Goal: Task Accomplishment & Management: Complete application form

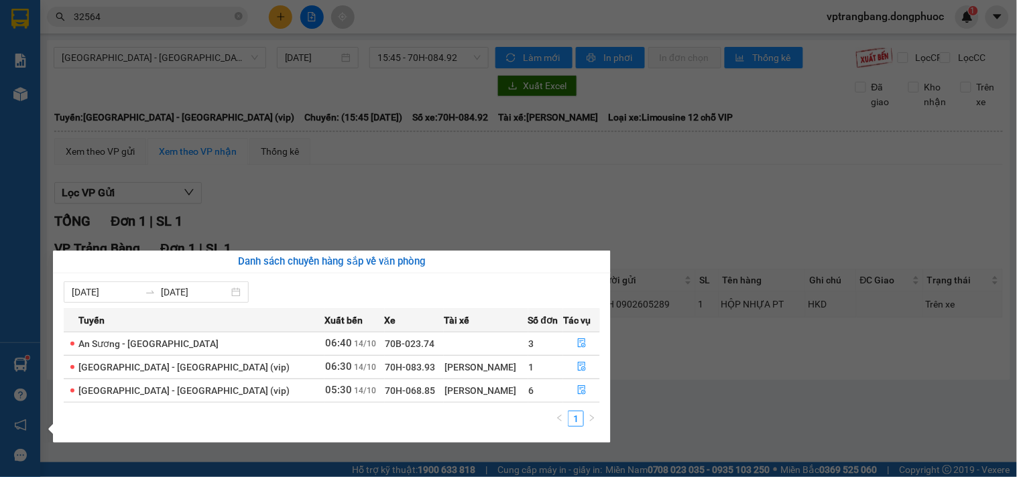
click at [693, 412] on section "Kết quả tìm kiếm ( 26 ) Bộ lọc Mã ĐH Trạng thái Món hàng Tổng cước Chưa cước Nh…" at bounding box center [508, 238] width 1017 height 477
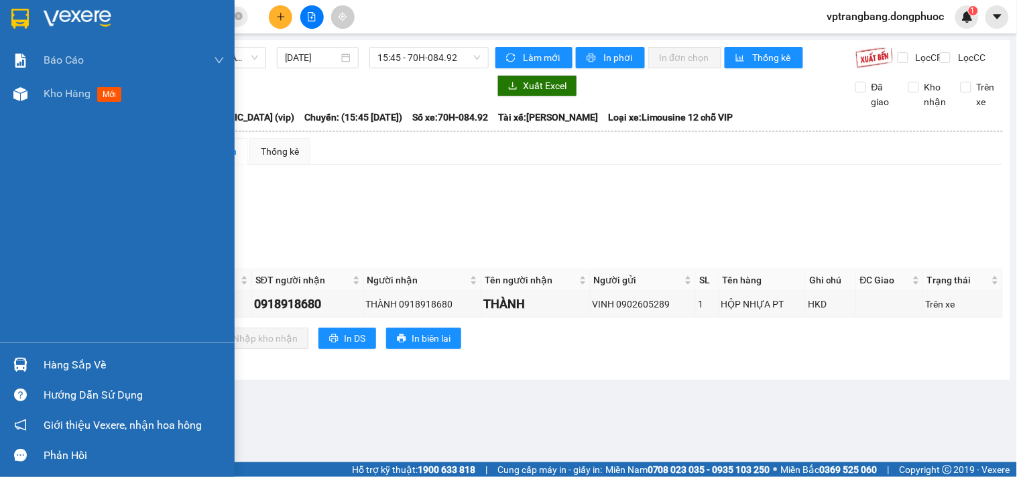
click at [54, 366] on div "Hàng sắp về" at bounding box center [134, 365] width 181 height 20
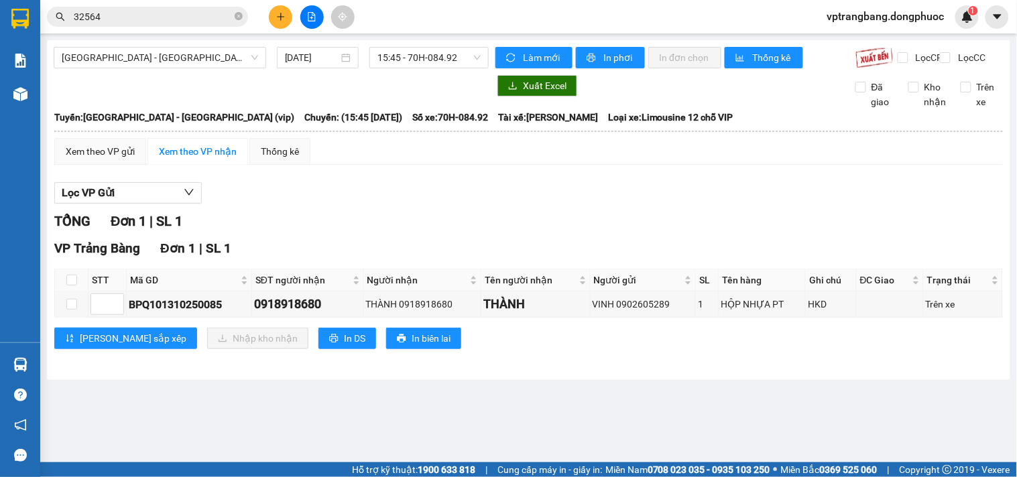
click at [672, 424] on section "Kết quả tìm kiếm ( 26 ) Bộ lọc Mã ĐH Trạng thái Món hàng Tổng cước Chưa cước Nh…" at bounding box center [508, 238] width 1017 height 477
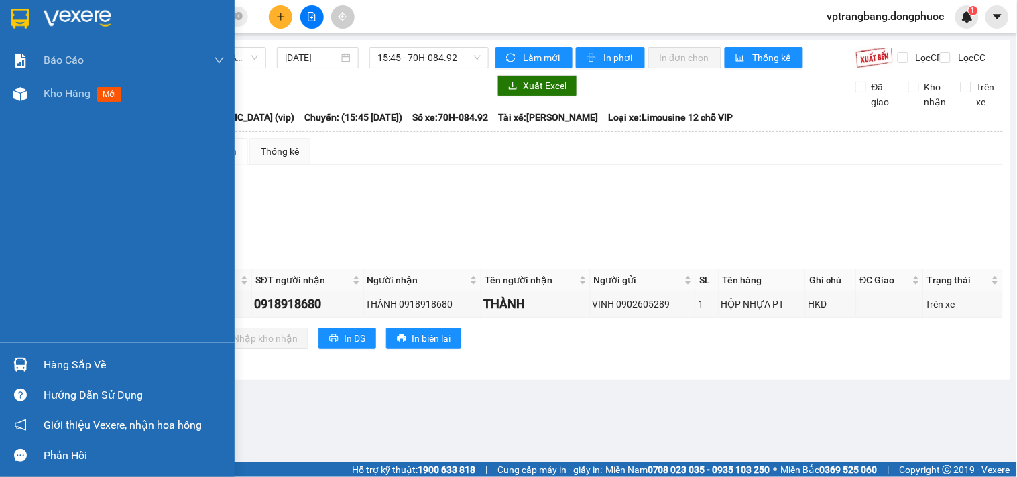
click at [82, 365] on div "Hàng sắp về" at bounding box center [134, 365] width 181 height 20
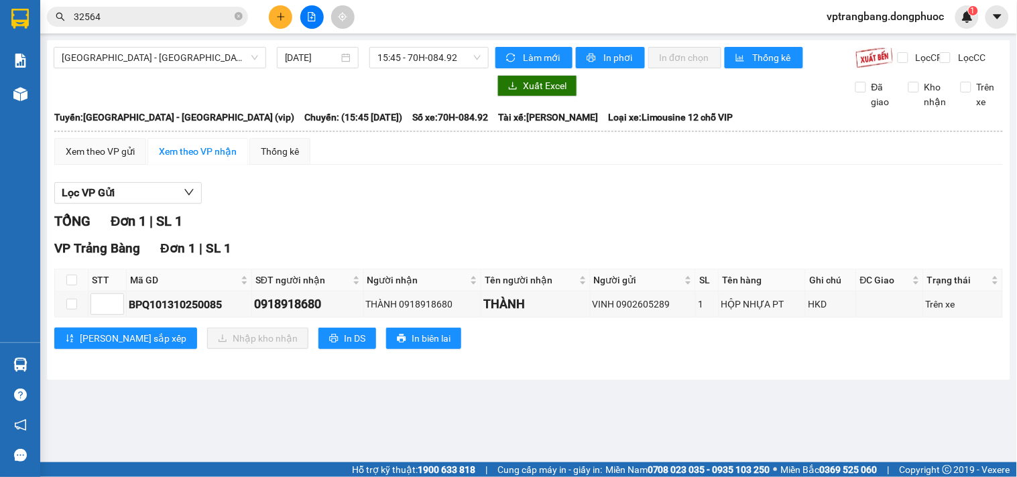
drag, startPoint x: 694, startPoint y: 409, endPoint x: 377, endPoint y: 85, distance: 453.1
click at [695, 405] on section "Kết quả tìm kiếm ( 26 ) Bộ lọc Mã ĐH Trạng thái Món hàng Tổng cước Chưa cước Nh…" at bounding box center [508, 238] width 1017 height 477
click at [279, 16] on icon "plus" at bounding box center [280, 16] width 7 height 1
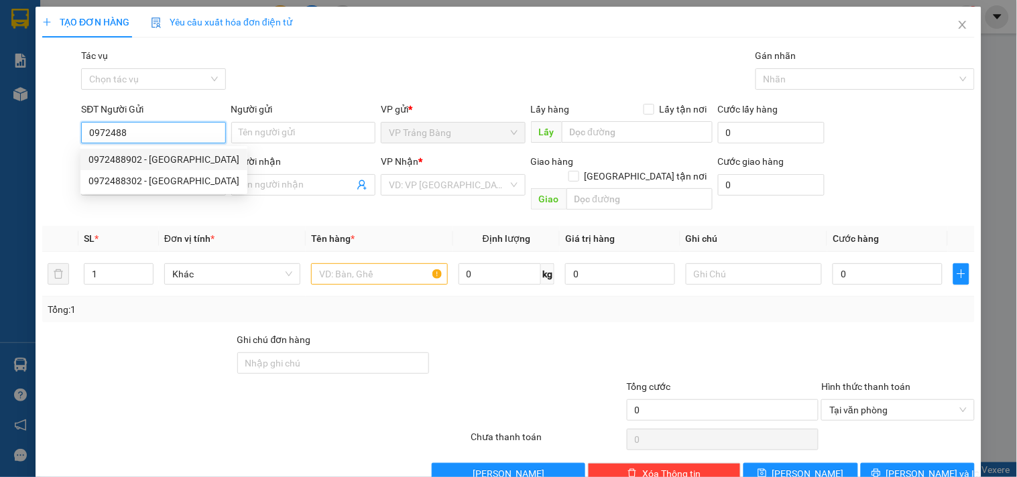
click at [179, 156] on div "0972488902 - SÀI GÒN AN HÒA" at bounding box center [163, 159] width 151 height 15
type input "0972488902"
type input "SÀI GÒN AN HÒA"
type input "0915999010"
type input "ĐÔNG THẠNH"
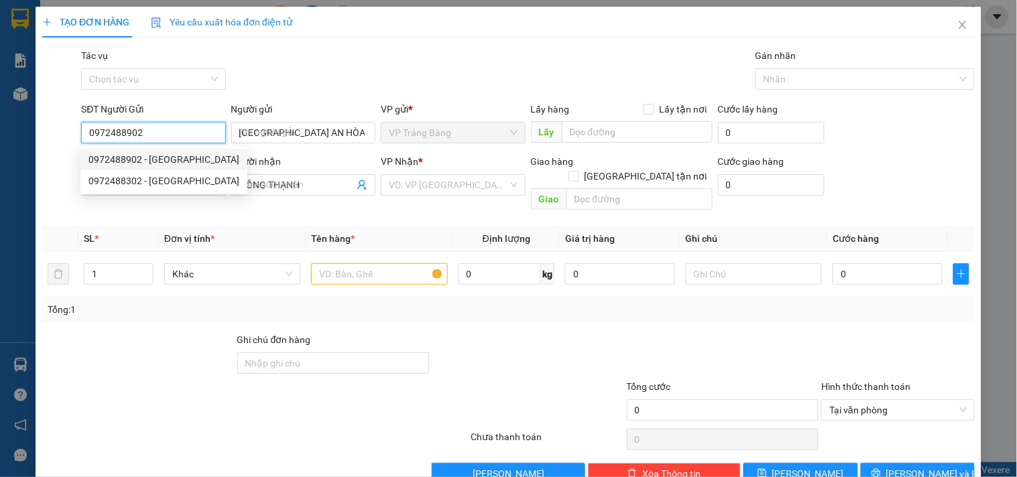
type input "20.000"
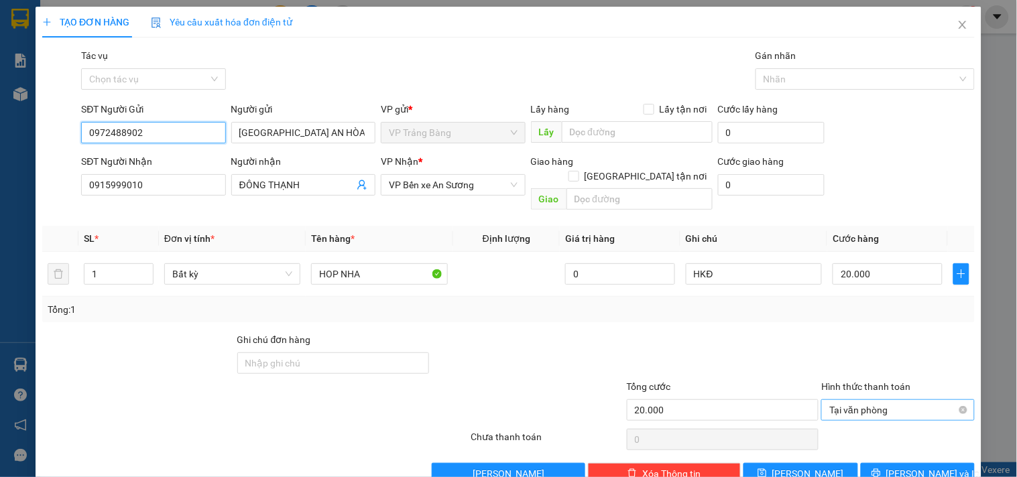
scroll to position [18, 0]
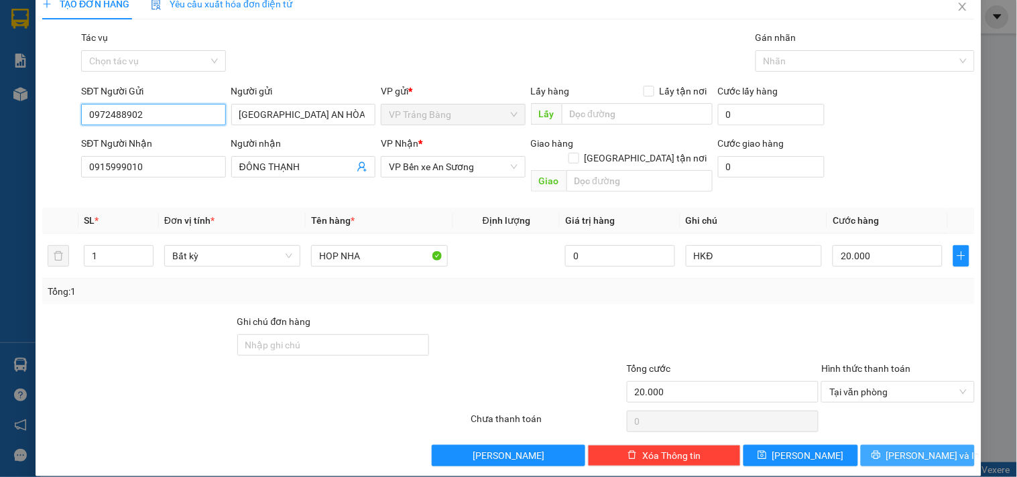
type input "0972488902"
click at [916, 448] on span "Lưu và In" at bounding box center [933, 455] width 94 height 15
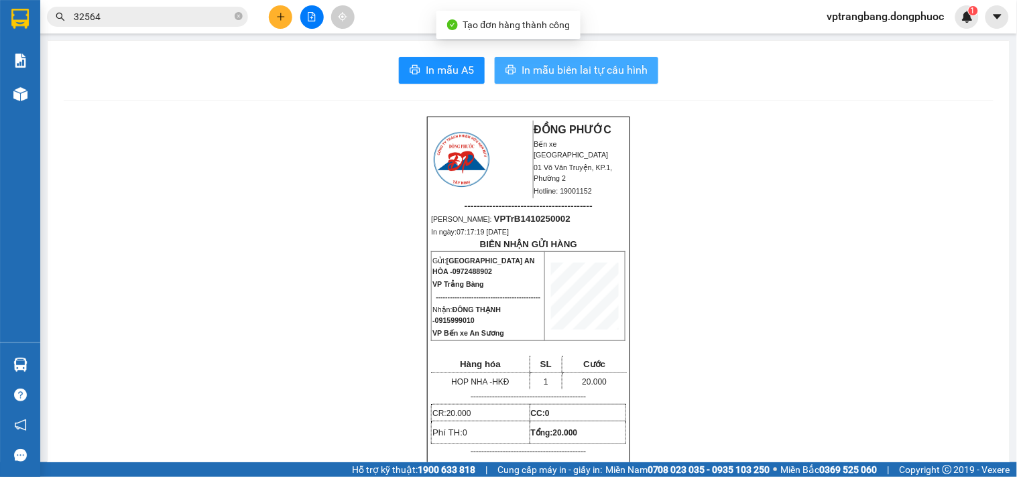
click at [562, 67] on span "In mẫu biên lai tự cấu hình" at bounding box center [584, 70] width 126 height 17
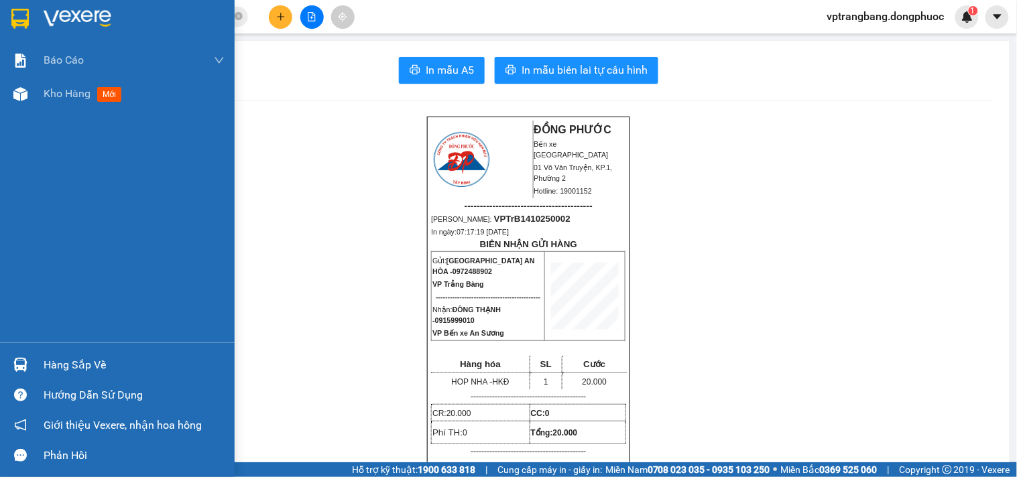
click at [85, 371] on div "Hàng sắp về" at bounding box center [134, 365] width 181 height 20
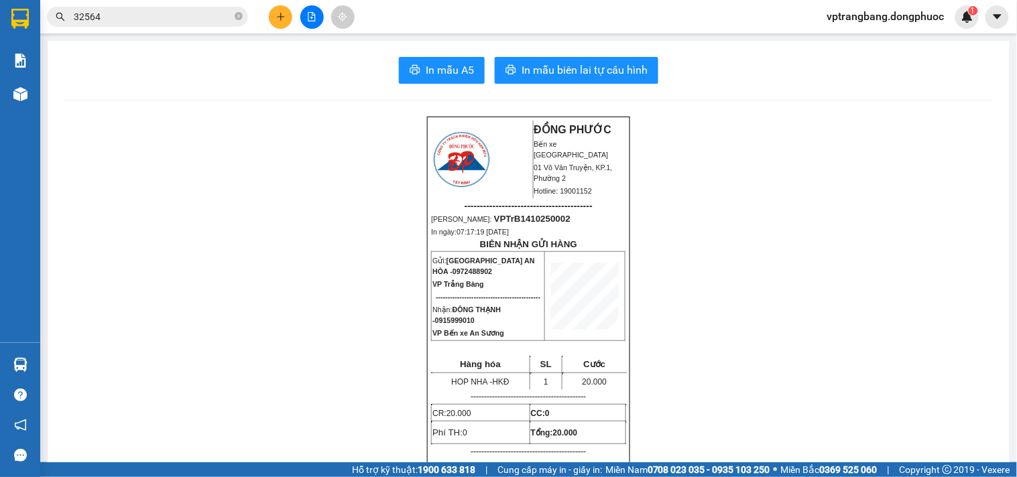
click at [809, 299] on section "Kết quả tìm kiếm ( 26 ) Bộ lọc Mã ĐH Trạng thái Món hàng Tổng cước Chưa cước Nh…" at bounding box center [508, 238] width 1017 height 477
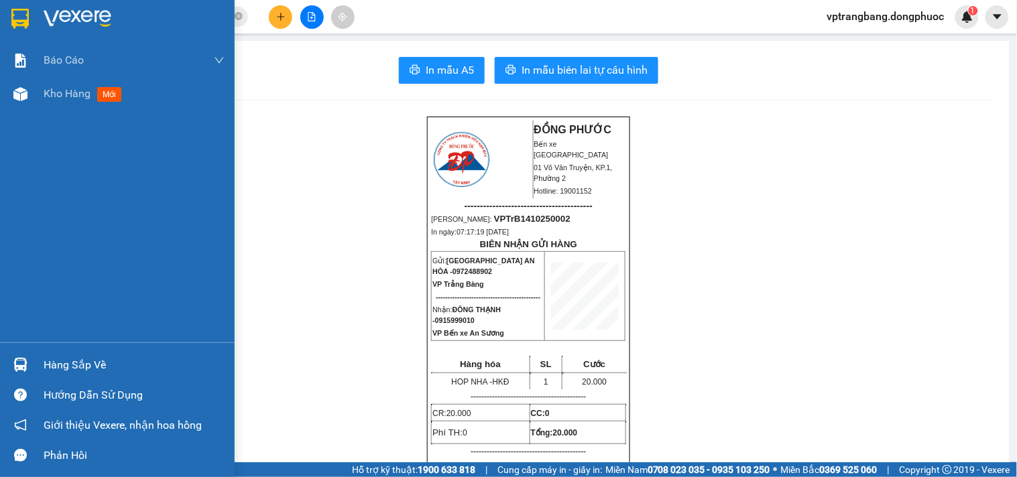
click at [71, 363] on div "Hàng sắp về" at bounding box center [134, 365] width 181 height 20
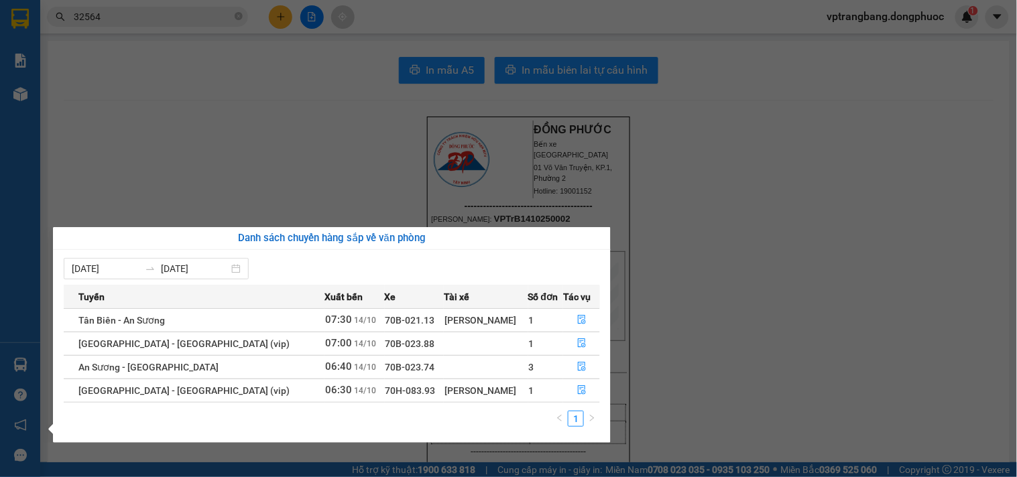
click at [810, 367] on section "Kết quả tìm kiếm ( 26 ) Bộ lọc Mã ĐH Trạng thái Món hàng Tổng cước Chưa cước Nh…" at bounding box center [508, 238] width 1017 height 477
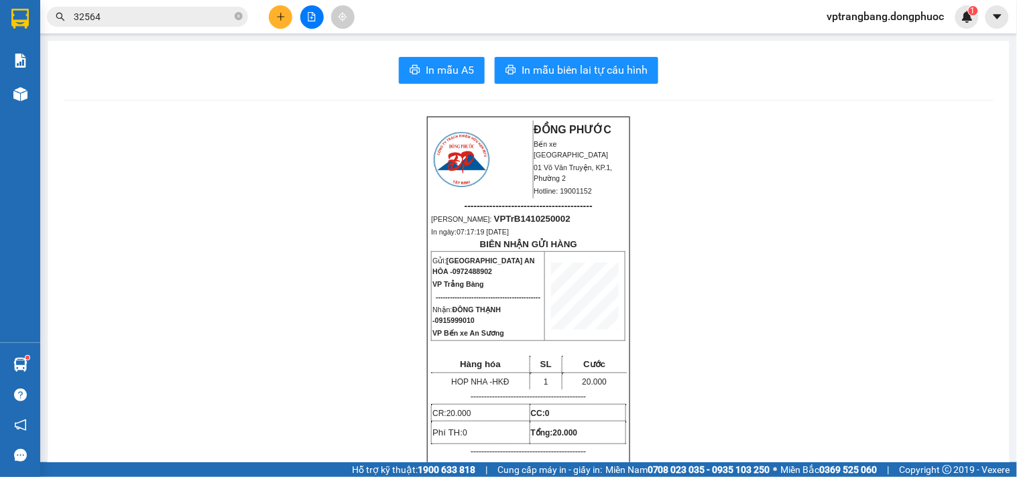
click at [194, 13] on input "32564" at bounding box center [153, 16] width 158 height 15
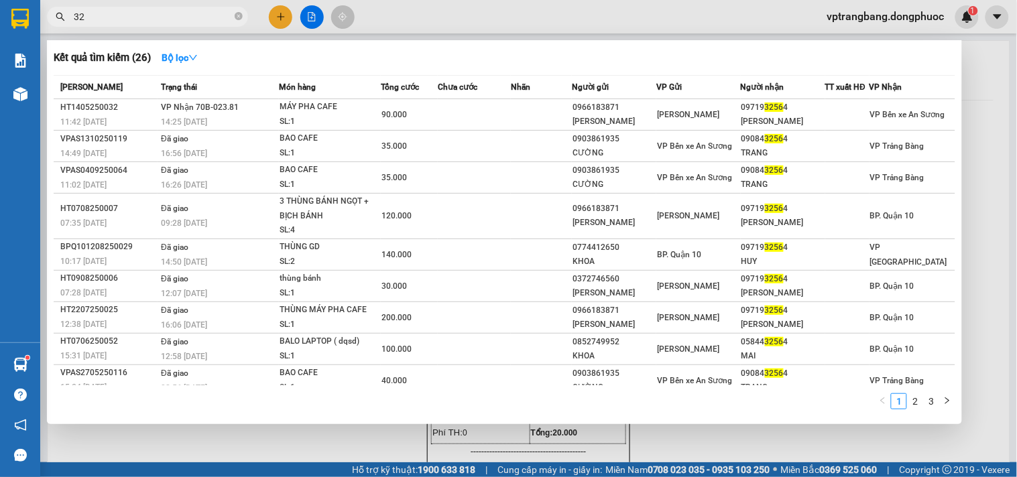
type input "3"
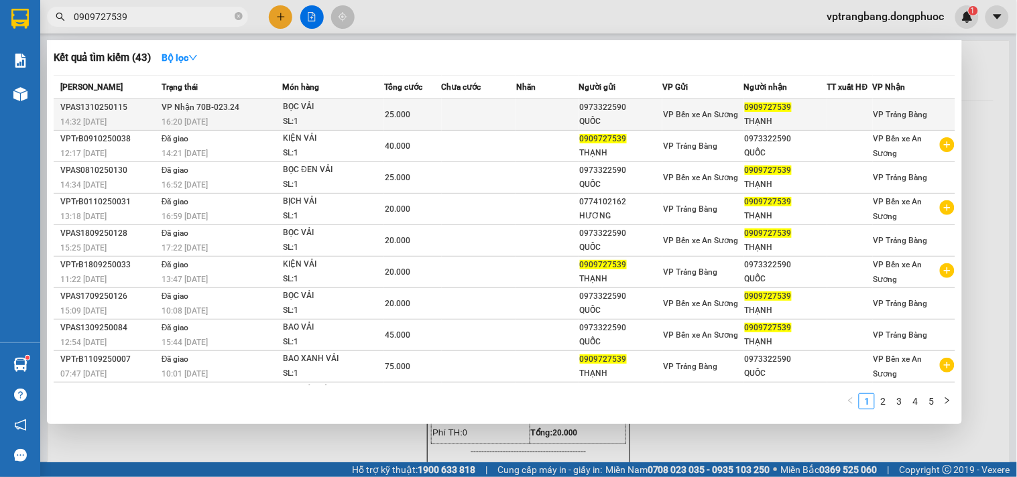
type input "0909727539"
click at [685, 116] on span "VP Bến xe An Sương" at bounding box center [700, 114] width 75 height 9
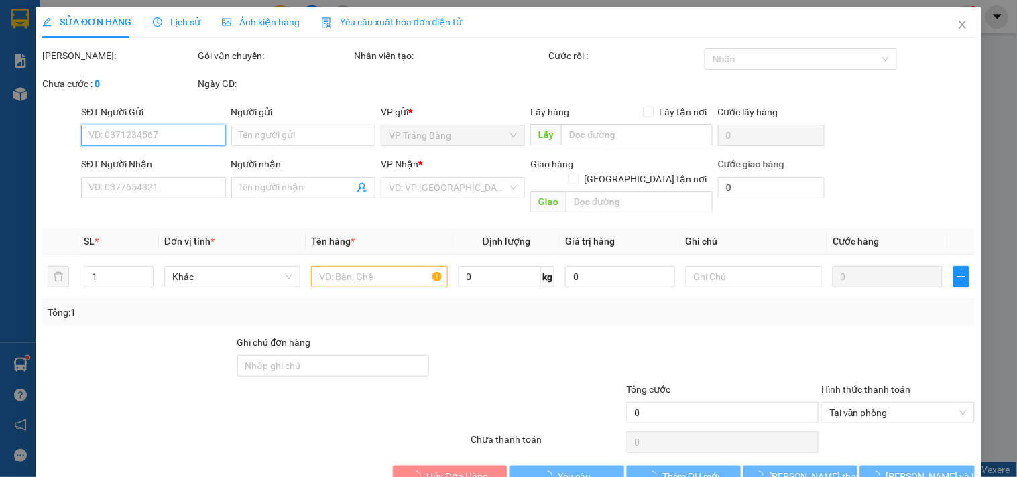
type input "0973322590"
type input "QUỐC"
type input "0909727539"
type input "THẠNH"
type input "25.000"
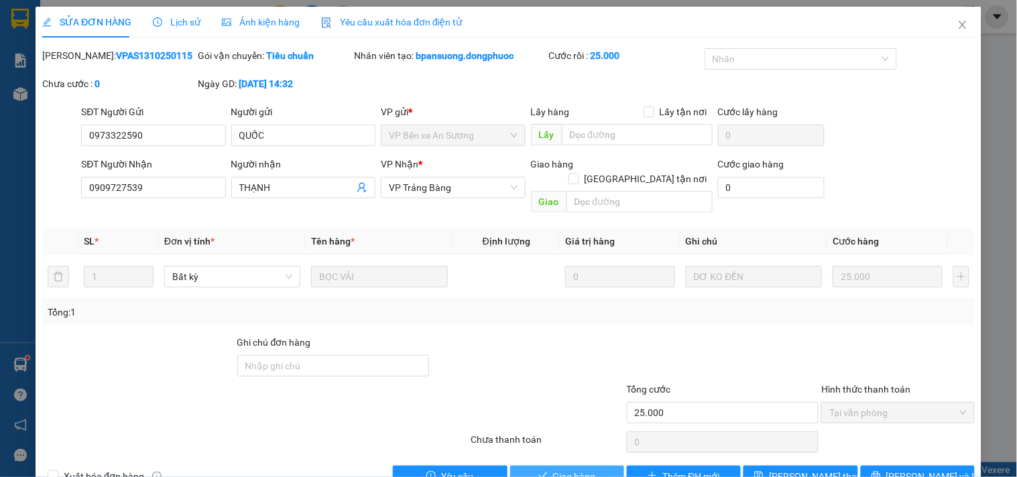
drag, startPoint x: 564, startPoint y: 465, endPoint x: 572, endPoint y: 457, distance: 11.4
click at [565, 469] on span "Giao hàng" at bounding box center [574, 476] width 43 height 15
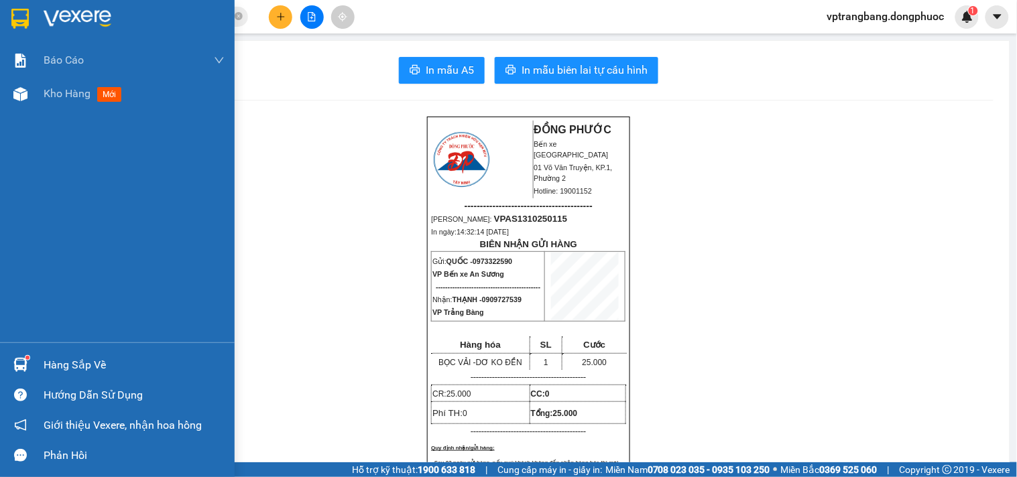
click at [64, 367] on div "Hàng sắp về" at bounding box center [134, 365] width 181 height 20
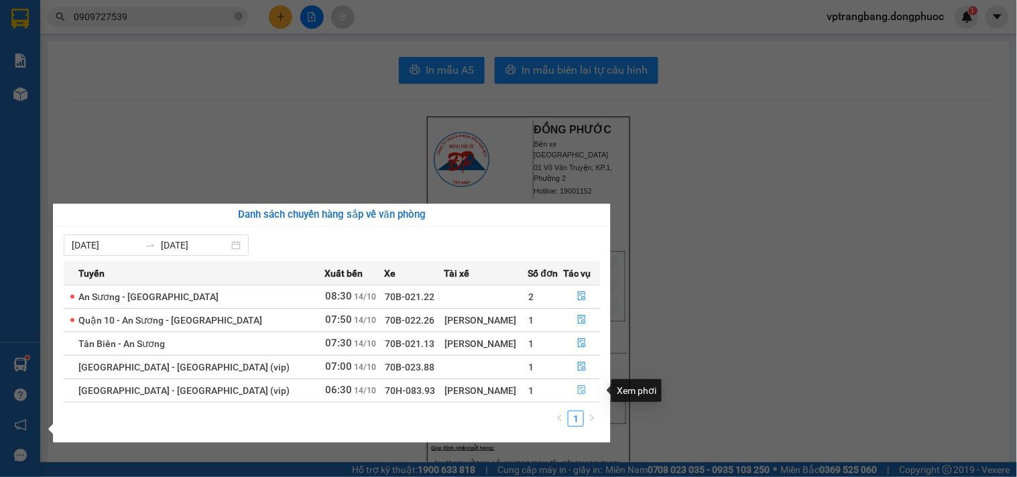
click at [579, 393] on icon "file-done" at bounding box center [581, 389] width 9 height 9
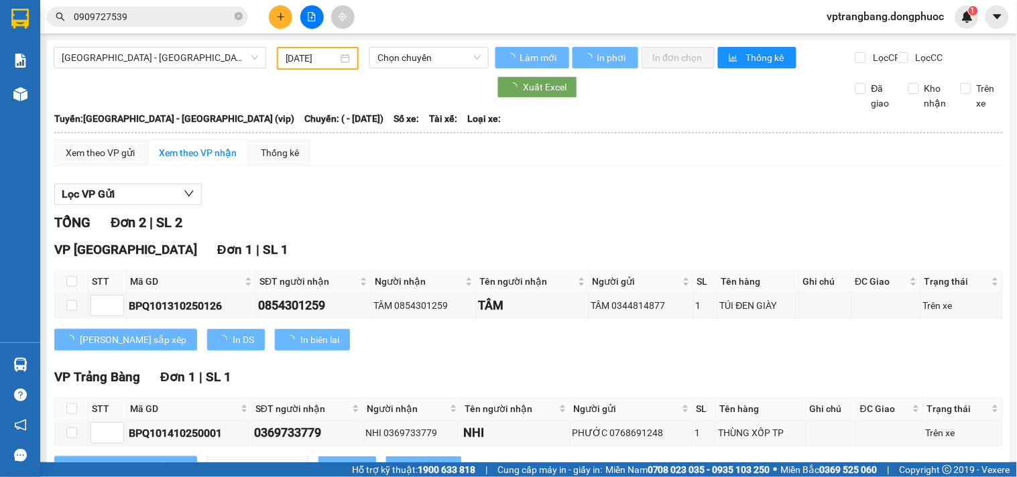
type input "[DATE]"
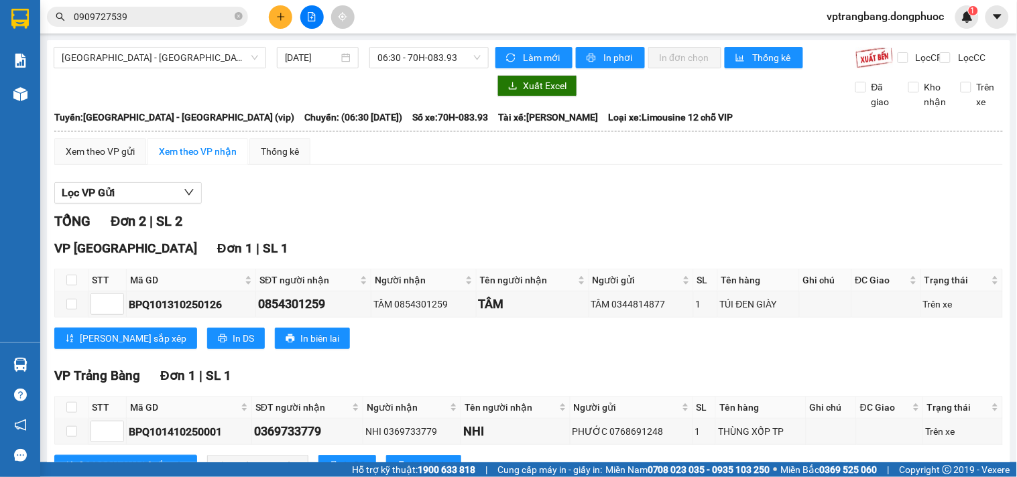
scroll to position [64, 0]
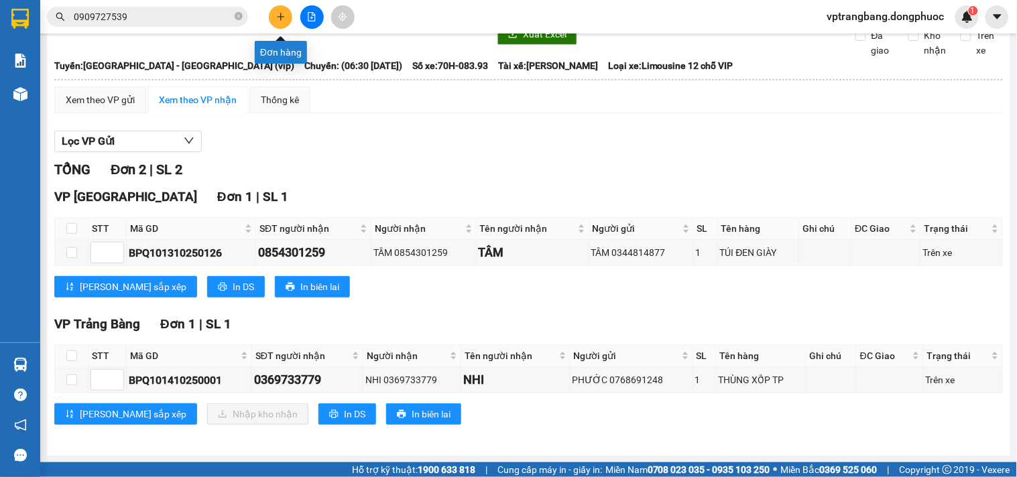
click at [279, 21] on icon "plus" at bounding box center [280, 16] width 9 height 9
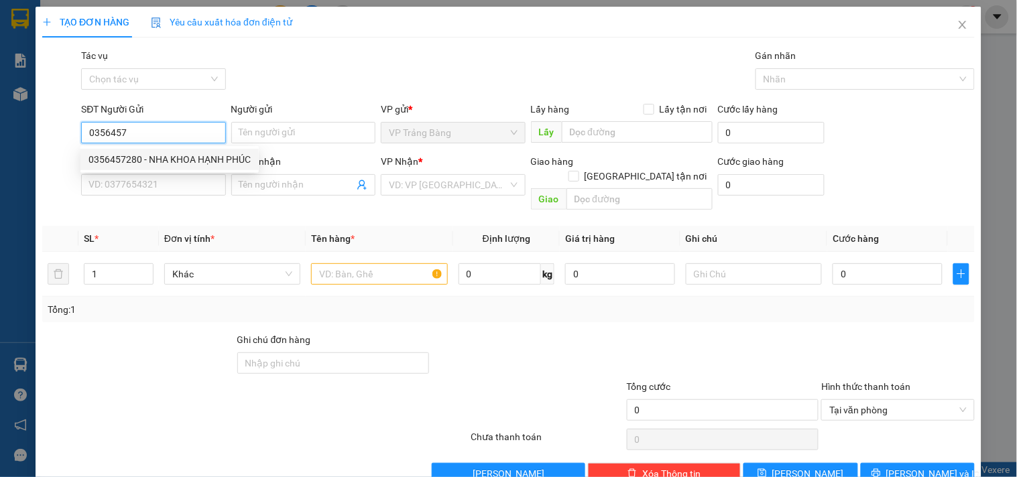
click at [169, 159] on div "0356457280 - NHA KHOA HẠNH PHÚC" at bounding box center [169, 159] width 162 height 15
type input "0356457280"
type input "NHA KHOA HẠNH PHÚC"
type input "0868758712"
type input "CƯỜNG"
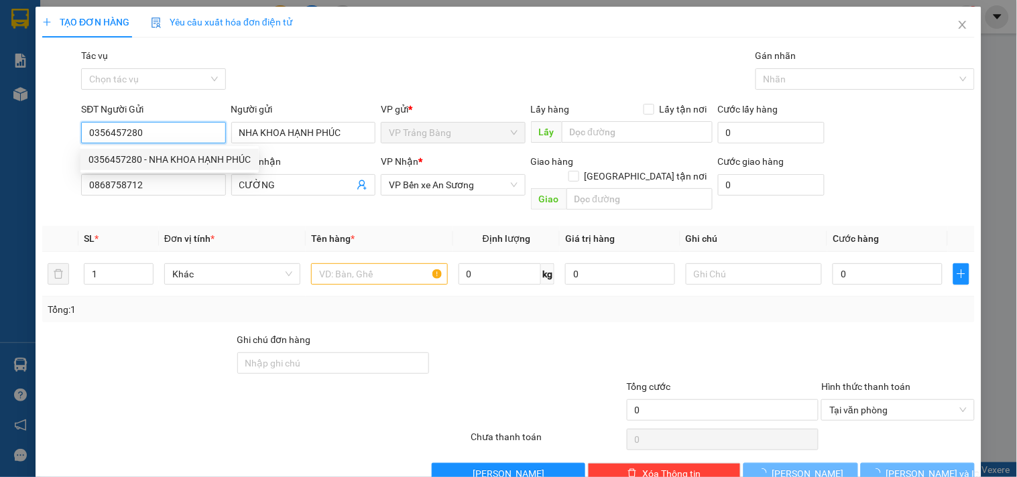
type input "20.000"
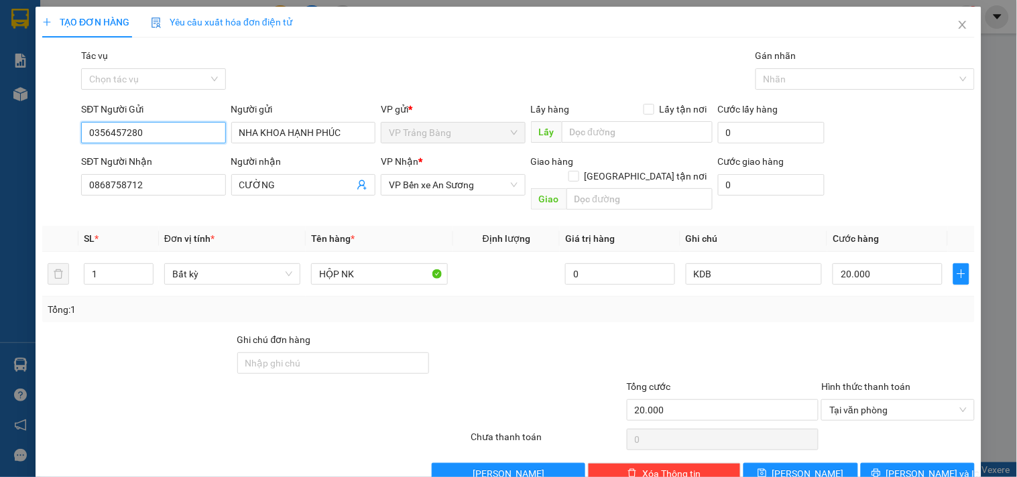
scroll to position [18, 0]
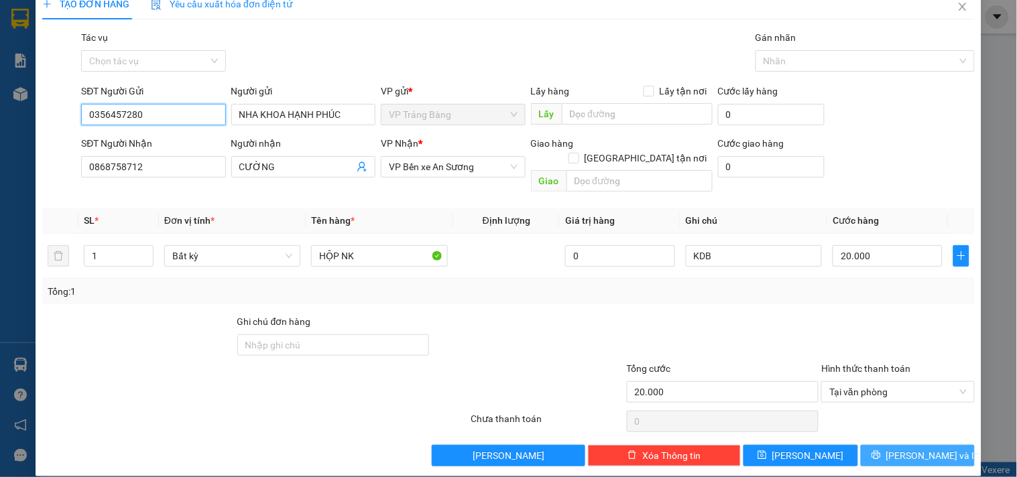
type input "0356457280"
drag, startPoint x: 885, startPoint y: 439, endPoint x: 769, endPoint y: 253, distance: 218.9
click at [880, 451] on icon "printer" at bounding box center [875, 455] width 9 height 9
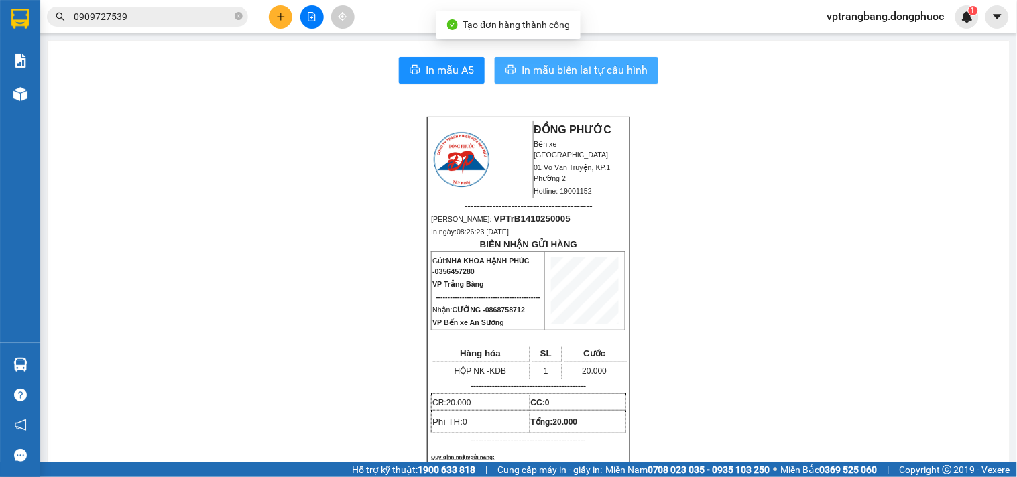
click at [554, 65] on span "In mẫu biên lai tự cấu hình" at bounding box center [584, 70] width 126 height 17
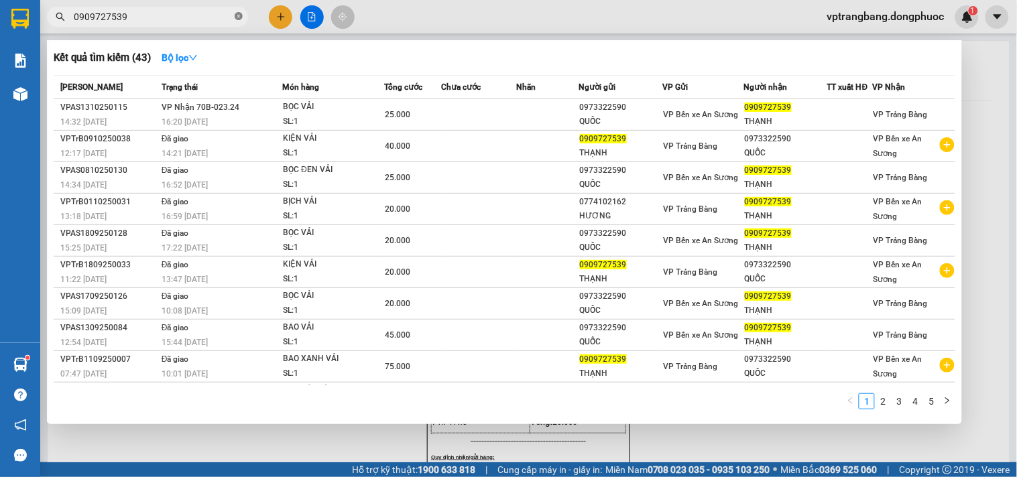
click at [237, 15] on icon "close-circle" at bounding box center [239, 16] width 8 height 8
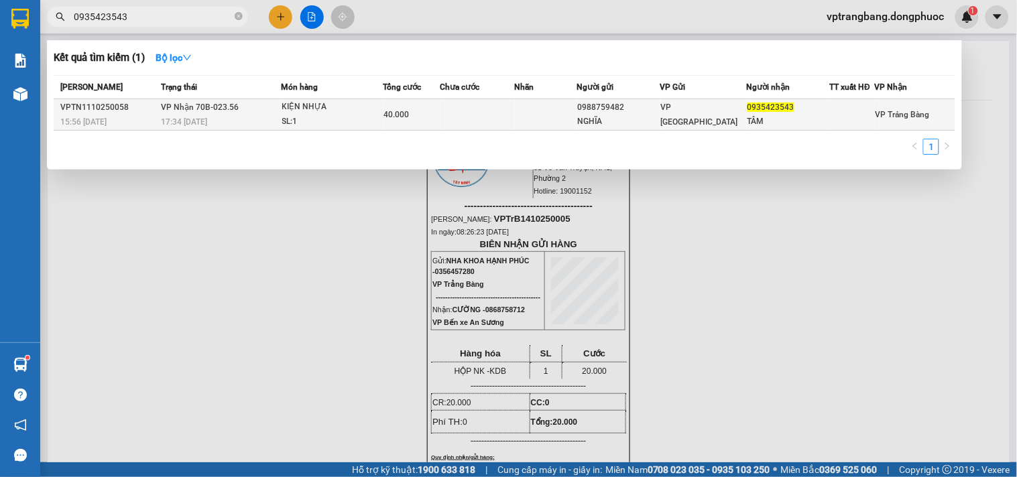
type input "0935423543"
click at [225, 116] on div "17:34 - 11/10" at bounding box center [220, 122] width 119 height 15
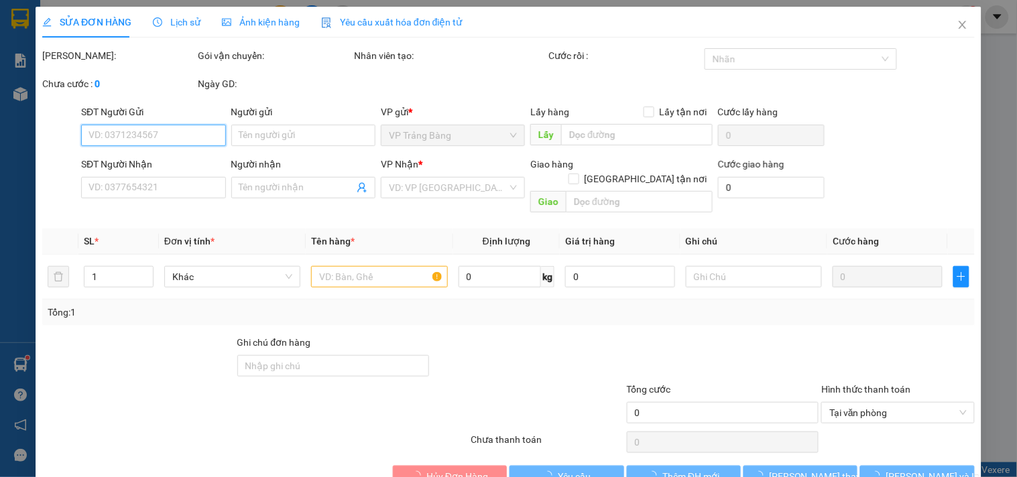
type input "0988759482"
type input "NGHĨA"
type input "0935423543"
type input "TÂM"
type input "40.000"
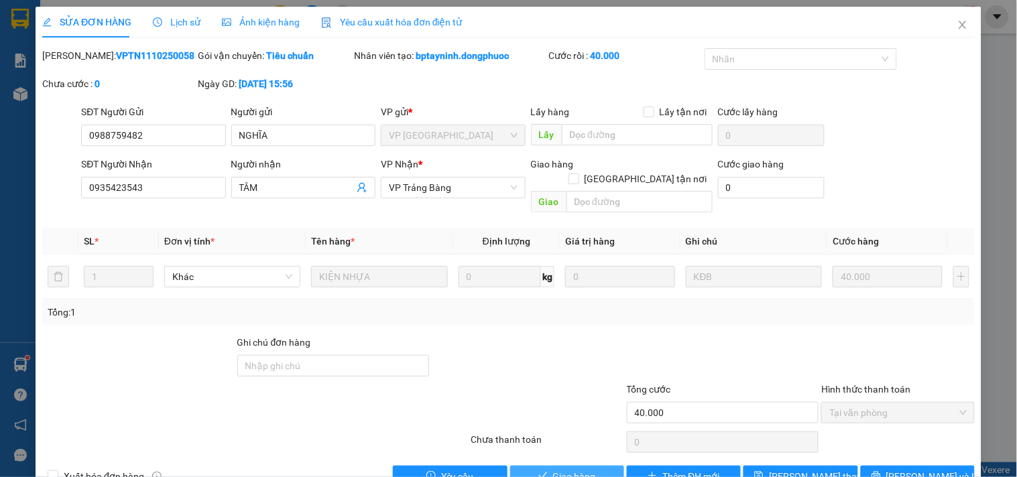
drag, startPoint x: 546, startPoint y: 461, endPoint x: 568, endPoint y: 452, distance: 24.0
click at [547, 466] on button "Giao hàng" at bounding box center [567, 476] width 114 height 21
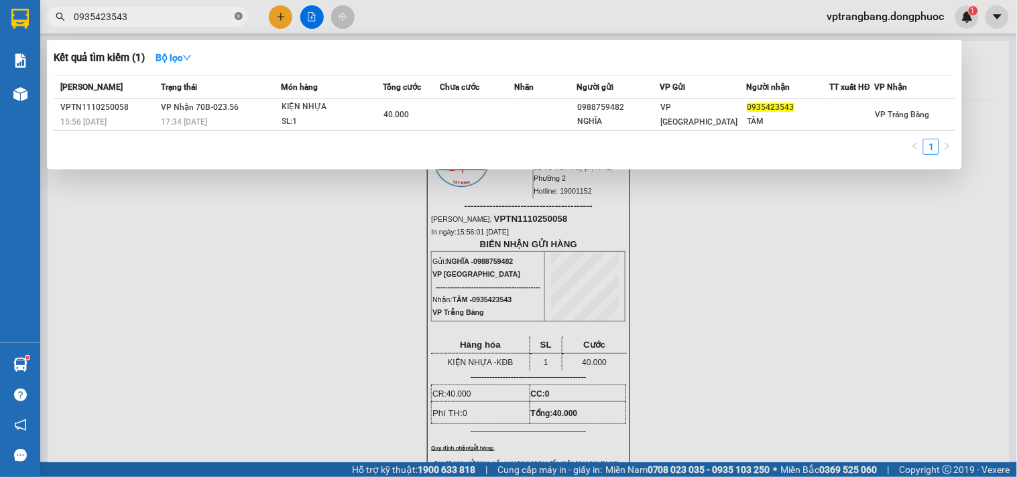
click at [236, 17] on icon "close-circle" at bounding box center [239, 16] width 8 height 8
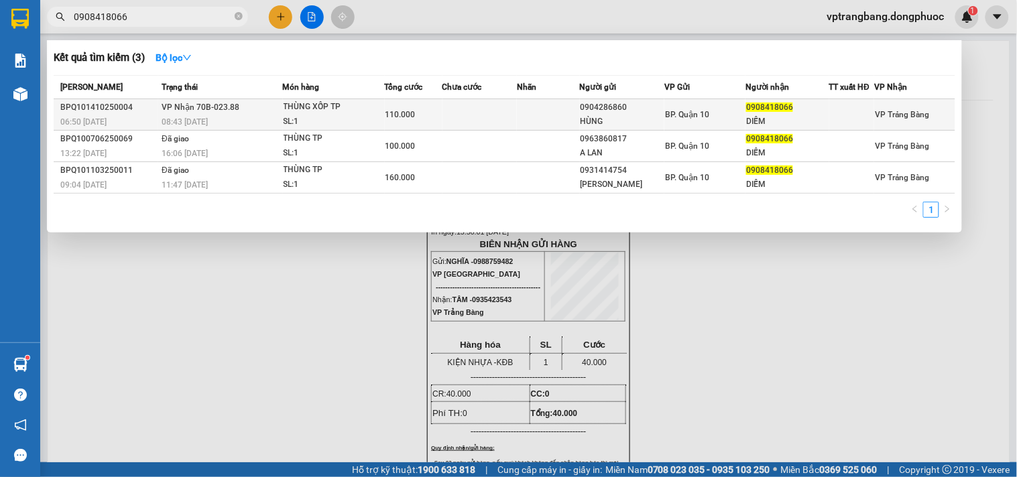
type input "0908418066"
click at [261, 112] on td "VP Nhận 70B-023.88 08:43 - 14/10" at bounding box center [220, 115] width 124 height 32
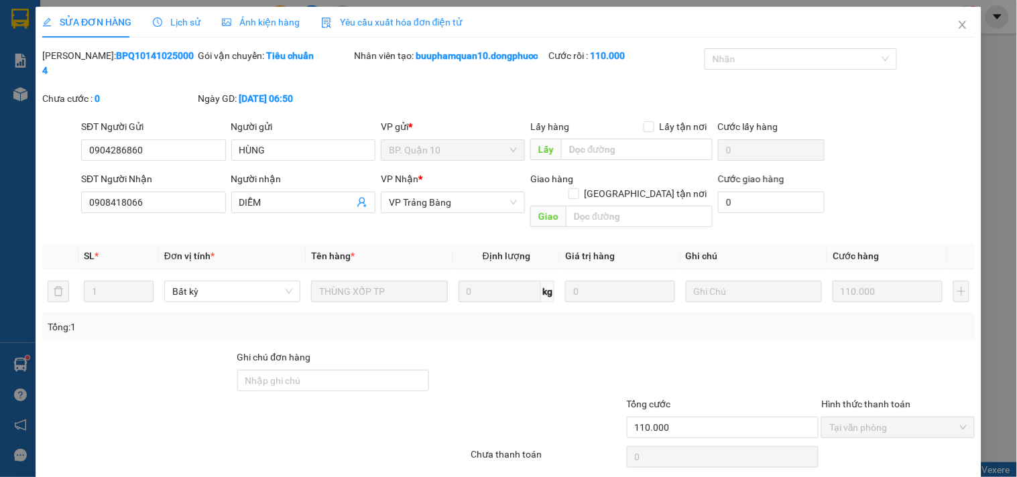
type input "0904286860"
type input "HÙNG"
type input "0908418066"
type input "DIỄM"
type input "110.000"
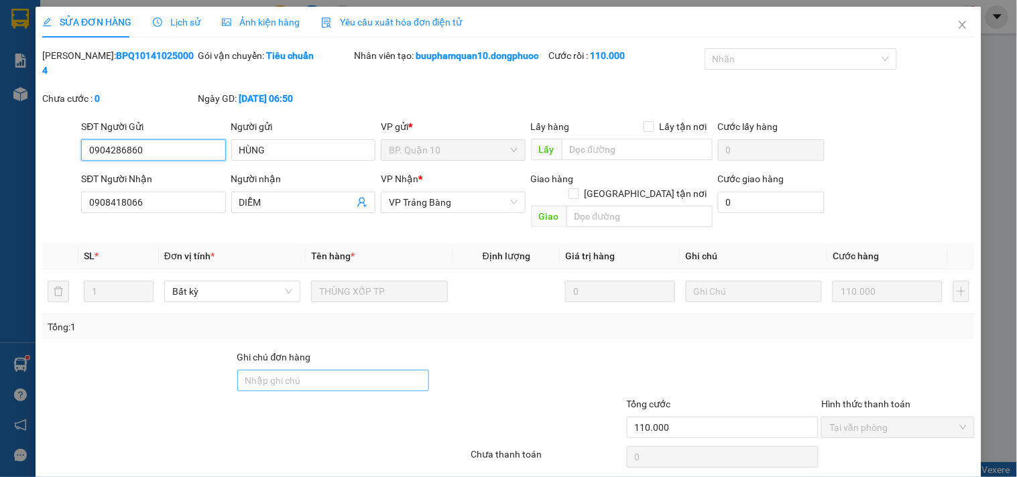
scroll to position [36, 0]
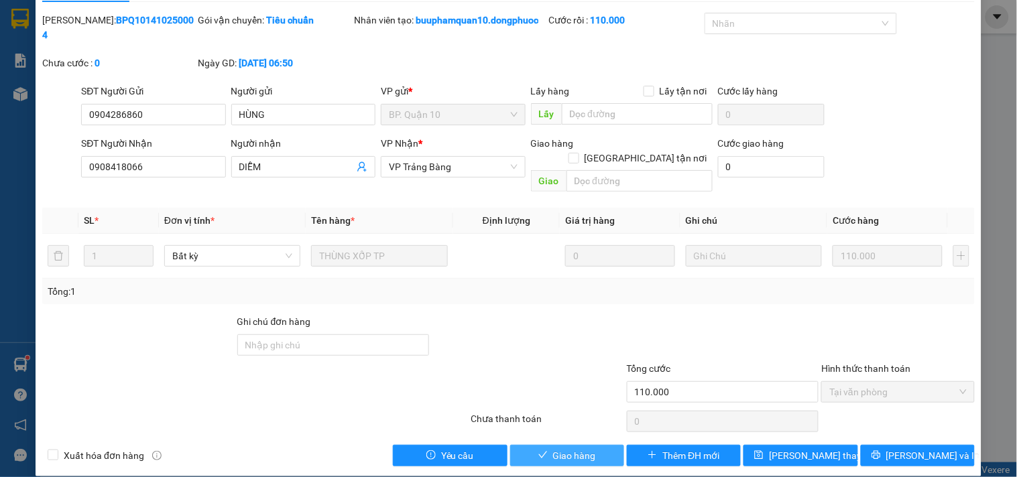
click at [580, 448] on span "Giao hàng" at bounding box center [574, 455] width 43 height 15
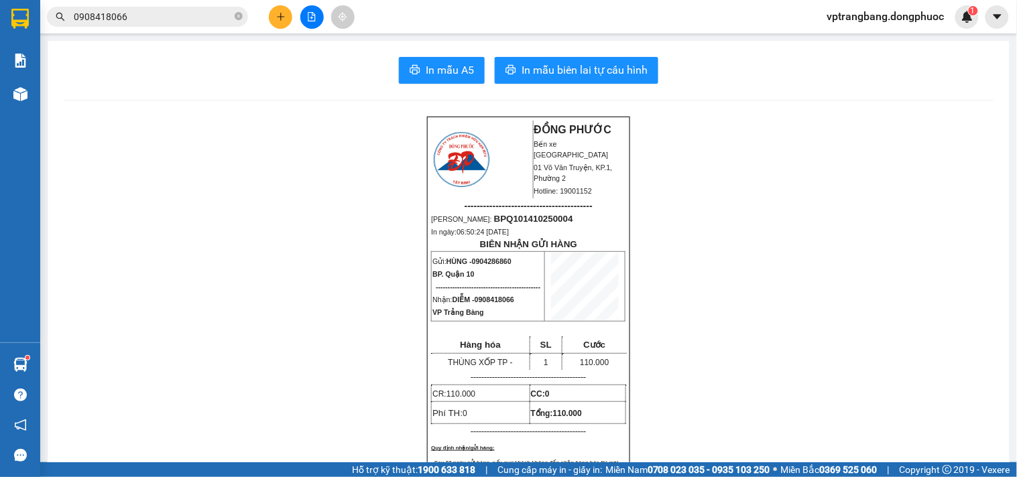
drag, startPoint x: 767, startPoint y: 218, endPoint x: 764, endPoint y: 243, distance: 24.9
click at [283, 16] on icon "plus" at bounding box center [280, 16] width 7 height 1
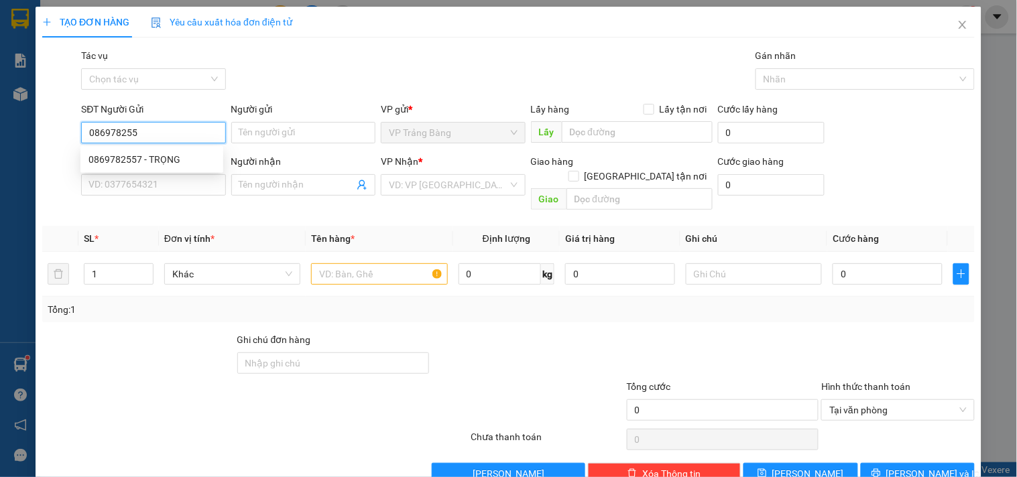
type input "0869782557"
click at [193, 162] on div "0869782557 - TRỌNG" at bounding box center [151, 159] width 127 height 15
type input "TRỌNG"
type input "0979961433"
type input "XOA"
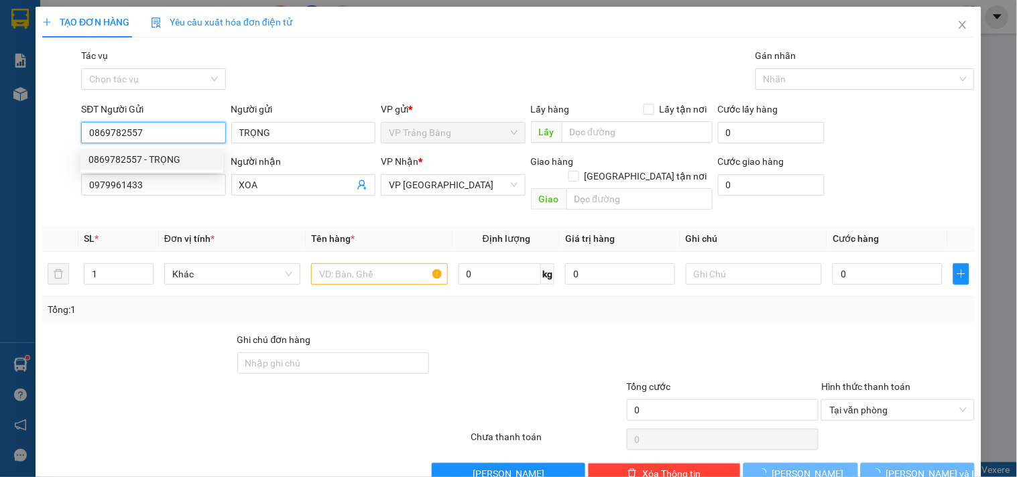
type input "20.000"
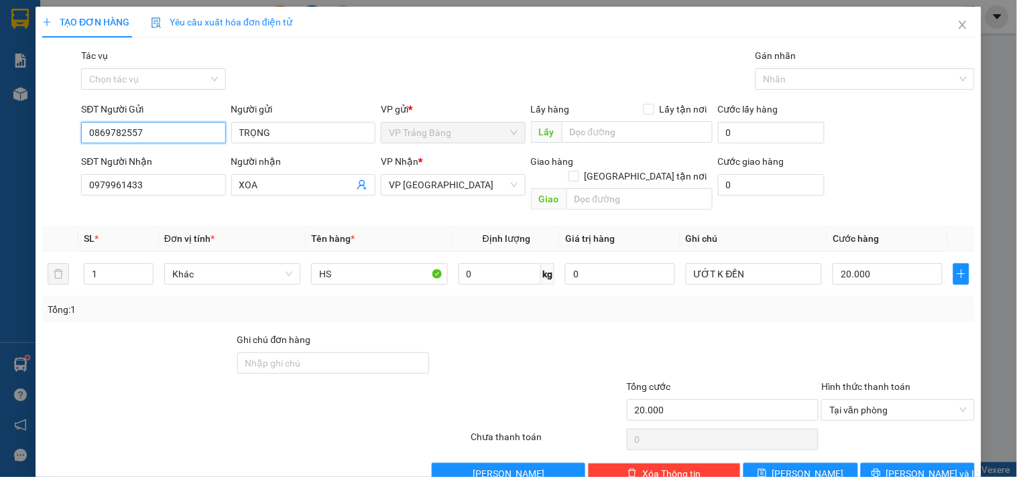
scroll to position [18, 0]
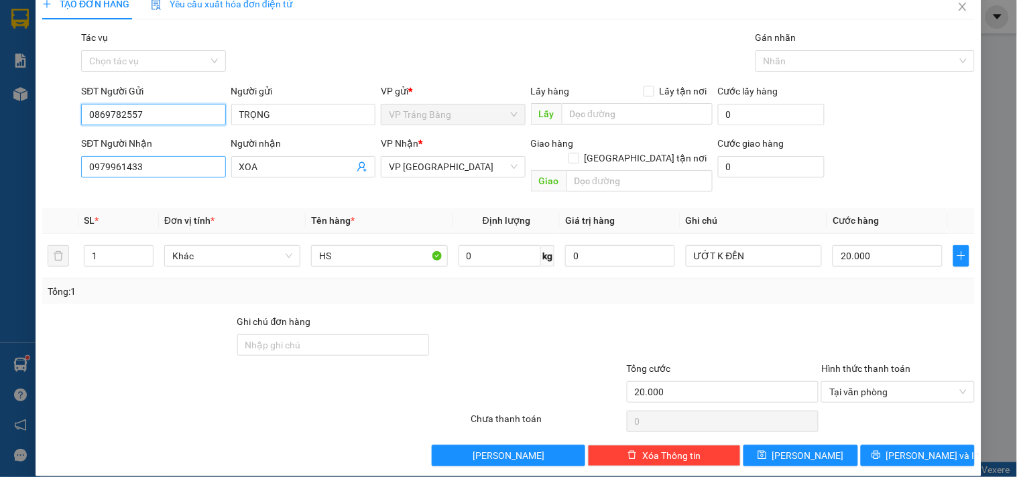
type input "0869782557"
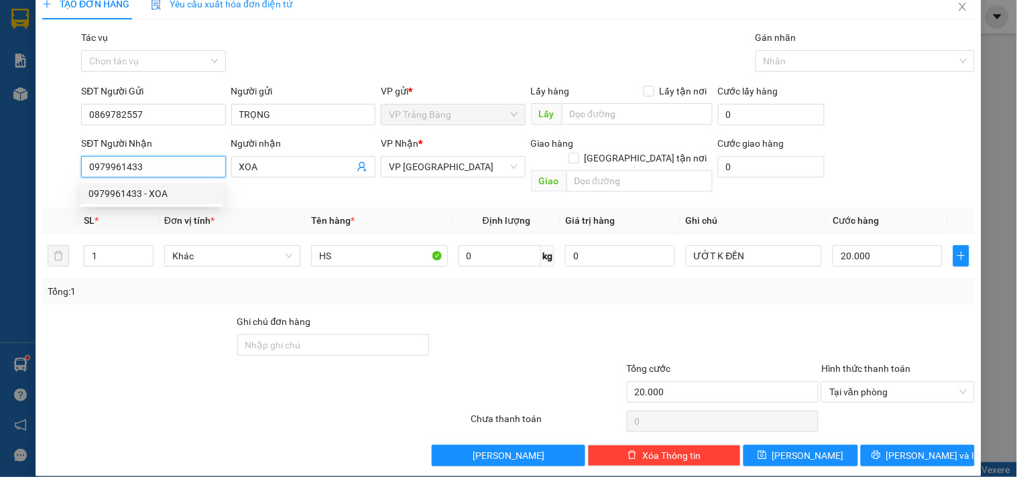
drag, startPoint x: 147, startPoint y: 164, endPoint x: 72, endPoint y: 162, distance: 75.8
click at [72, 162] on div "SĐT Người Nhận 0979961433 Người nhận XOA VP Nhận * VP Tây Ninh Giao hàng Giao t…" at bounding box center [508, 167] width 935 height 62
type input "0971179639"
click at [180, 190] on div "0971179639 - TRIÊN" at bounding box center [151, 193] width 127 height 15
type input "TRIÊN"
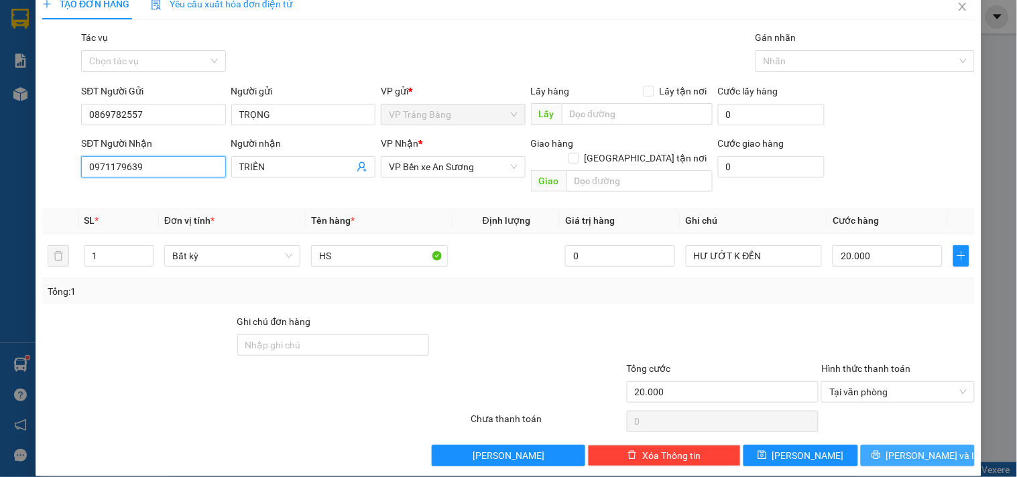
type input "0971179639"
click at [901, 448] on span "Lưu và In" at bounding box center [933, 455] width 94 height 15
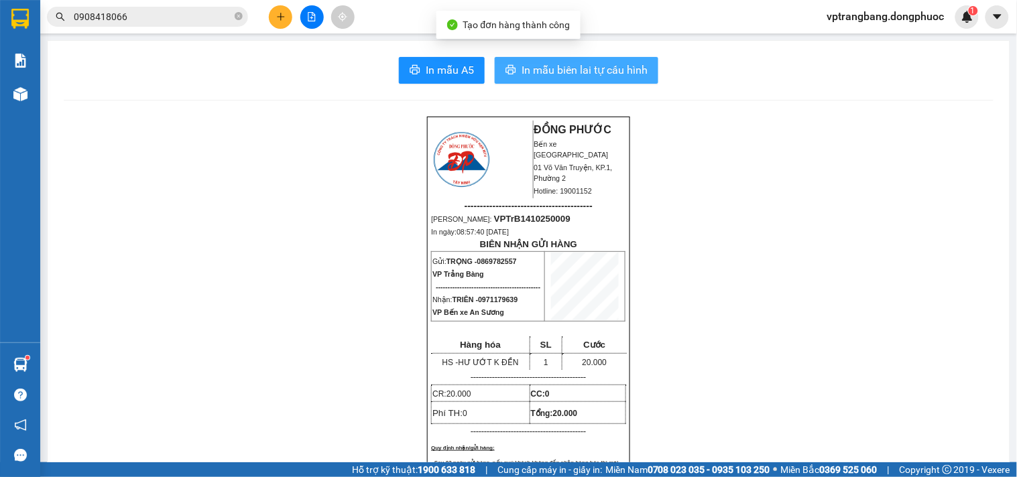
click at [517, 61] on button "In mẫu biên lai tự cấu hình" at bounding box center [577, 70] width 164 height 27
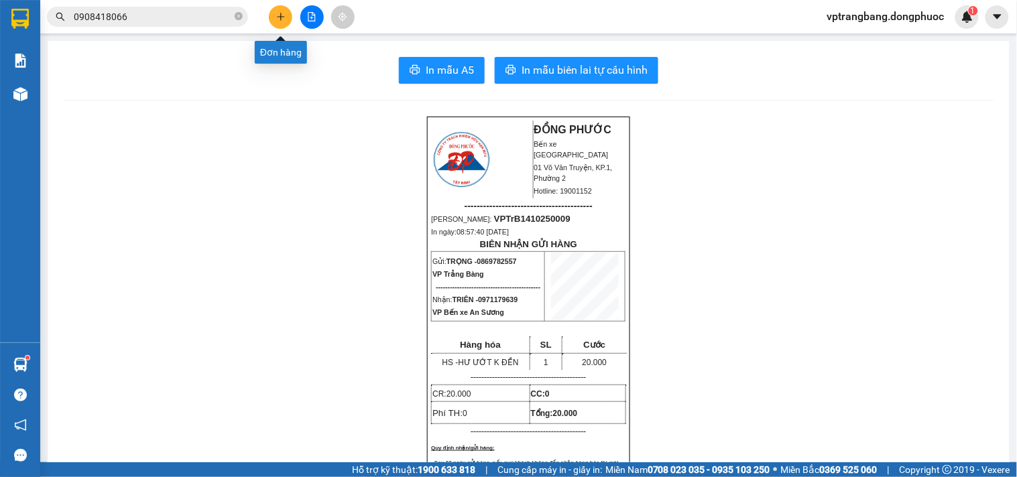
click at [285, 22] on button at bounding box center [280, 16] width 23 height 23
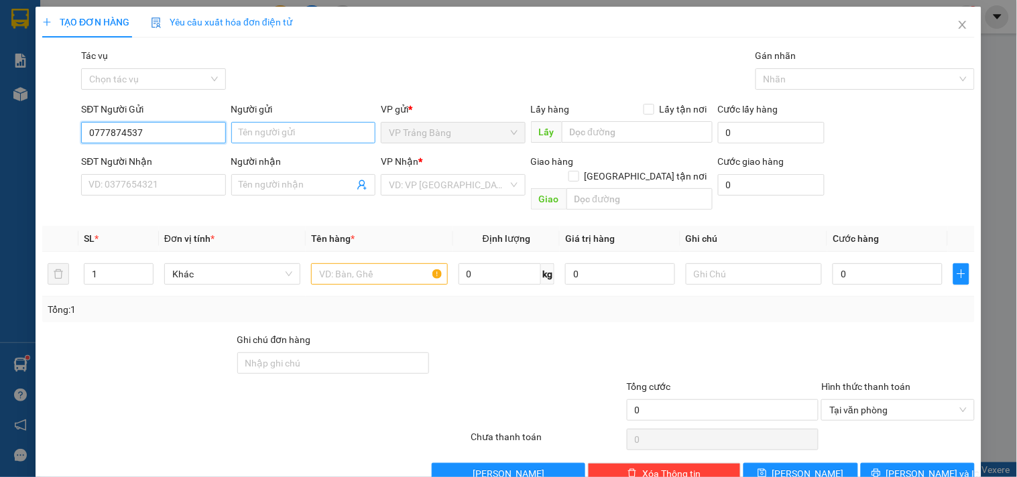
type input "0777874537"
click at [315, 132] on input "Người gửi" at bounding box center [303, 132] width 144 height 21
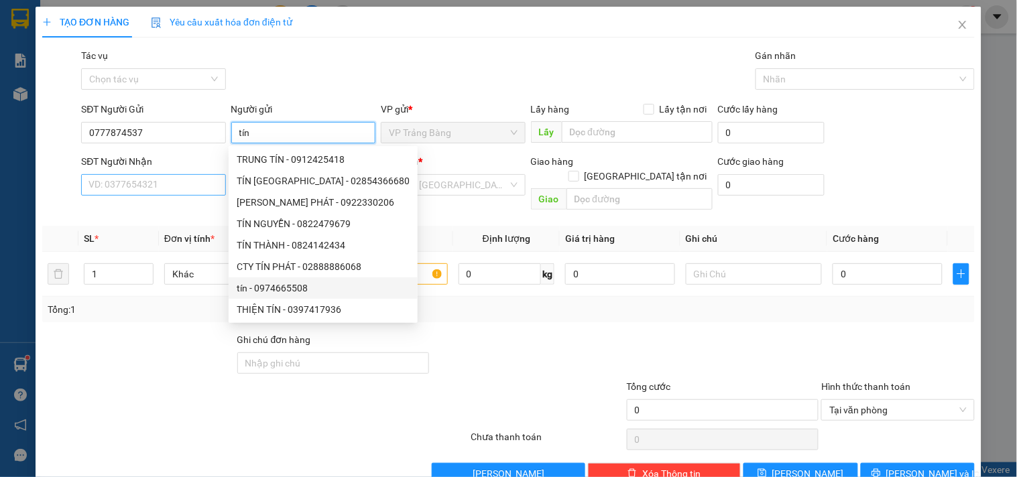
type input "tín"
click at [134, 181] on input "SĐT Người Nhận" at bounding box center [153, 184] width 144 height 21
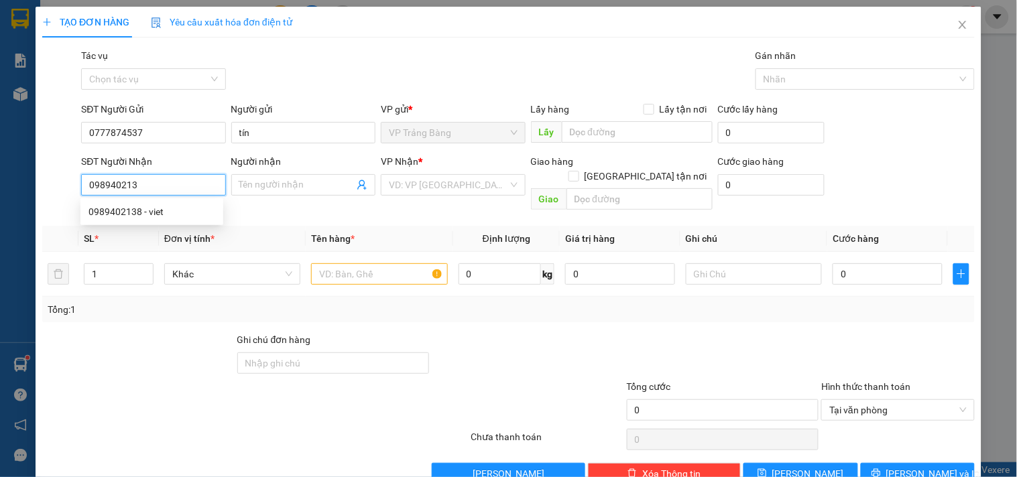
type input "0989402138"
click at [117, 211] on div "0989402138 - viet" at bounding box center [151, 211] width 127 height 15
type input "viet"
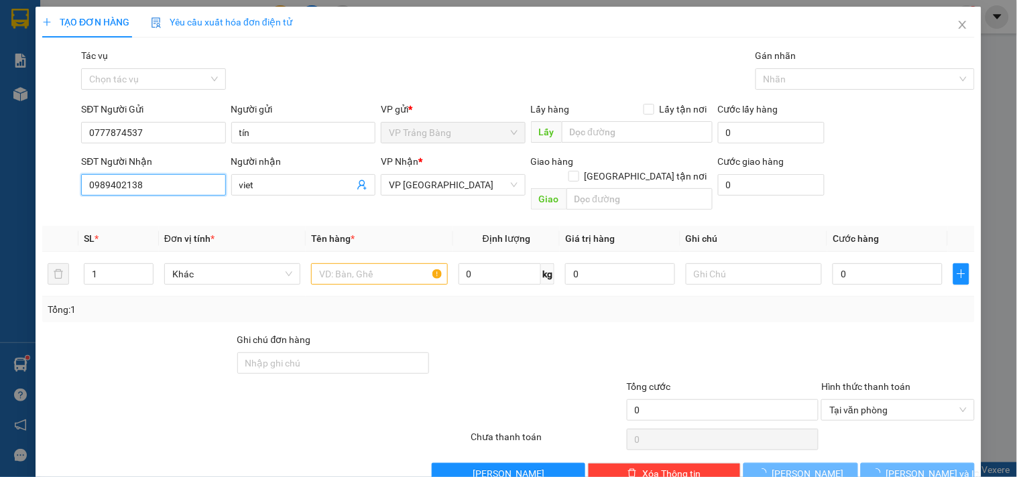
type input "20.000"
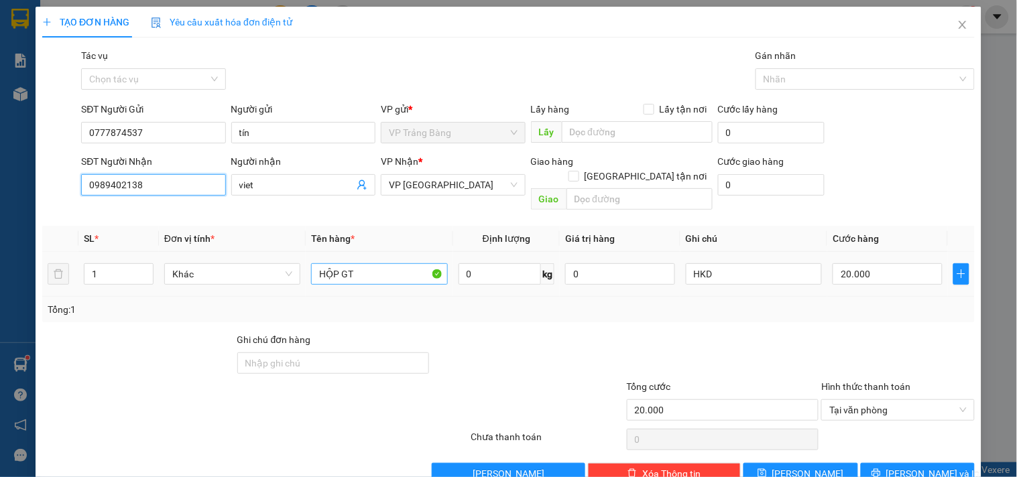
type input "0989402138"
click at [398, 263] on input "HỘP GT" at bounding box center [379, 273] width 136 height 21
type input "H"
type input "GIÂY CCCD"
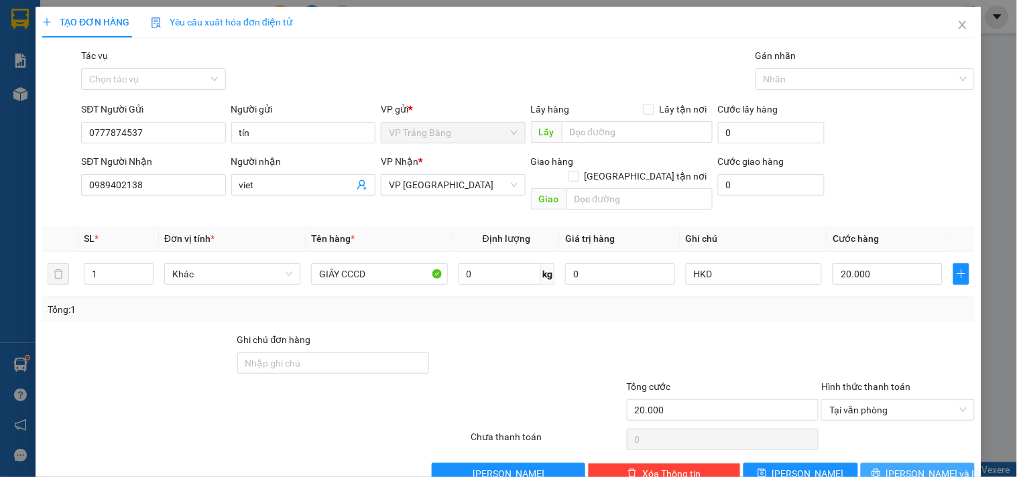
click at [915, 466] on span "Lưu và In" at bounding box center [933, 473] width 94 height 15
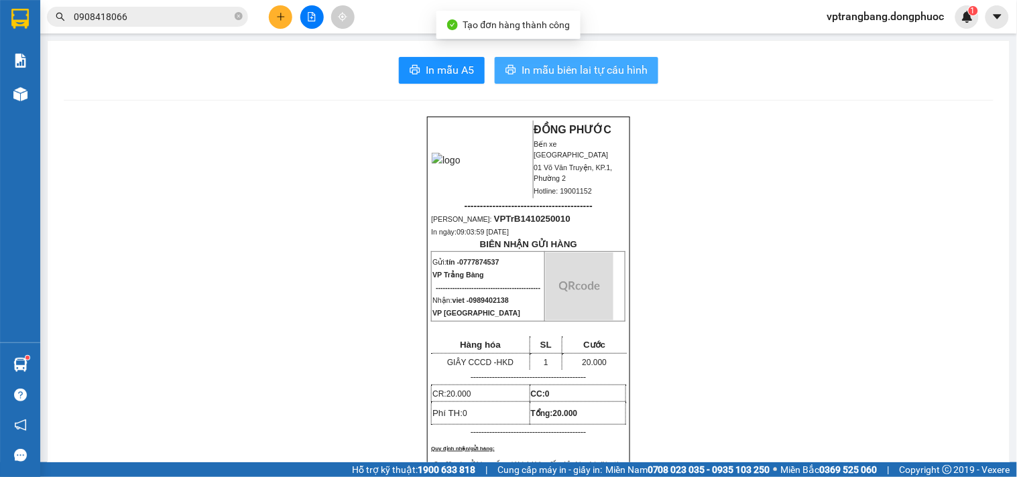
click at [590, 66] on span "In mẫu biên lai tự cấu hình" at bounding box center [584, 70] width 126 height 17
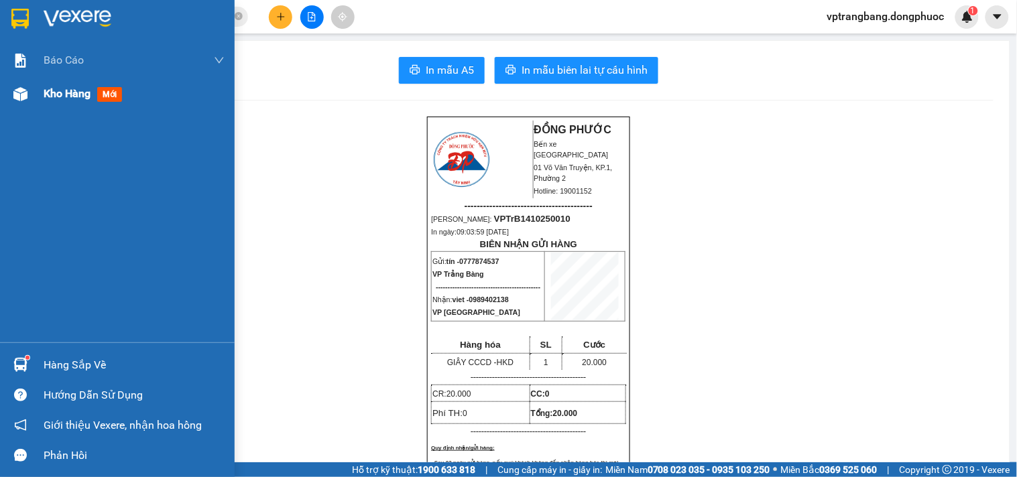
click at [86, 92] on span "Kho hàng" at bounding box center [67, 93] width 47 height 13
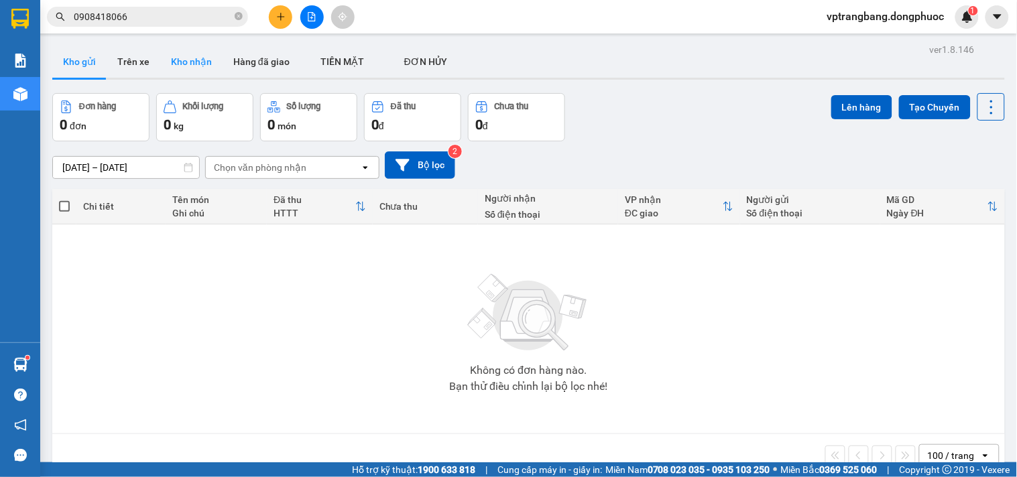
click at [180, 65] on button "Kho nhận" at bounding box center [191, 62] width 62 height 32
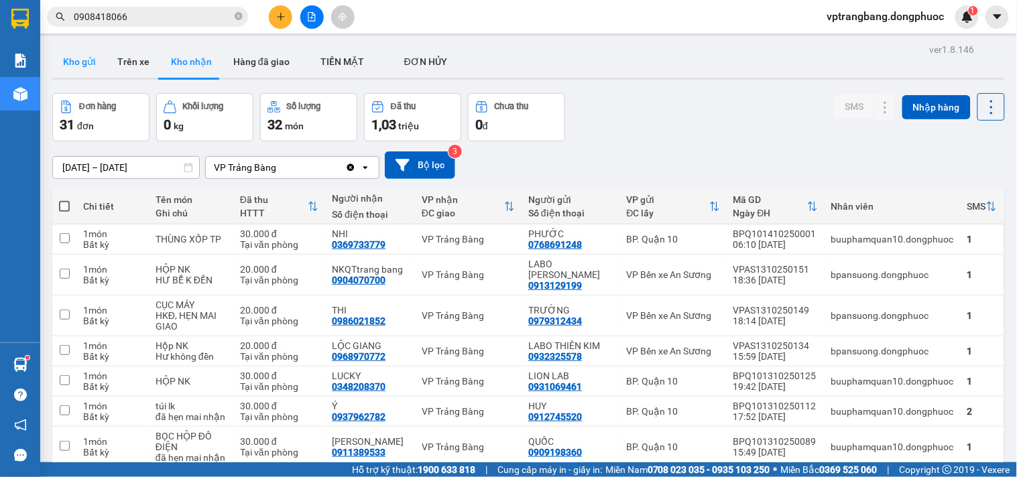
click at [76, 68] on button "Kho gửi" at bounding box center [79, 62] width 54 height 32
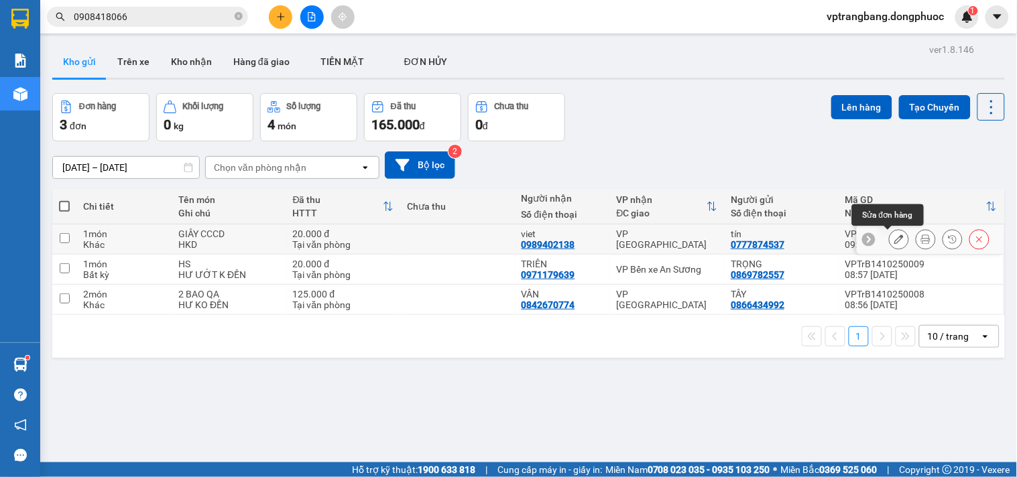
click at [889, 240] on button at bounding box center [898, 239] width 19 height 23
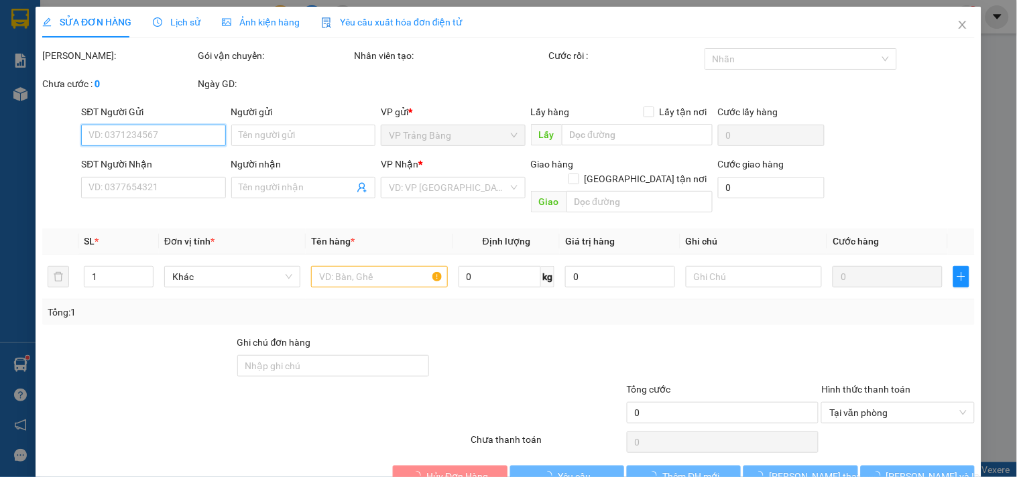
type input "0777874537"
type input "tín"
type input "0989402138"
type input "viet"
type input "20.000"
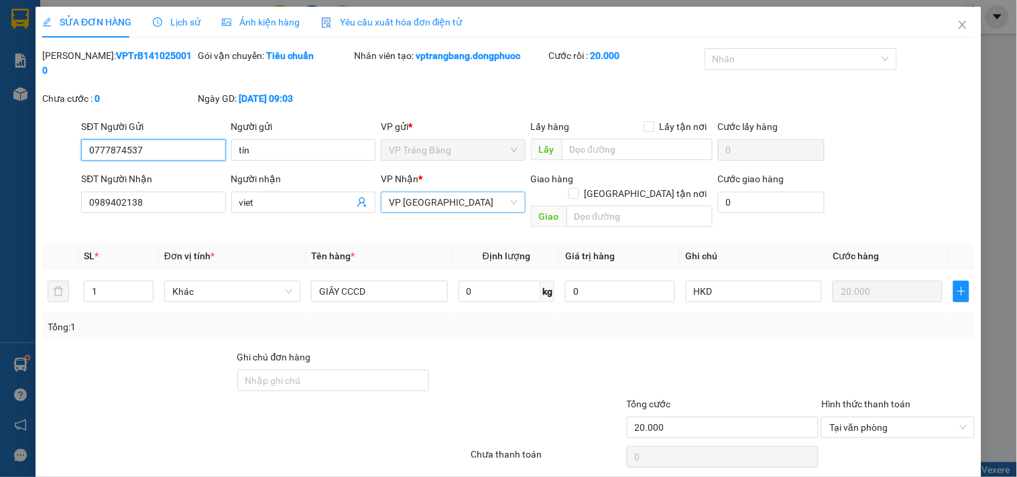
click at [404, 192] on span "VP Tây Ninh" at bounding box center [453, 202] width 128 height 20
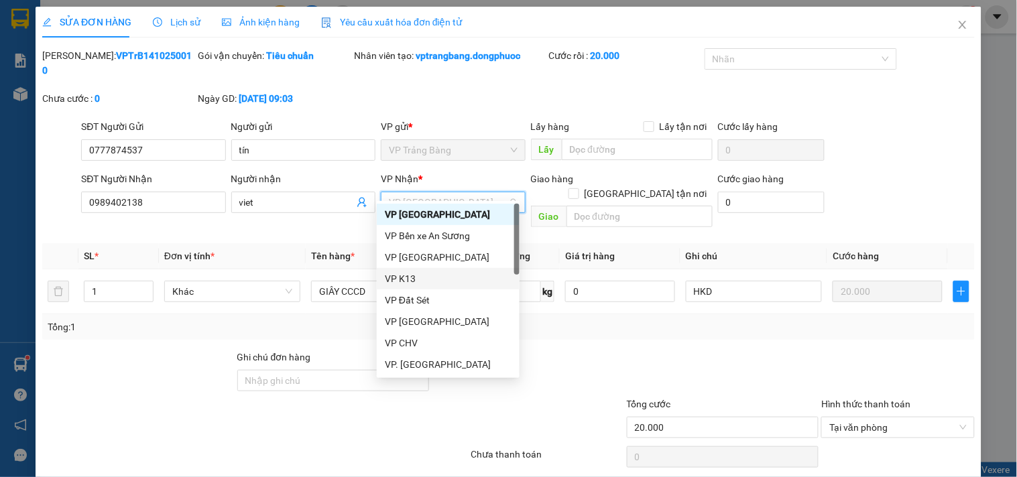
type input "H"
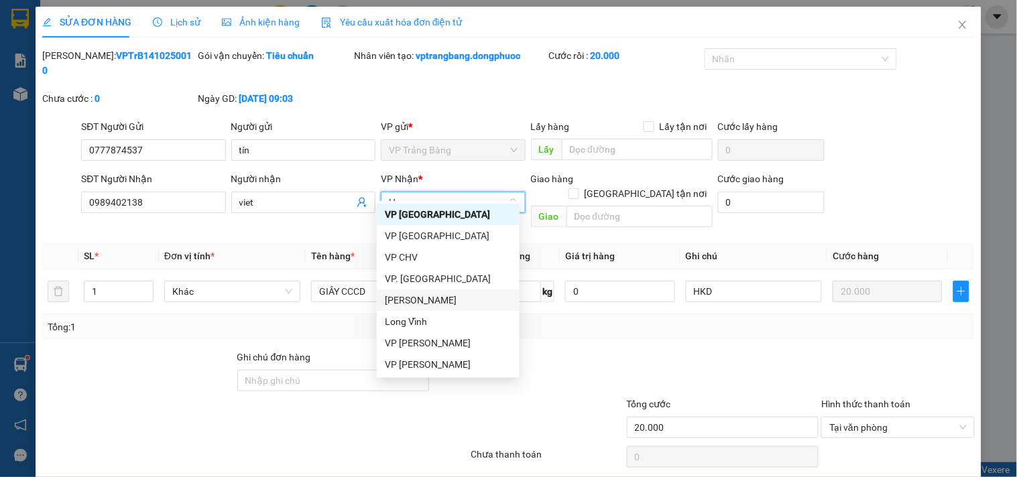
click at [407, 300] on div "[PERSON_NAME]" at bounding box center [448, 300] width 127 height 15
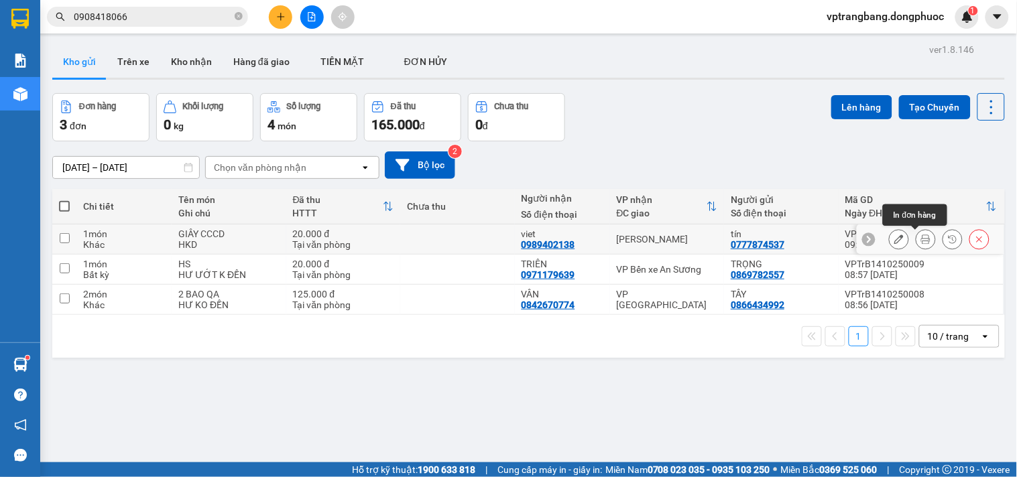
click at [921, 243] on icon at bounding box center [925, 239] width 9 height 9
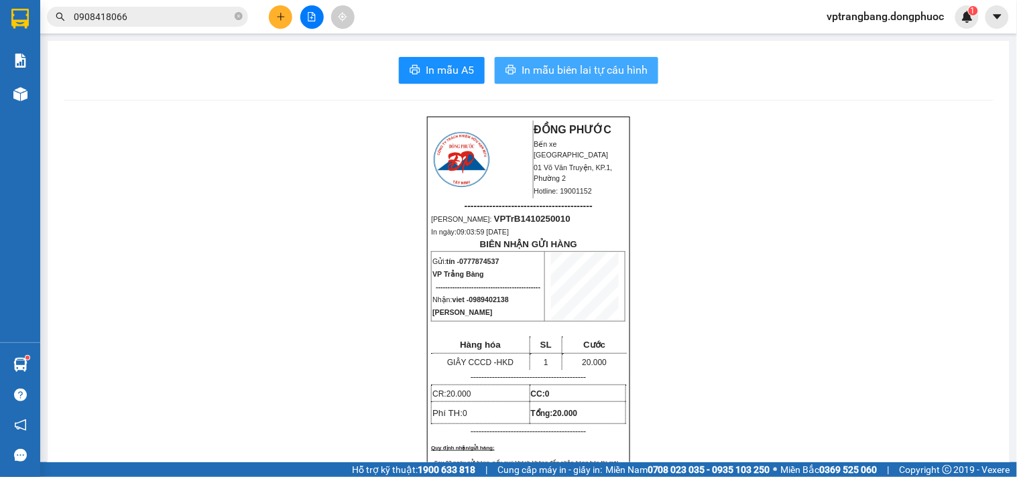
click at [574, 71] on span "In mẫu biên lai tự cấu hình" at bounding box center [584, 70] width 126 height 17
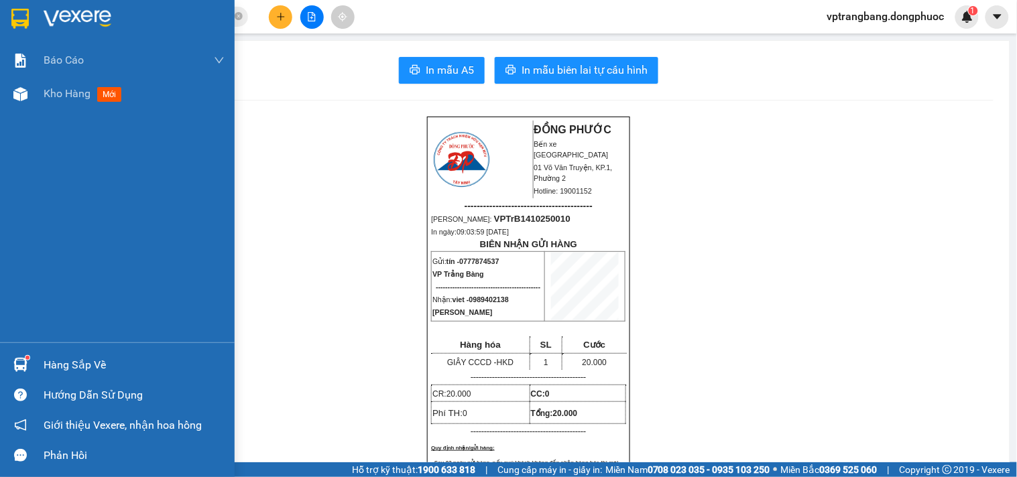
click at [103, 371] on div "Hàng sắp về" at bounding box center [134, 365] width 181 height 20
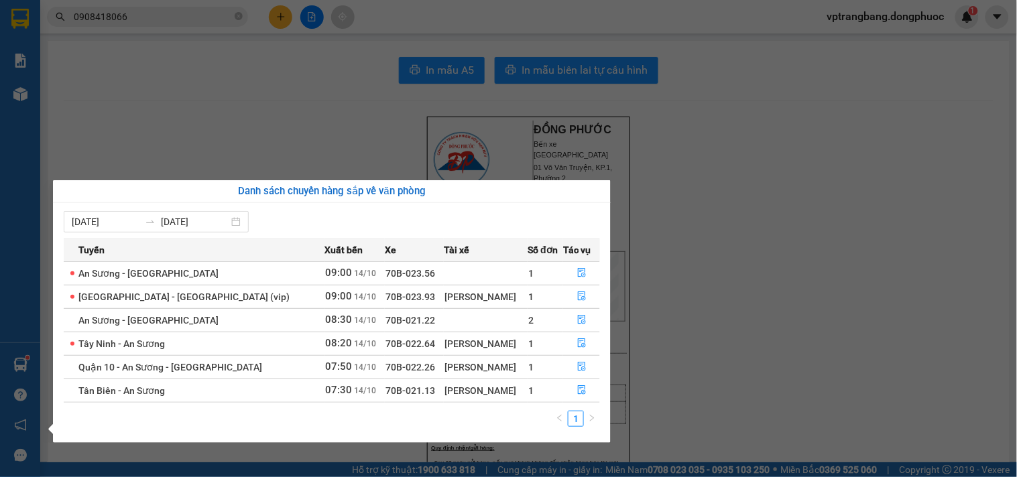
drag, startPoint x: 763, startPoint y: 304, endPoint x: 619, endPoint y: 381, distance: 162.5
click at [761, 306] on section "Kết quả tìm kiếm ( 3 ) Bộ lọc Mã ĐH Trạng thái Món hàng Tổng cước Chưa cước Nhã…" at bounding box center [508, 238] width 1017 height 477
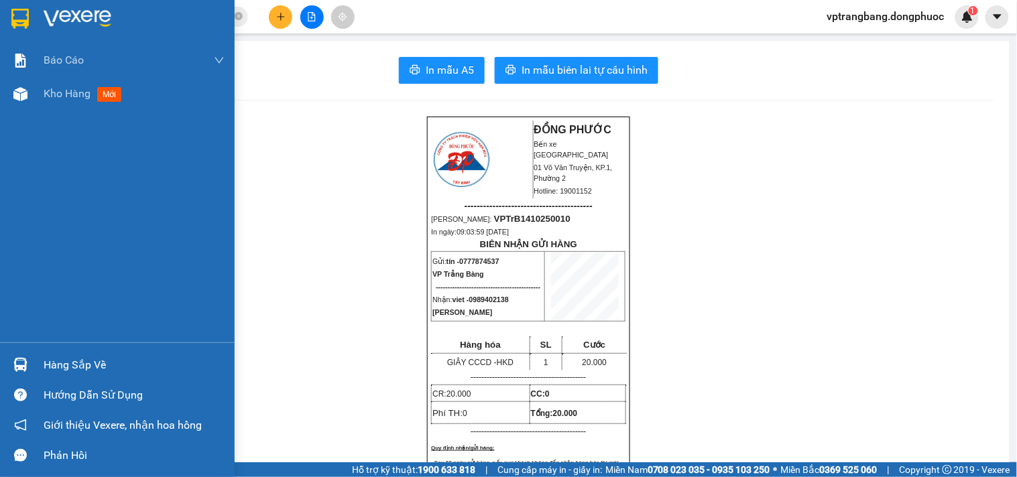
click at [66, 369] on div "Hàng sắp về" at bounding box center [134, 365] width 181 height 20
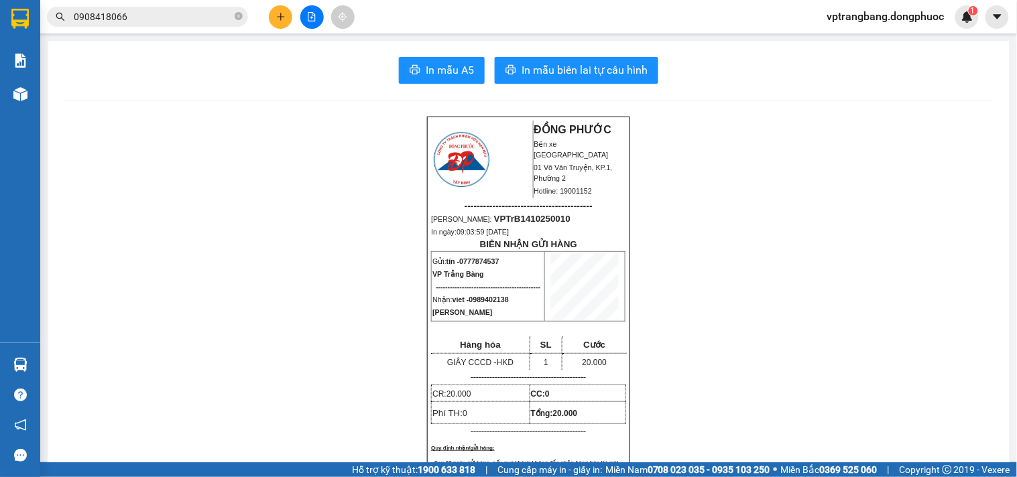
click at [769, 318] on section "Kết quả tìm kiếm ( 3 ) Bộ lọc Mã ĐH Trạng thái Món hàng Tổng cước Chưa cước Nhã…" at bounding box center [508, 238] width 1017 height 477
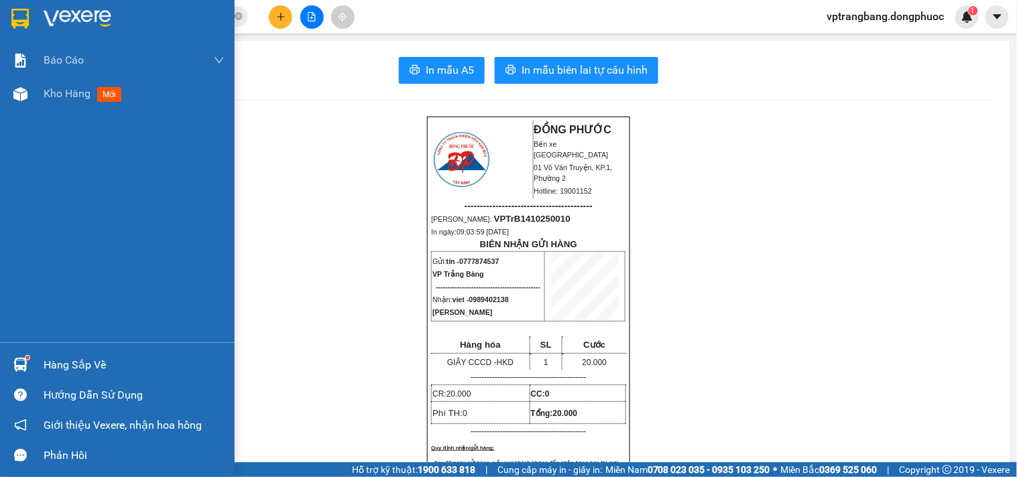
click at [65, 363] on div "Hàng sắp về" at bounding box center [134, 365] width 181 height 20
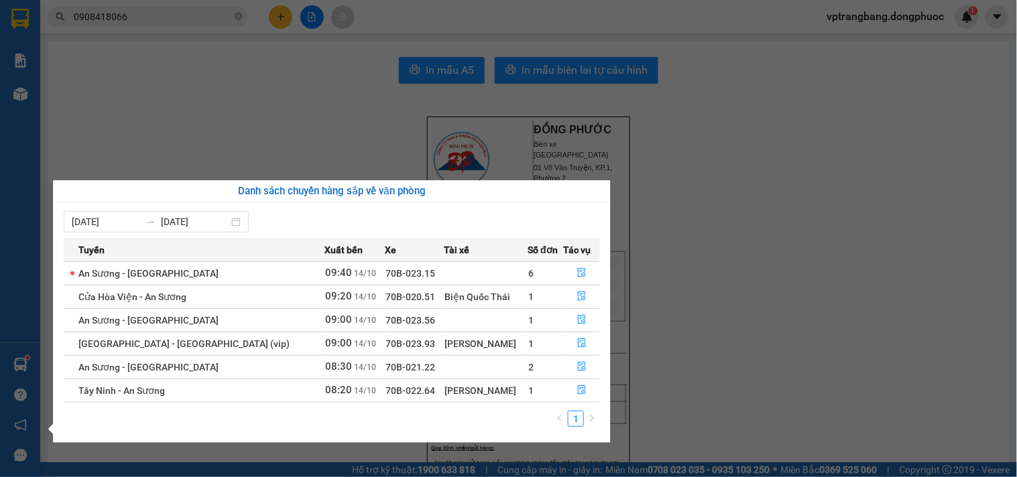
click at [736, 416] on section "Kết quả tìm kiếm ( 3 ) Bộ lọc Mã ĐH Trạng thái Món hàng Tổng cước Chưa cước Nhã…" at bounding box center [508, 238] width 1017 height 477
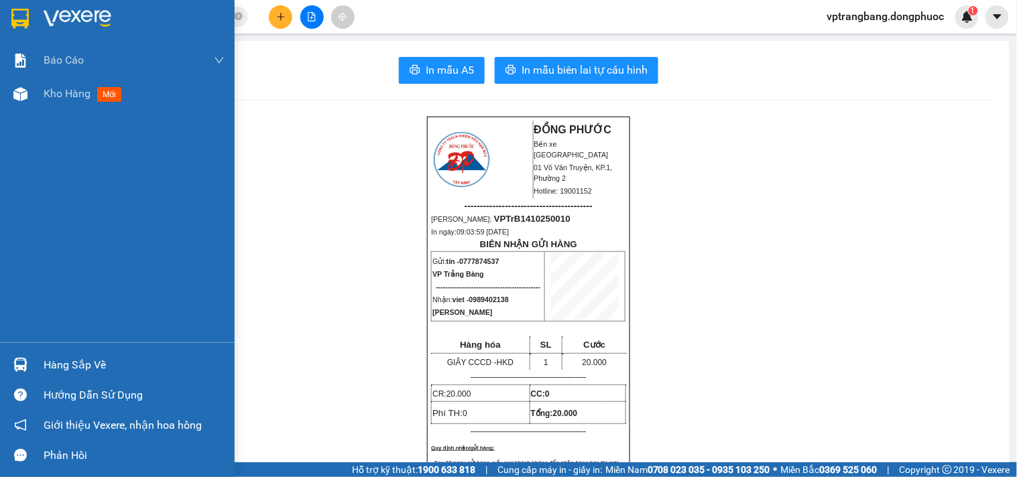
click at [103, 362] on div "Hàng sắp về" at bounding box center [134, 365] width 181 height 20
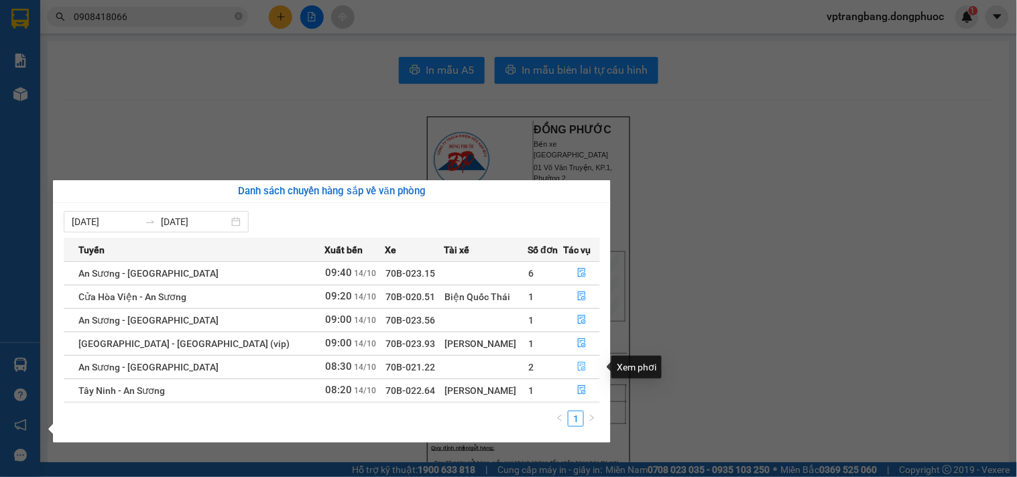
click at [580, 367] on icon "file-done" at bounding box center [581, 366] width 9 height 9
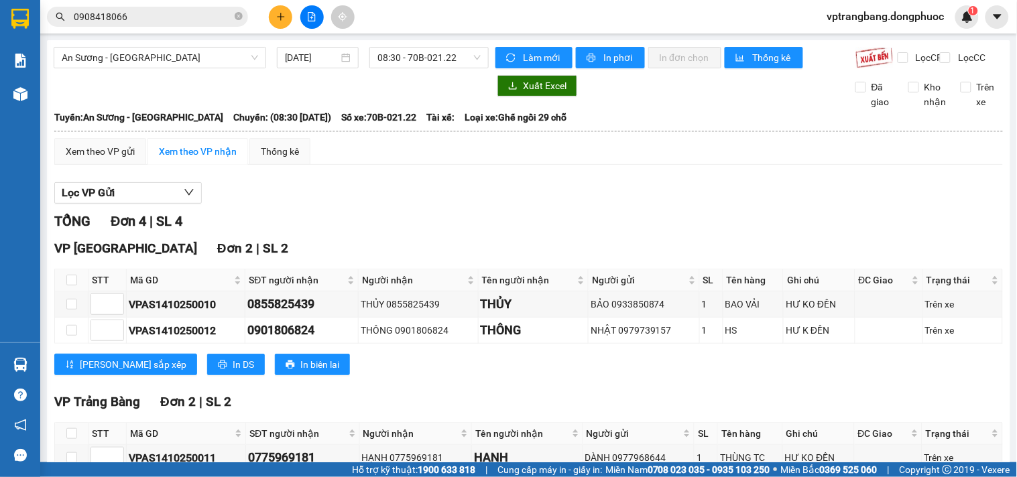
click at [64, 423] on th at bounding box center [72, 434] width 34 height 22
click at [74, 428] on input "checkbox" at bounding box center [71, 433] width 11 height 11
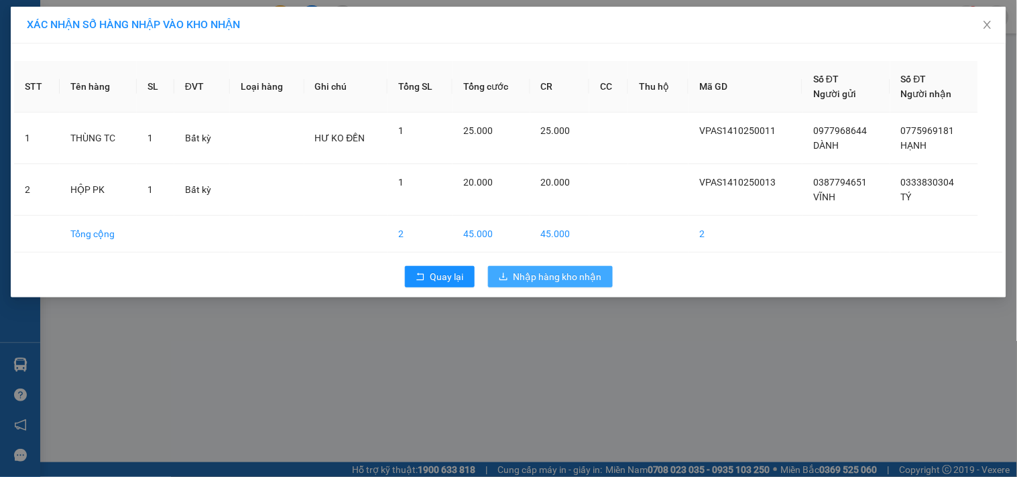
click at [550, 275] on span "Nhập hàng kho nhận" at bounding box center [557, 276] width 88 height 15
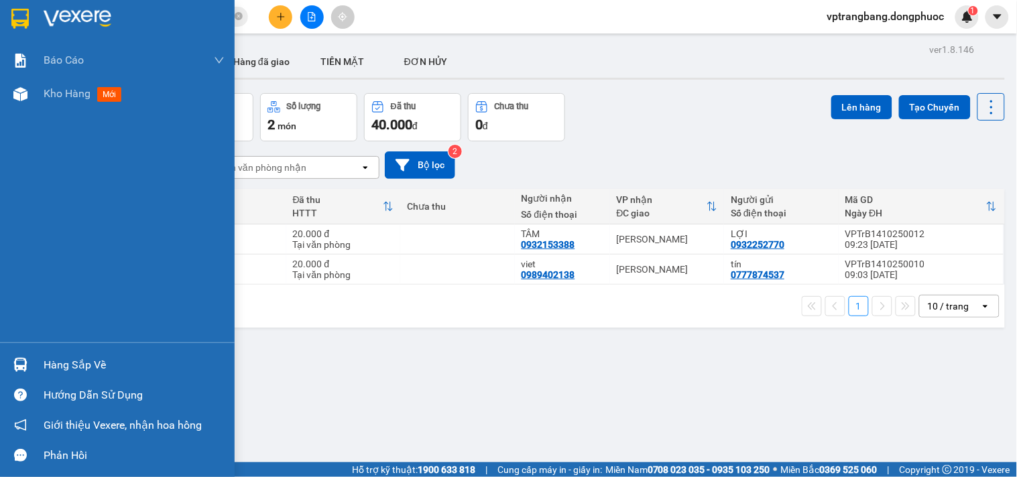
click at [56, 360] on div "Hàng sắp về" at bounding box center [134, 365] width 181 height 20
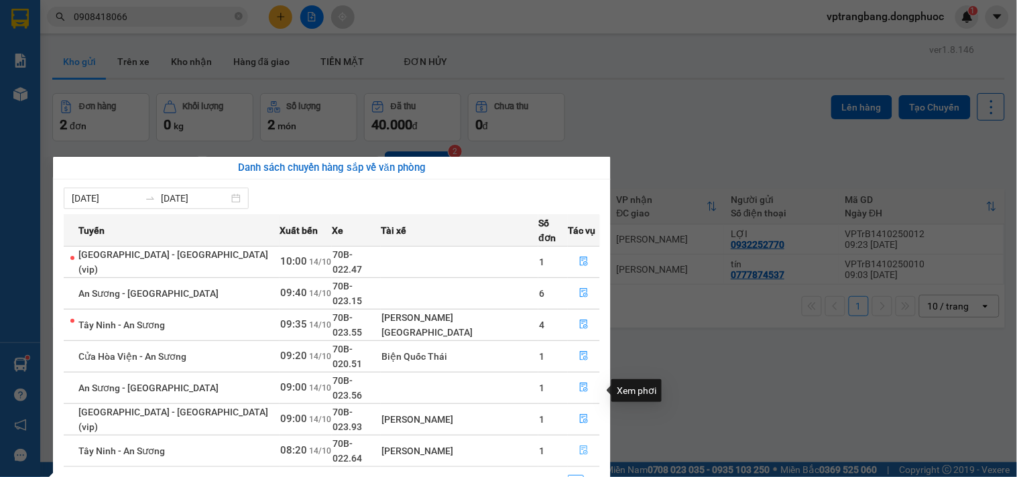
click at [580, 446] on icon "file-done" at bounding box center [583, 450] width 9 height 9
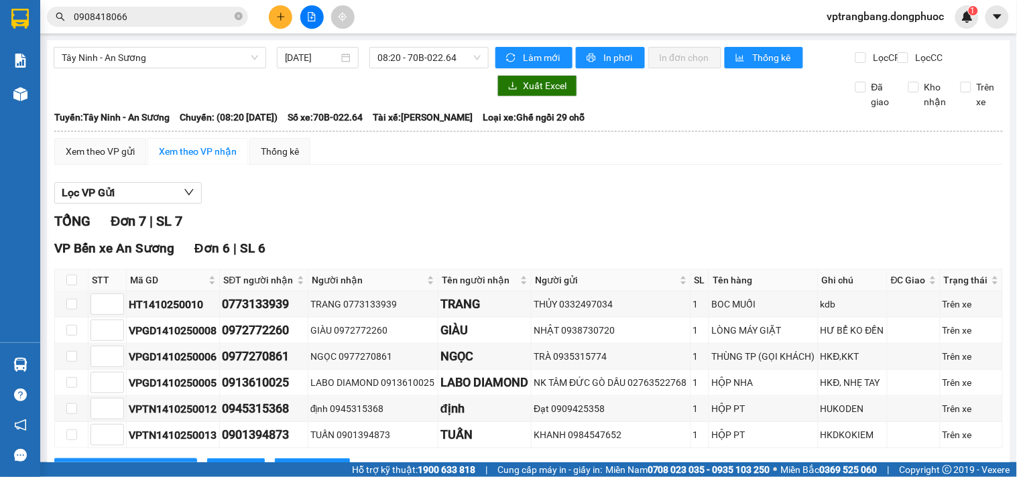
click at [282, 15] on icon "plus" at bounding box center [280, 16] width 9 height 9
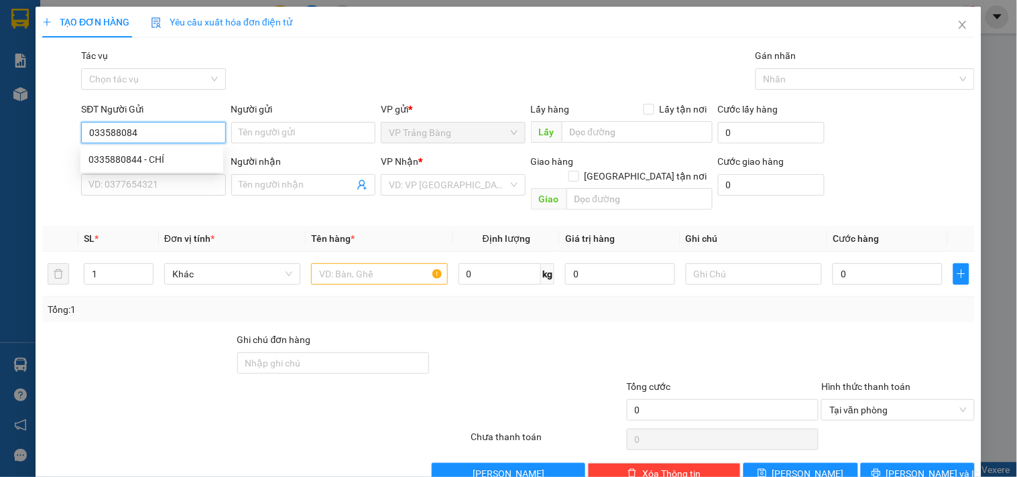
type input "0335880844"
click at [163, 162] on div "0335880844 - CHÍ" at bounding box center [151, 159] width 127 height 15
type input "CHÍ"
type input "0908691620"
type input "TRINH"
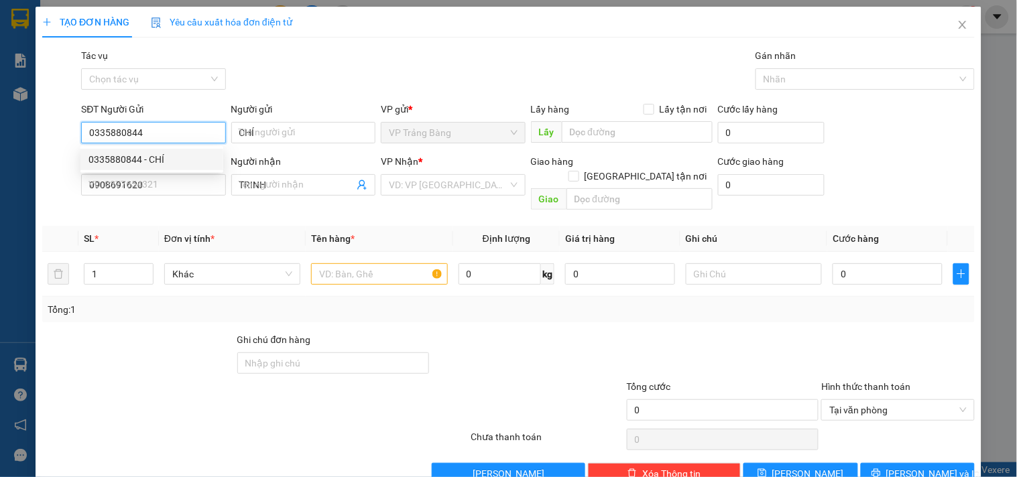
type input "60.000"
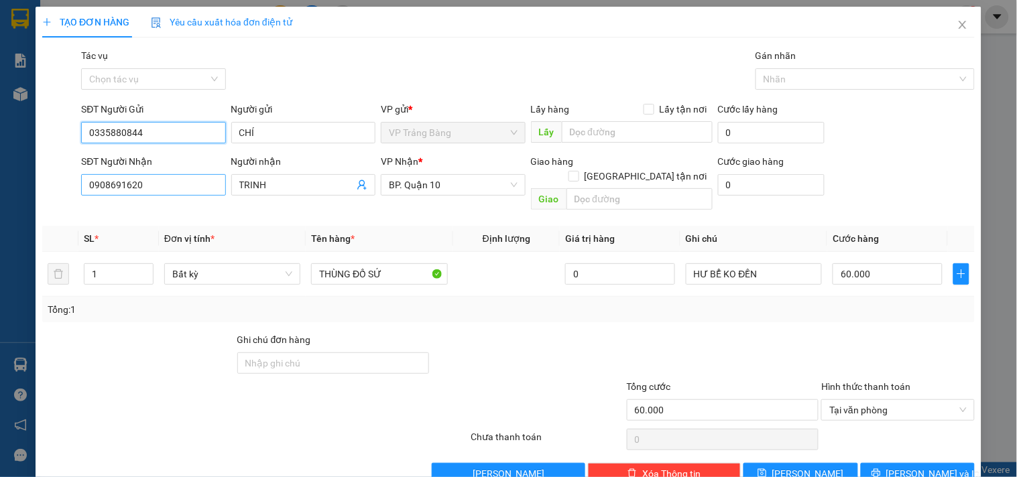
type input "0335880844"
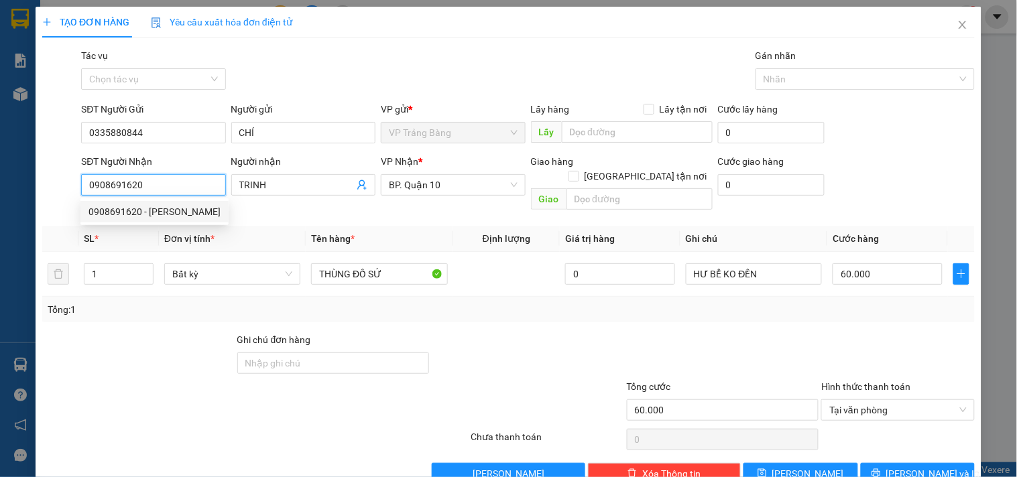
drag, startPoint x: 171, startPoint y: 188, endPoint x: 60, endPoint y: 191, distance: 110.6
click at [60, 191] on div "SĐT Người Nhận 0908691620 Người nhận TRINH VP Nhận * BP. Quận 10 Giao hàng Giao…" at bounding box center [508, 185] width 935 height 62
click at [132, 216] on div "0378688785 - TRỌN" at bounding box center [154, 211] width 132 height 15
type input "0378688785"
type input "TRỌN"
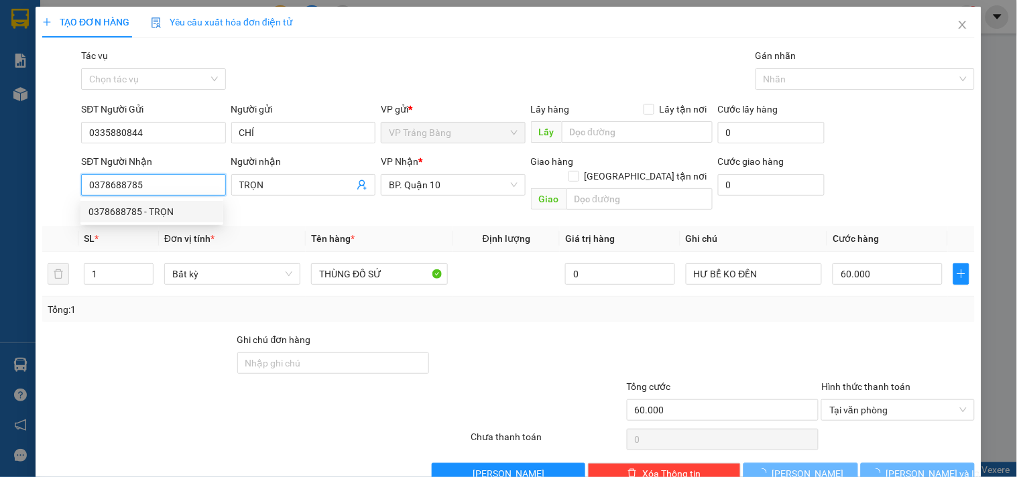
type input "130.000"
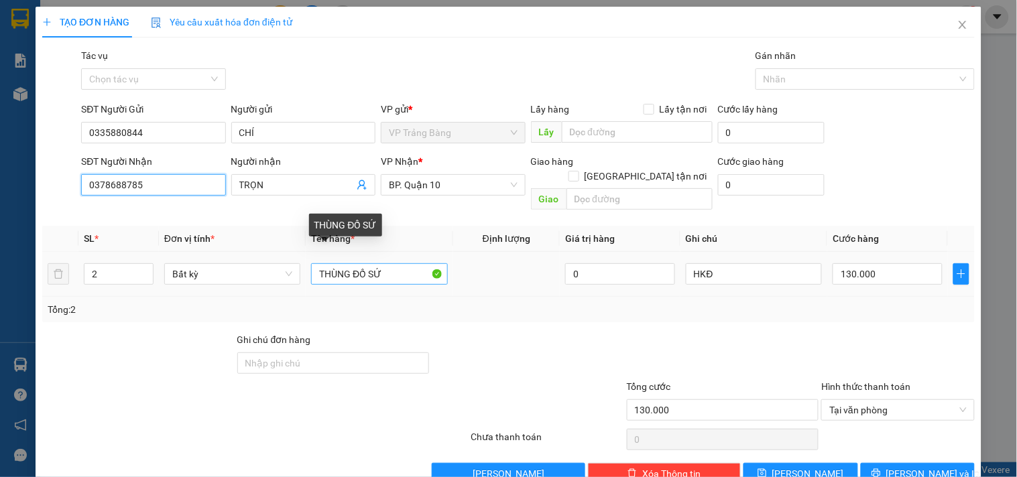
type input "0378688785"
click at [347, 263] on input "THÙNG ĐỒ SỨ" at bounding box center [379, 273] width 136 height 21
click at [387, 263] on input "HỘP ĐỒ SỨ" at bounding box center [379, 273] width 136 height 21
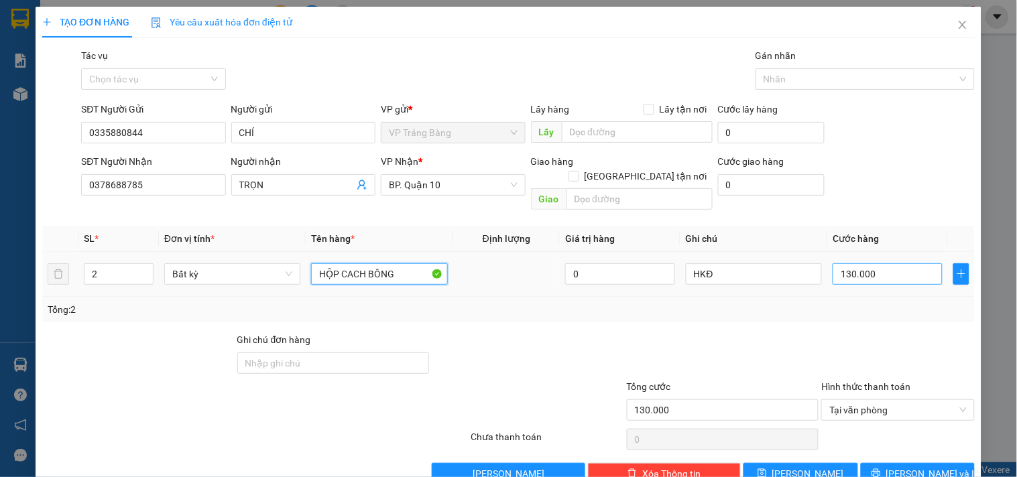
type input "HỘP CACH BÔNG"
click at [902, 263] on input "130.000" at bounding box center [887, 273] width 110 height 21
type input "2"
type input "0"
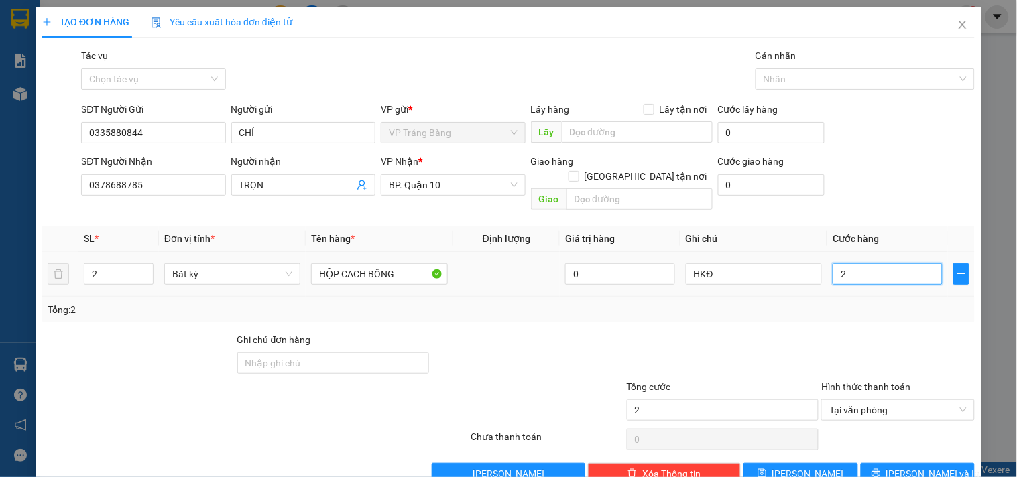
type input "0"
type input "3"
type input "03"
type input "30"
type input "030"
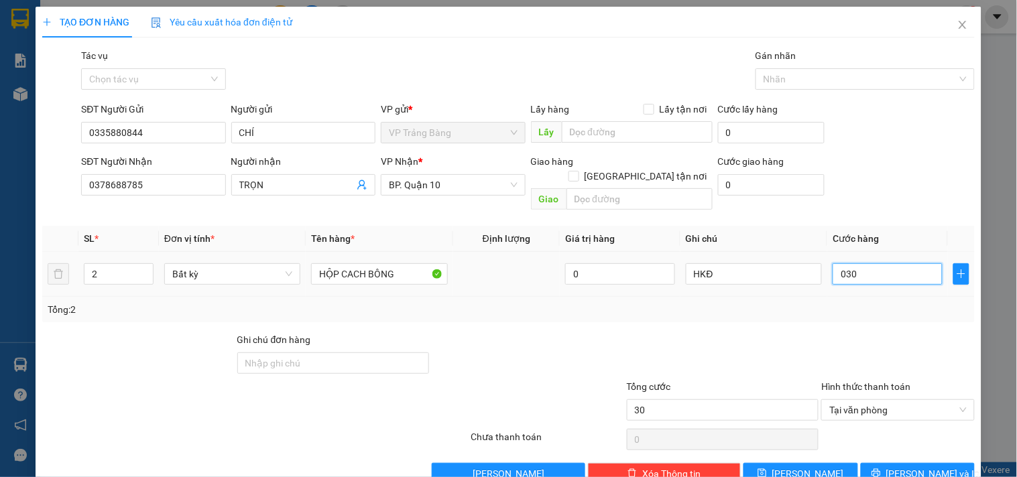
drag, startPoint x: 827, startPoint y: 241, endPoint x: 887, endPoint y: 239, distance: 60.4
click at [887, 263] on input "030" at bounding box center [887, 273] width 110 height 21
type input "3"
type input "30"
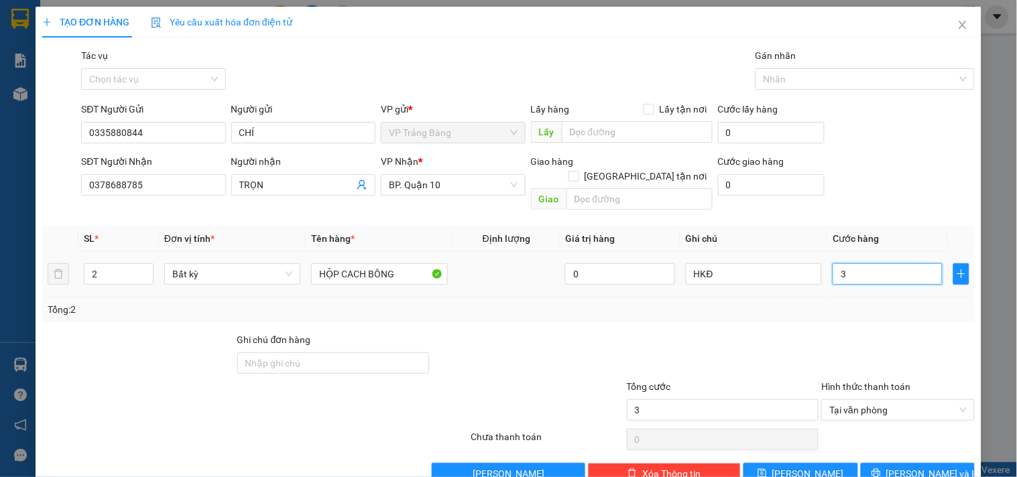
type input "30"
click at [910, 466] on span "Lưu và In" at bounding box center [933, 473] width 94 height 15
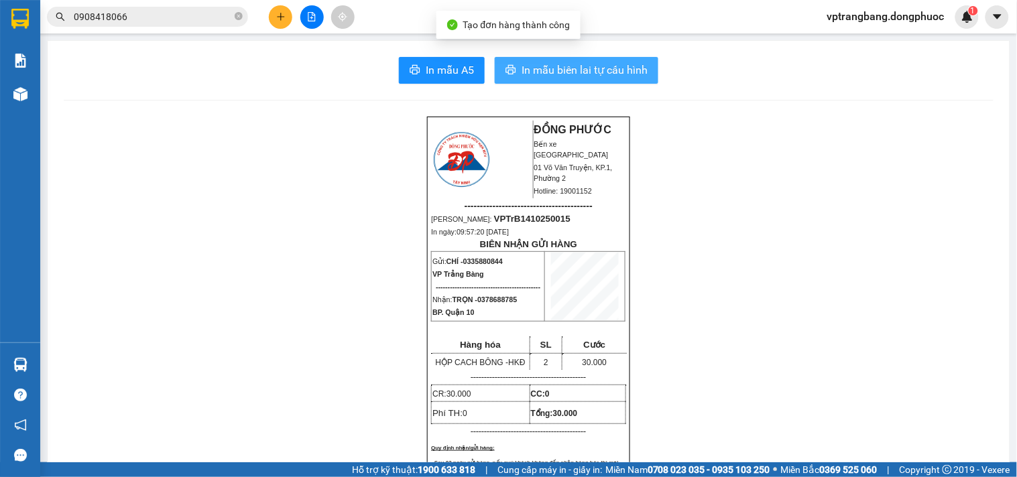
click at [621, 68] on span "In mẫu biên lai tự cấu hình" at bounding box center [584, 70] width 126 height 17
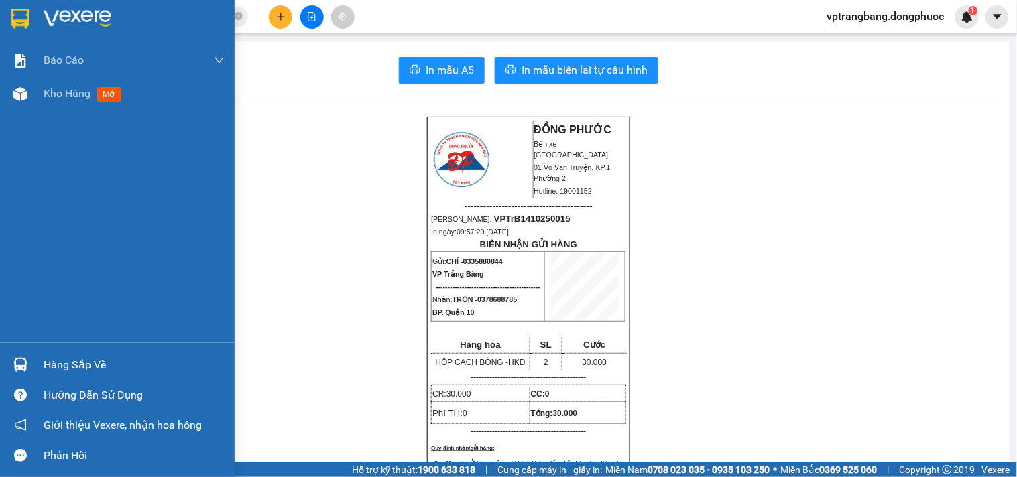
click at [84, 360] on div "Hàng sắp về" at bounding box center [134, 365] width 181 height 20
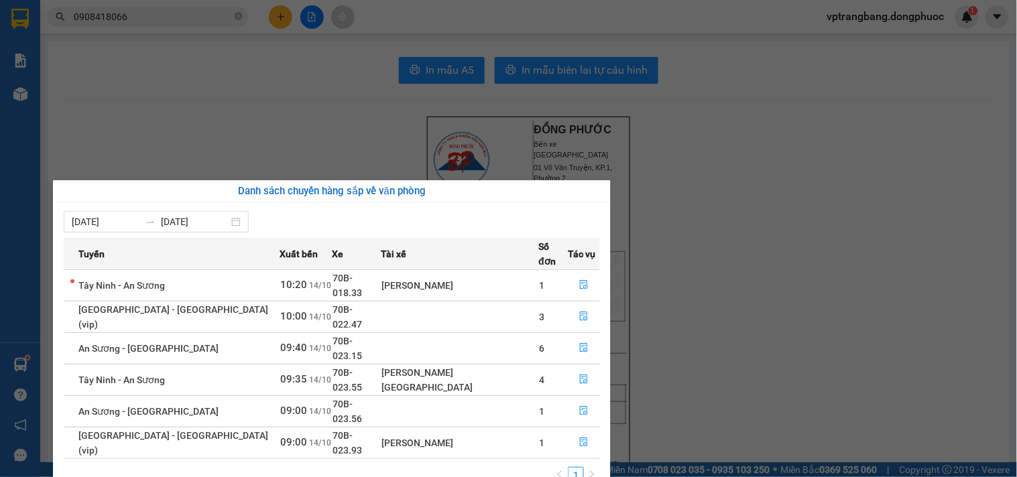
click at [939, 445] on section "Kết quả tìm kiếm ( 3 ) Bộ lọc Mã ĐH Trạng thái Món hàng Tổng cước Chưa cước Nhã…" at bounding box center [508, 238] width 1017 height 477
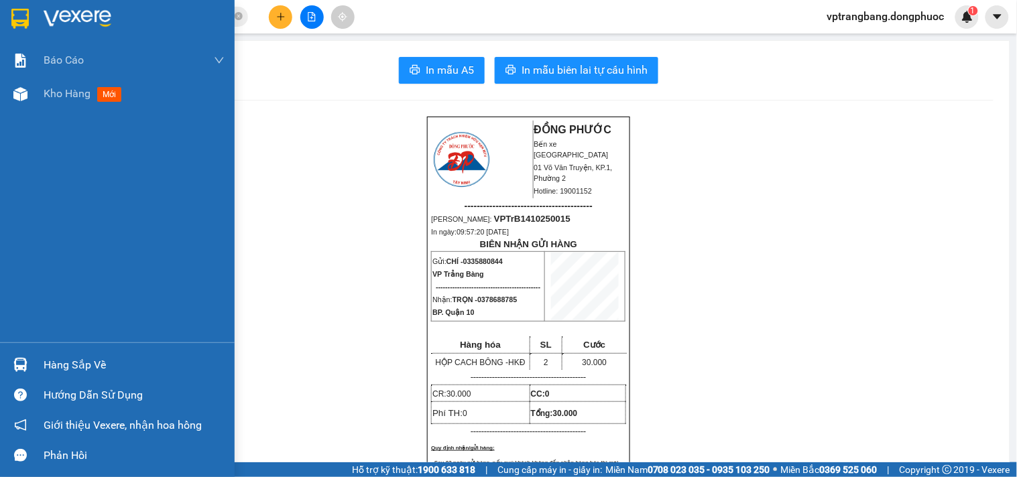
click at [56, 367] on div "Hàng sắp về" at bounding box center [134, 365] width 181 height 20
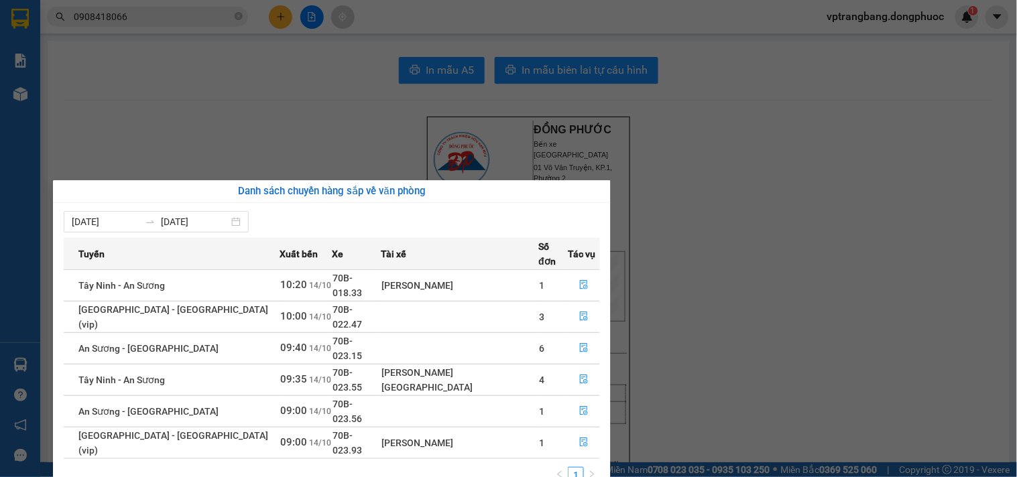
drag, startPoint x: 746, startPoint y: 363, endPoint x: 474, endPoint y: 434, distance: 281.2
click at [747, 364] on section "Kết quả tìm kiếm ( 3 ) Bộ lọc Mã ĐH Trạng thái Món hàng Tổng cước Chưa cước Nhã…" at bounding box center [508, 238] width 1017 height 477
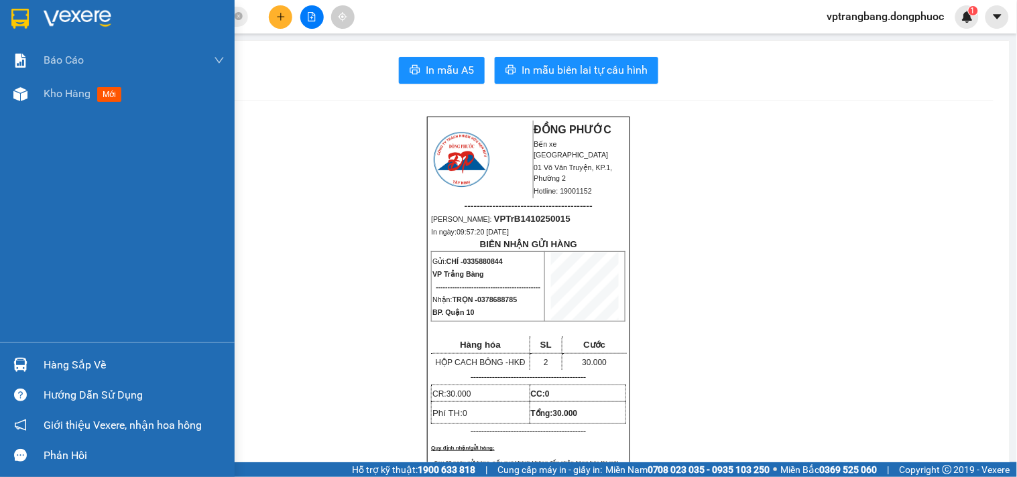
click at [101, 363] on div "Hàng sắp về" at bounding box center [134, 365] width 181 height 20
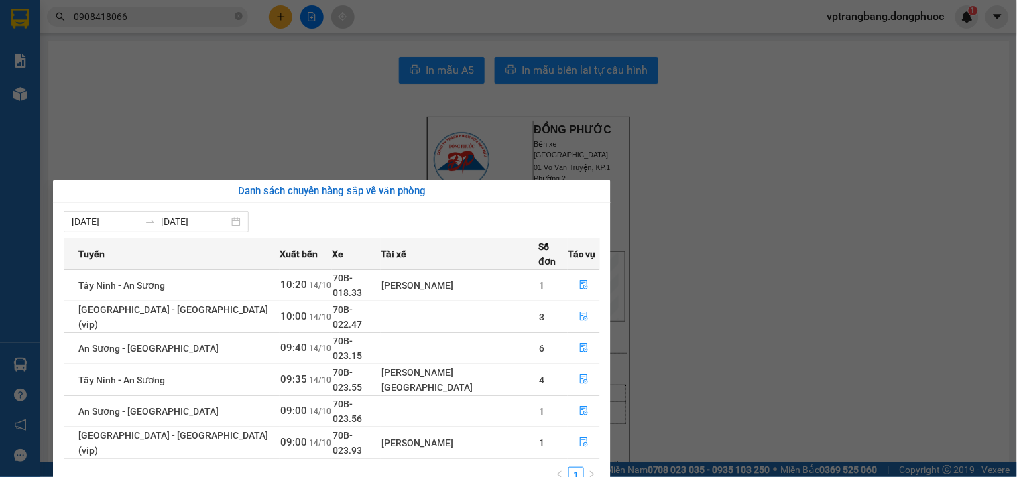
click at [725, 336] on section "Kết quả tìm kiếm ( 3 ) Bộ lọc Mã ĐH Trạng thái Món hàng Tổng cước Chưa cước Nhã…" at bounding box center [508, 238] width 1017 height 477
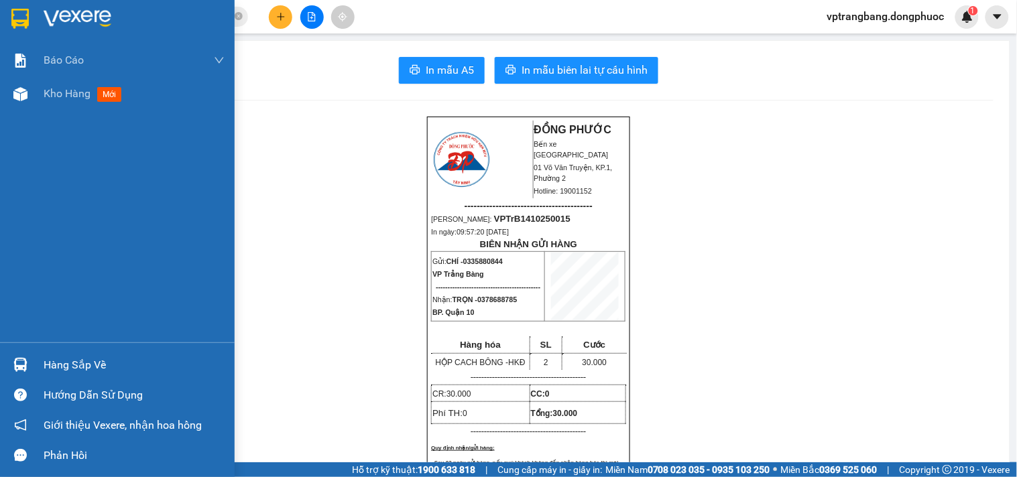
click at [83, 366] on div "Hàng sắp về" at bounding box center [134, 365] width 181 height 20
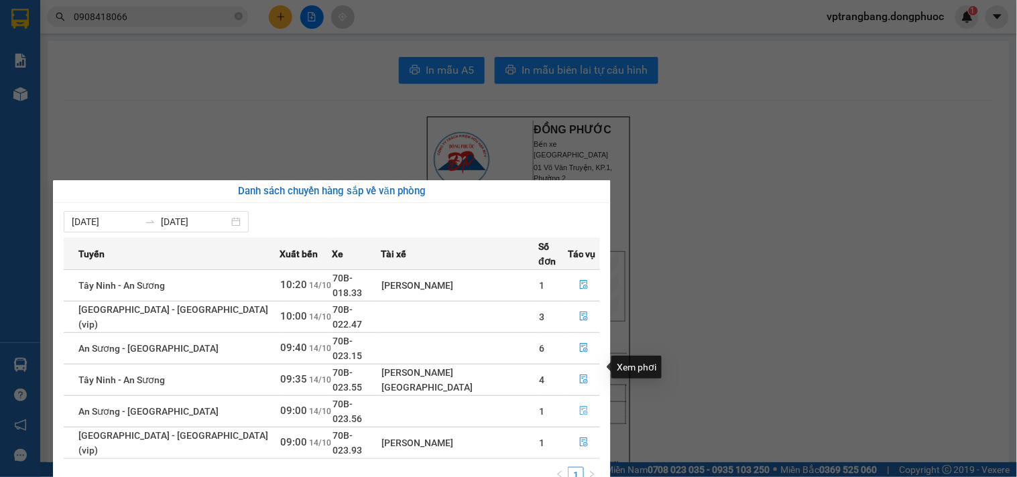
click at [580, 406] on icon "file-done" at bounding box center [584, 410] width 8 height 9
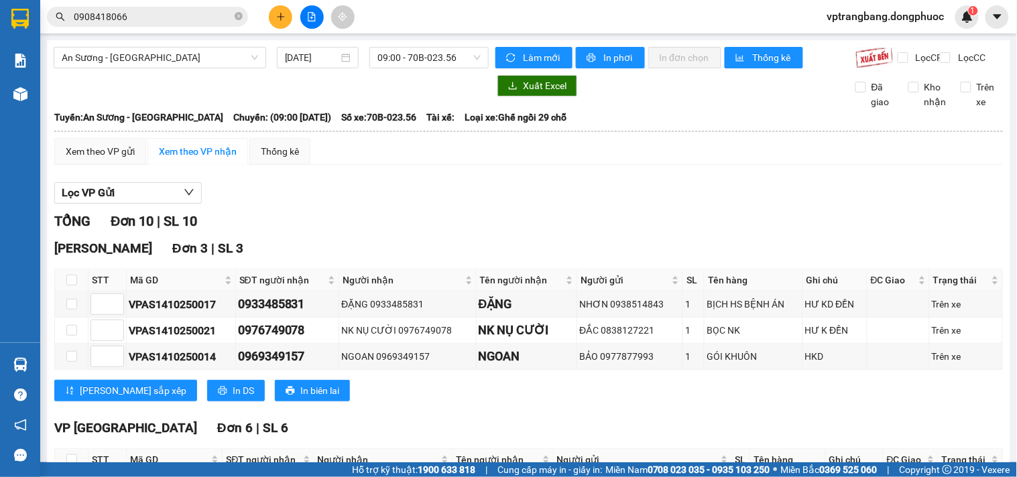
checkbox input "true"
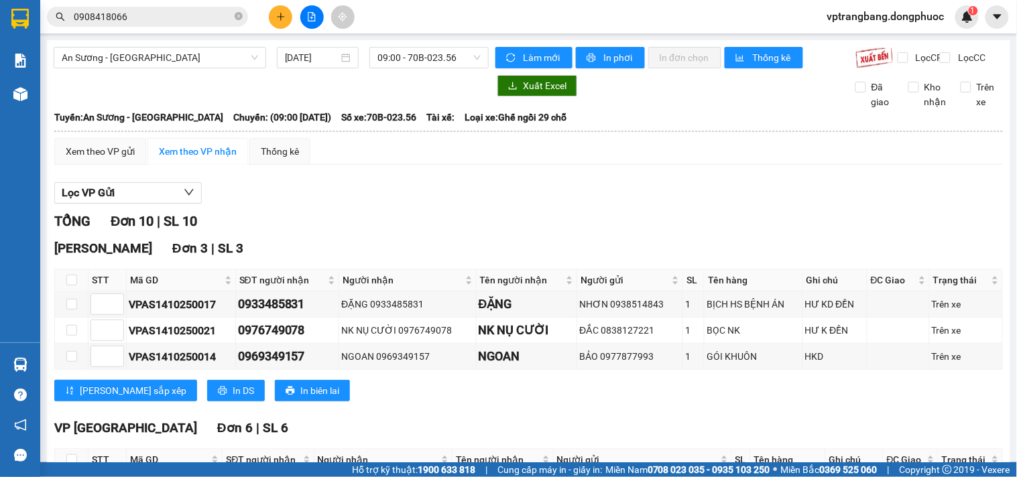
checkbox input "true"
checkbox input "false"
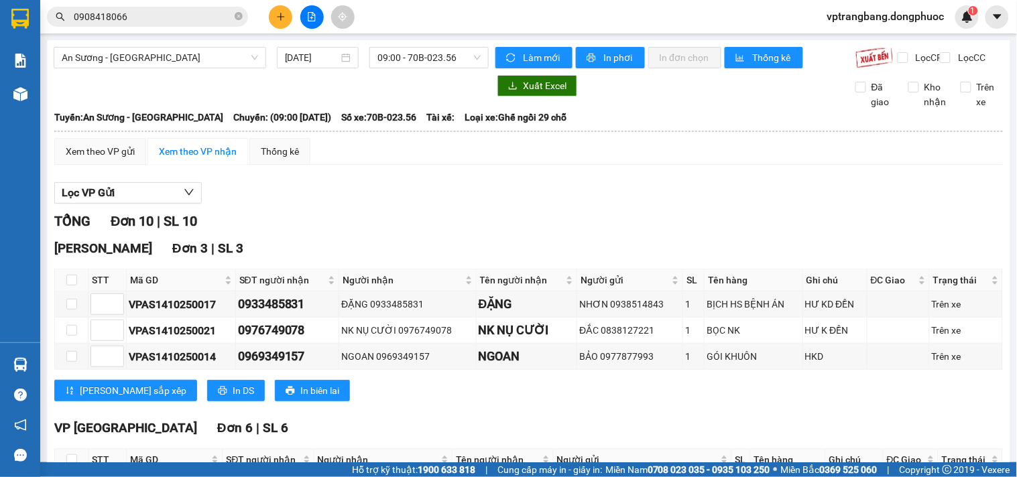
checkbox input "true"
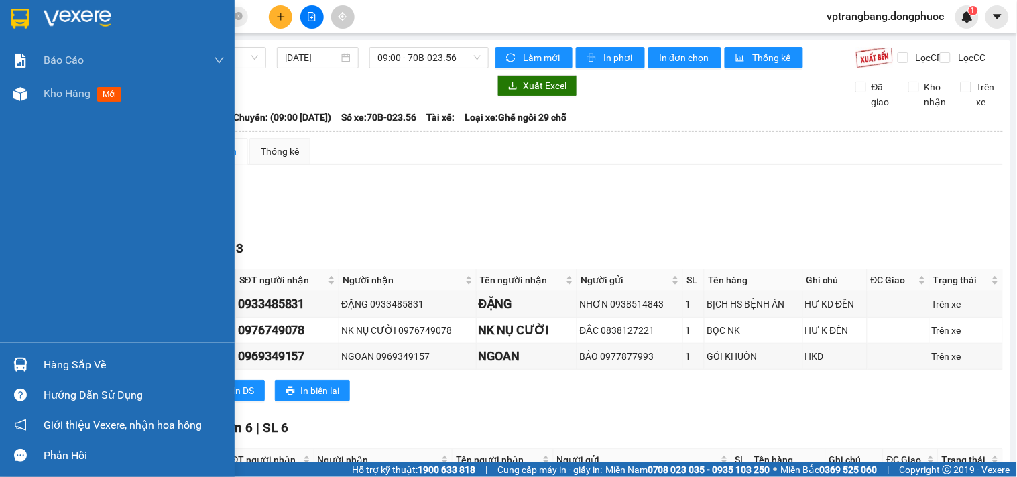
drag, startPoint x: 75, startPoint y: 357, endPoint x: 82, endPoint y: 365, distance: 10.4
click at [76, 357] on div "Hàng sắp về" at bounding box center [134, 365] width 181 height 20
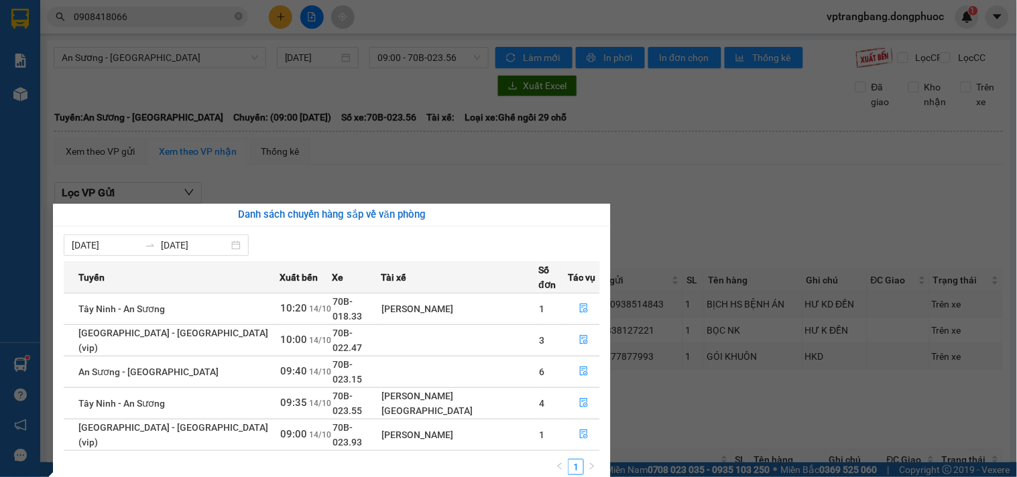
click at [686, 424] on section "Kết quả tìm kiếm ( 3 ) Bộ lọc Mã ĐH Trạng thái Món hàng Tổng cước Chưa cước Nhã…" at bounding box center [508, 238] width 1017 height 477
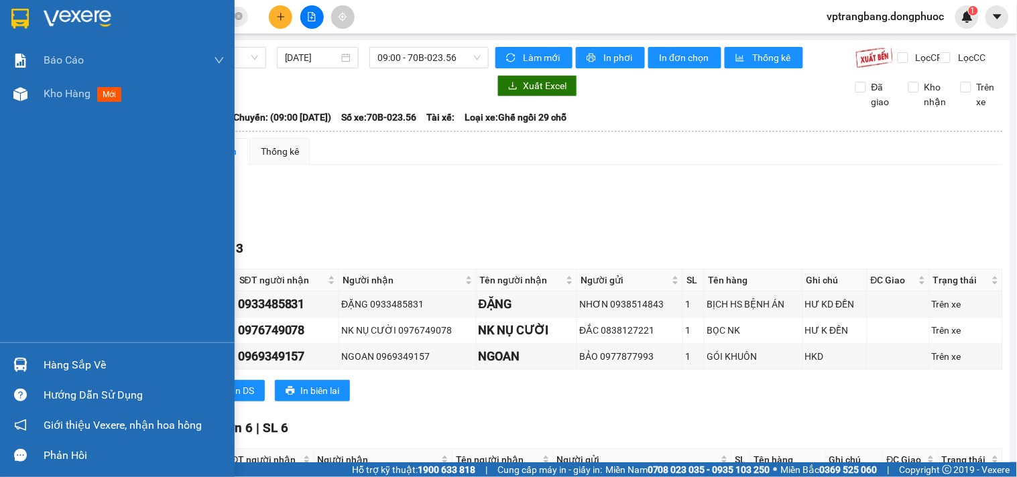
click at [58, 358] on div "Hàng sắp về" at bounding box center [134, 365] width 181 height 20
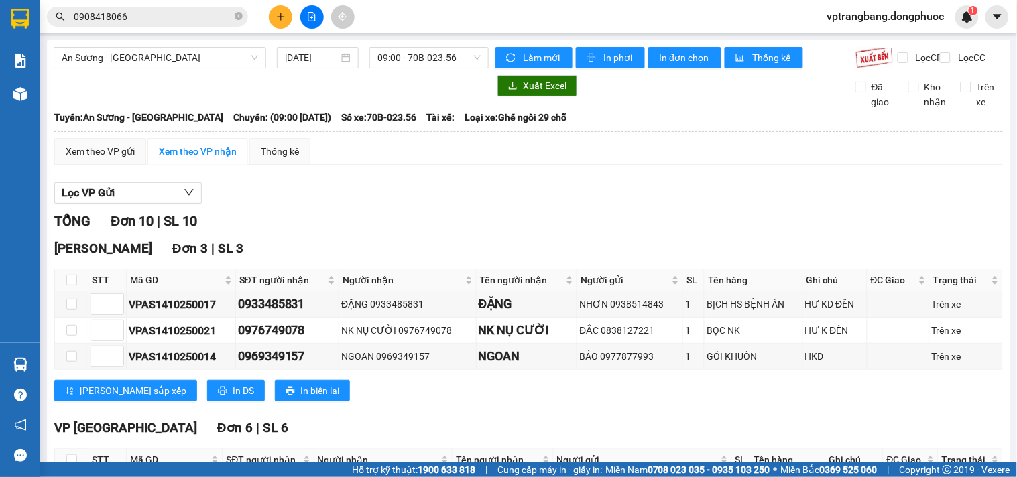
click at [678, 420] on section "Kết quả tìm kiếm ( 3 ) Bộ lọc Mã ĐH Trạng thái Món hàng Tổng cước Chưa cước Nhã…" at bounding box center [508, 238] width 1017 height 477
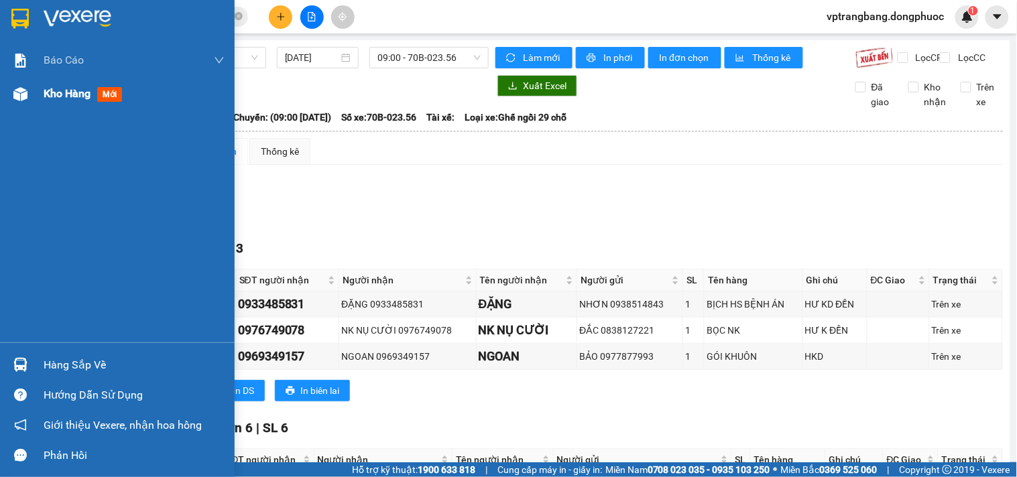
click at [62, 97] on span "Kho hàng" at bounding box center [67, 93] width 47 height 13
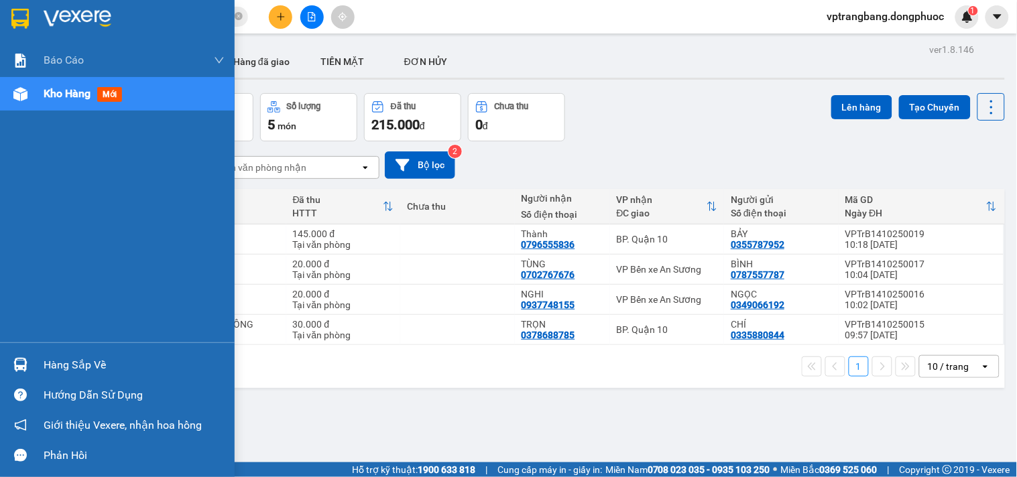
drag, startPoint x: 48, startPoint y: 90, endPoint x: 146, endPoint y: 326, distance: 256.0
click at [49, 90] on span "Kho hàng" at bounding box center [67, 93] width 47 height 13
drag, startPoint x: 122, startPoint y: 361, endPoint x: 160, endPoint y: 361, distance: 37.5
click at [123, 361] on div "Hàng sắp về" at bounding box center [134, 365] width 181 height 20
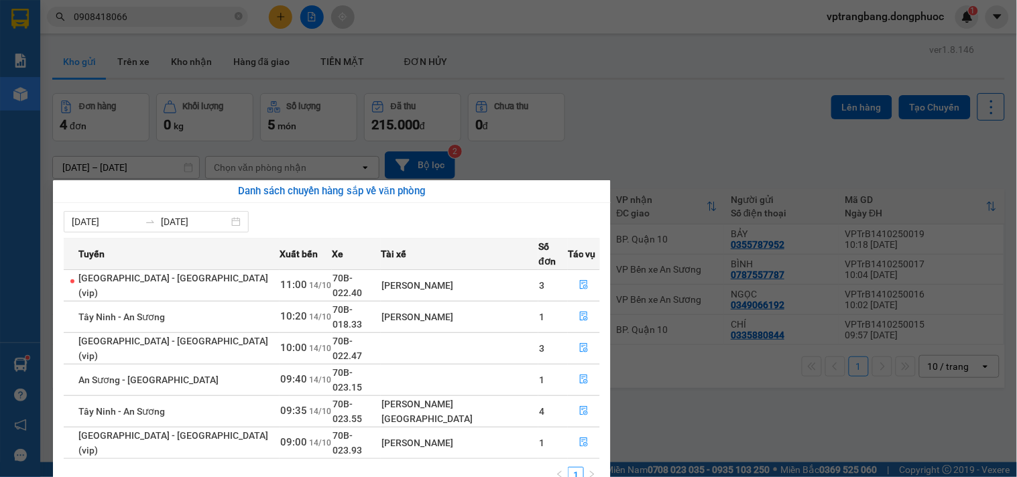
click at [729, 393] on section "Kết quả tìm kiếm ( 3 ) Bộ lọc Mã ĐH Trạng thái Món hàng Tổng cước Chưa cước Nhã…" at bounding box center [508, 238] width 1017 height 477
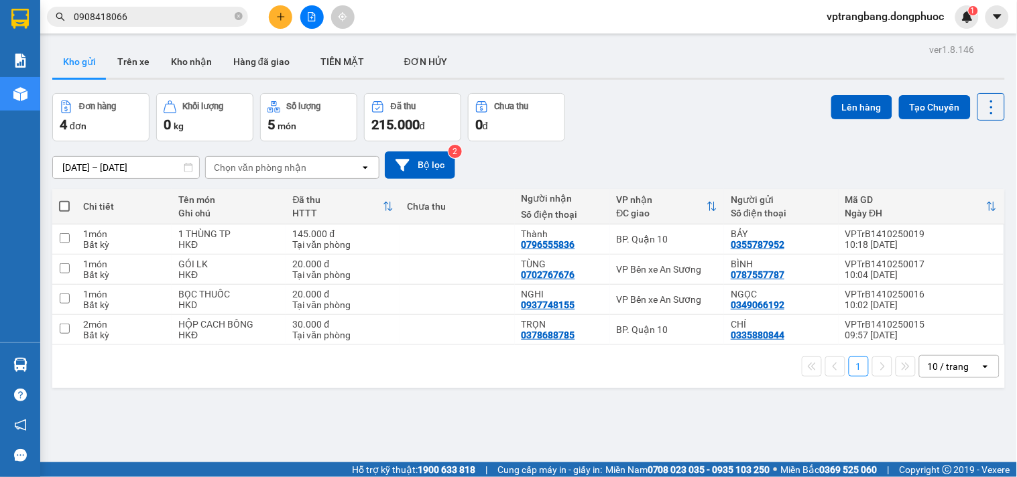
click at [681, 396] on div "ver 1.8.146 Kho gửi Trên xe Kho nhận Hàng đã giao TIỀN MẶT ĐƠN HỦY Đơn hàng 4…" at bounding box center [528, 278] width 963 height 477
click at [186, 58] on button "Kho nhận" at bounding box center [191, 62] width 62 height 32
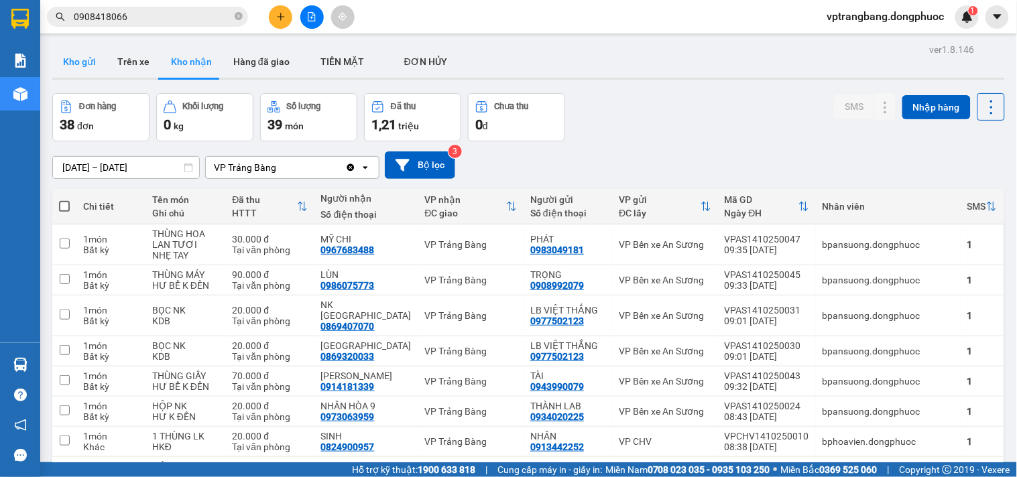
click at [63, 68] on button "Kho gửi" at bounding box center [79, 62] width 54 height 32
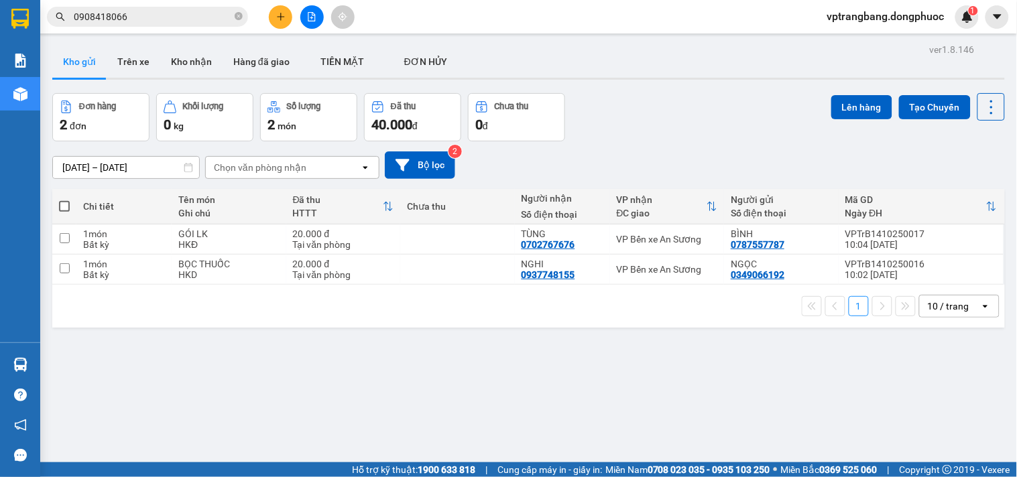
click at [65, 201] on span at bounding box center [64, 206] width 11 height 11
click at [64, 200] on input "checkbox" at bounding box center [64, 200] width 0 height 0
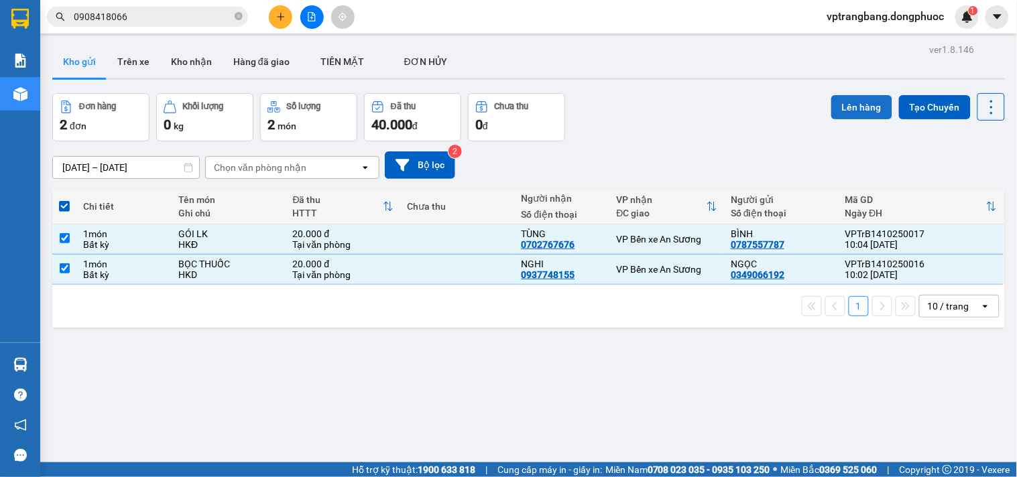
click at [858, 95] on button "Lên hàng" at bounding box center [861, 107] width 61 height 24
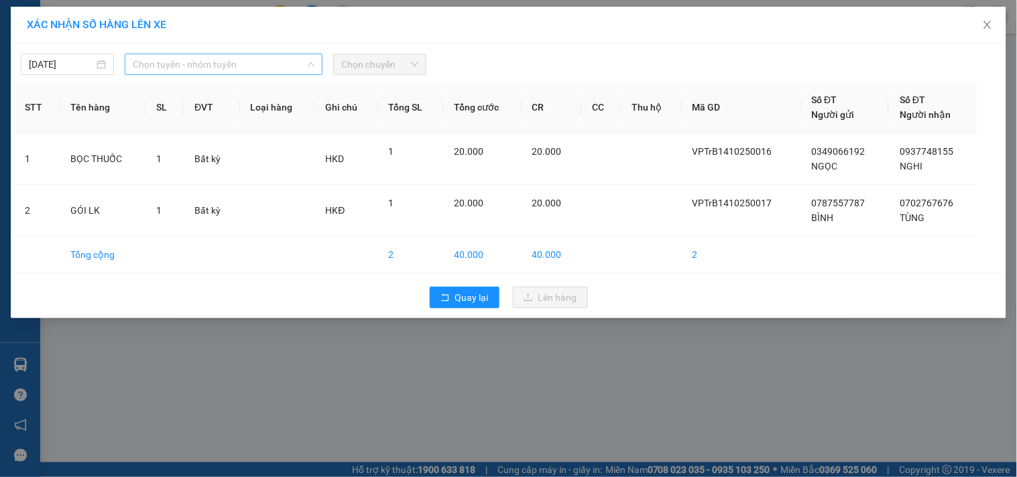
click at [180, 70] on span "Chọn tuyến - nhóm tuyến" at bounding box center [224, 64] width 182 height 20
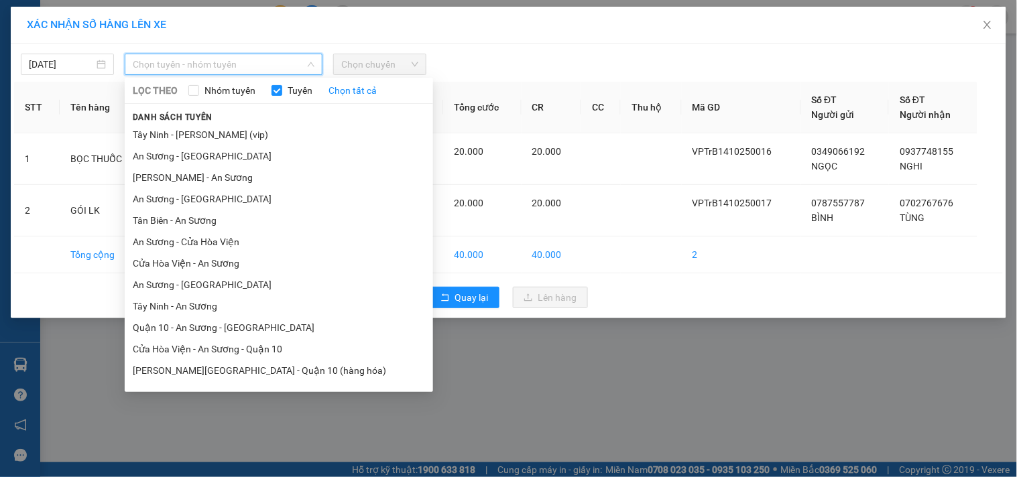
drag, startPoint x: 182, startPoint y: 302, endPoint x: 498, endPoint y: 72, distance: 391.1
click at [183, 302] on li "Tây Ninh - An Sương" at bounding box center [279, 306] width 308 height 21
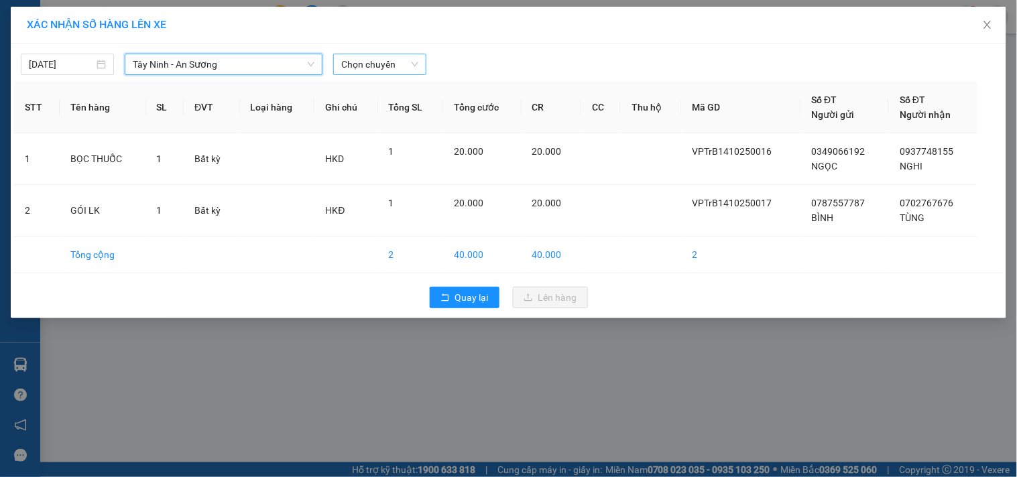
click at [377, 70] on span "Chọn chuyến" at bounding box center [379, 64] width 77 height 20
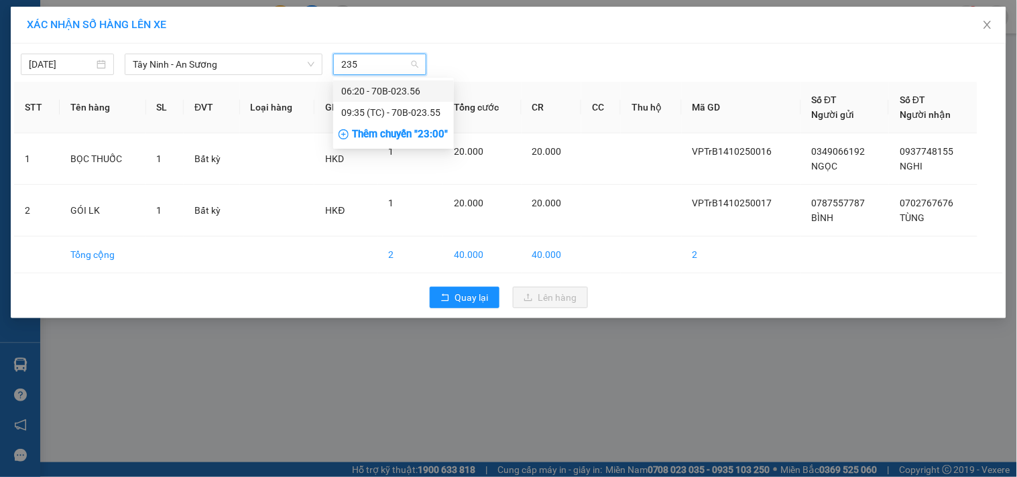
type input "2355"
click at [402, 89] on div "09:35 (TC) - 70B-023.55" at bounding box center [393, 91] width 105 height 15
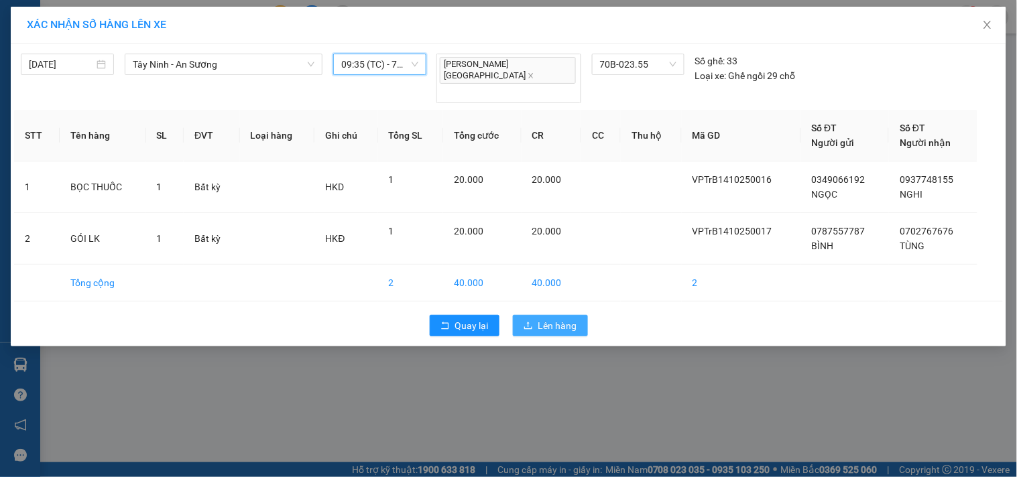
click at [548, 318] on span "Lên hàng" at bounding box center [557, 325] width 39 height 15
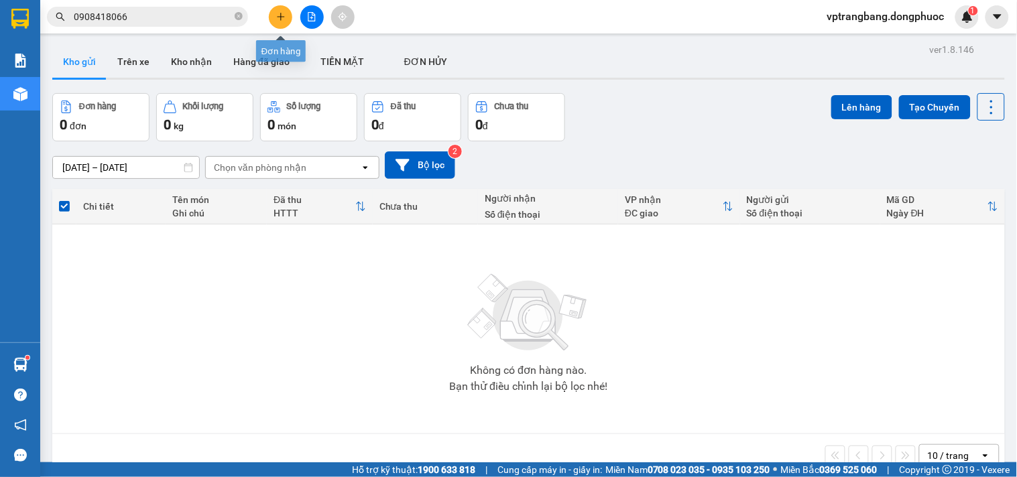
click at [278, 19] on icon "plus" at bounding box center [280, 16] width 9 height 9
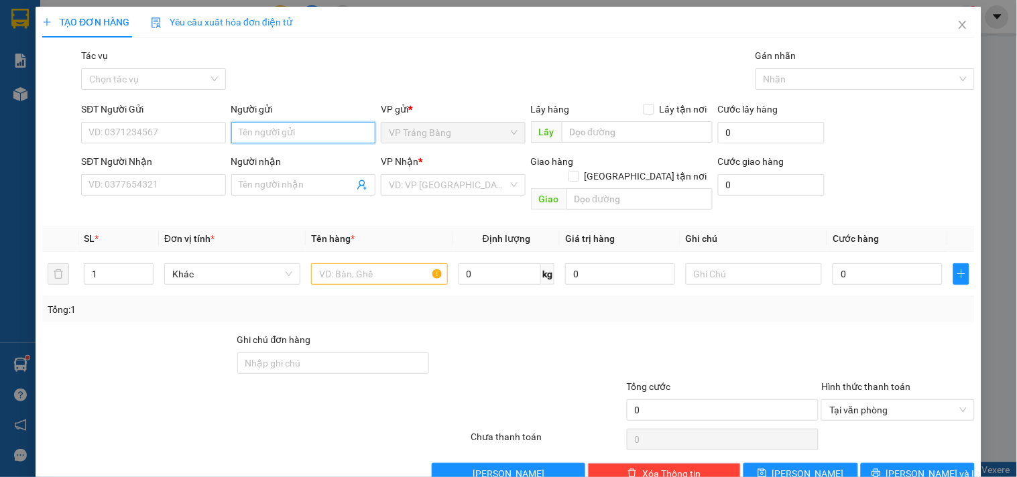
click at [286, 135] on input "Người gửi" at bounding box center [303, 132] width 144 height 21
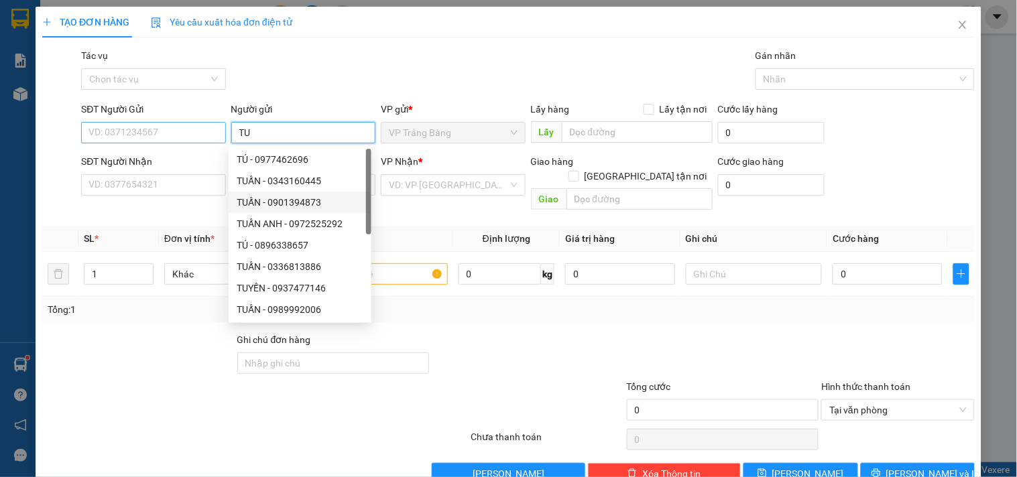
type input "TU"
click at [118, 130] on input "SĐT Người Gửi" at bounding box center [153, 132] width 144 height 21
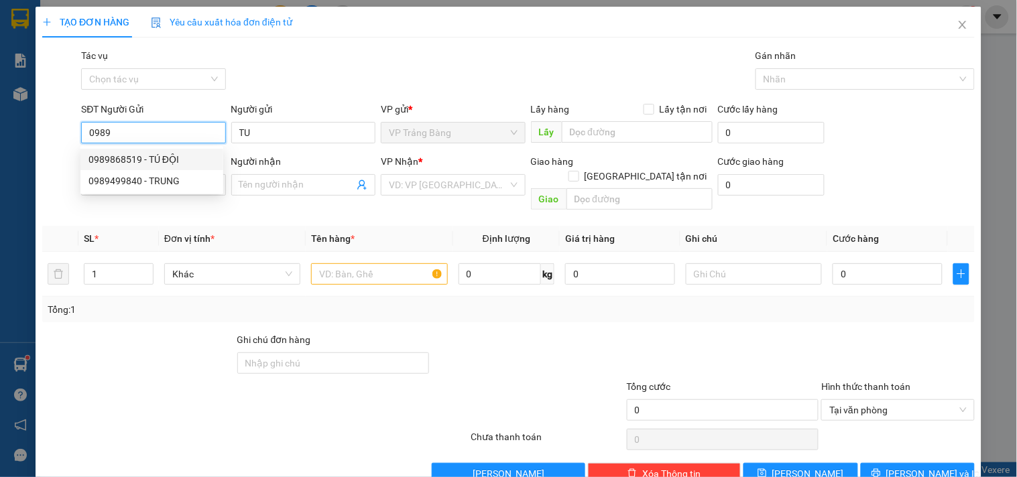
click at [130, 153] on div "0989868519 - TÚ ĐỘI" at bounding box center [151, 159] width 127 height 15
type input "0989868519"
type input "TÚ ĐỘI"
type input "0918623623"
type input "MINH"
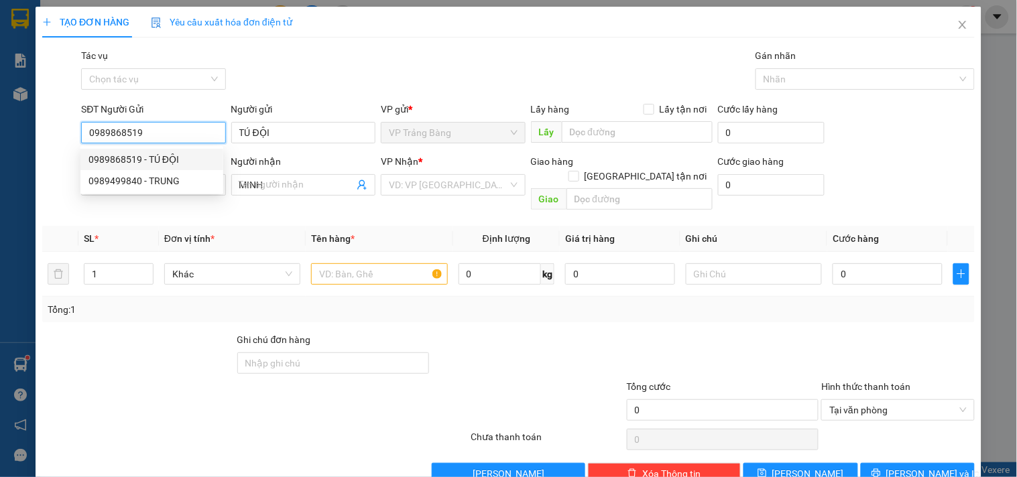
type input "20.000"
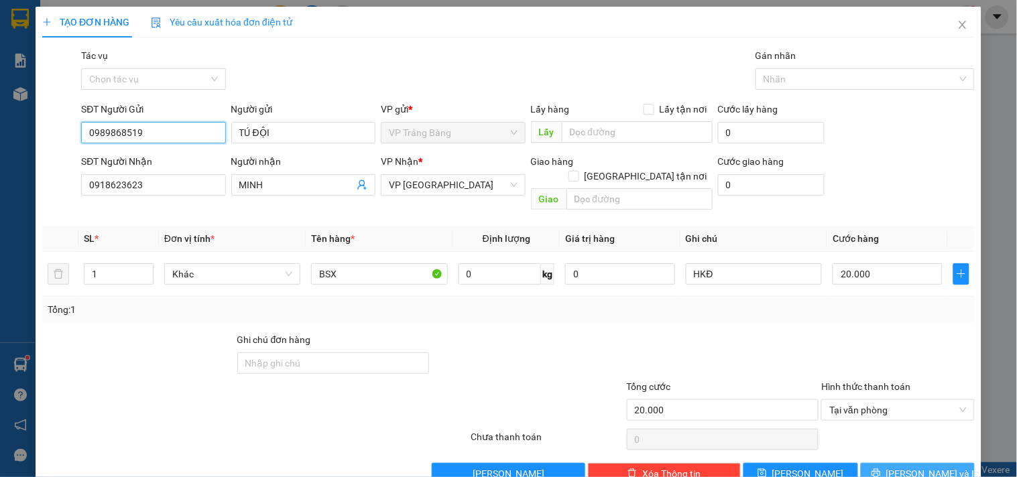
type input "0989868519"
click at [901, 466] on span "Lưu và In" at bounding box center [933, 473] width 94 height 15
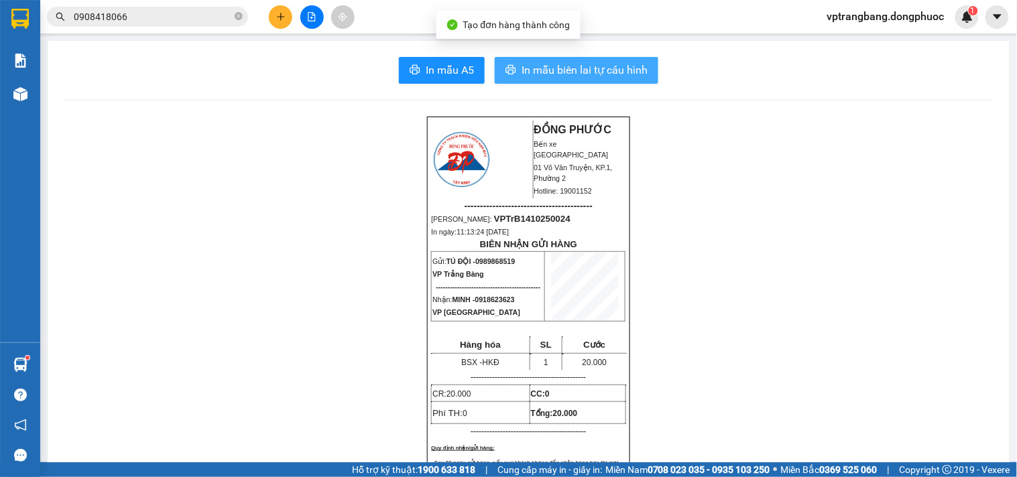
click at [574, 69] on span "In mẫu biên lai tự cấu hình" at bounding box center [584, 70] width 126 height 17
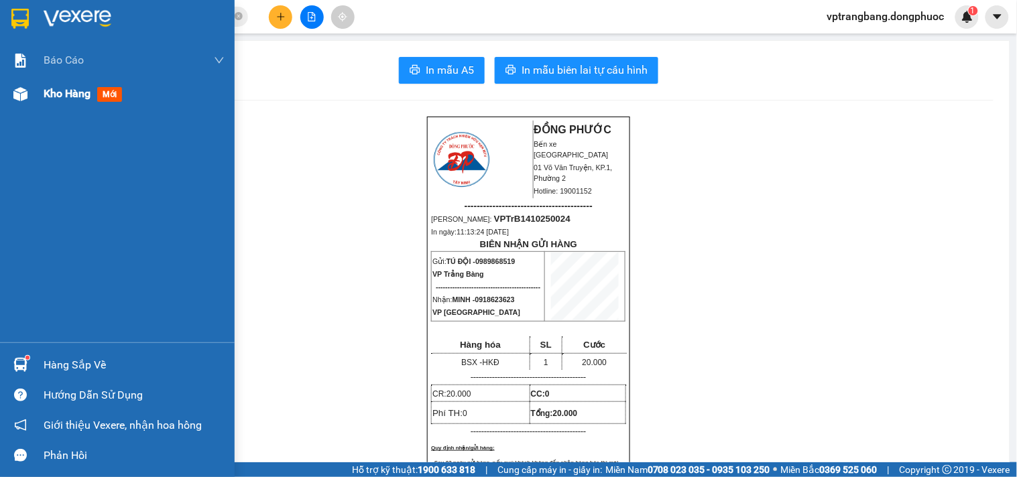
click at [71, 94] on span "Kho hàng" at bounding box center [67, 93] width 47 height 13
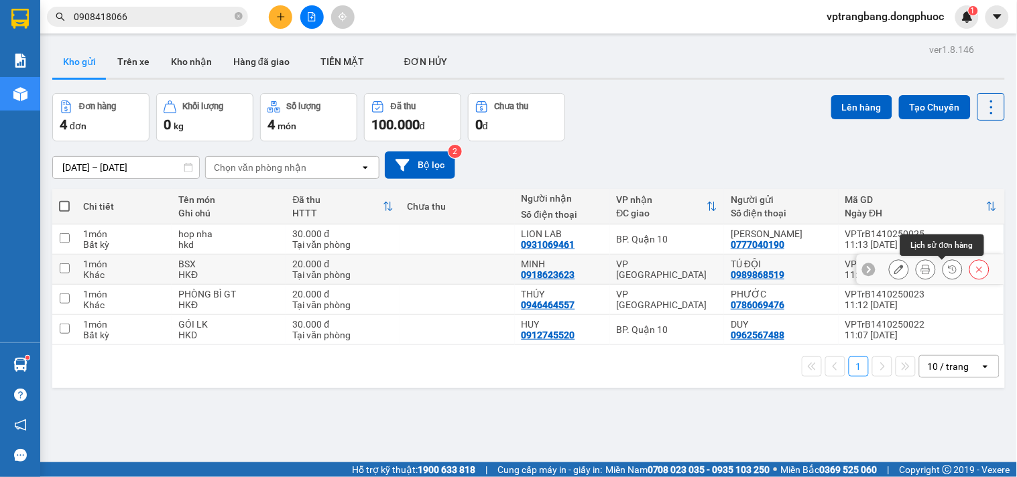
click at [948, 270] on icon at bounding box center [952, 269] width 9 height 9
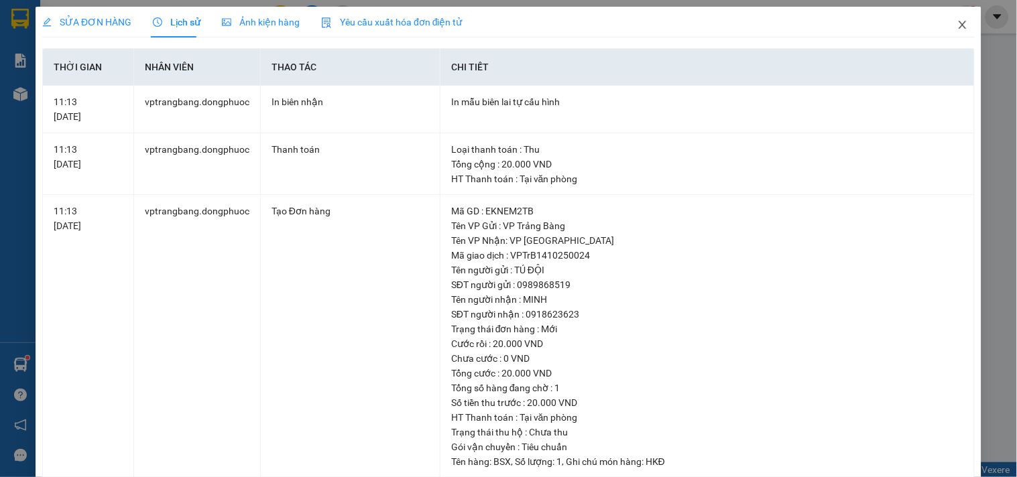
click at [957, 29] on icon "close" at bounding box center [962, 24] width 11 height 11
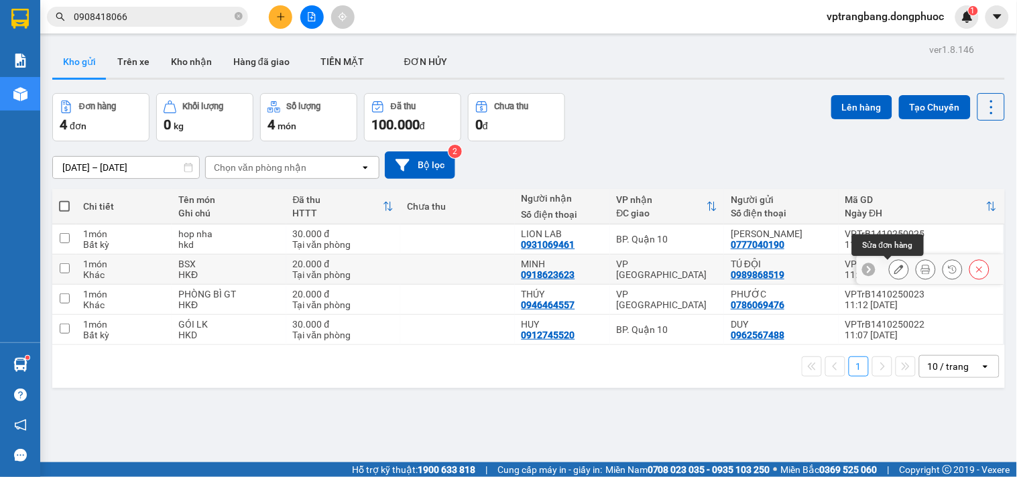
click at [894, 273] on icon at bounding box center [898, 269] width 9 height 9
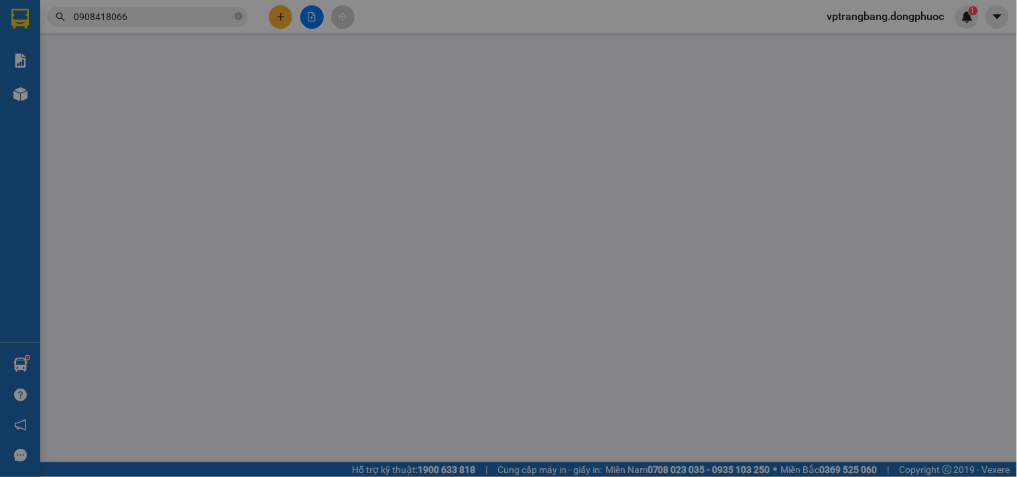
type input "0989868519"
type input "TÚ ĐỘI"
type input "0918623623"
type input "MINH"
type input "20.000"
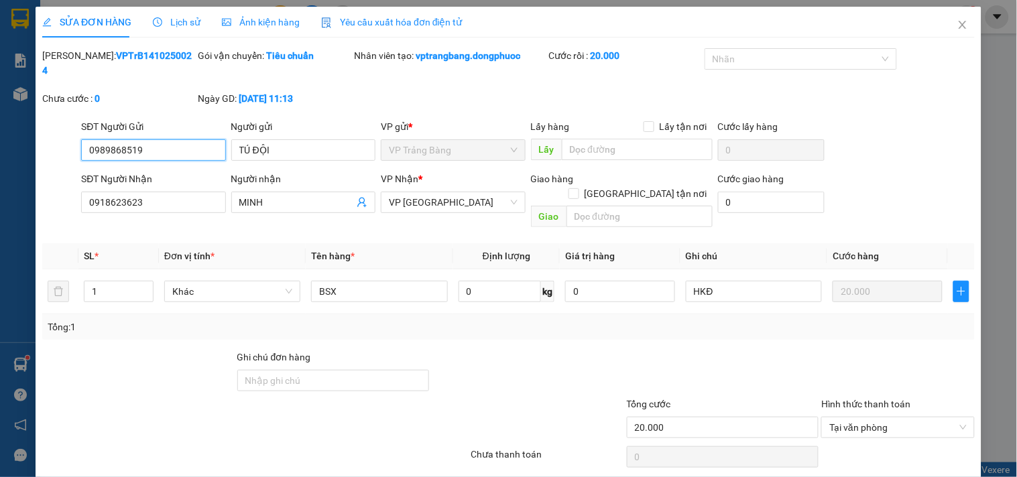
drag, startPoint x: 85, startPoint y: 134, endPoint x: 165, endPoint y: 132, distance: 79.8
click at [165, 139] on input "0989868519" at bounding box center [153, 149] width 144 height 21
click at [946, 24] on span "Close" at bounding box center [963, 26] width 38 height 38
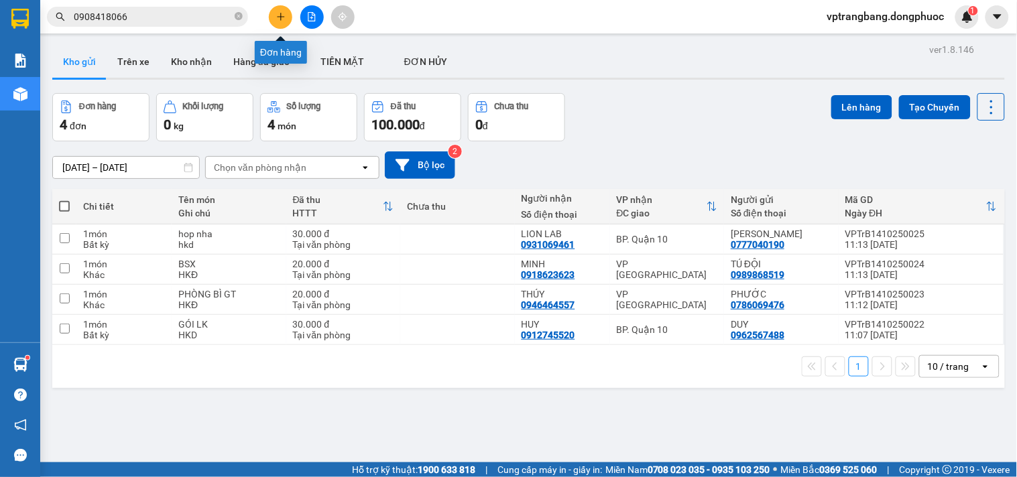
click at [279, 20] on icon "plus" at bounding box center [280, 16] width 9 height 9
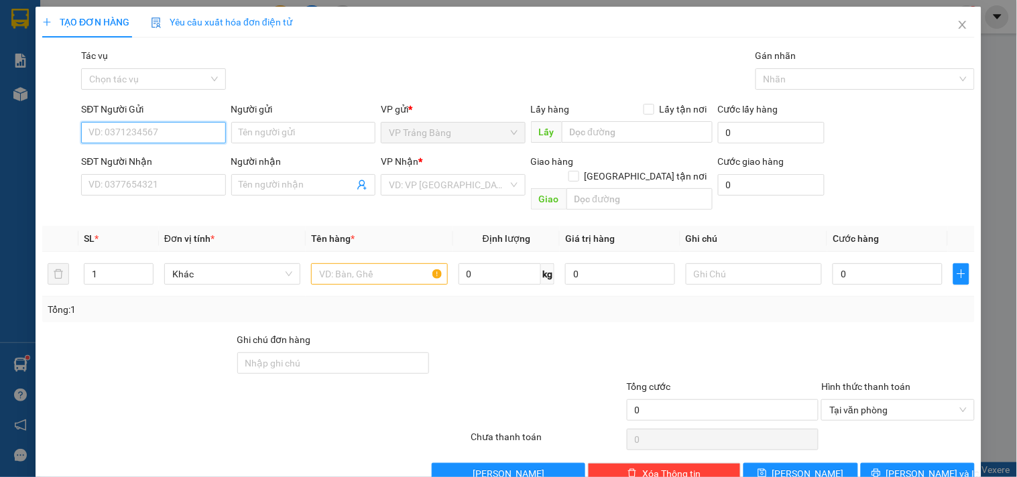
paste input "0989868519"
type input "0989868519"
click at [157, 149] on div "0989868519 - TÚ ĐỘI" at bounding box center [151, 159] width 143 height 21
type input "TÚ ĐỘI"
type input "0918623623"
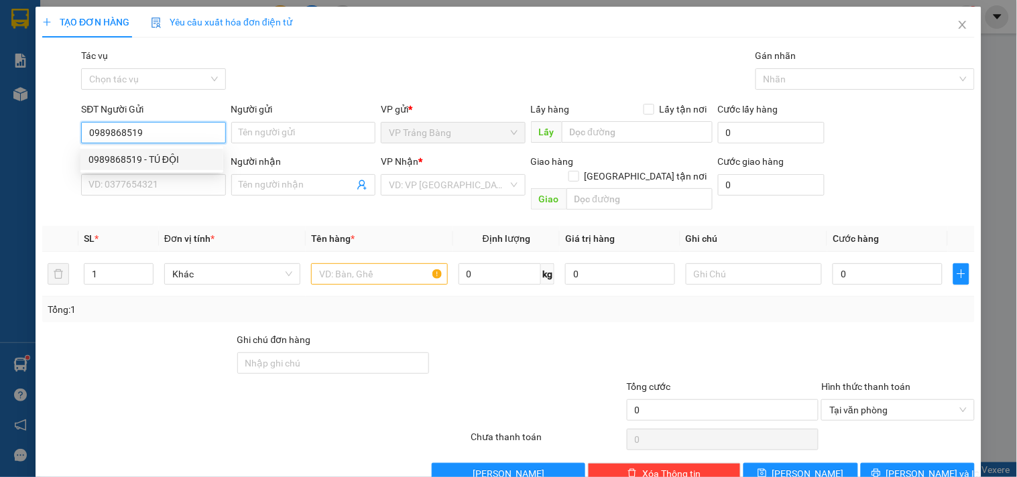
type input "MINH"
type input "20.000"
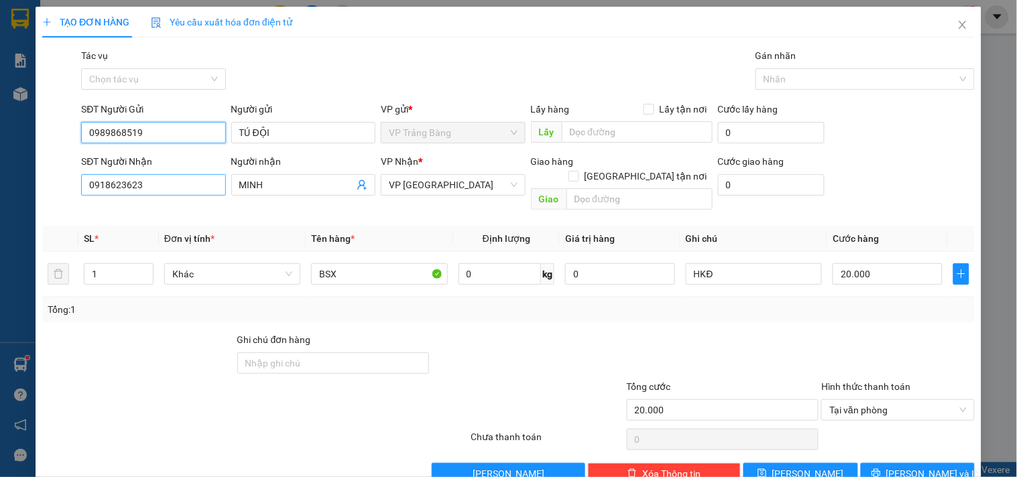
type input "0989868519"
click at [173, 192] on input "0918623623" at bounding box center [153, 184] width 144 height 21
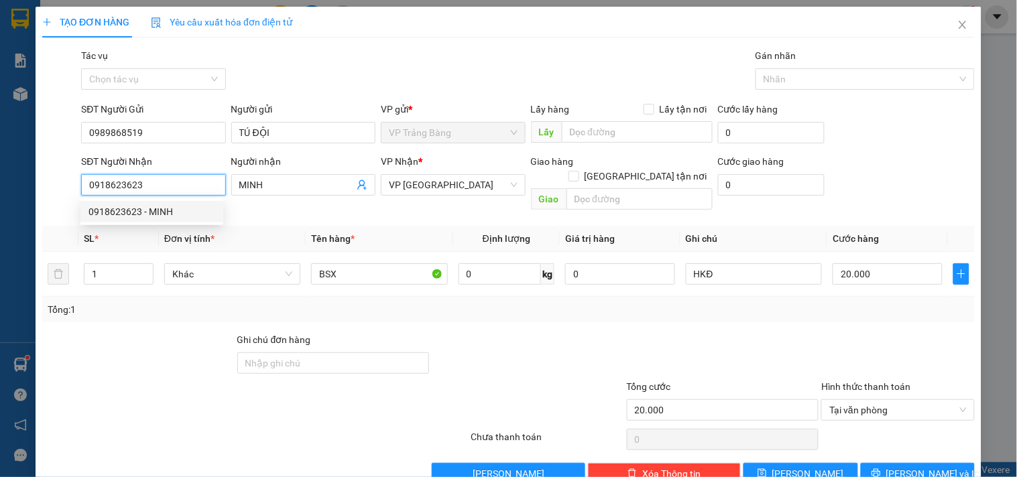
drag, startPoint x: 83, startPoint y: 186, endPoint x: 163, endPoint y: 189, distance: 79.8
click at [163, 189] on input "0918623623" at bounding box center [153, 184] width 144 height 21
click at [141, 208] on div "0902999200 - CÔNG" at bounding box center [151, 211] width 127 height 15
type input "0902999200"
type input "CÔNG"
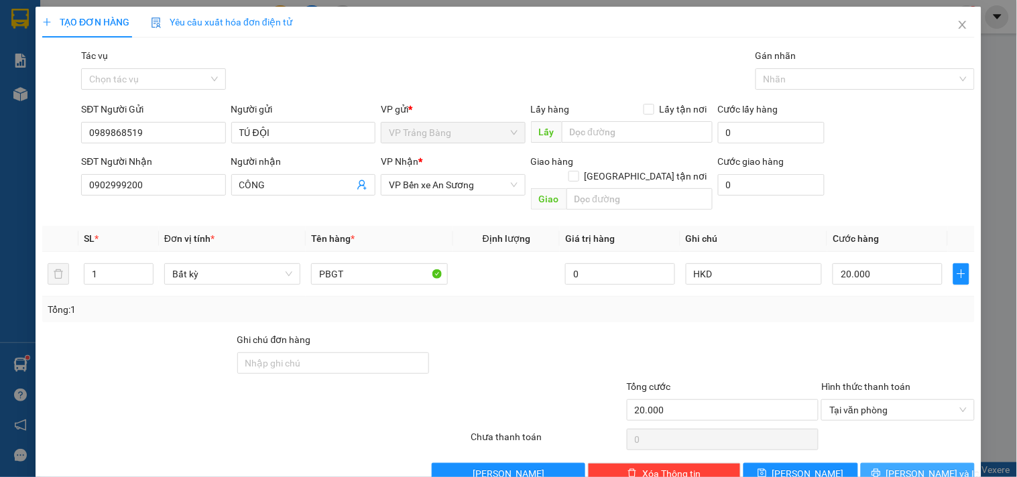
click at [903, 466] on span "Lưu và In" at bounding box center [933, 473] width 94 height 15
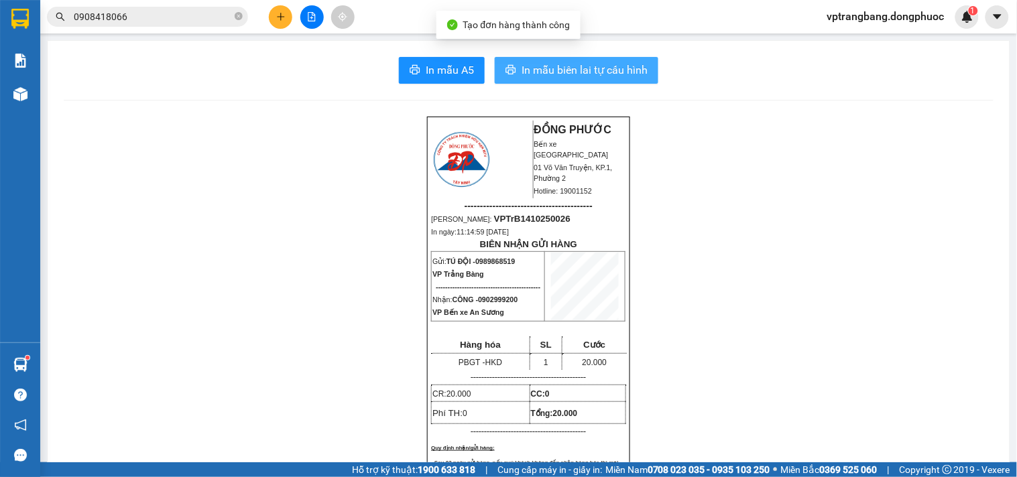
drag, startPoint x: 552, startPoint y: 70, endPoint x: 645, endPoint y: 286, distance: 235.9
click at [557, 79] on button "In mẫu biên lai tự cấu hình" at bounding box center [577, 70] width 164 height 27
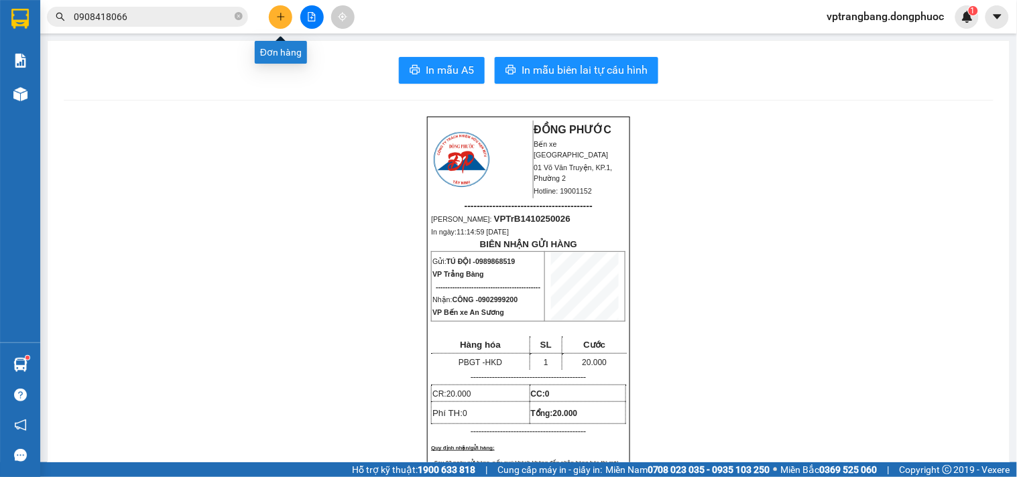
click at [279, 21] on icon "plus" at bounding box center [280, 16] width 9 height 9
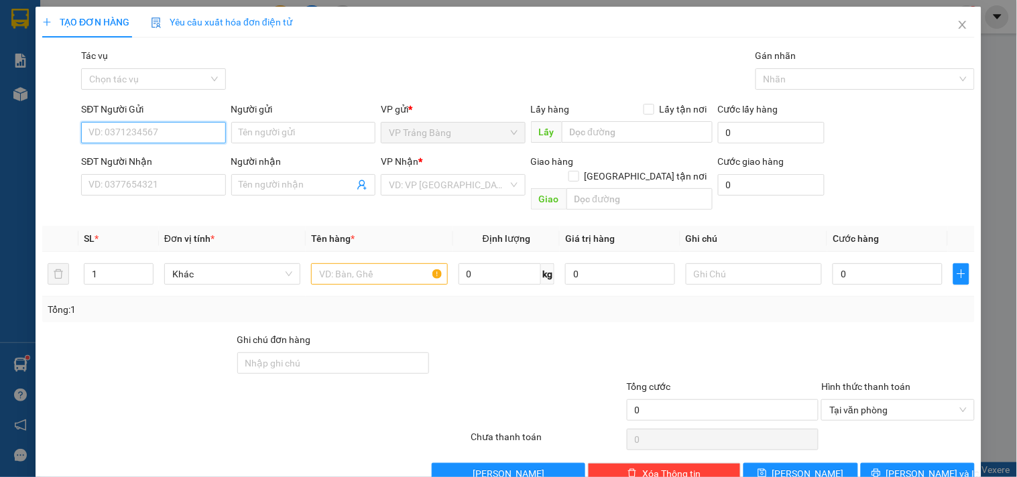
paste input "0989868519"
type input "0989868519"
click at [156, 158] on div "0989868519 - TÚ ĐỘI" at bounding box center [151, 159] width 127 height 15
type input "TÚ ĐỘI"
type input "0902999200"
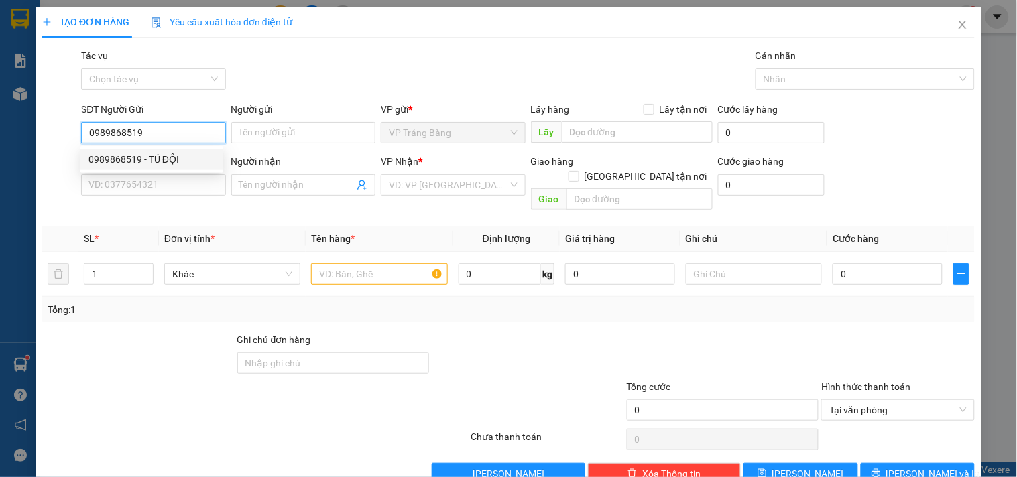
type input "CÔNG"
type input "20.000"
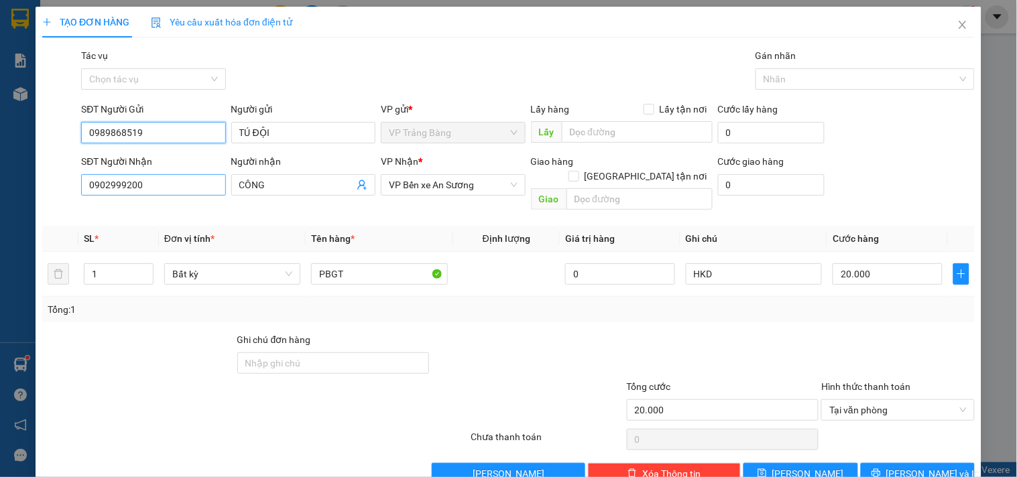
type input "0989868519"
drag, startPoint x: 90, startPoint y: 184, endPoint x: 156, endPoint y: 184, distance: 66.4
click at [156, 184] on input "0902999200" at bounding box center [153, 184] width 144 height 21
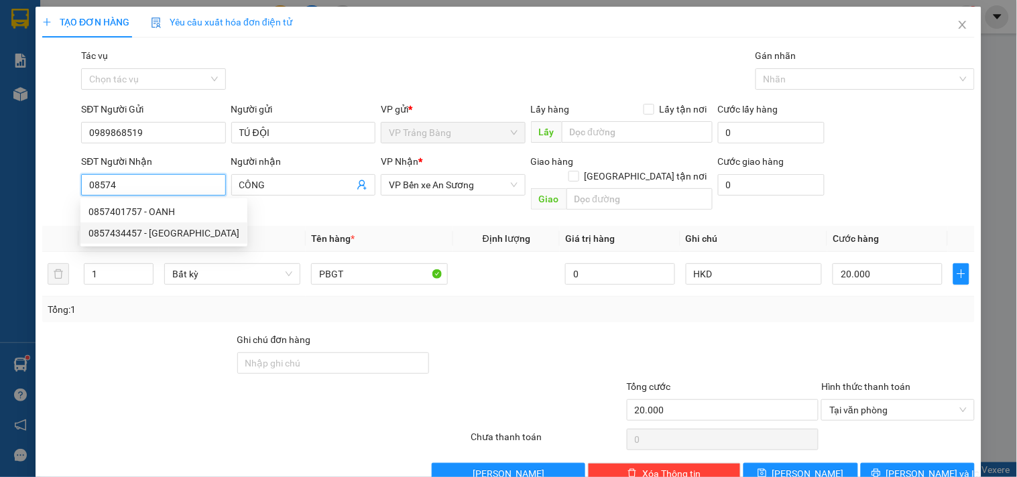
click at [172, 232] on div "0857434457 - THÁI LỘC" at bounding box center [163, 233] width 151 height 15
type input "0857434457"
type input "THÁI LỘC"
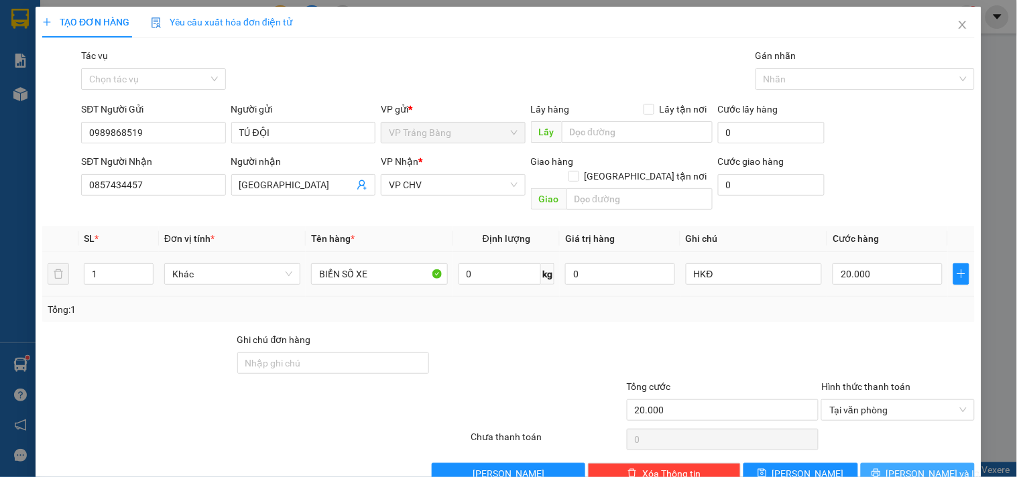
click at [898, 466] on span "Lưu và In" at bounding box center [933, 473] width 94 height 15
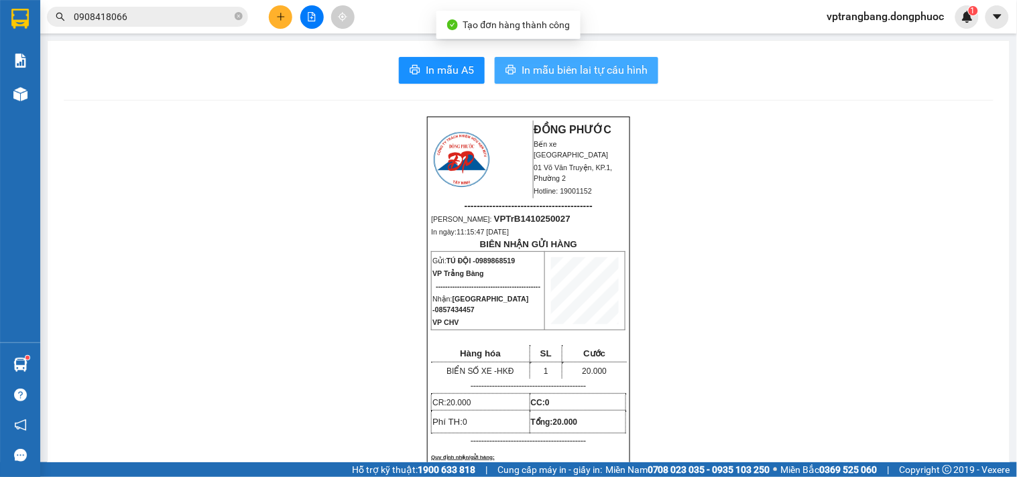
click at [568, 70] on span "In mẫu biên lai tự cấu hình" at bounding box center [584, 70] width 126 height 17
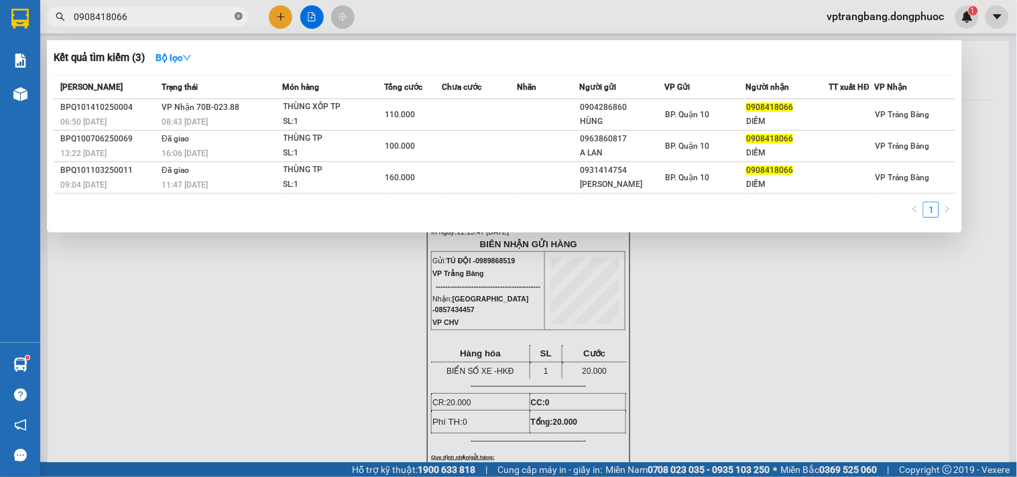
click at [237, 16] on icon "close-circle" at bounding box center [239, 16] width 8 height 8
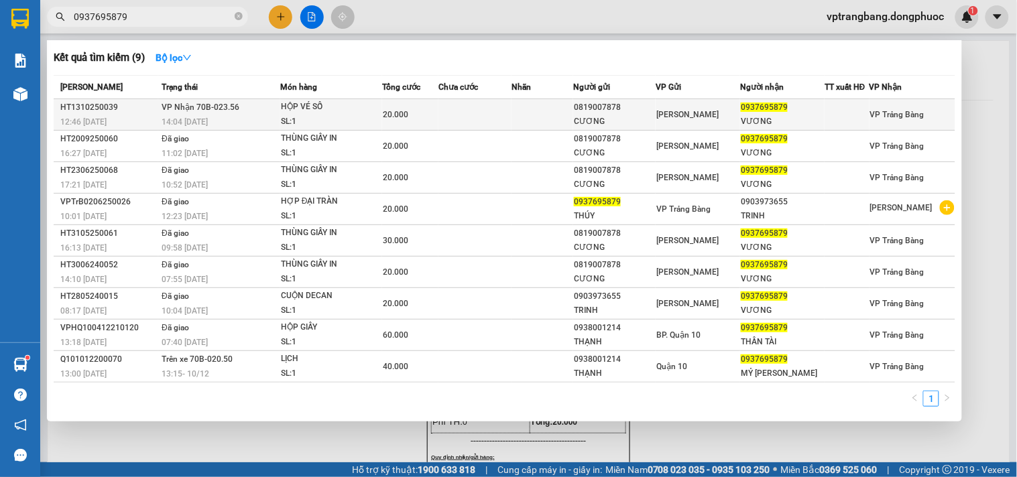
type input "0937695879"
click at [467, 124] on td at bounding box center [474, 115] width 73 height 32
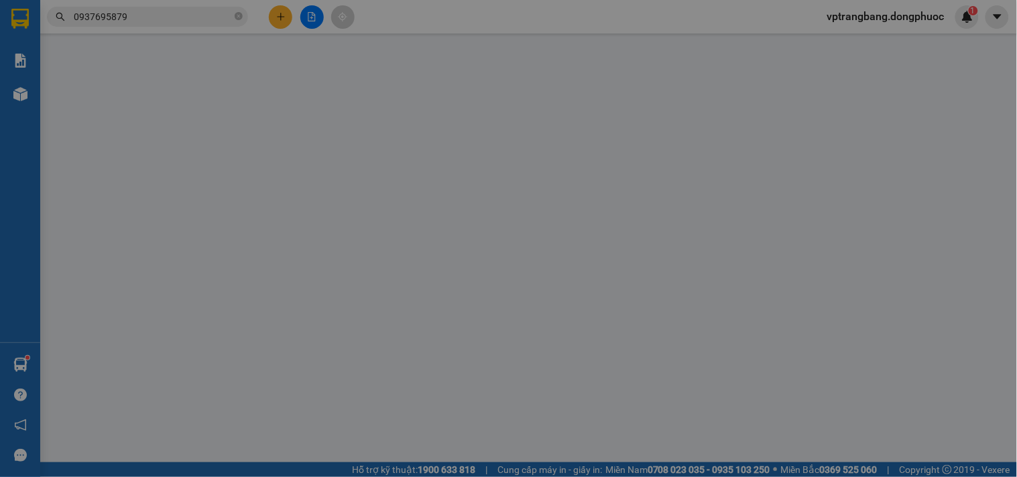
type input "0819007878"
type input "CƯƠNG"
type input "0937695879"
type input "VƯƠNG"
type input "20.000"
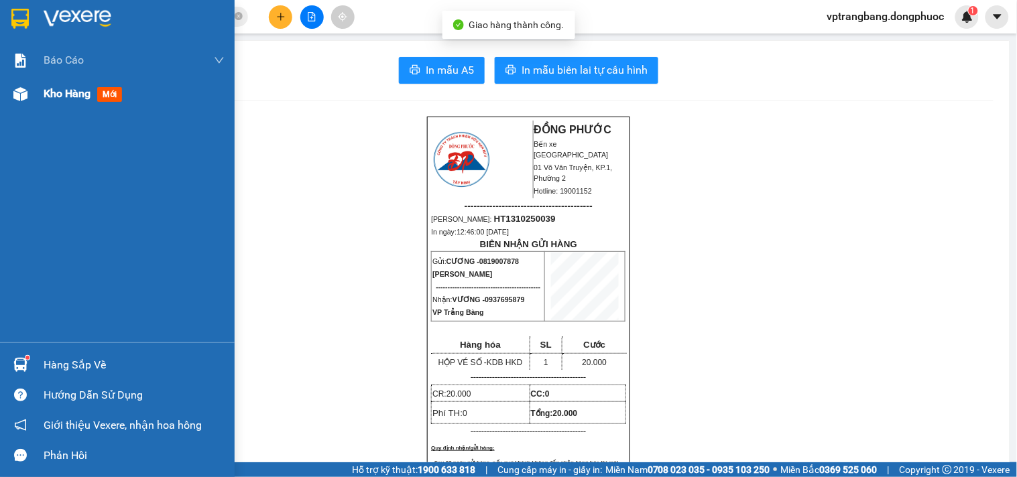
click at [50, 91] on span "Kho hàng" at bounding box center [67, 93] width 47 height 13
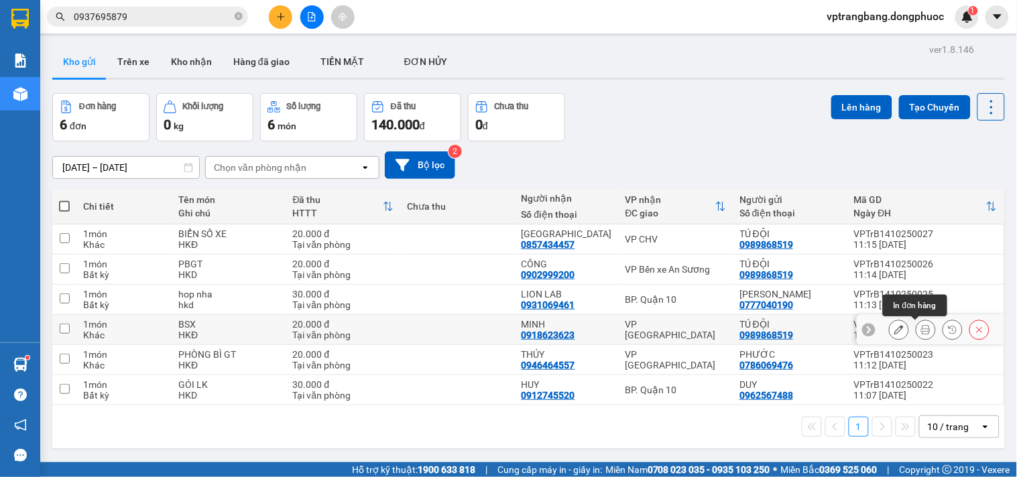
click at [894, 330] on icon at bounding box center [898, 329] width 9 height 9
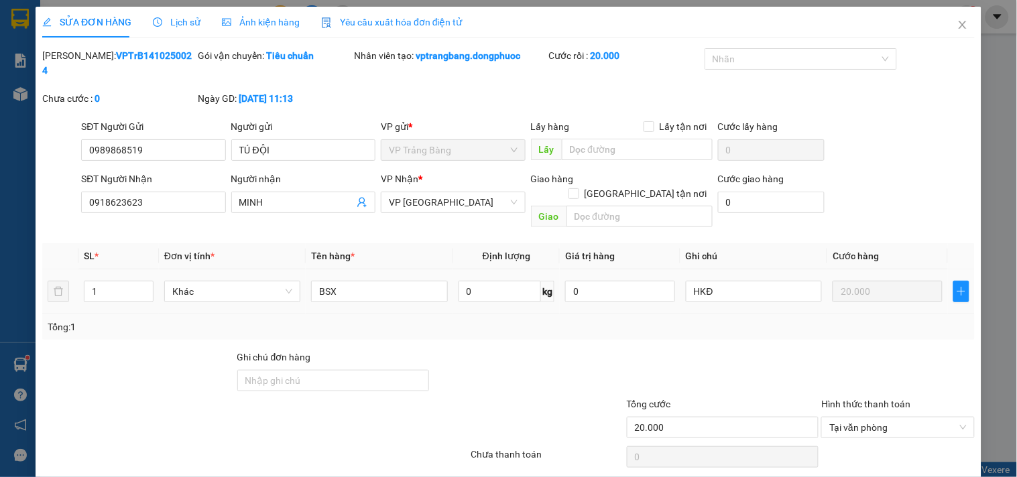
type input "0989868519"
type input "TÚ ĐỘI"
type input "0918623623"
type input "MINH"
type input "20.000"
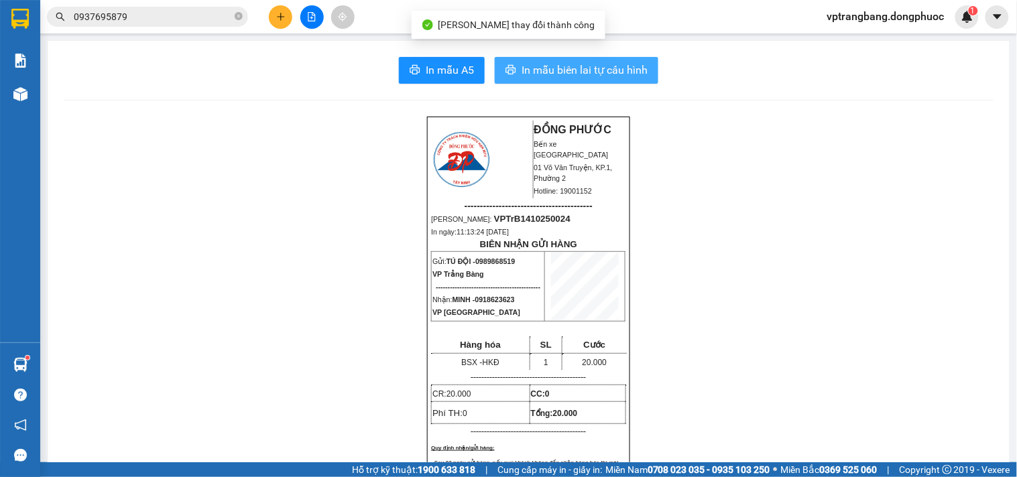
click at [541, 70] on span "In mẫu biên lai tự cấu hình" at bounding box center [584, 70] width 126 height 17
click at [525, 70] on span "In mẫu biên lai tự cấu hình" at bounding box center [584, 70] width 126 height 17
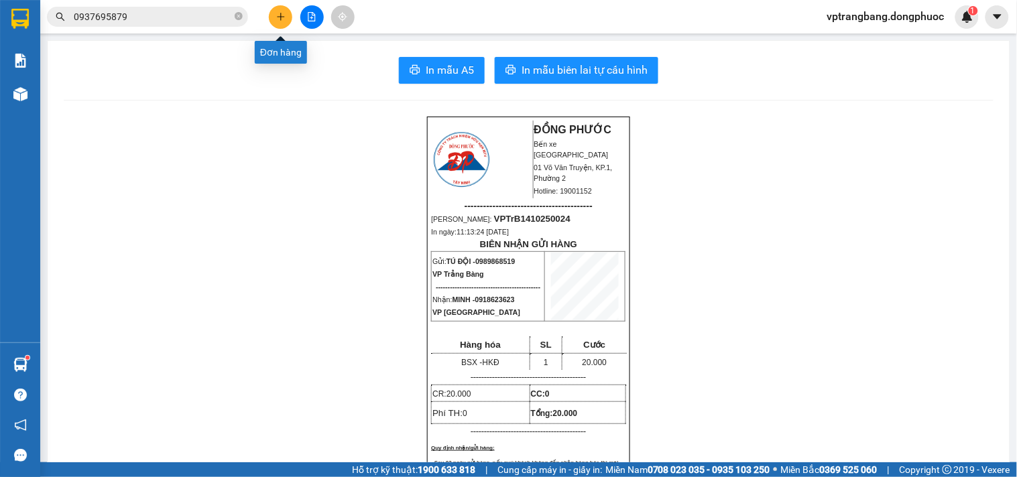
click at [276, 17] on icon "plus" at bounding box center [280, 16] width 9 height 9
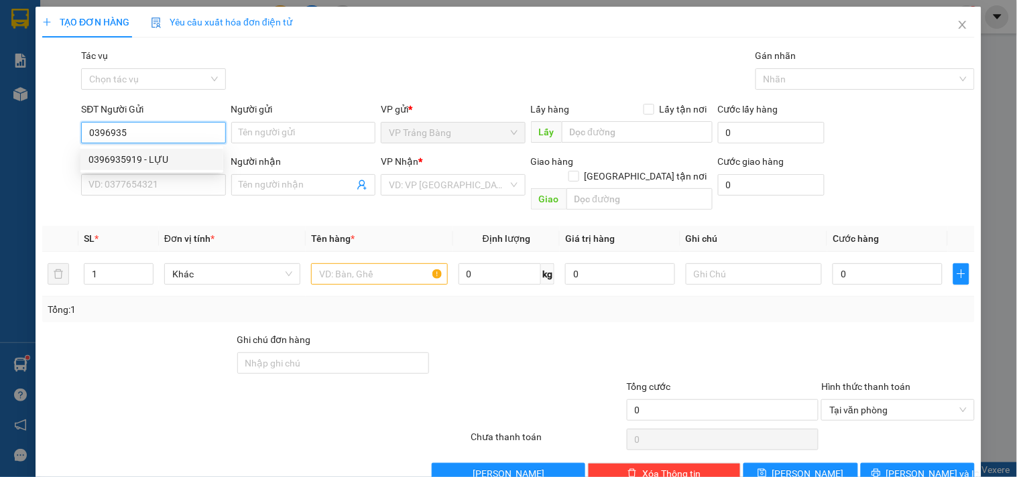
click at [179, 162] on div "0396935919 - LỰU" at bounding box center [151, 159] width 127 height 15
type input "0396935919"
type input "LỰU"
type input "0775122054"
type input "HÙNG"
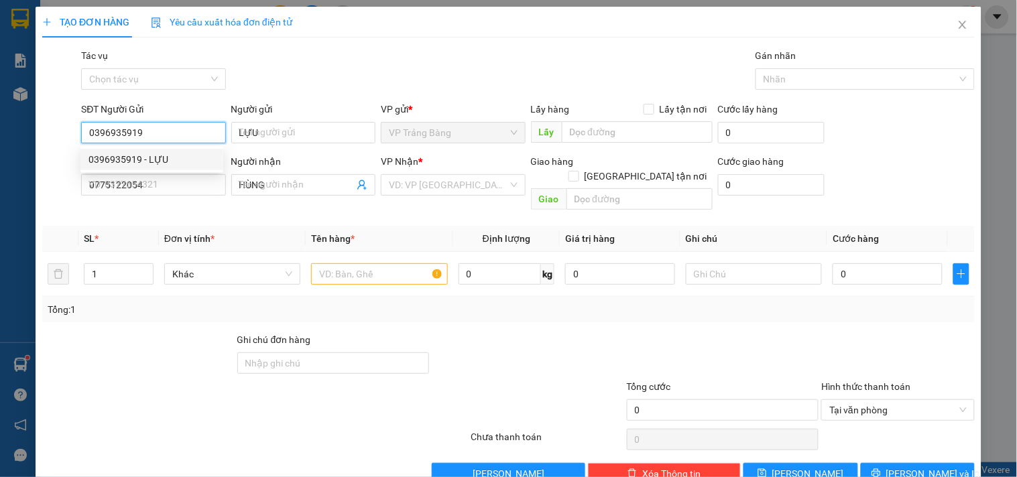
type input "60.000"
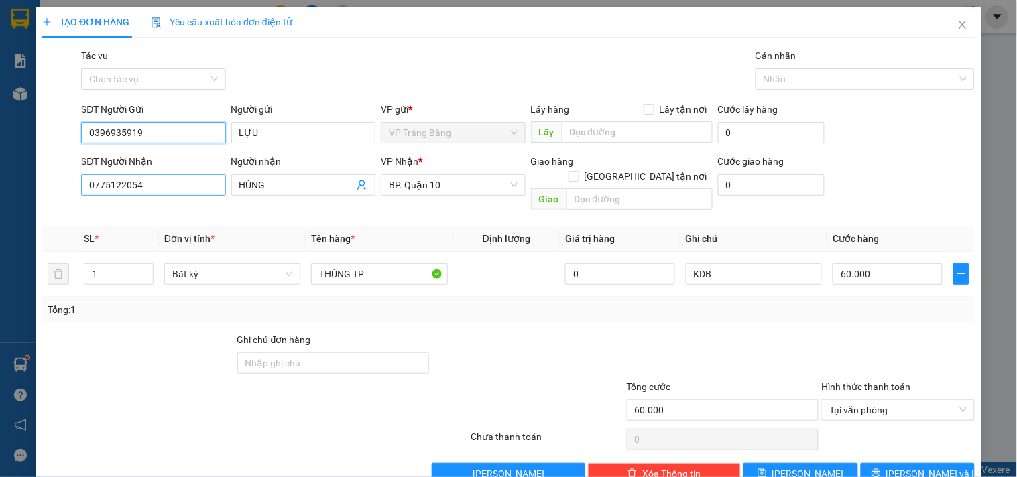
type input "0396935919"
drag, startPoint x: 87, startPoint y: 184, endPoint x: 192, endPoint y: 190, distance: 105.4
click at [192, 190] on input "0775122054" at bounding box center [153, 184] width 144 height 21
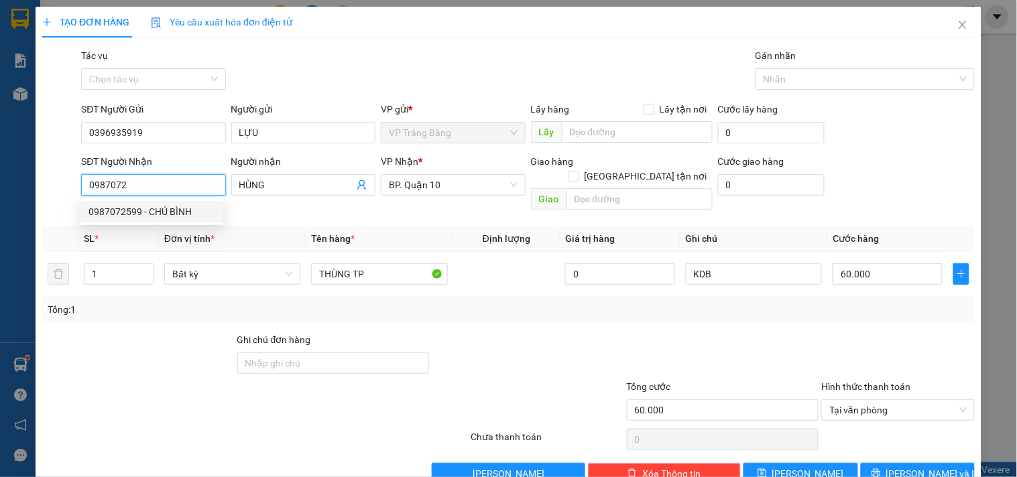
click at [174, 208] on div "0987072599 - CHÚ BÌNH" at bounding box center [151, 211] width 127 height 15
type input "0987072599"
type input "CHÚ BÌNH"
type input "25.000"
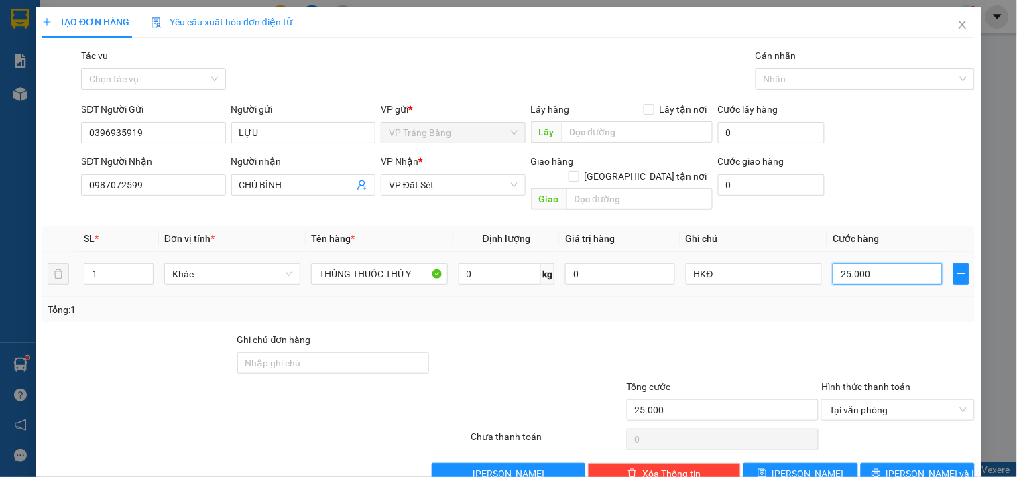
click at [892, 264] on input "25.000" at bounding box center [887, 273] width 110 height 21
click at [887, 463] on button "Lưu và In" at bounding box center [918, 473] width 114 height 21
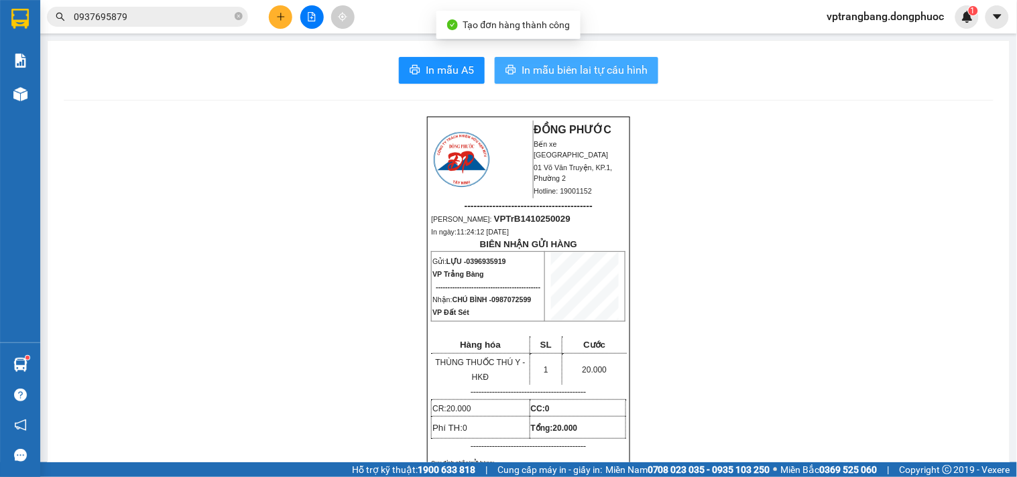
click at [511, 61] on button "In mẫu biên lai tự cấu hình" at bounding box center [577, 70] width 164 height 27
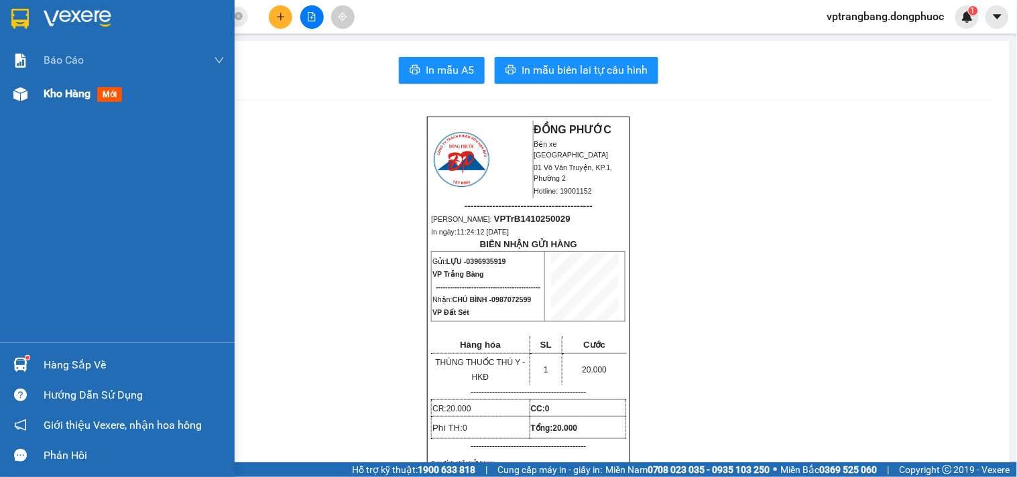
click at [54, 94] on span "Kho hàng" at bounding box center [67, 93] width 47 height 13
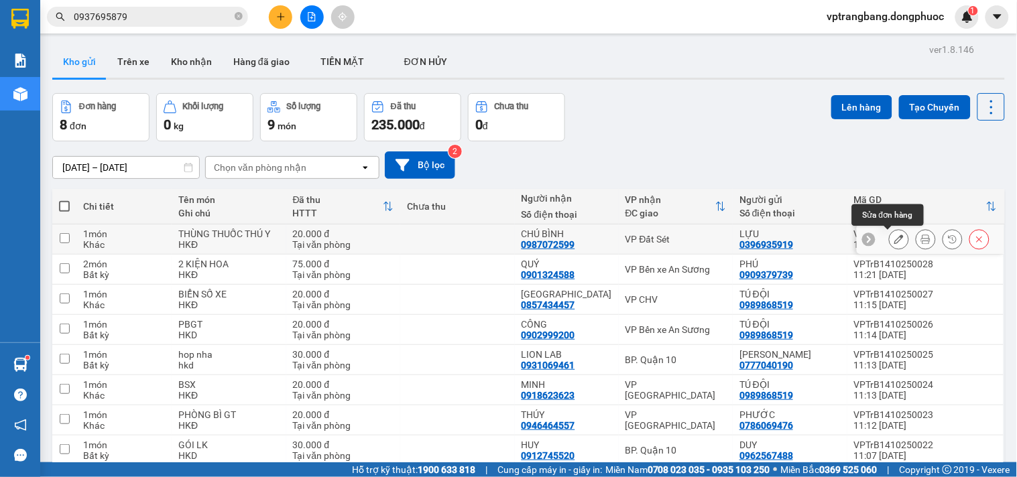
click at [894, 240] on icon at bounding box center [898, 239] width 9 height 9
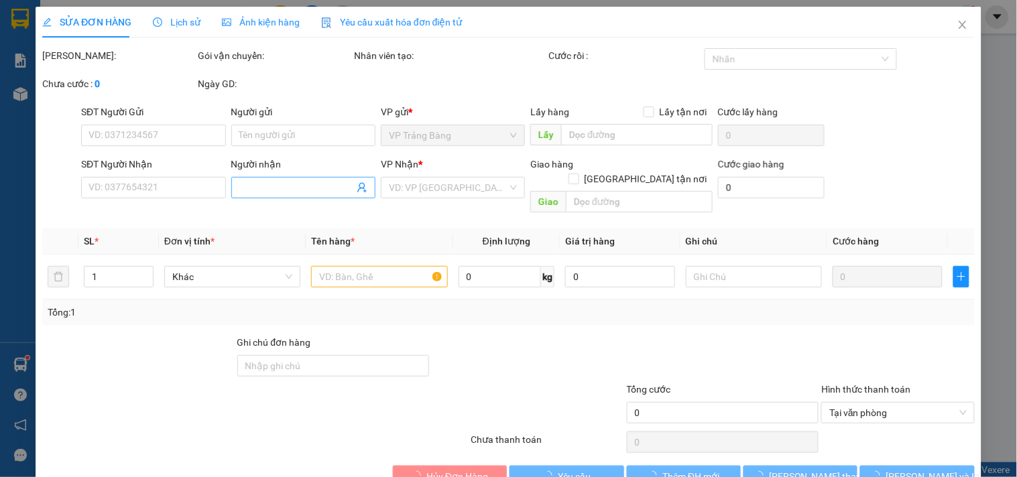
type input "0396935919"
type input "LỰU"
type input "0987072599"
type input "CHÚ BÌNH"
type input "20.000"
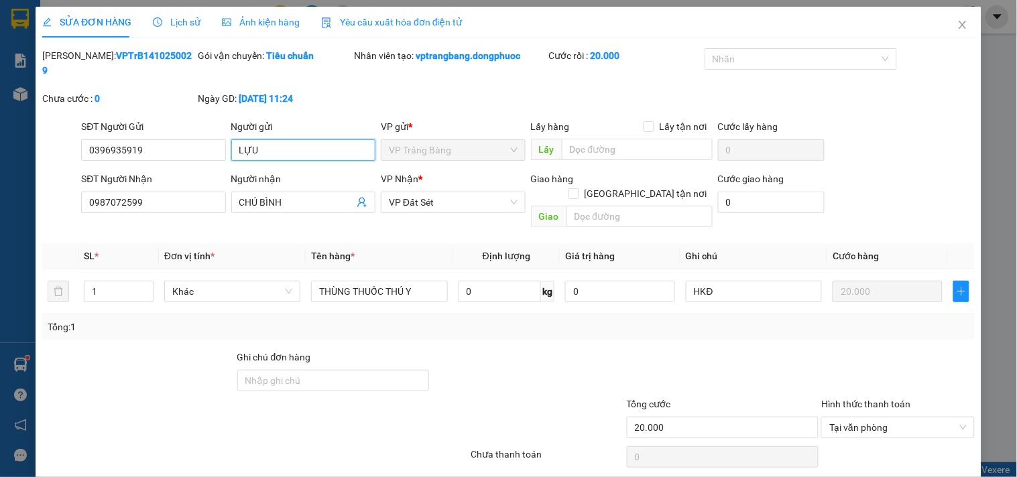
drag, startPoint x: 263, startPoint y: 137, endPoint x: 231, endPoint y: 137, distance: 32.8
click at [231, 139] on input "LỰU" at bounding box center [303, 149] width 144 height 21
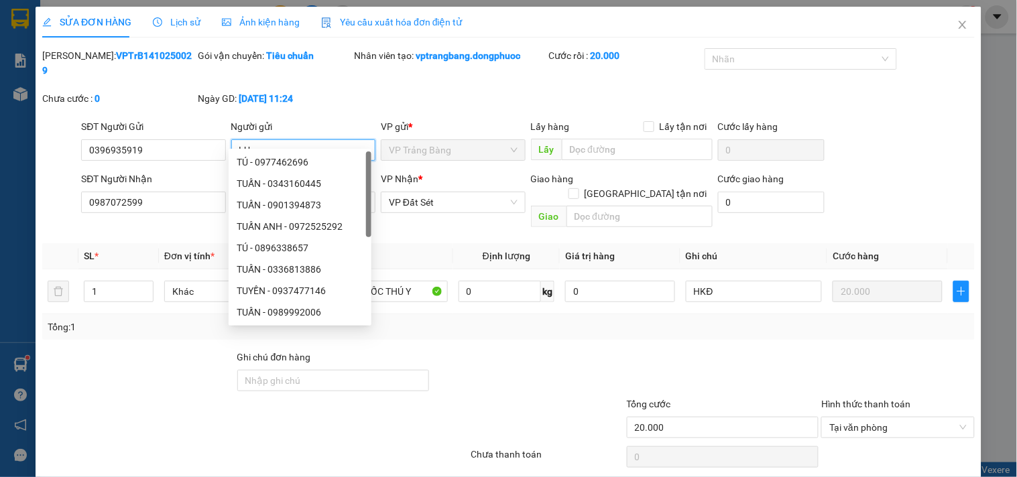
type input "LỤA"
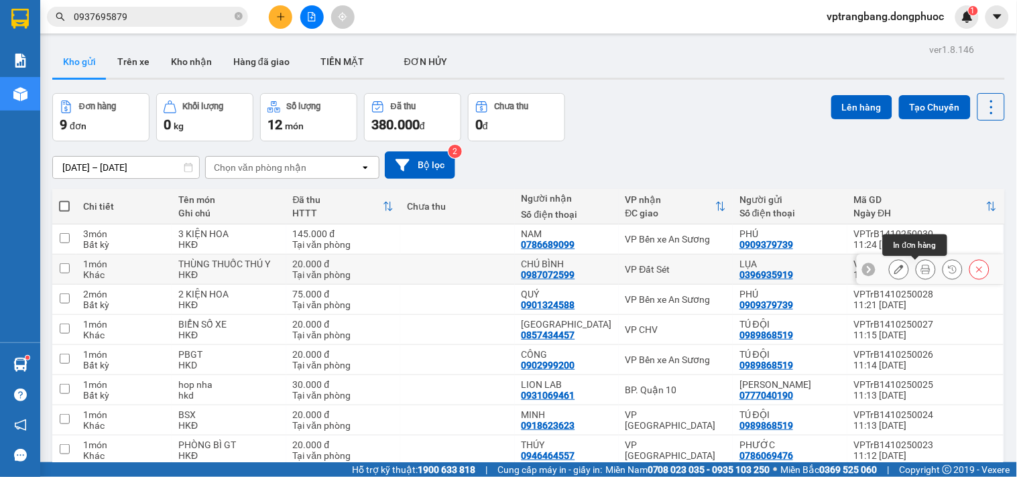
click at [921, 266] on icon at bounding box center [925, 269] width 9 height 9
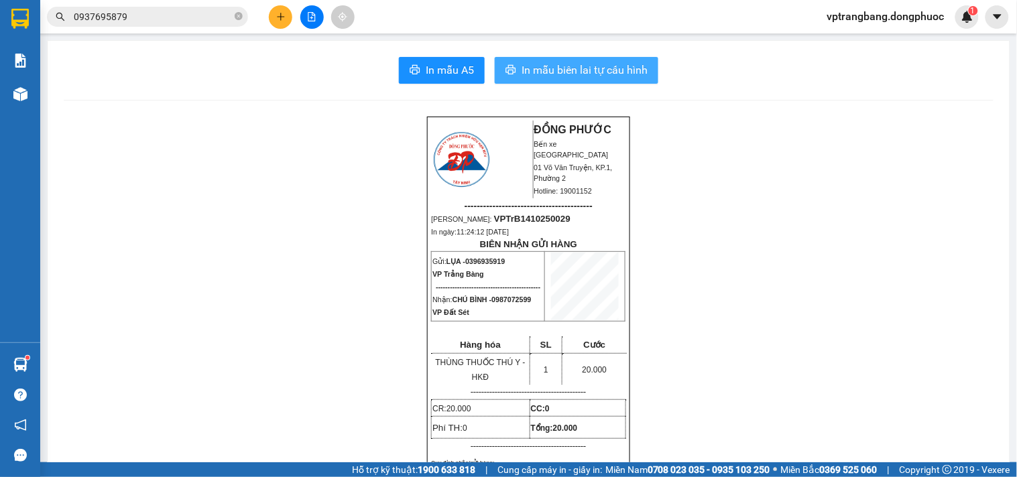
click at [602, 68] on span "In mẫu biên lai tự cấu hình" at bounding box center [584, 70] width 126 height 17
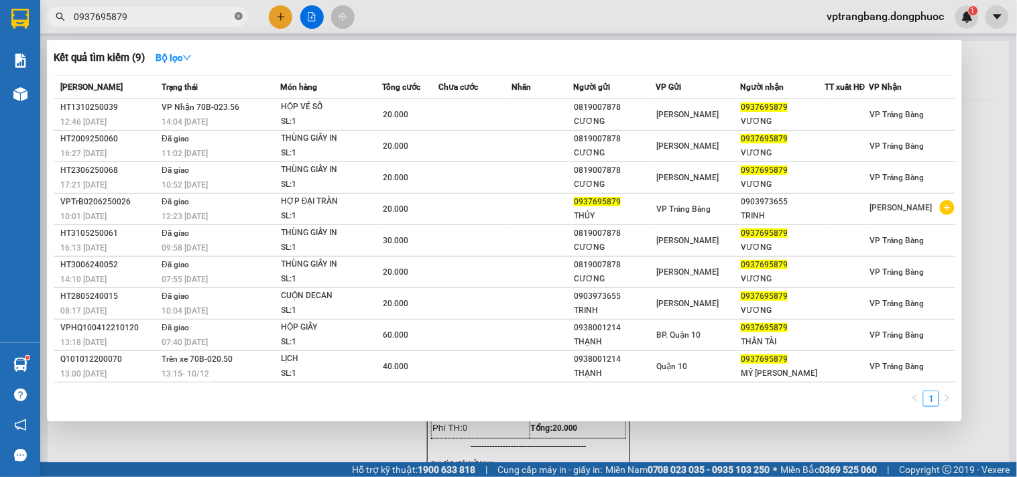
click at [235, 17] on icon "close-circle" at bounding box center [239, 16] width 8 height 8
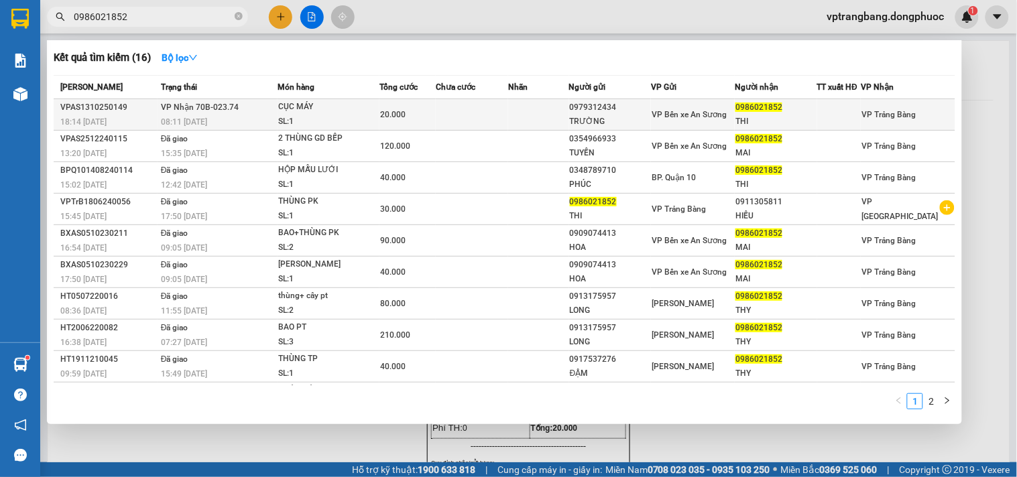
type input "0986021852"
click at [417, 123] on td "20.000" at bounding box center [407, 115] width 56 height 32
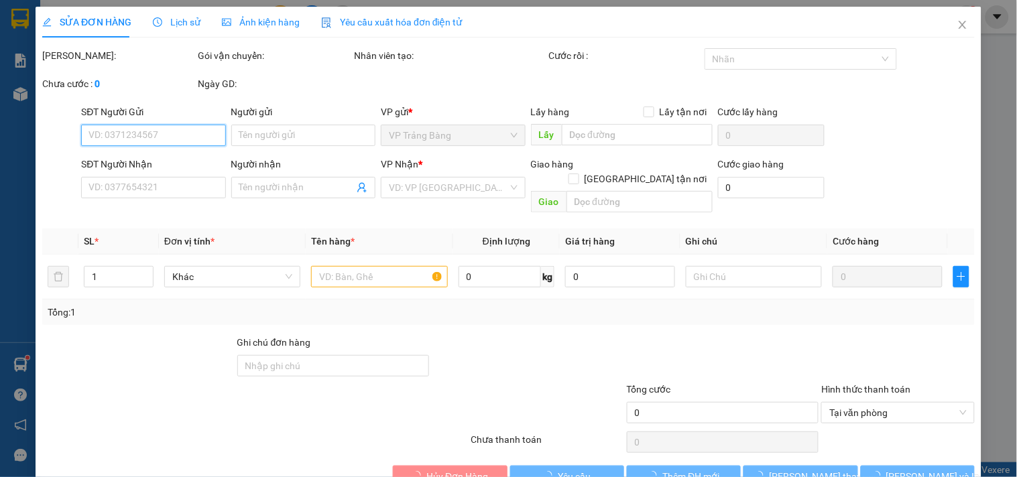
type input "0979312434"
type input "TRƯỜNG"
type input "0986021852"
type input "THI"
type input "20.000"
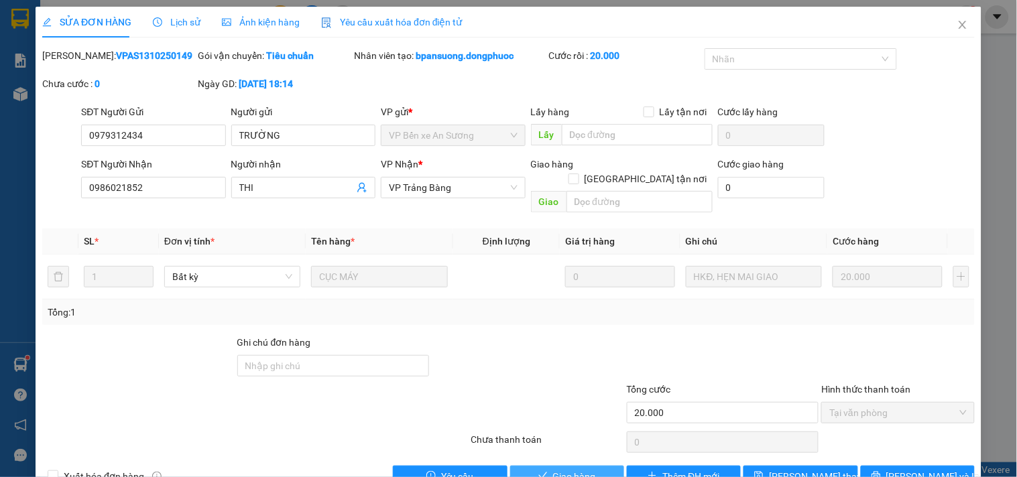
drag, startPoint x: 570, startPoint y: 436, endPoint x: 554, endPoint y: 336, distance: 101.9
click at [571, 469] on span "Giao hàng" at bounding box center [574, 476] width 43 height 15
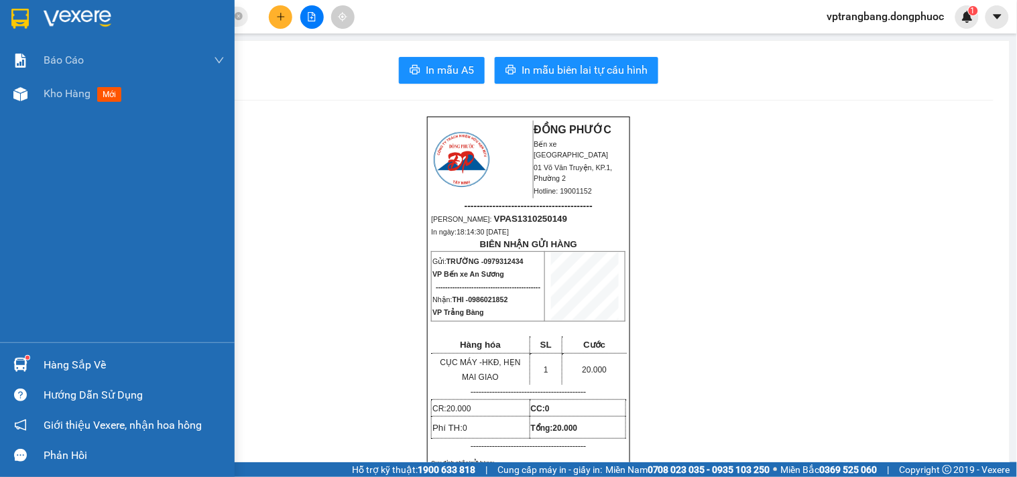
drag, startPoint x: 62, startPoint y: 364, endPoint x: 88, endPoint y: 360, distance: 27.1
click at [62, 363] on div "Hàng sắp về" at bounding box center [134, 365] width 181 height 20
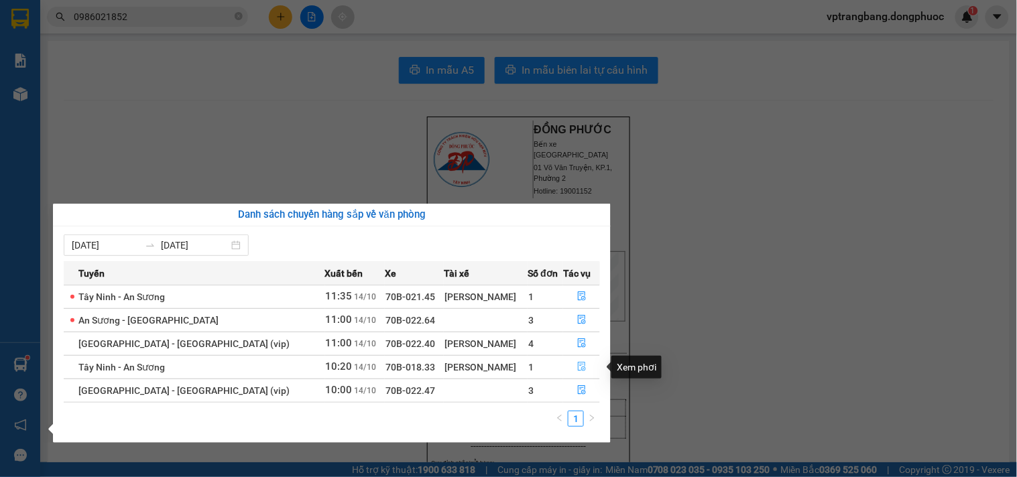
click at [578, 369] on icon "file-done" at bounding box center [582, 366] width 8 height 9
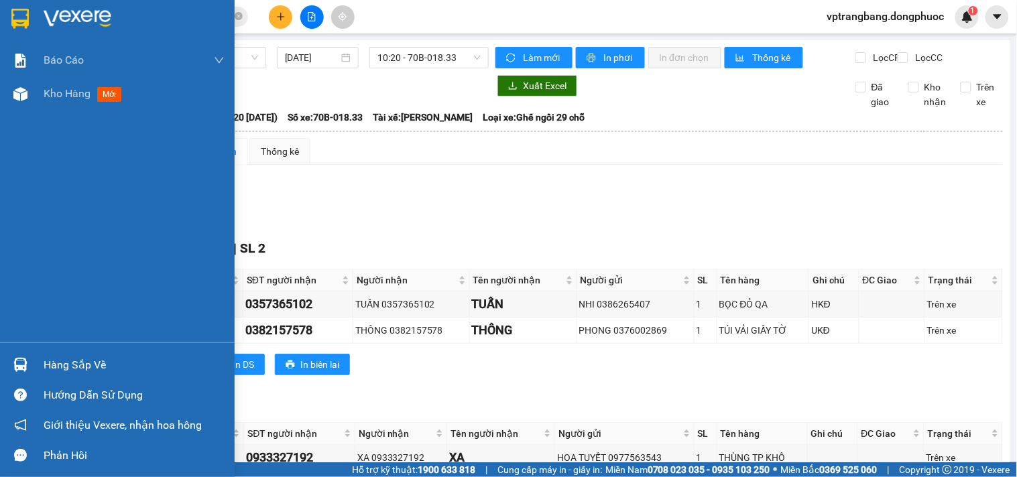
click at [70, 361] on div "Hàng sắp về" at bounding box center [134, 365] width 181 height 20
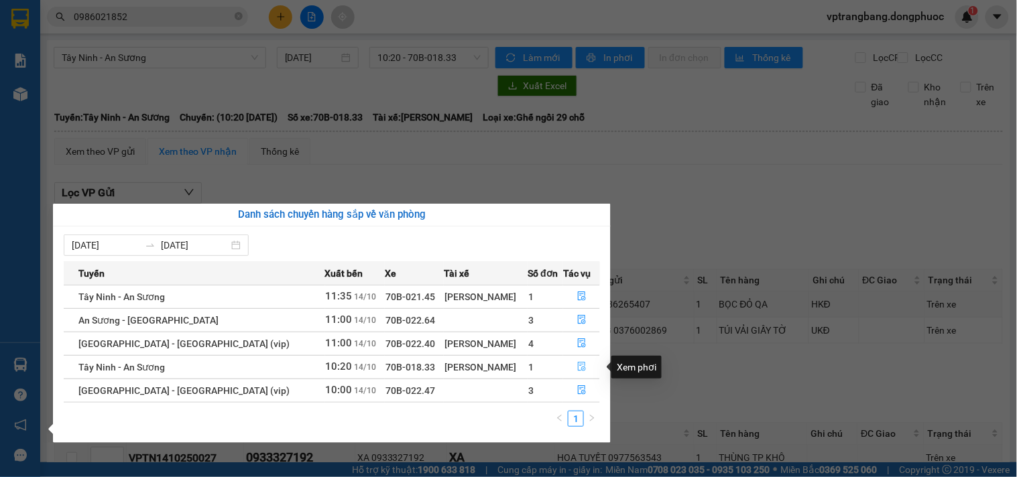
click at [578, 367] on icon "file-done" at bounding box center [581, 366] width 9 height 9
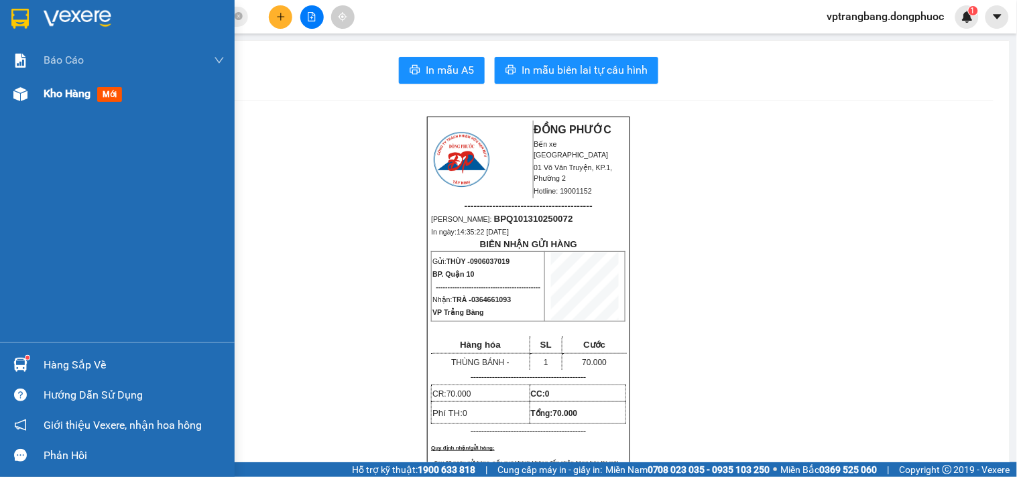
click at [55, 94] on span "Kho hàng" at bounding box center [67, 93] width 47 height 13
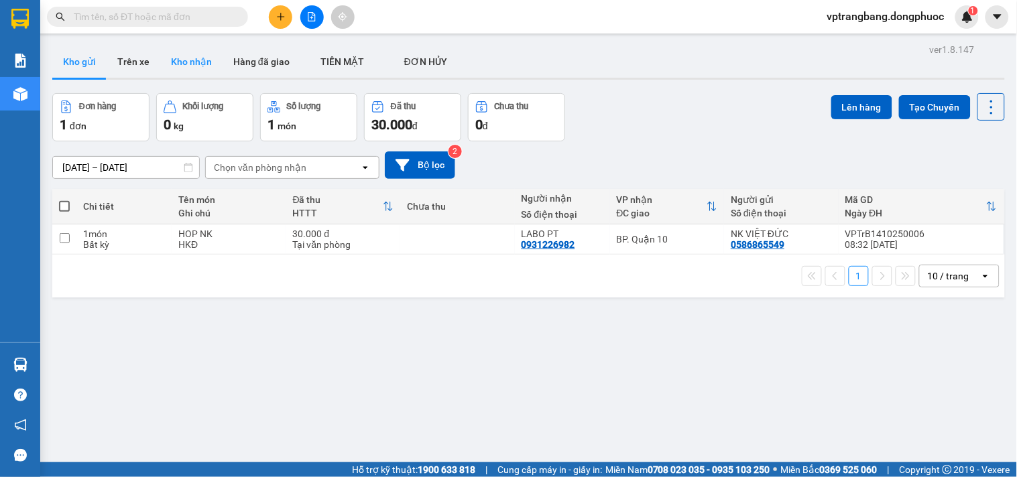
click at [184, 60] on button "Kho nhận" at bounding box center [191, 62] width 62 height 32
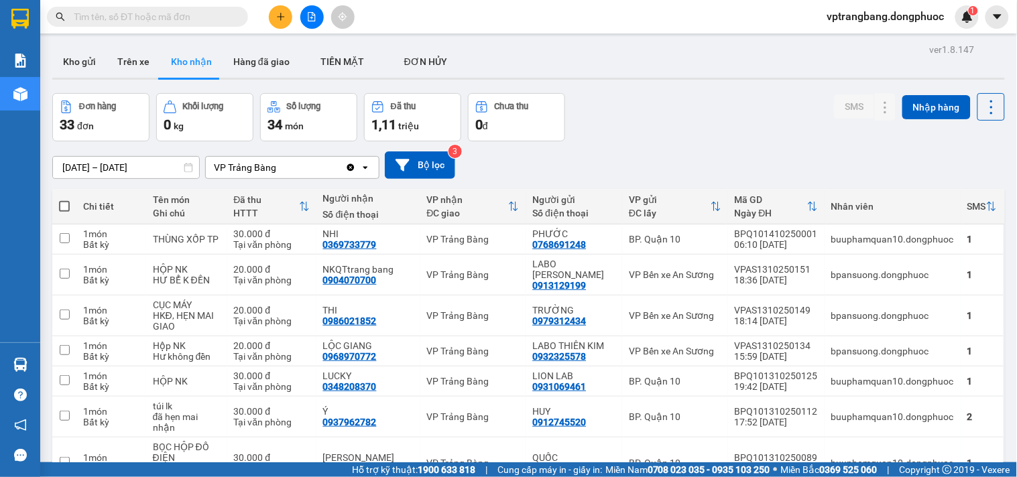
click at [131, 13] on input "text" at bounding box center [153, 16] width 158 height 15
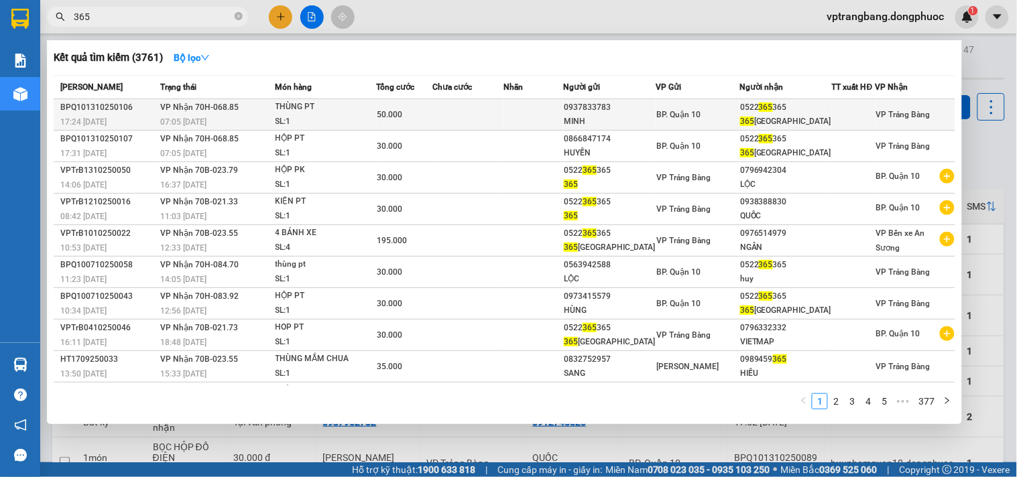
type input "365"
click at [155, 115] on div "17:24 - 13/10" at bounding box center [108, 122] width 96 height 15
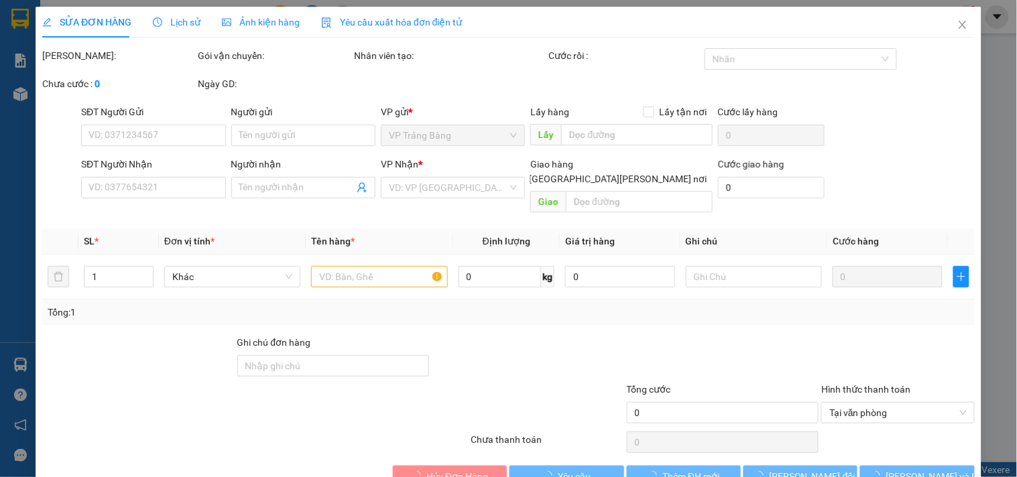
type input "0937833783"
type input "MINH"
type input "0522365365"
type input "365 TÂY NINH"
type input "50.000"
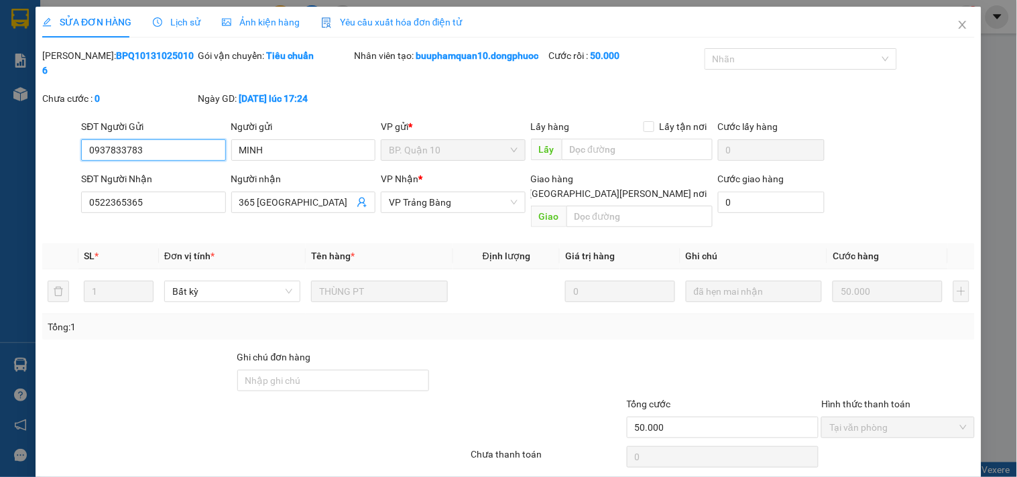
scroll to position [36, 0]
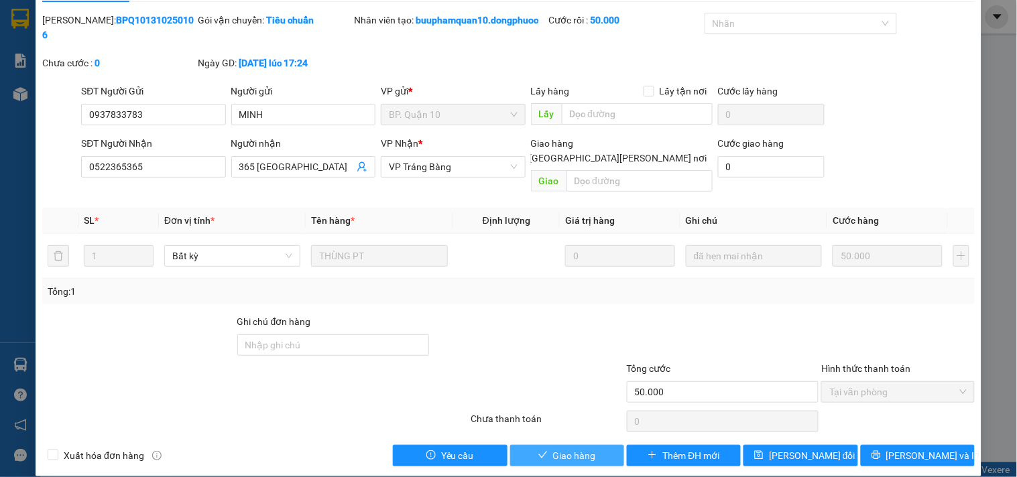
click at [562, 448] on span "Giao hàng" at bounding box center [574, 455] width 43 height 15
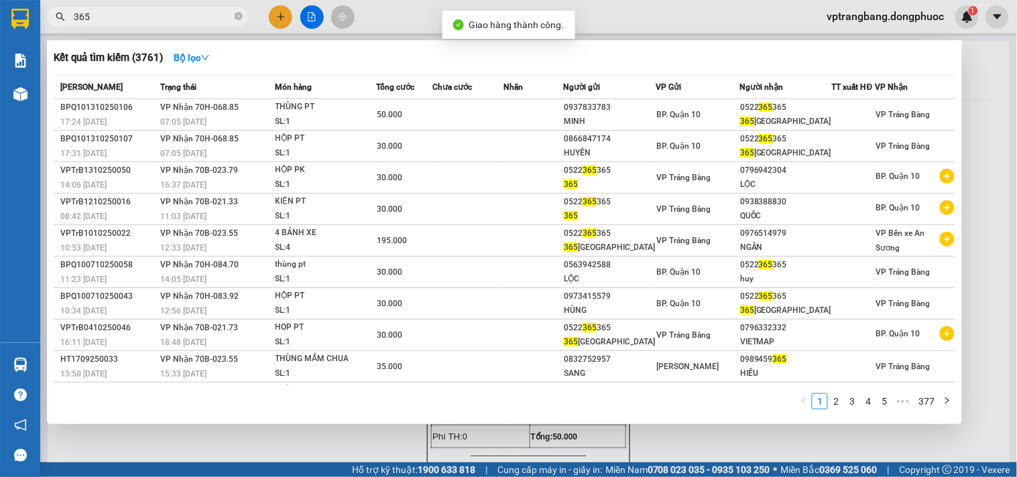
click at [116, 15] on input "365" at bounding box center [153, 16] width 158 height 15
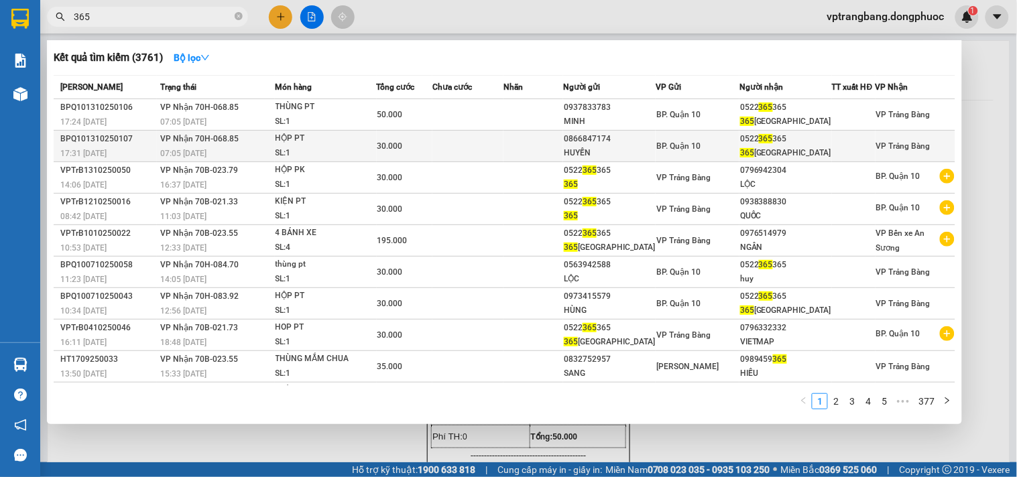
click at [640, 146] on div "HUYỀN" at bounding box center [609, 153] width 91 height 14
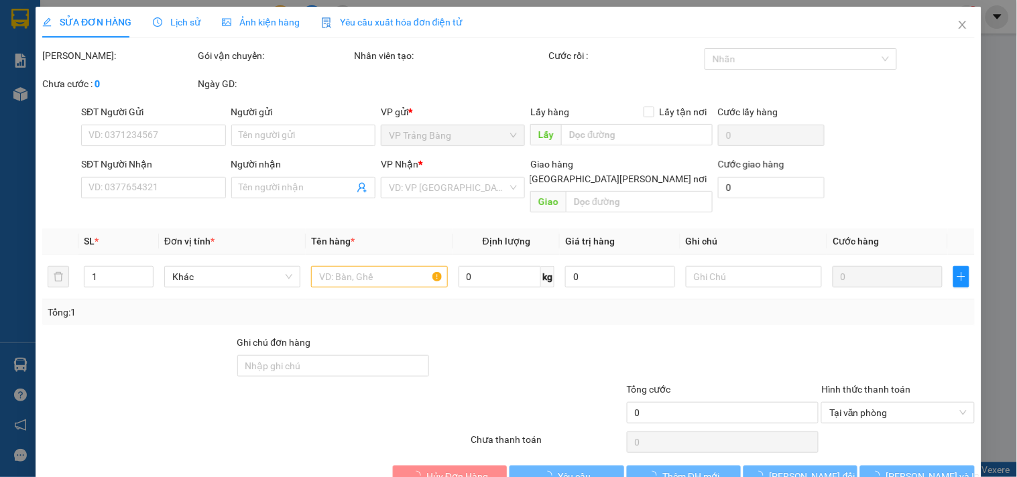
type input "0866847174"
type input "HUYỀN"
type input "0522365365"
type input "365 TÂY NINH"
type input "30.000"
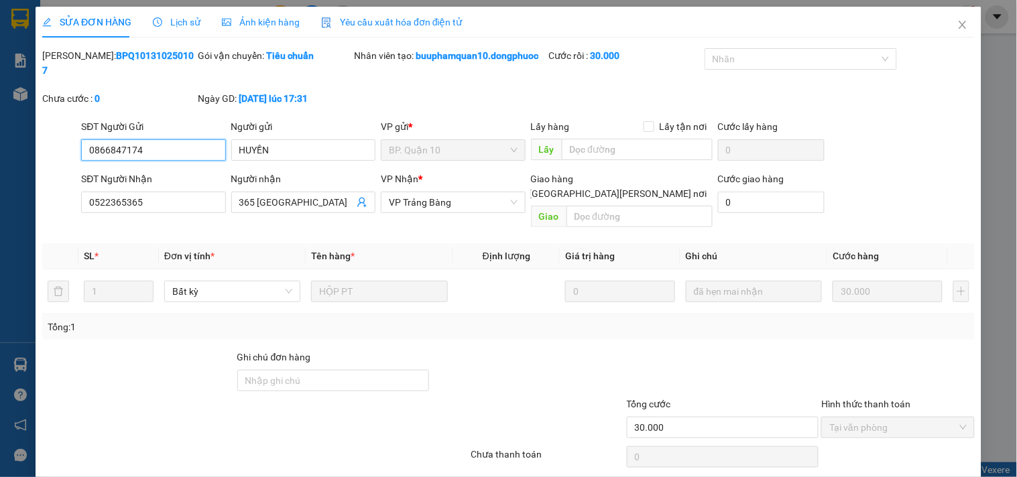
scroll to position [36, 0]
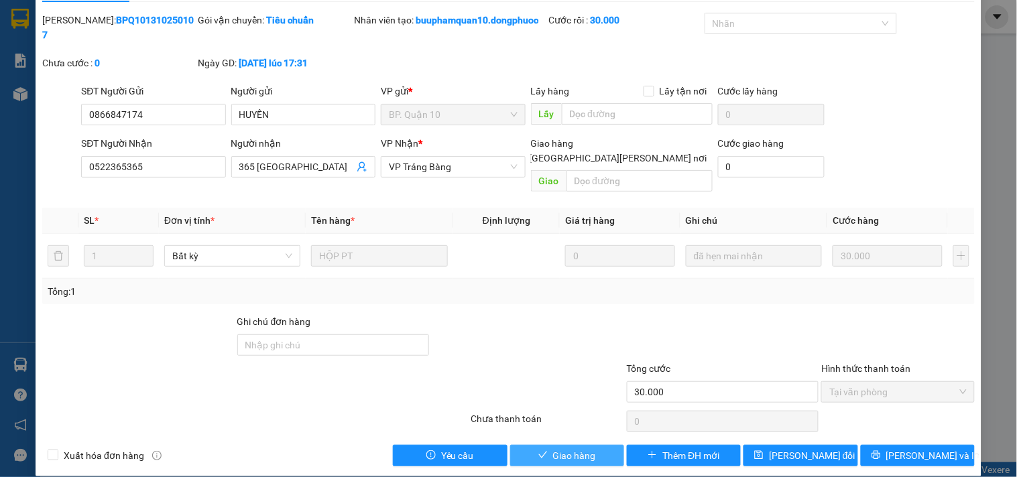
click at [555, 448] on span "Giao hàng" at bounding box center [574, 455] width 43 height 15
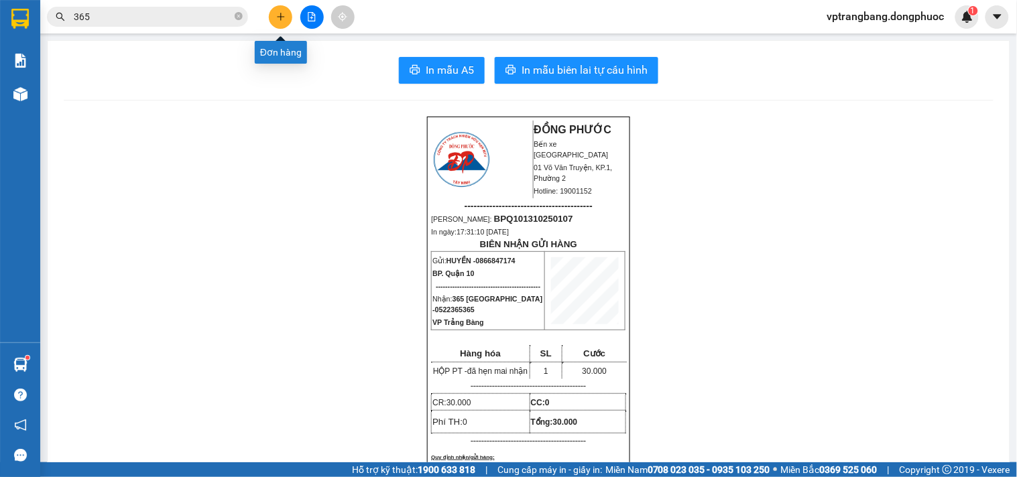
click at [280, 17] on icon "plus" at bounding box center [280, 16] width 1 height 7
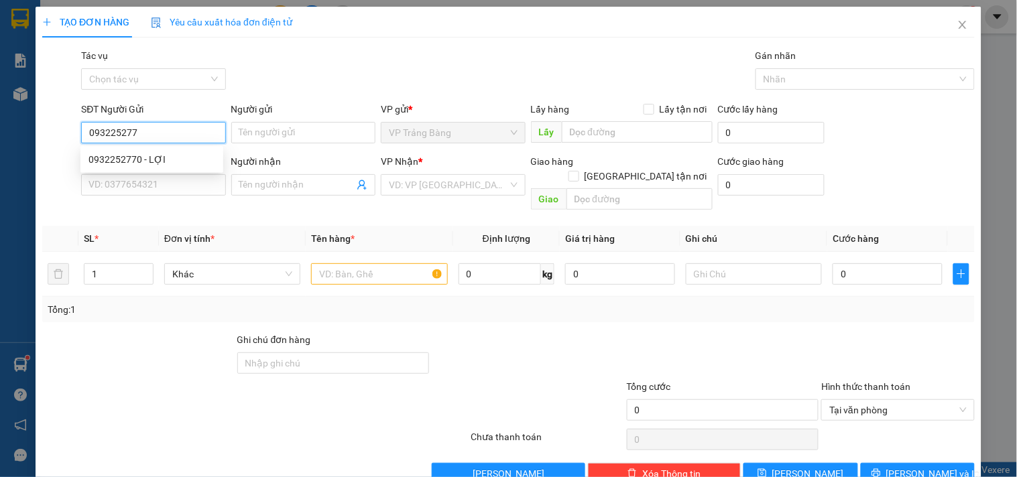
type input "0932252770"
click at [176, 161] on div "0932252770 - LỢI" at bounding box center [151, 159] width 127 height 15
type input "LỢI"
type input "0932153388"
type input "TÂM"
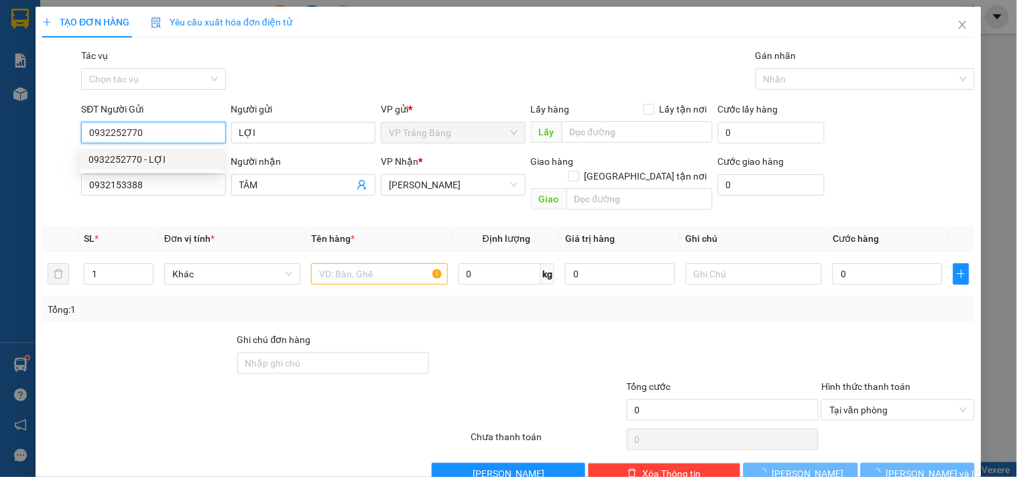
type input "20.000"
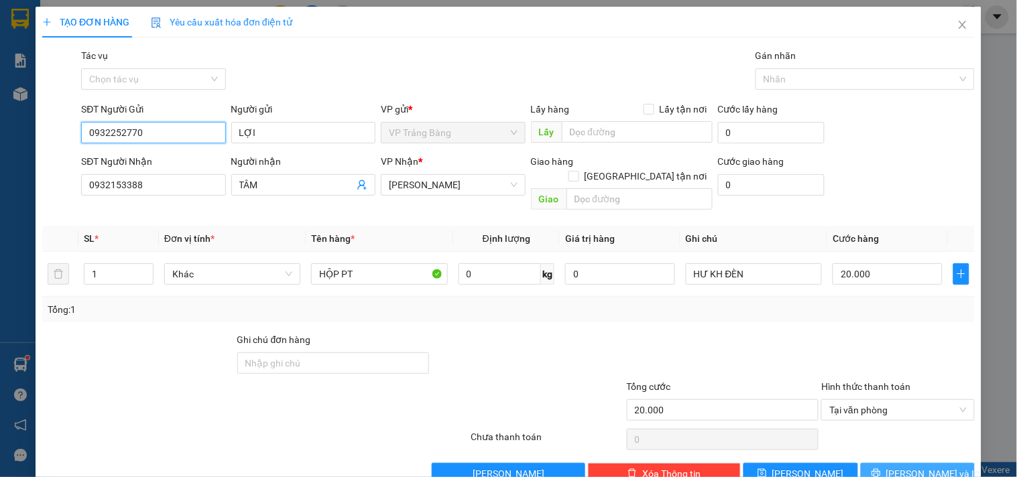
type input "0932252770"
click at [936, 463] on button "Lưu và In" at bounding box center [918, 473] width 114 height 21
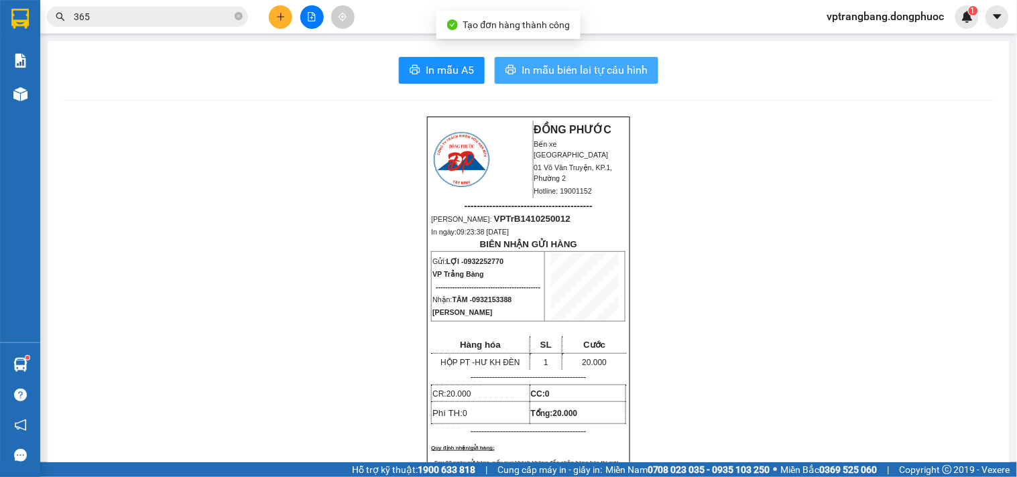
click at [538, 62] on span "In mẫu biên lai tự cấu hình" at bounding box center [584, 70] width 126 height 17
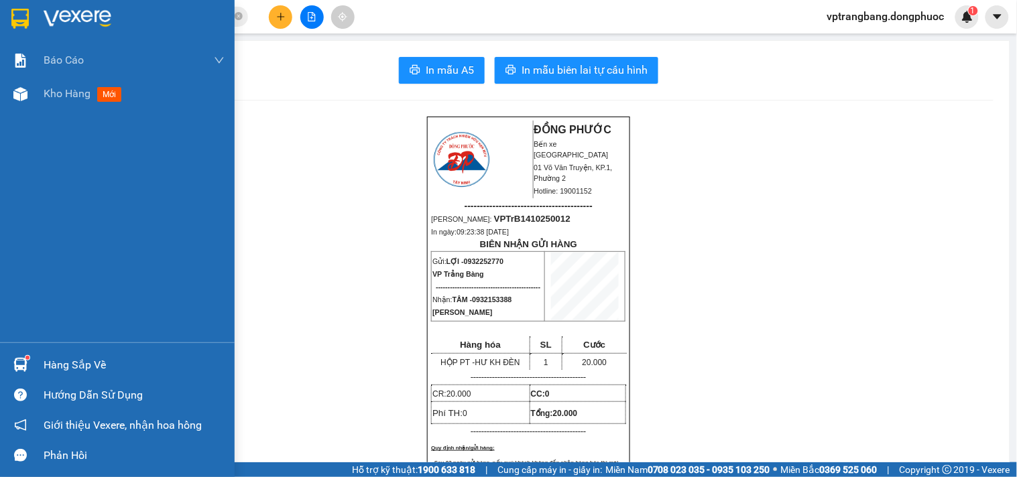
click at [72, 362] on div "Hàng sắp về" at bounding box center [134, 365] width 181 height 20
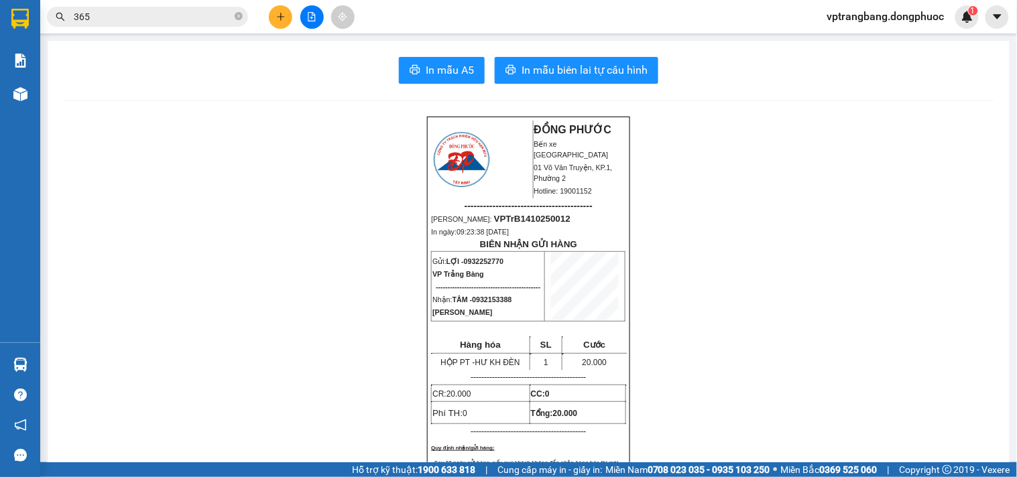
click at [659, 355] on section "Kết quả tìm kiếm ( 3761 ) Bộ lọc Mã ĐH Trạng thái Món hàng Tổng cước Chưa cước …" at bounding box center [508, 238] width 1017 height 477
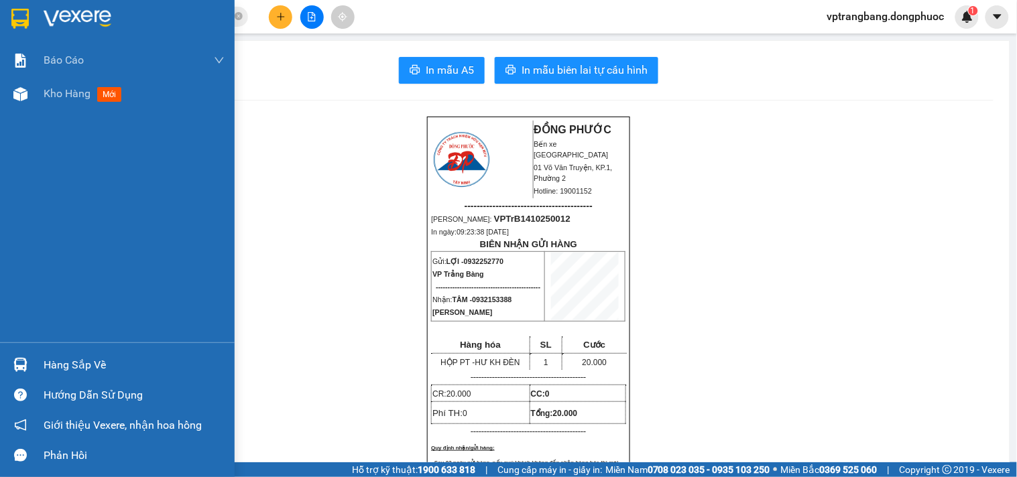
click at [88, 359] on div "Hàng sắp về" at bounding box center [134, 365] width 181 height 20
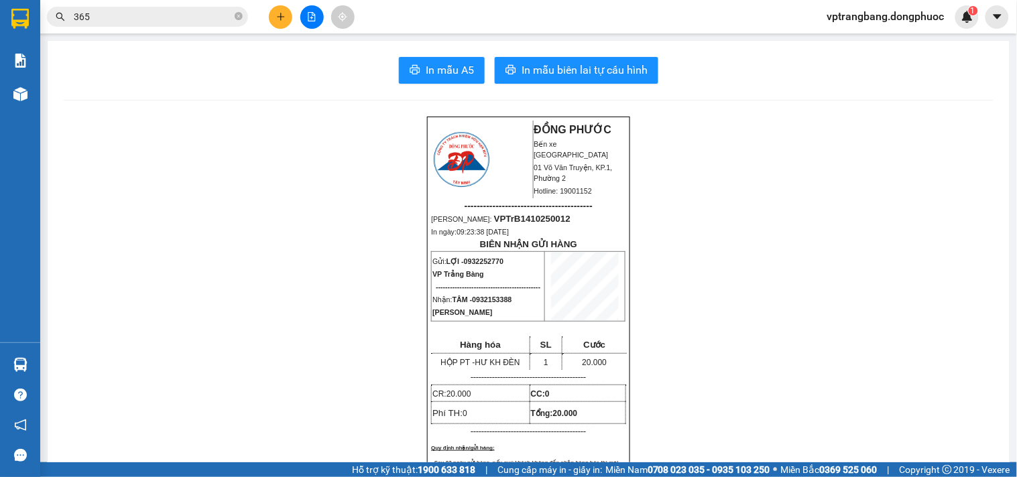
click at [684, 320] on section "Kết quả tìm kiếm ( 3761 ) Bộ lọc Mã ĐH Trạng thái Món hàng Tổng cước Chưa cước …" at bounding box center [508, 238] width 1017 height 477
click at [286, 11] on button at bounding box center [280, 16] width 23 height 23
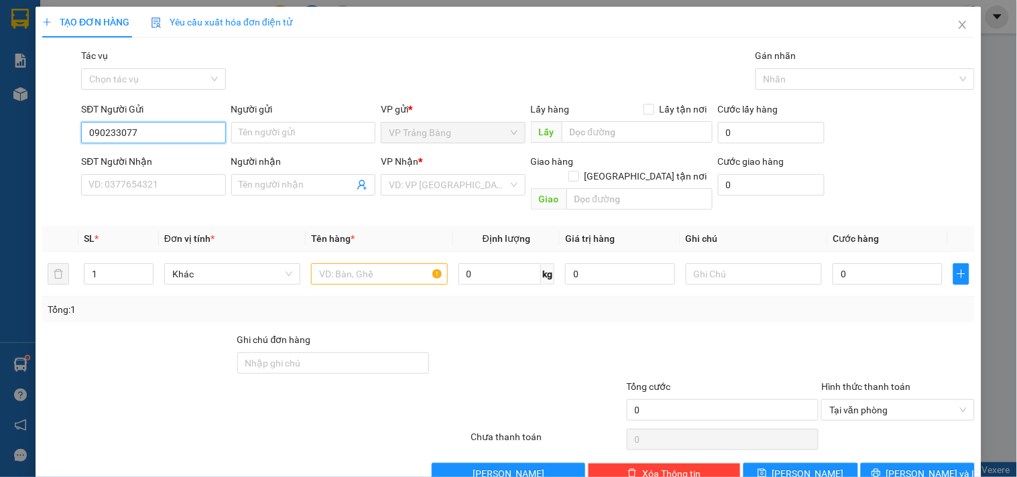
type input "0902330775"
click at [186, 162] on div "0902330775 - TÂM" at bounding box center [151, 159] width 127 height 15
type input "TÂM"
type input "0972399492"
type input "THÚY NGA"
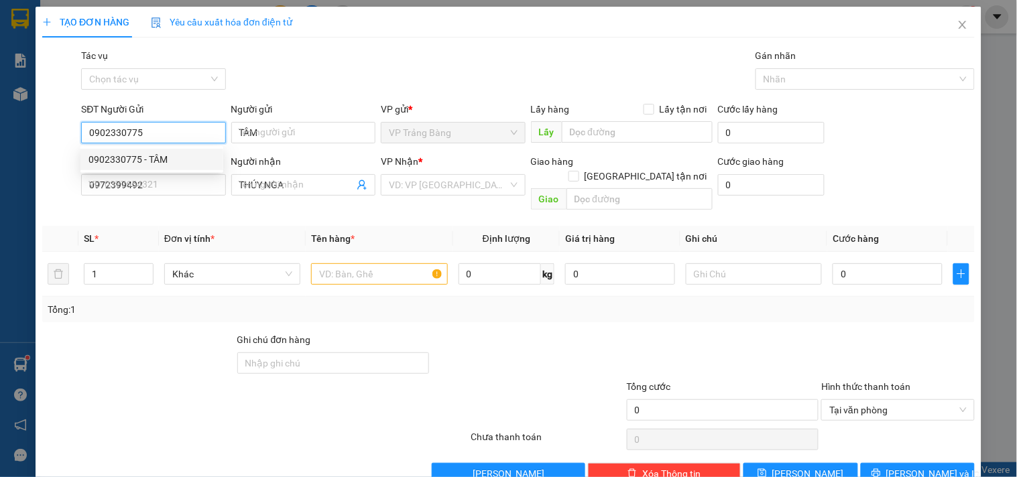
type input "30.000"
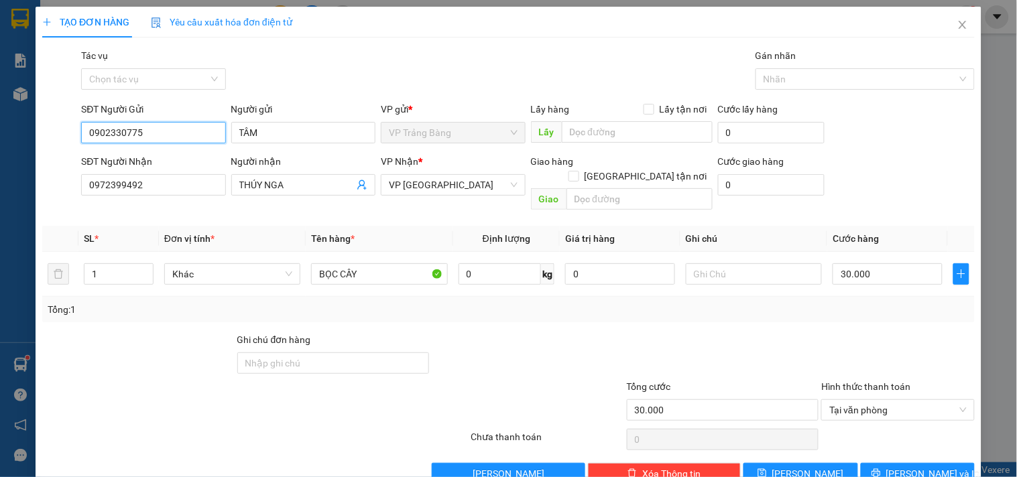
type input "0902330775"
click at [74, 180] on div at bounding box center [60, 185] width 39 height 62
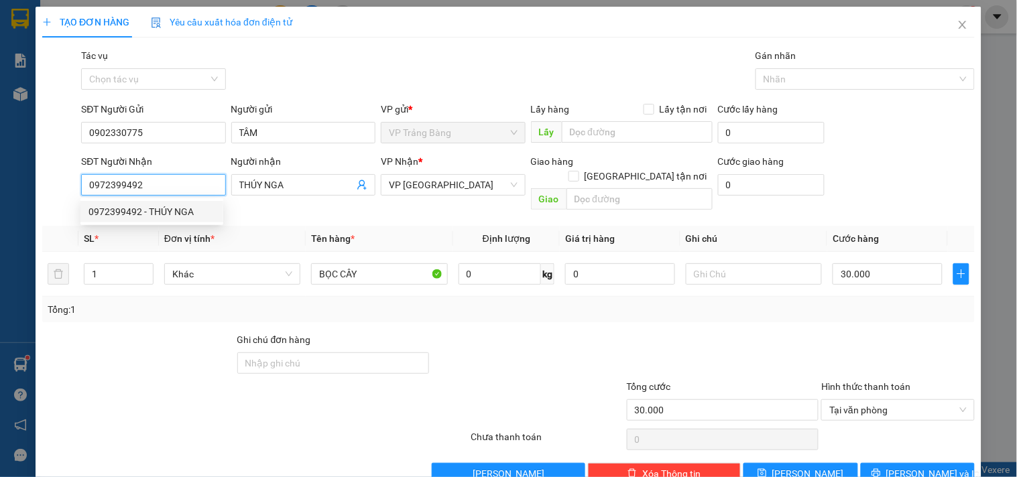
drag, startPoint x: 95, startPoint y: 180, endPoint x: 139, endPoint y: 188, distance: 45.6
click at [139, 188] on input "0972399492" at bounding box center [153, 184] width 144 height 21
drag, startPoint x: 83, startPoint y: 189, endPoint x: 172, endPoint y: 192, distance: 88.5
click at [172, 192] on input "0972399492" at bounding box center [153, 184] width 144 height 21
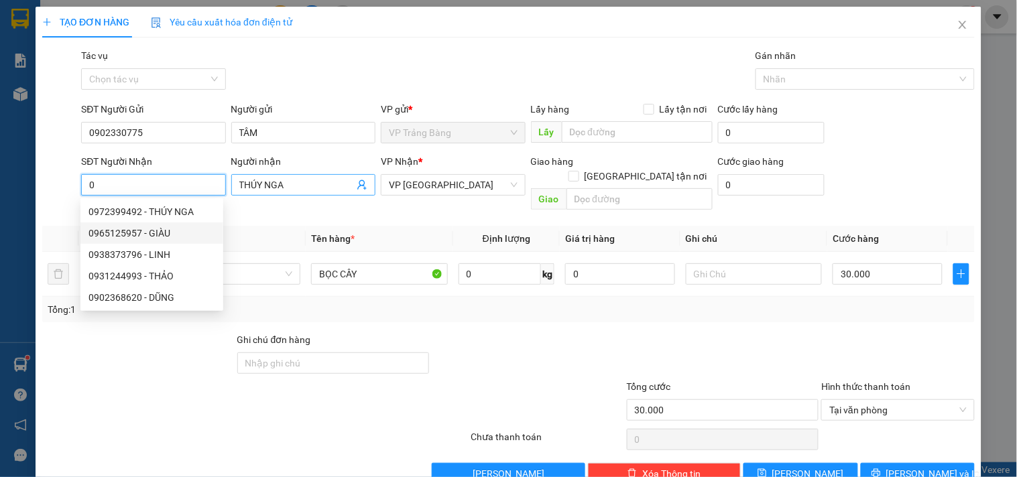
type input "0"
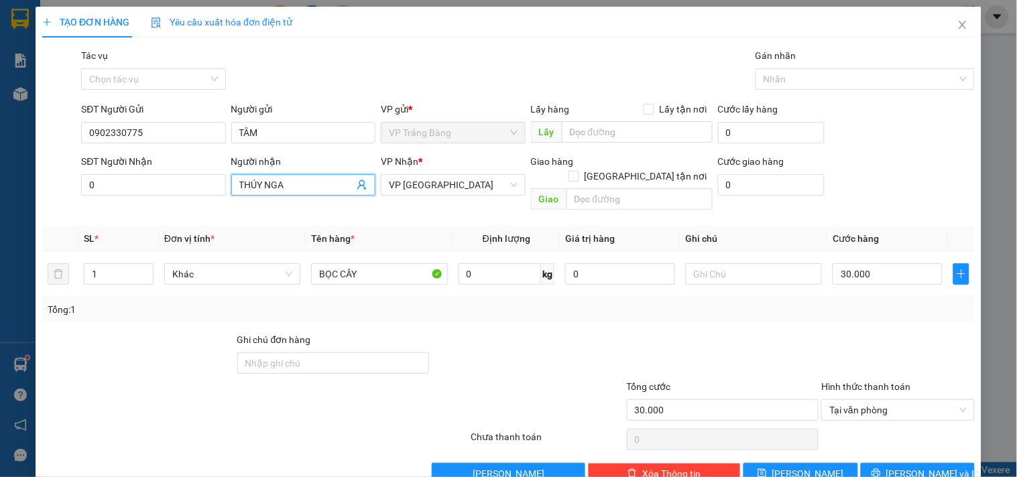
drag, startPoint x: 295, startPoint y: 190, endPoint x: 227, endPoint y: 190, distance: 68.4
click at [229, 190] on div "Người nhận THÚY NGA THÚY NGA" at bounding box center [303, 185] width 149 height 62
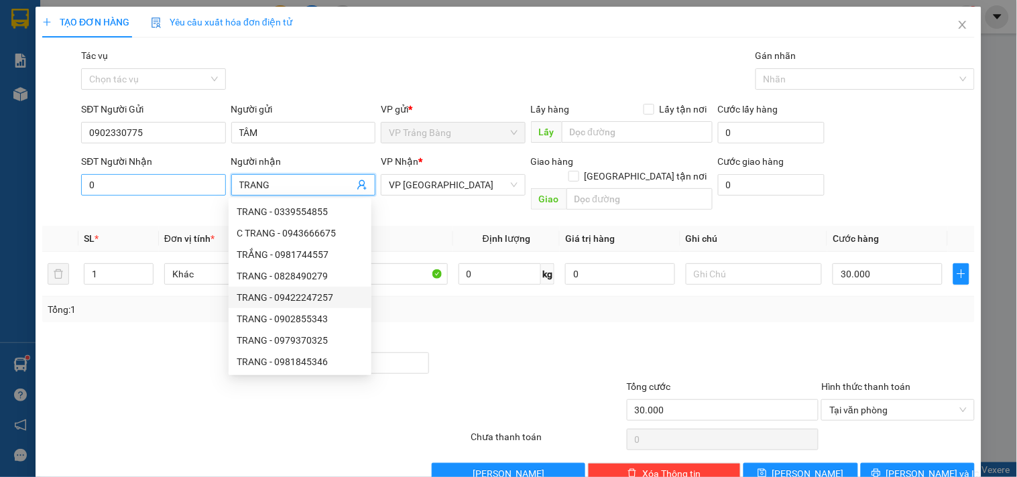
type input "TRANG"
click at [122, 184] on input "0" at bounding box center [153, 184] width 144 height 21
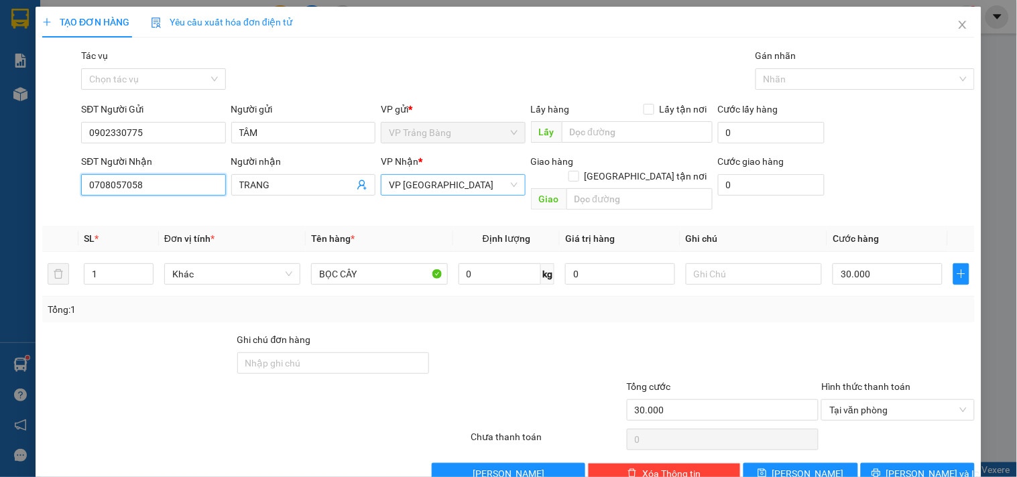
click at [454, 183] on span "VP Phước Đông" at bounding box center [453, 185] width 128 height 20
type input "0708057058"
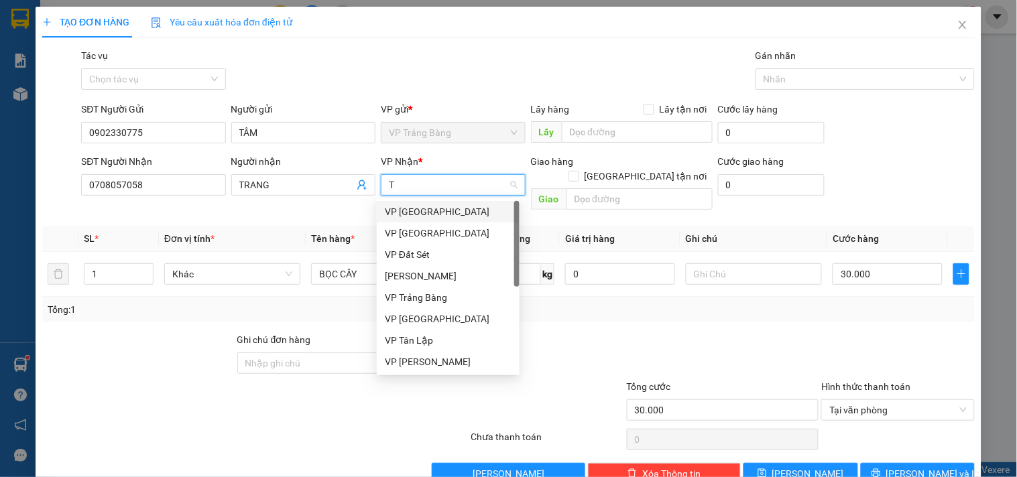
type input "TA"
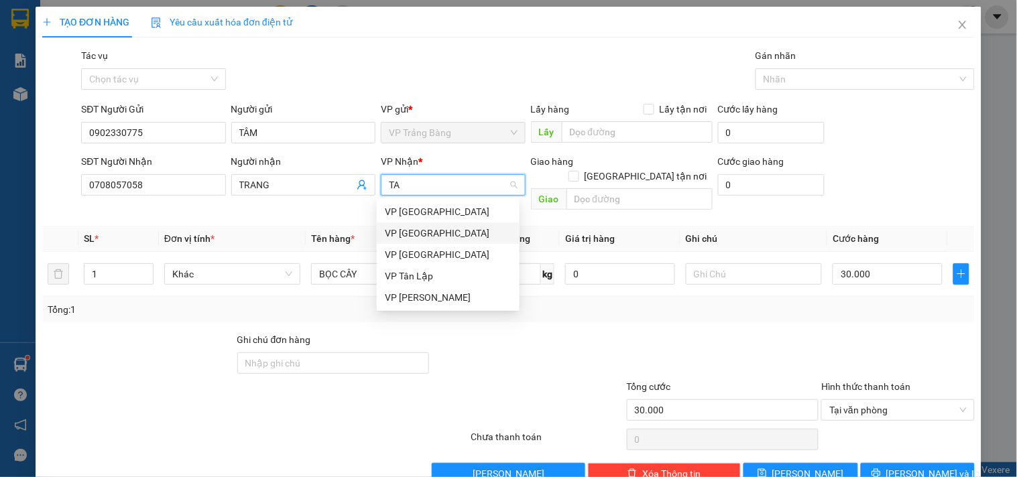
click at [440, 235] on div "VP [GEOGRAPHIC_DATA]" at bounding box center [448, 233] width 127 height 15
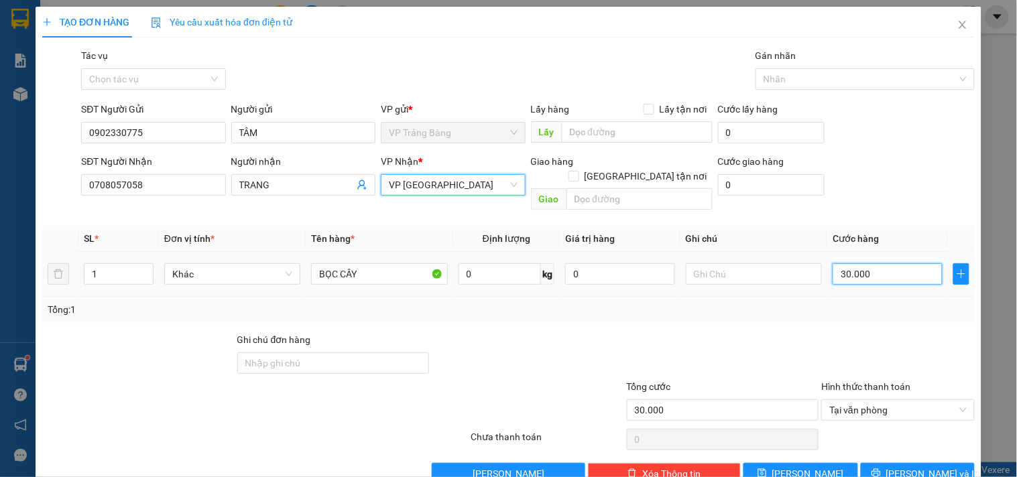
click at [898, 263] on input "30.000" at bounding box center [887, 273] width 110 height 21
type input "7"
type input "70"
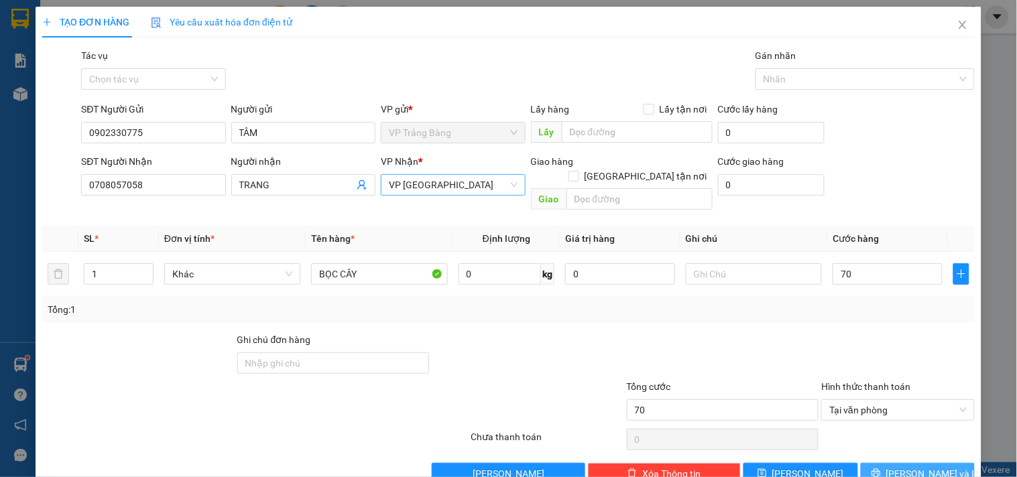
type input "70.000"
click at [903, 466] on span "Lưu và In" at bounding box center [933, 473] width 94 height 15
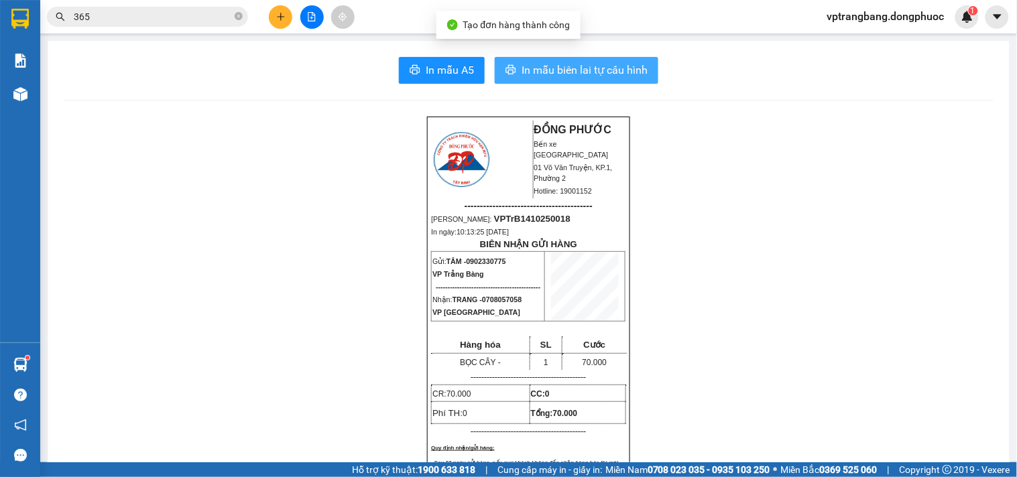
click at [568, 70] on span "In mẫu biên lai tự cấu hình" at bounding box center [584, 70] width 126 height 17
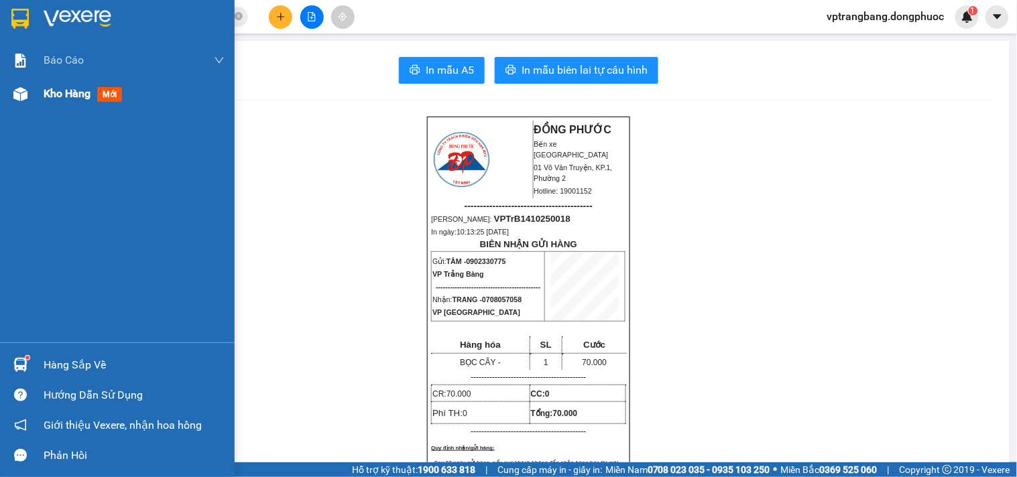
click at [67, 100] on span "Kho hàng" at bounding box center [67, 93] width 47 height 13
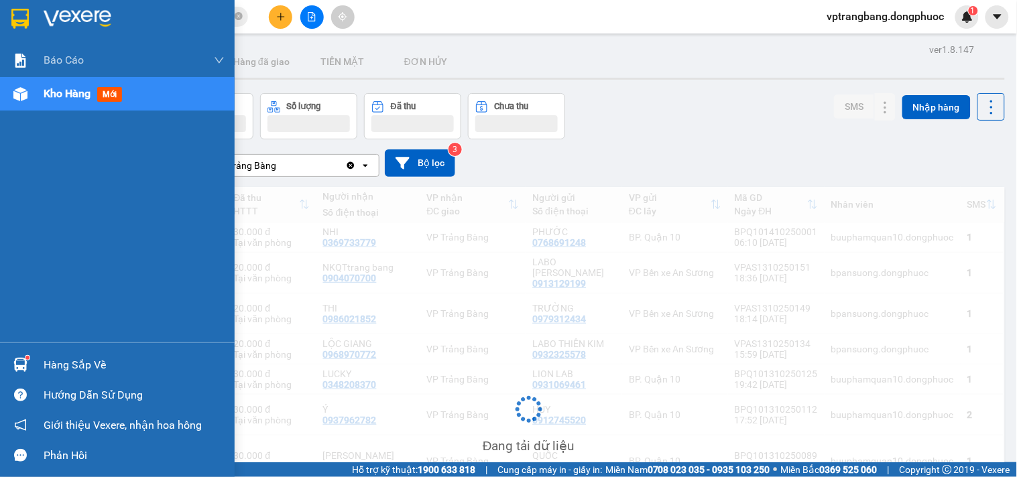
click at [67, 90] on span "Kho hàng" at bounding box center [67, 93] width 47 height 13
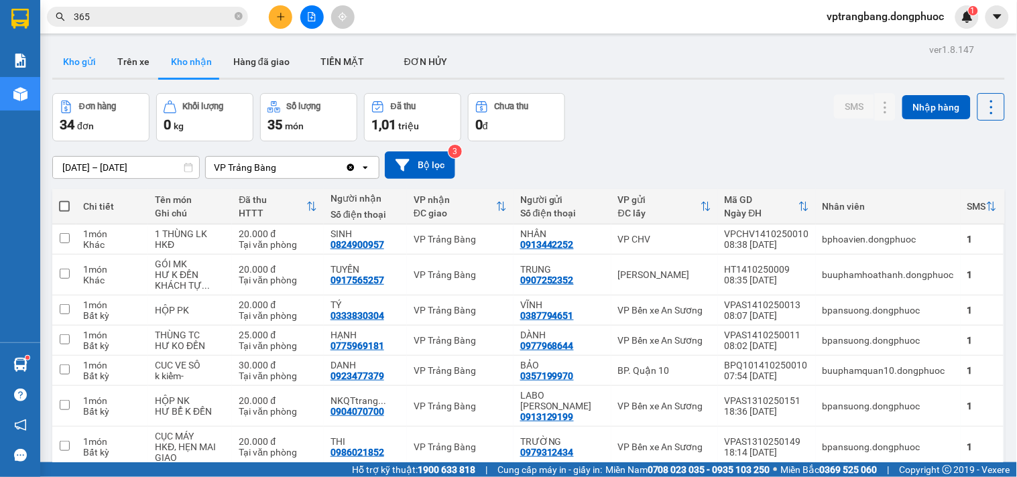
click at [92, 62] on button "Kho gửi" at bounding box center [79, 62] width 54 height 32
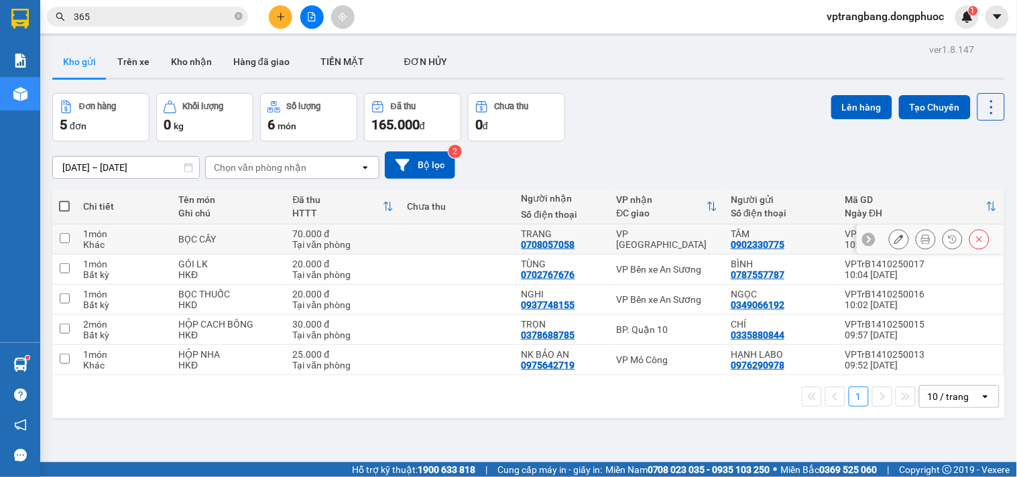
click at [894, 243] on icon at bounding box center [898, 239] width 9 height 9
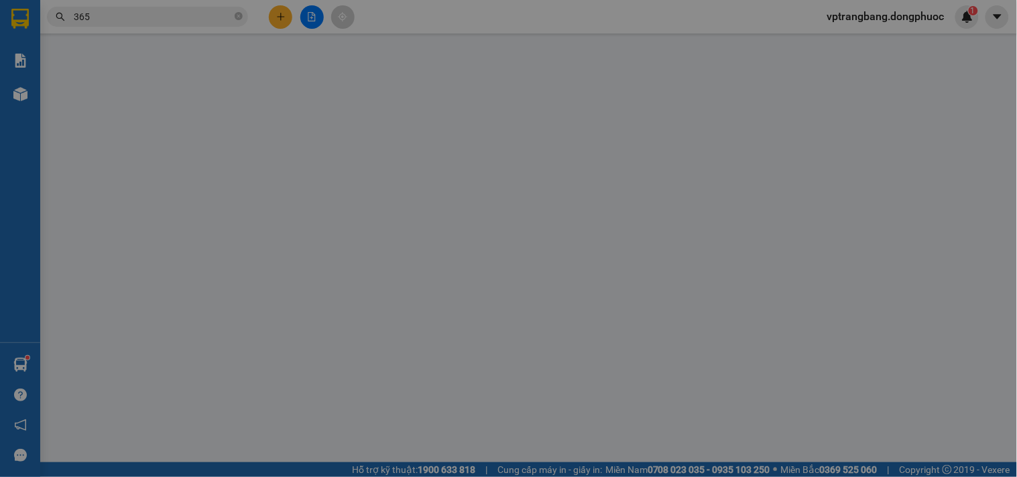
type input "0902330775"
type input "TÂM"
type input "0708057058"
type input "TRANG"
type input "70.000"
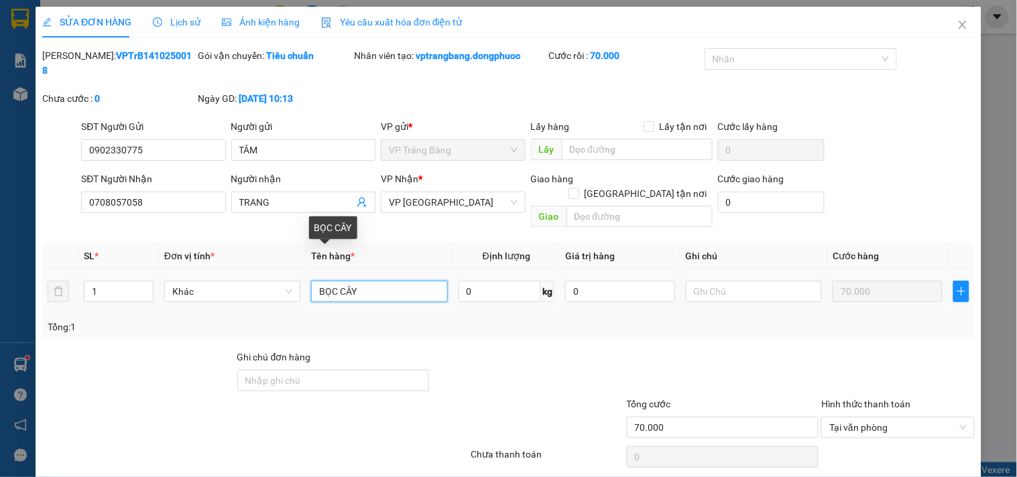
click at [357, 281] on input "BỌC CÂY" at bounding box center [379, 291] width 136 height 21
type input "B"
type input "THUNG SỐP CÂY"
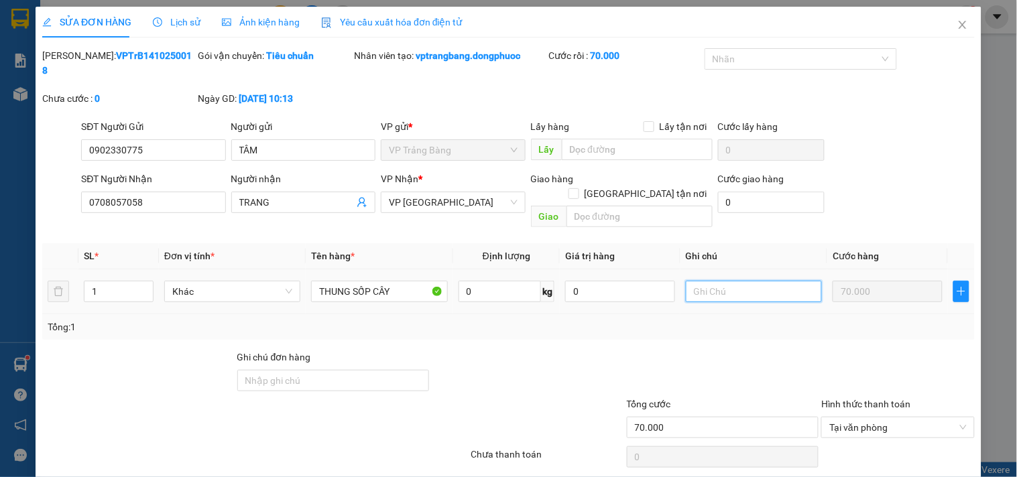
click at [697, 281] on input "text" at bounding box center [754, 291] width 136 height 21
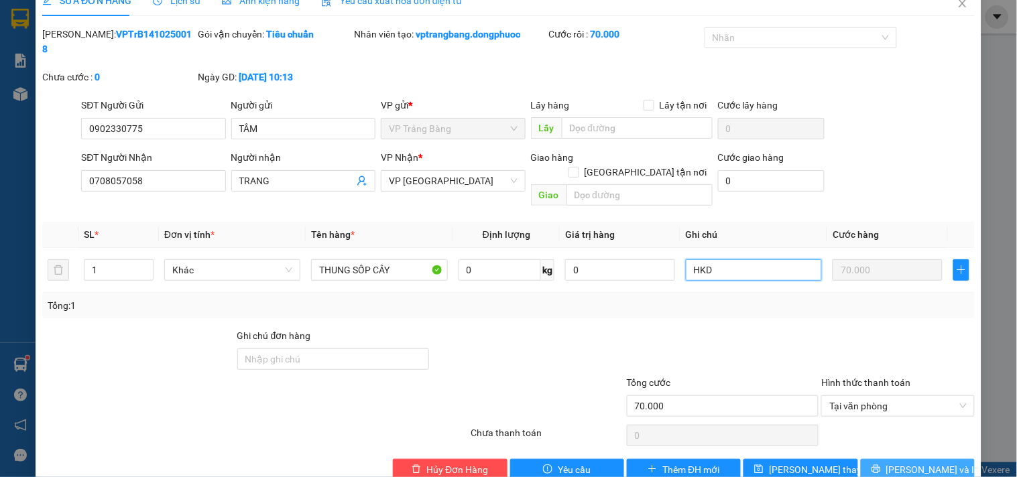
type input "HKD"
click at [928, 462] on span "Lưu và In" at bounding box center [933, 469] width 94 height 15
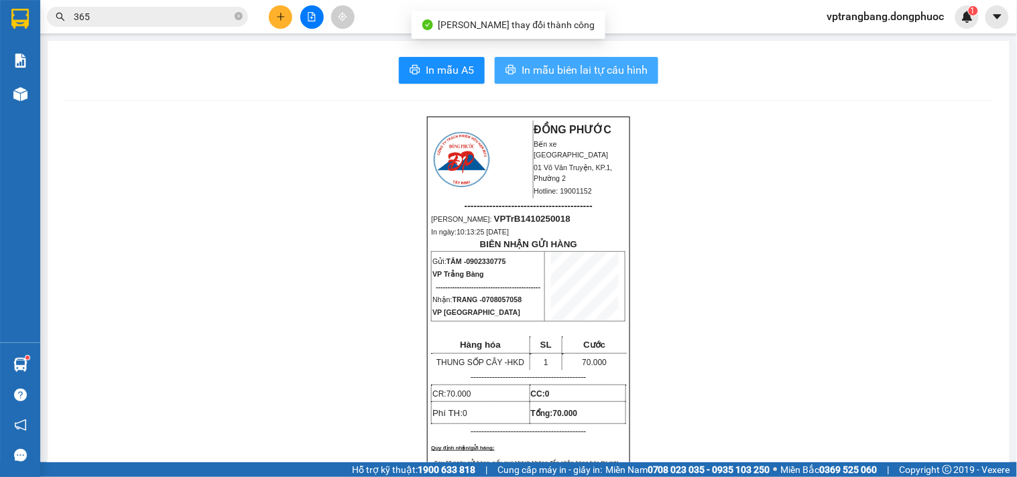
click at [597, 71] on span "In mẫu biên lai tự cấu hình" at bounding box center [584, 70] width 126 height 17
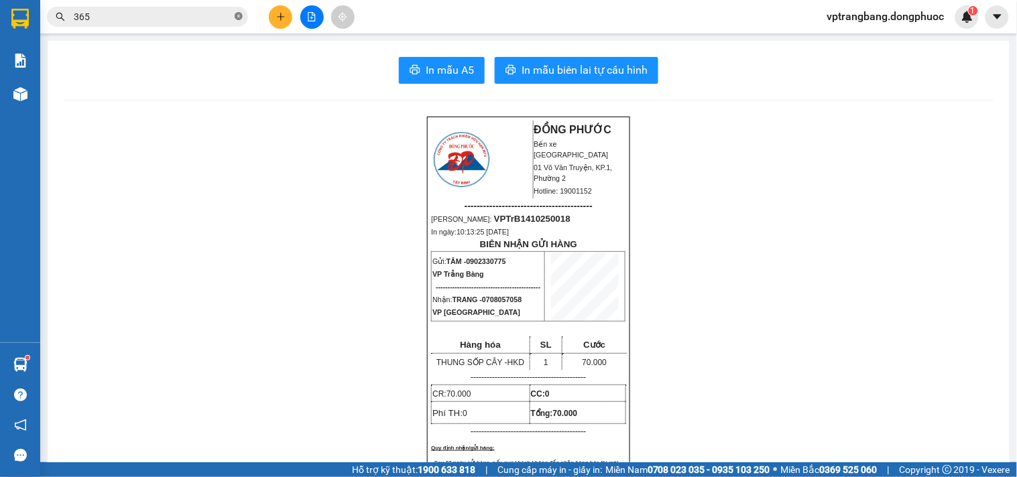
click at [236, 15] on icon "close-circle" at bounding box center [239, 16] width 8 height 8
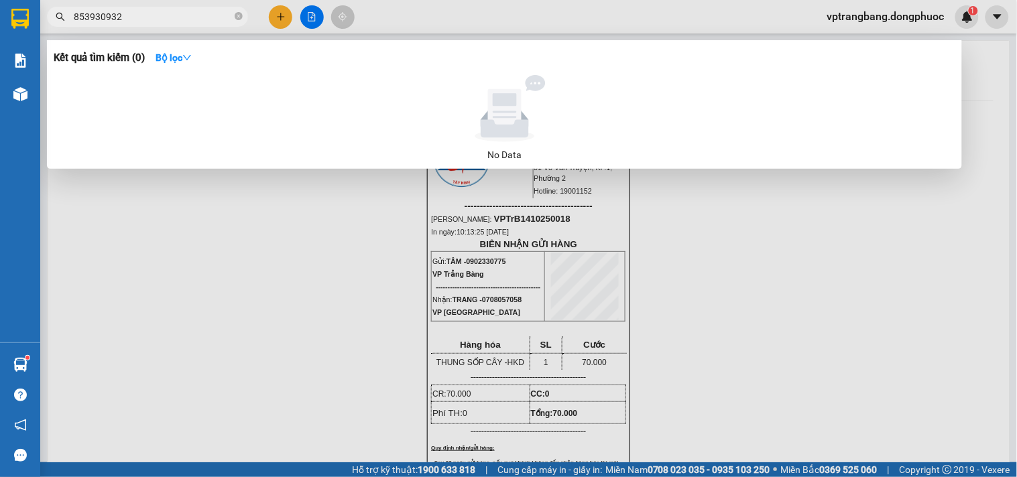
type input "853930932"
click at [72, 10] on span "853930932" at bounding box center [147, 17] width 201 height 20
drag, startPoint x: 152, startPoint y: 15, endPoint x: 49, endPoint y: 16, distance: 103.2
click at [49, 16] on span "853930932" at bounding box center [147, 17] width 201 height 20
click at [241, 17] on icon "close-circle" at bounding box center [239, 16] width 8 height 8
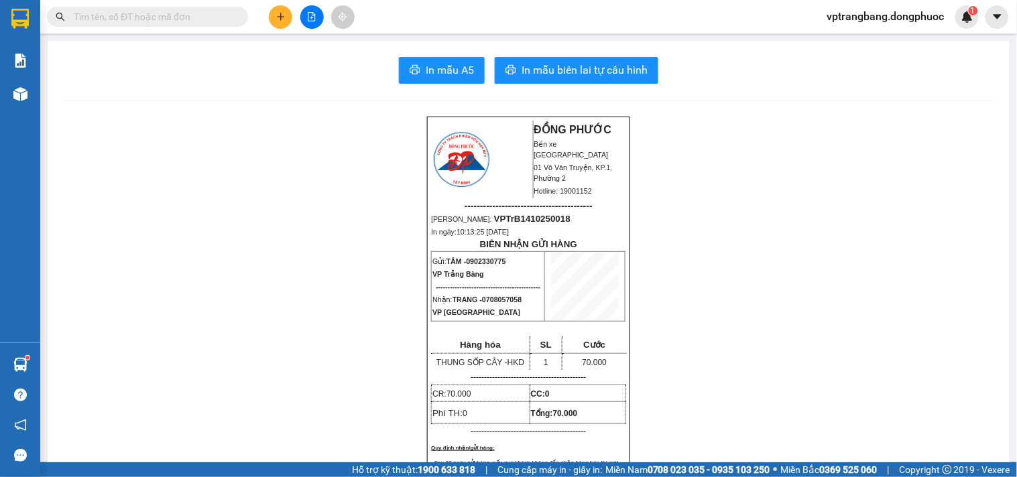
click at [182, 16] on input "text" at bounding box center [153, 16] width 158 height 15
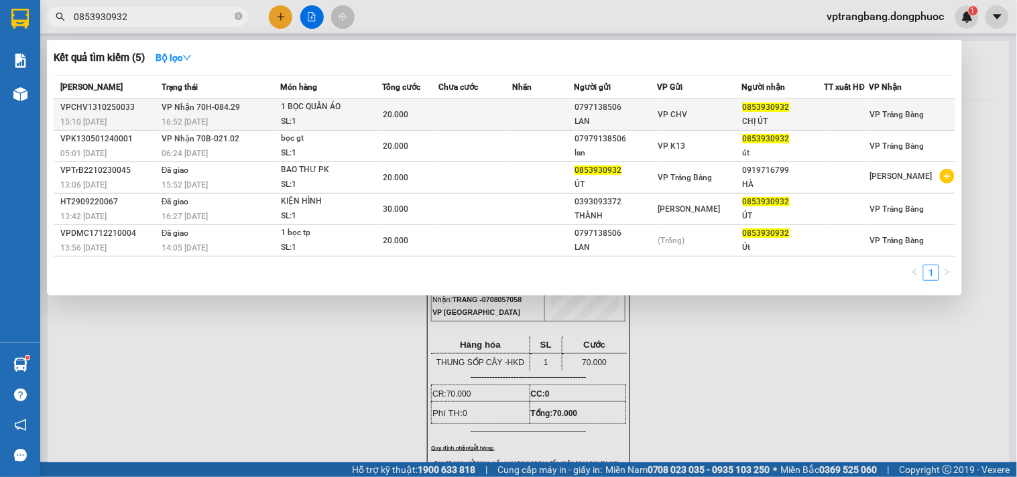
type input "0853930932"
click at [697, 111] on div "VP CHV" at bounding box center [699, 114] width 83 height 15
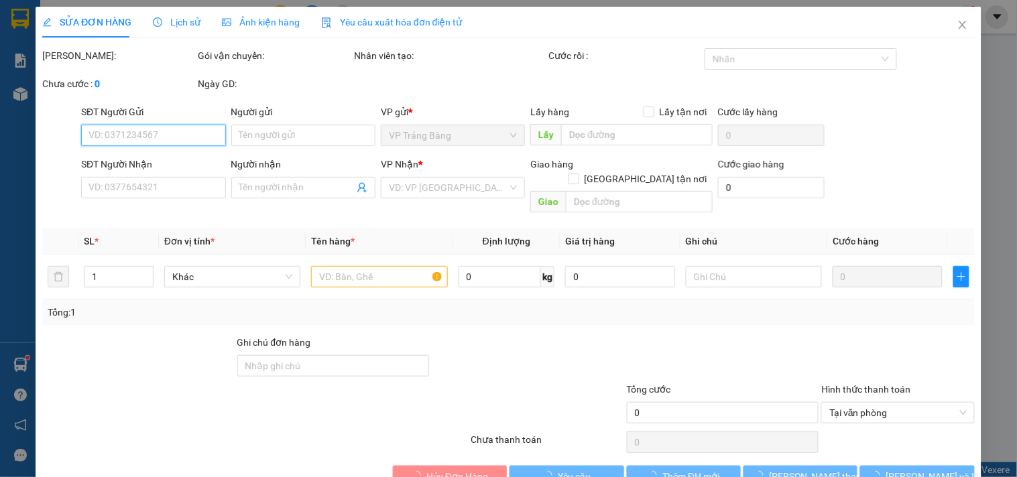
type input "0797138506"
type input "LAN"
type input "0853930932"
type input "CHỊ ÚT"
type input "20.000"
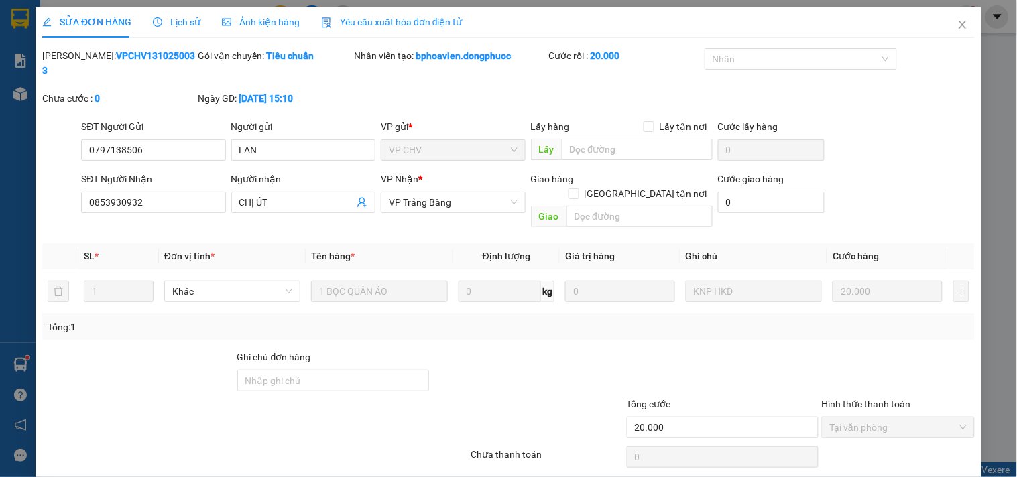
drag, startPoint x: 581, startPoint y: 466, endPoint x: 286, endPoint y: 29, distance: 527.6
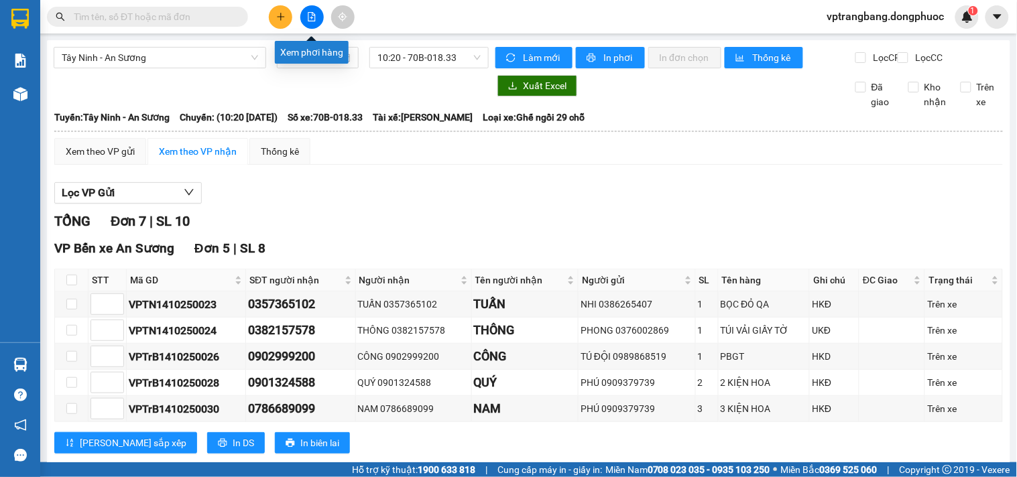
click at [307, 17] on icon "file-add" at bounding box center [311, 16] width 9 height 9
click at [212, 58] on span "Tây Ninh - An Sương" at bounding box center [160, 58] width 196 height 20
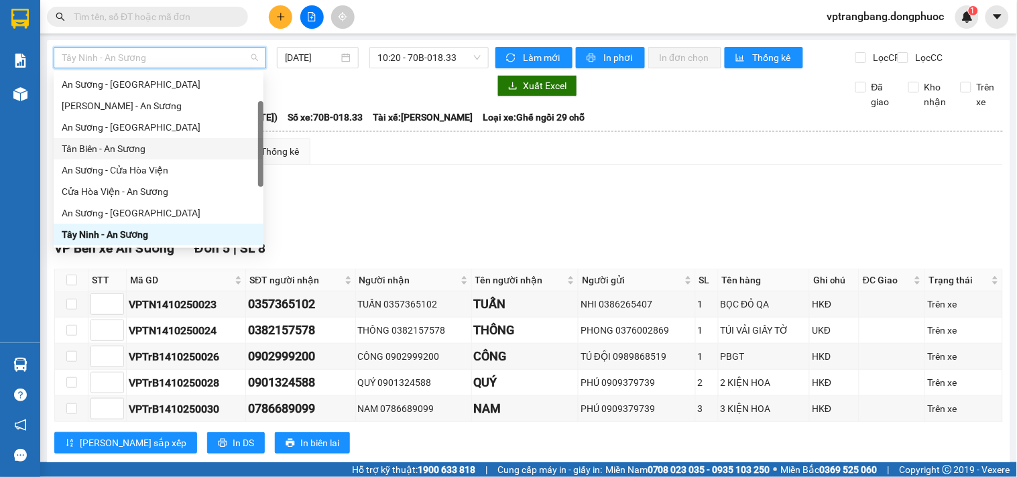
scroll to position [150, 0]
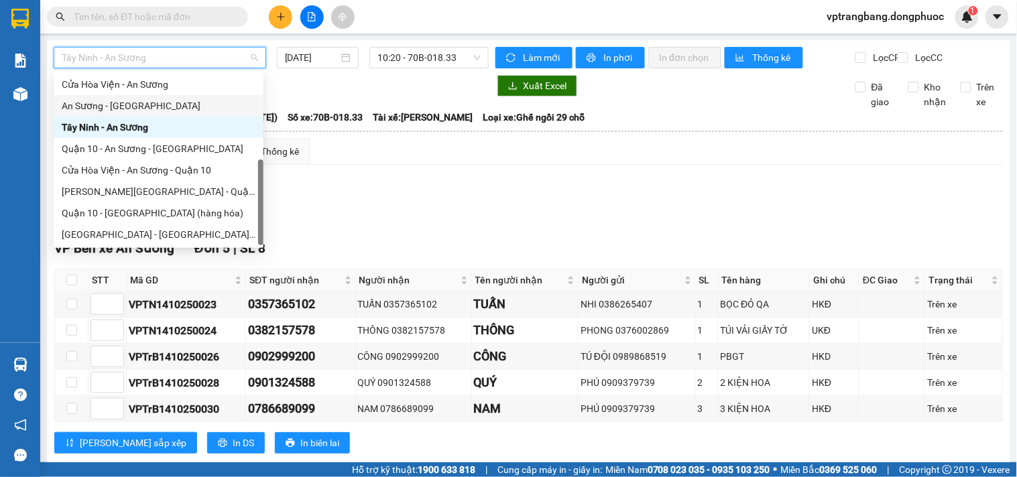
click at [130, 105] on div "An Sương - [GEOGRAPHIC_DATA]" at bounding box center [159, 106] width 194 height 15
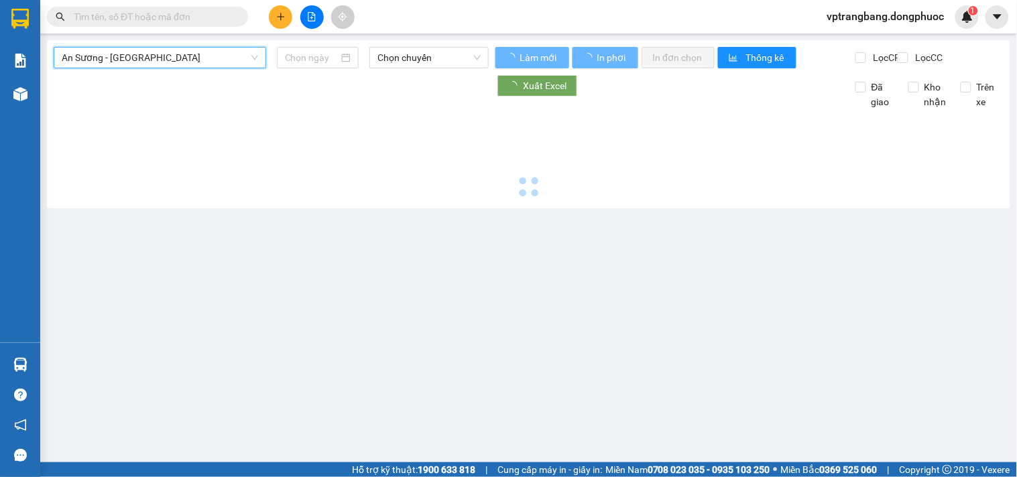
type input "[DATE]"
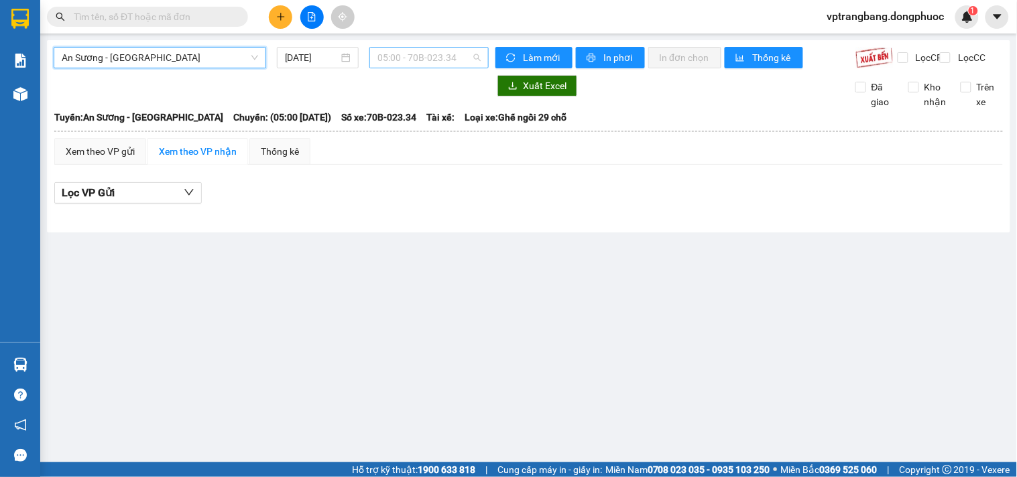
click at [393, 58] on span "05:00 - 70B-023.34" at bounding box center [428, 58] width 103 height 20
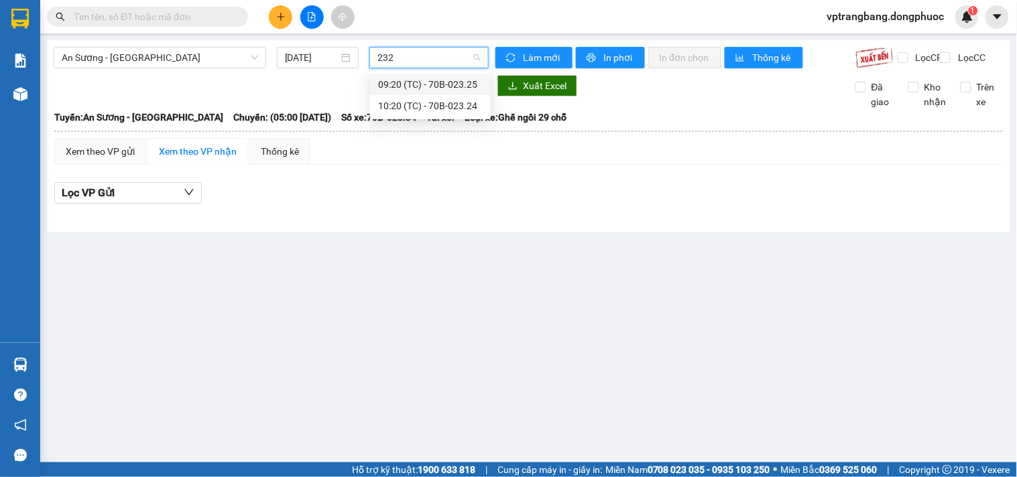
type input "2324"
click at [407, 86] on div "10:20 (TC) - 70B-023.24" at bounding box center [430, 84] width 105 height 15
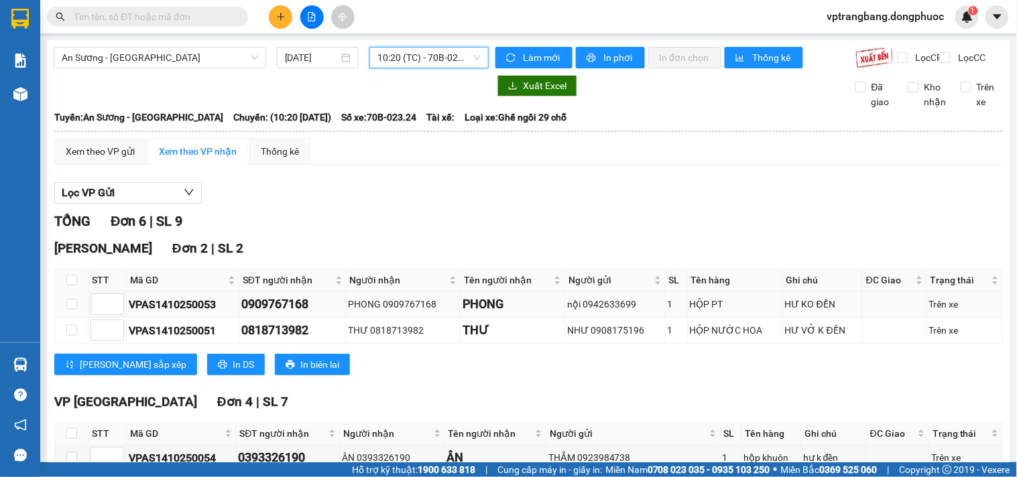
scroll to position [169, 0]
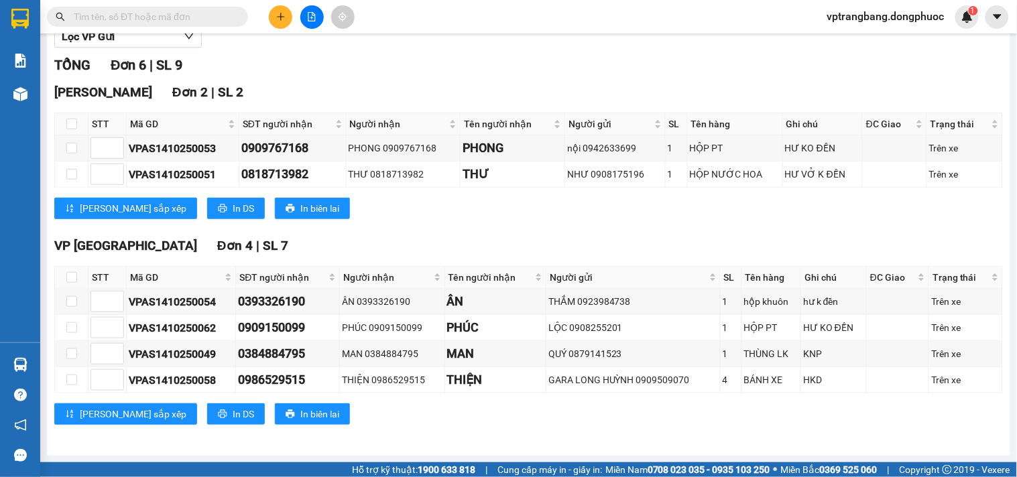
click at [440, 439] on div "TỔNG Đơn 6 | SL 9 Hòa Thành Đơn 2 | SL 2 STT Mã GD SĐT người nhận Người nhận Tê…" at bounding box center [528, 248] width 948 height 387
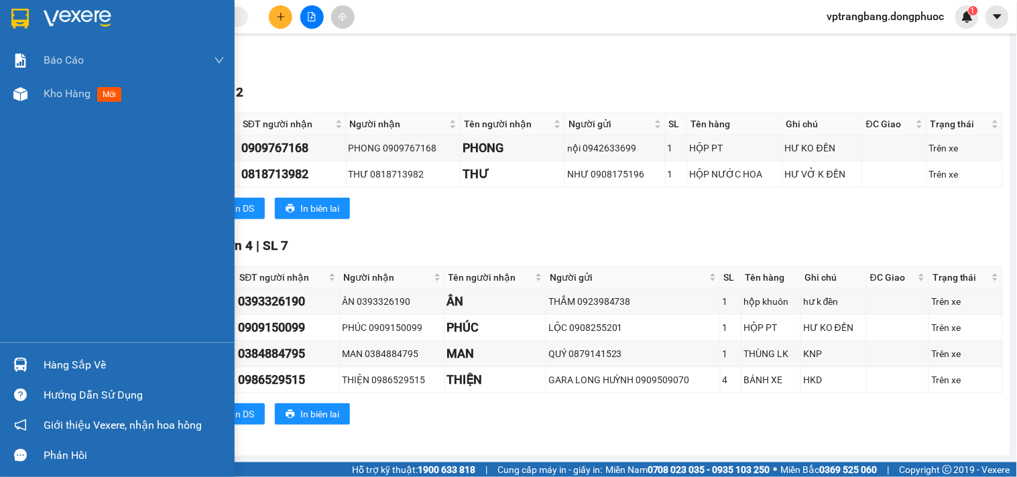
click at [47, 363] on div "Hàng sắp về" at bounding box center [134, 365] width 181 height 20
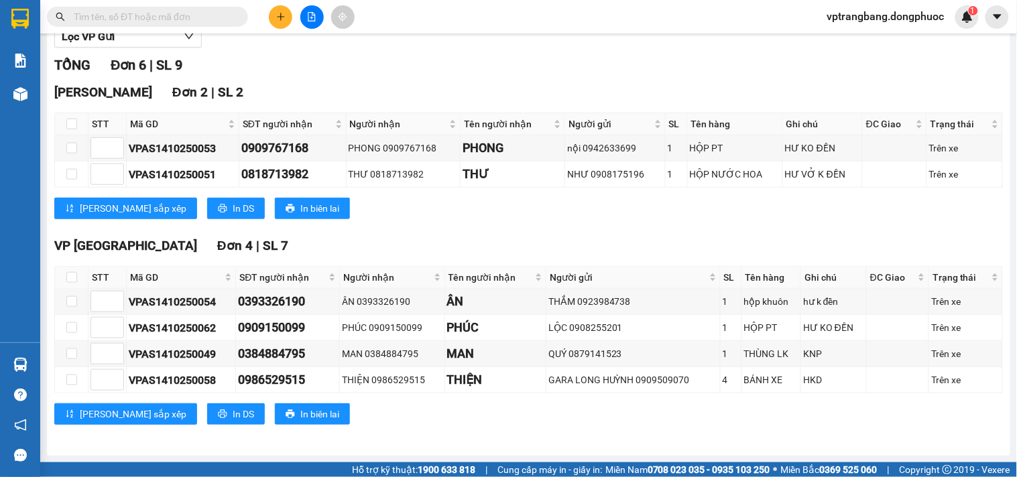
click at [641, 430] on section "Kết quả tìm kiếm ( 0 ) Bộ lọc No Data vptrangbang.dongphuoc 1 Báo cáo Mẫu 1: Bá…" at bounding box center [508, 238] width 1017 height 477
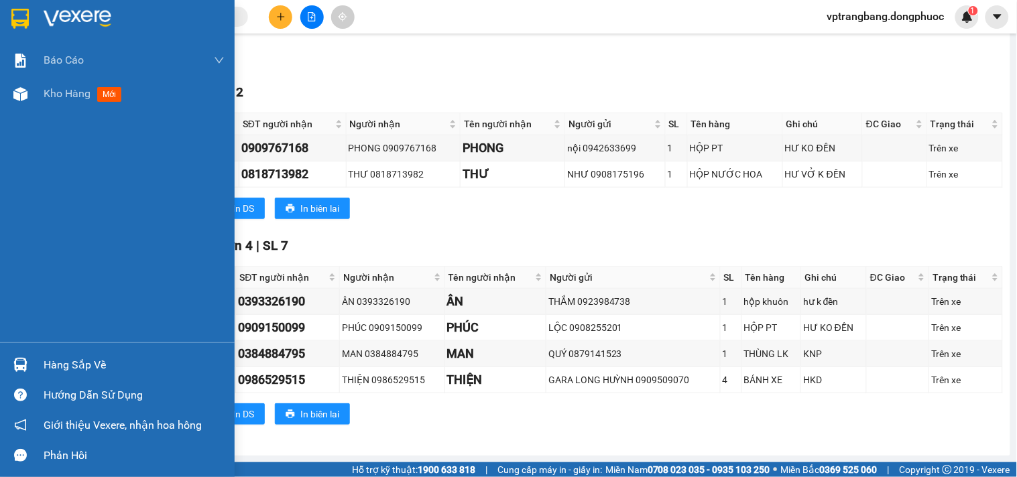
click at [54, 363] on div "Hàng sắp về" at bounding box center [134, 365] width 181 height 20
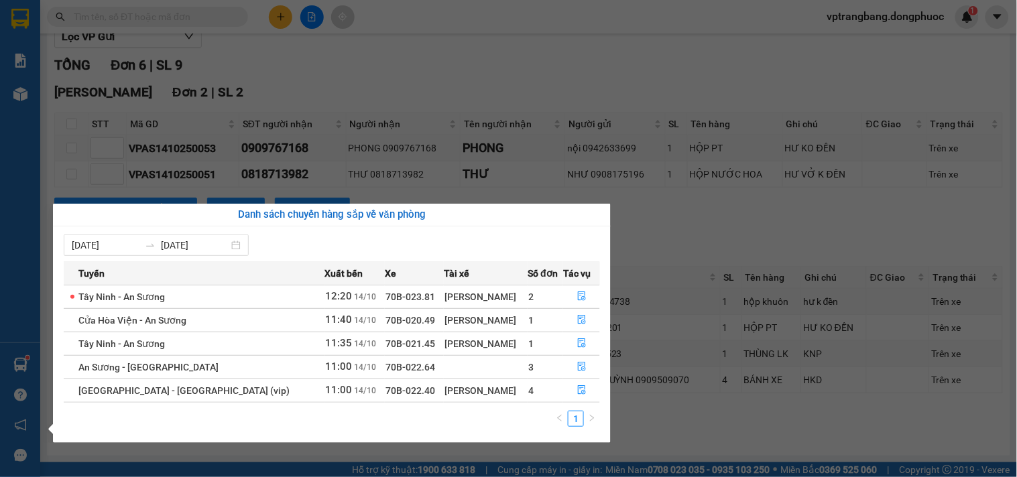
click at [651, 420] on section "Kết quả tìm kiếm ( 0 ) Bộ lọc No Data vptrangbang.dongphuoc 1 Báo cáo Mẫu 1: Bá…" at bounding box center [508, 238] width 1017 height 477
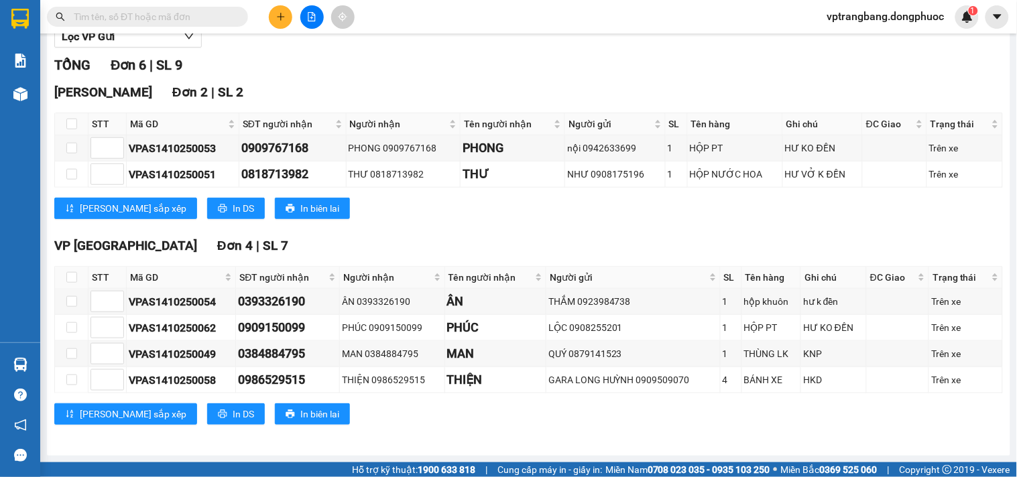
click at [165, 23] on input "text" at bounding box center [153, 16] width 158 height 15
click at [276, 18] on icon "plus" at bounding box center [280, 16] width 9 height 9
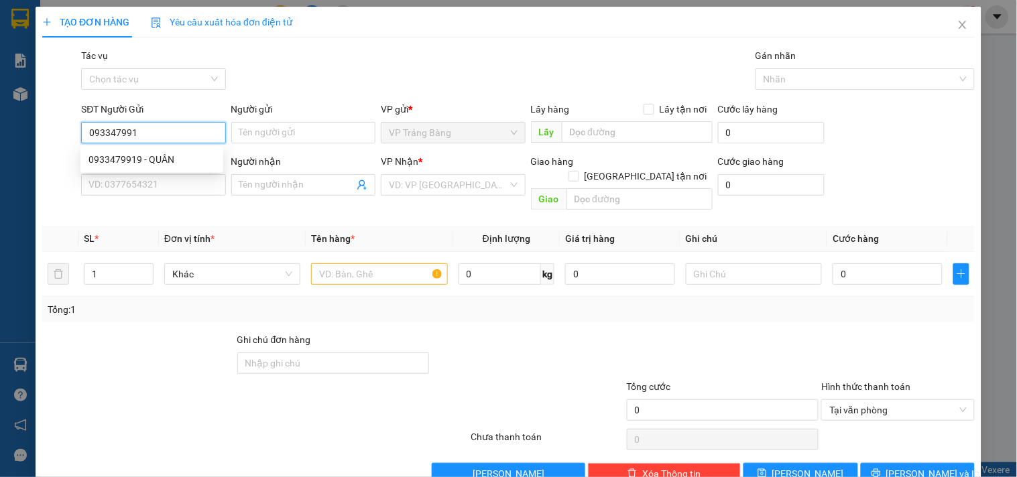
type input "0933479919"
click at [191, 164] on div "0933479919 - QUÂN" at bounding box center [151, 159] width 127 height 15
type input "QUÂN"
type input "0356822023"
type input "CHIẾN"
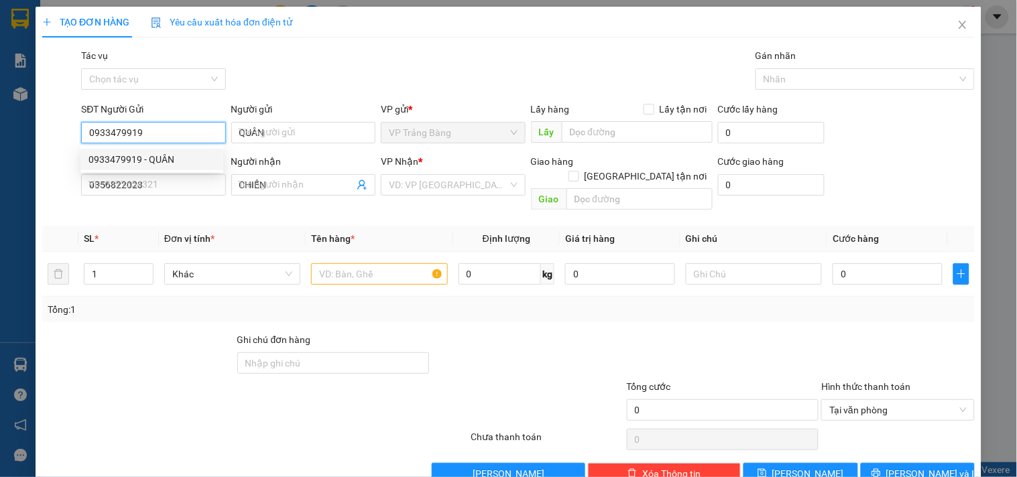
type input "20.000"
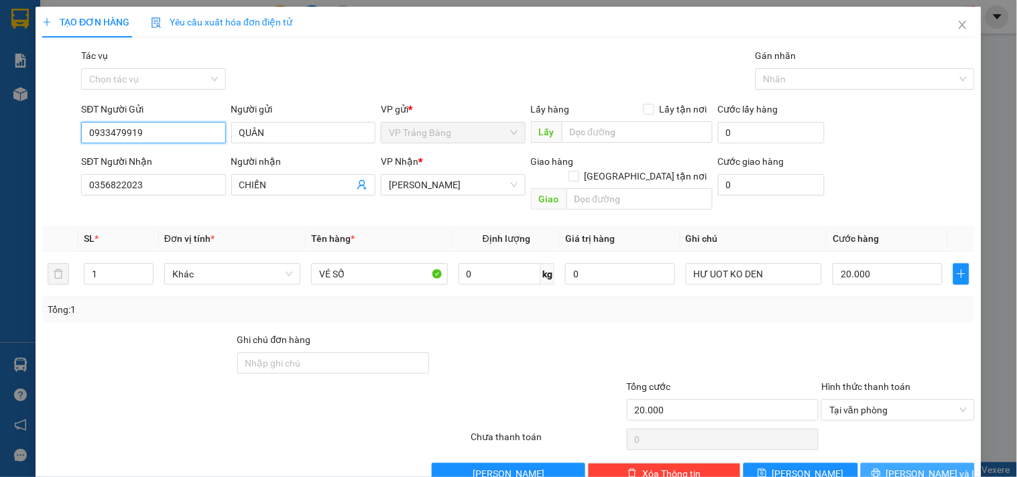
type input "0933479919"
click at [920, 466] on span "Lưu và In" at bounding box center [933, 473] width 94 height 15
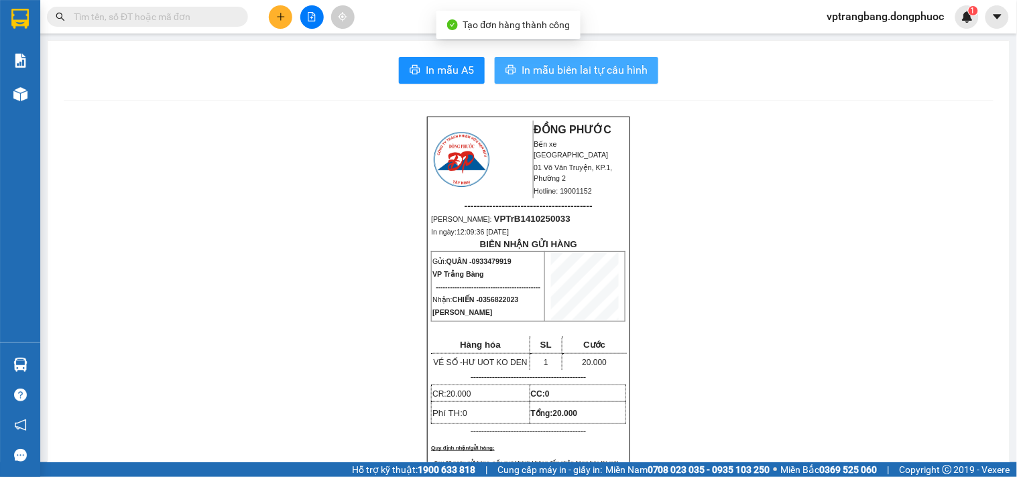
click at [583, 67] on span "In mẫu biên lai tự cấu hình" at bounding box center [584, 70] width 126 height 17
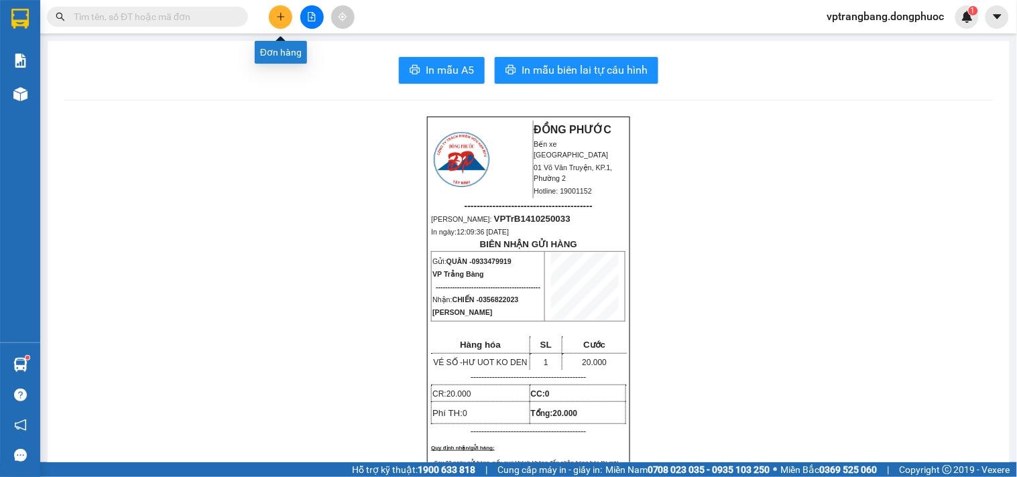
click at [276, 15] on icon "plus" at bounding box center [280, 16] width 9 height 9
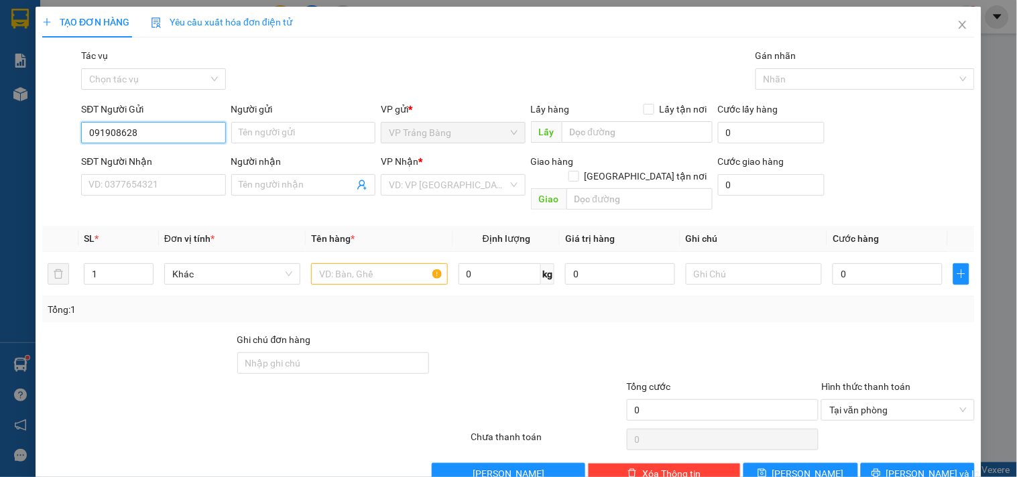
type input "0919086282"
click at [178, 158] on div "0919086282 - thúy" at bounding box center [151, 159] width 127 height 15
type input "thúy"
type input "0984736944"
type input "QUÝ"
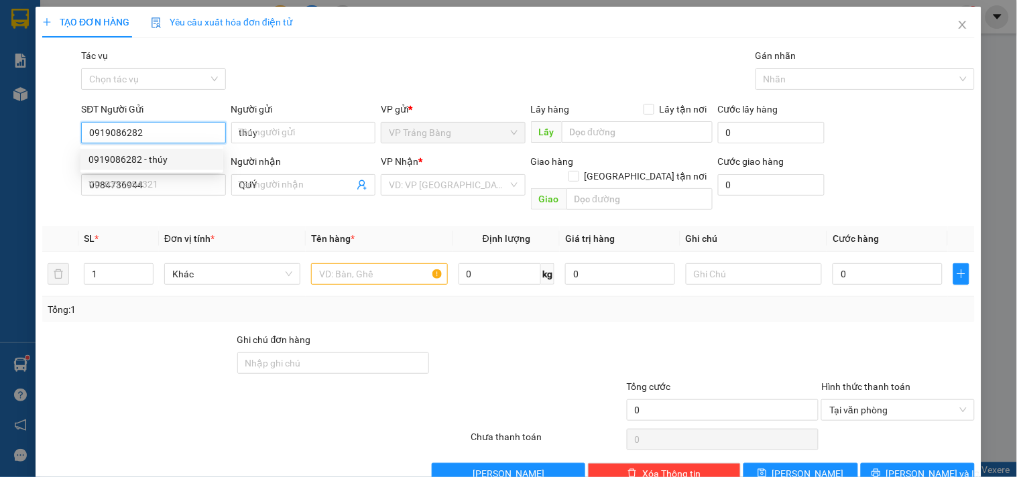
type input "30.000"
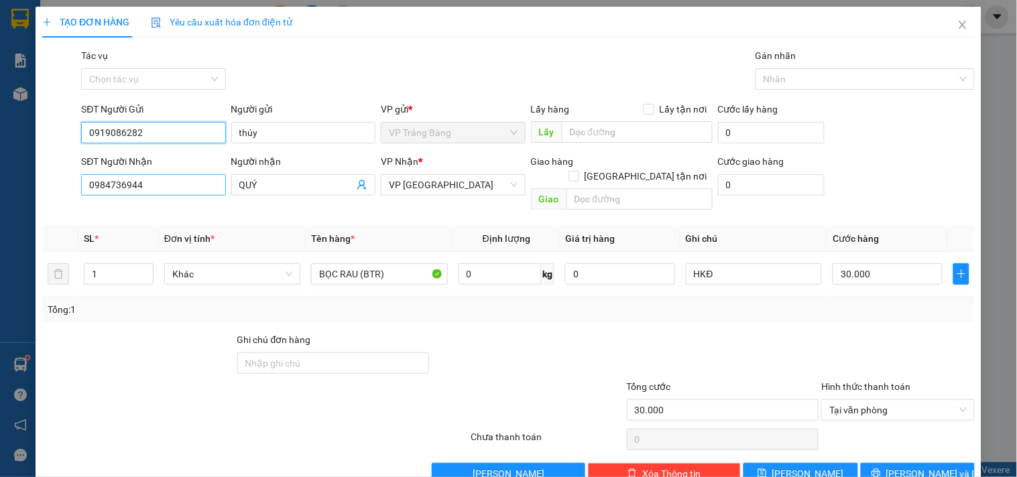
type input "0919086282"
drag, startPoint x: 143, startPoint y: 190, endPoint x: 34, endPoint y: 186, distance: 109.3
click at [34, 186] on div "TẠO ĐƠN HÀNG Yêu cầu xuất hóa đơn điện tử Transit Pickup Surcharge Ids Transit …" at bounding box center [508, 238] width 1017 height 477
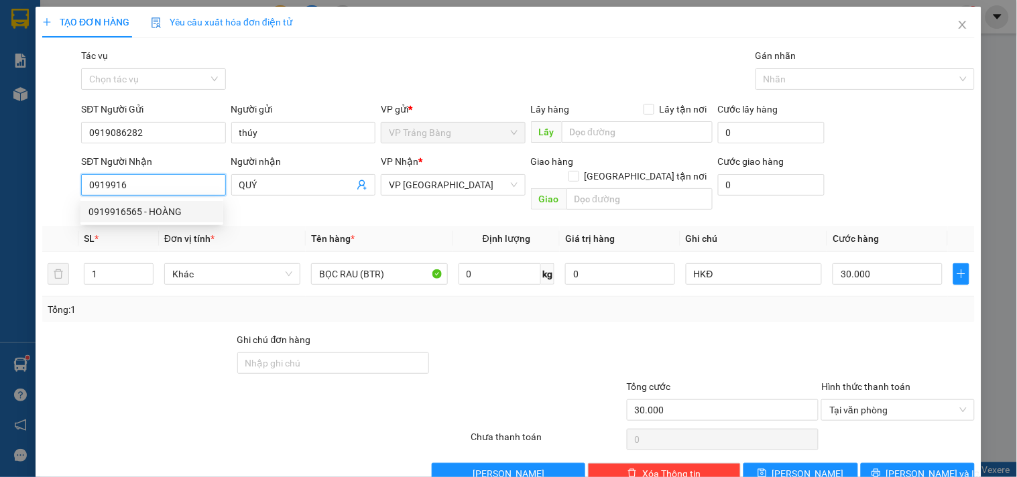
click at [173, 210] on div "0919916565 - HOÀNG" at bounding box center [151, 211] width 127 height 15
type input "0919916565"
type input "HOÀNG"
type input "20.000"
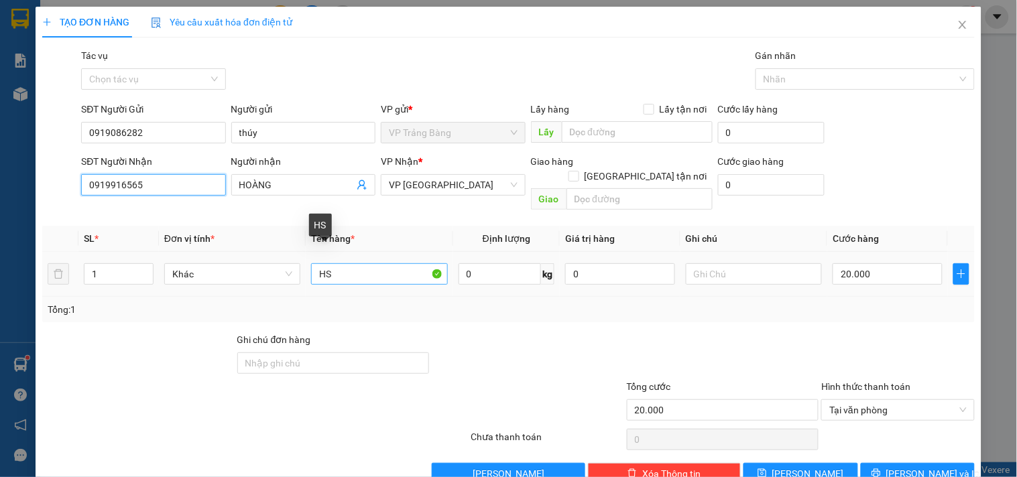
type input "0919916565"
click at [372, 263] on input "HS" at bounding box center [379, 273] width 136 height 21
type input "H"
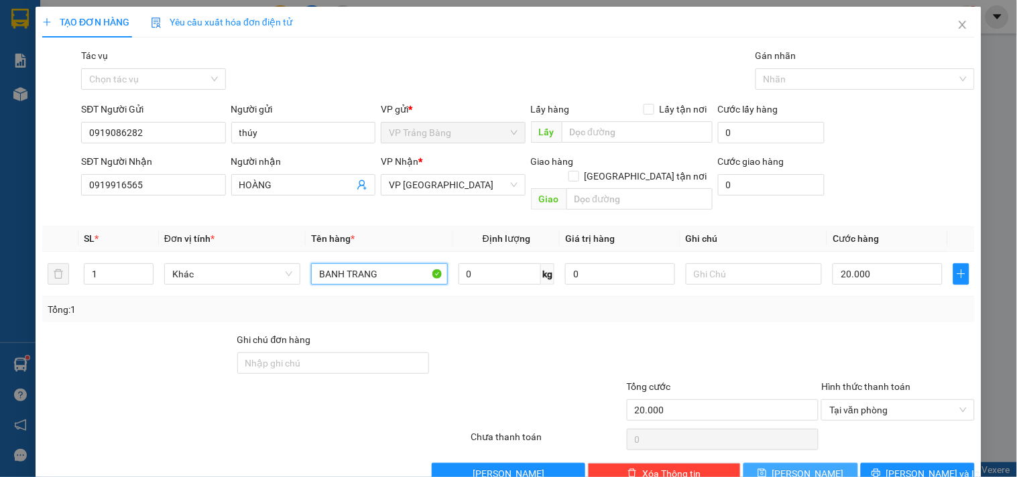
scroll to position [18, 0]
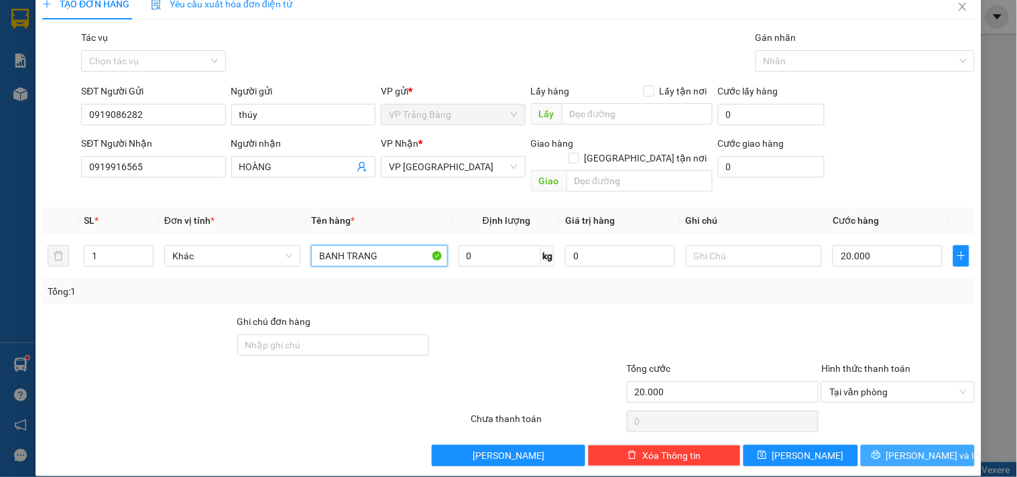
type input "BANH TRANG"
click at [903, 448] on span "Lưu và In" at bounding box center [933, 455] width 94 height 15
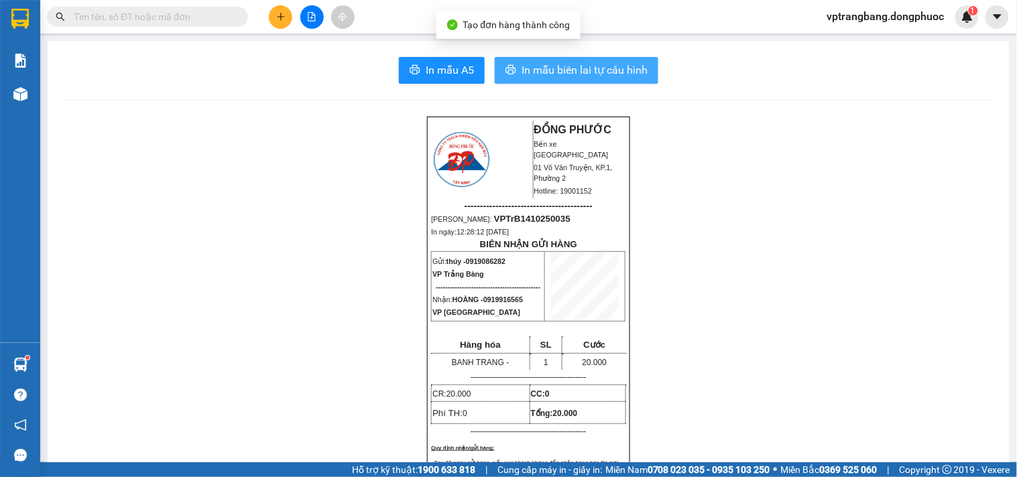
click at [537, 68] on span "In mẫu biên lai tự cấu hình" at bounding box center [584, 70] width 126 height 17
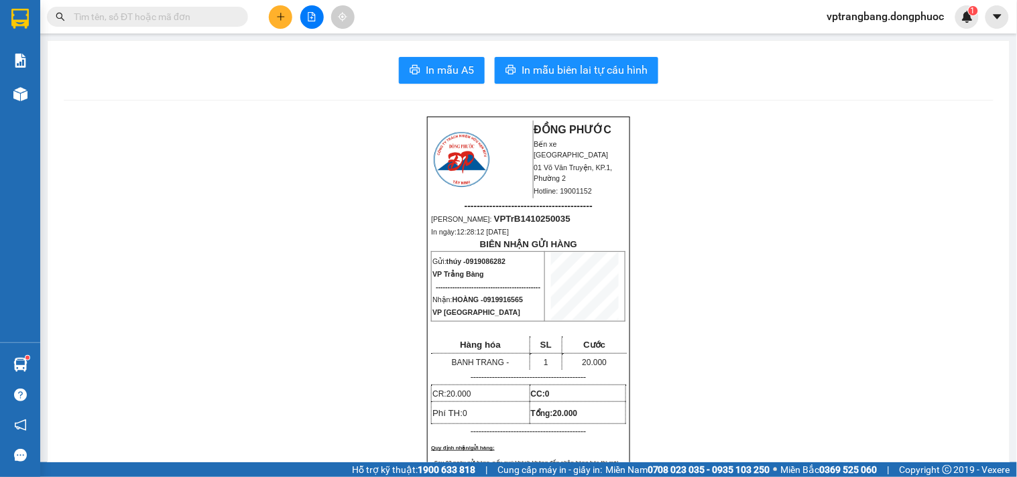
click at [166, 20] on input "text" at bounding box center [153, 16] width 158 height 15
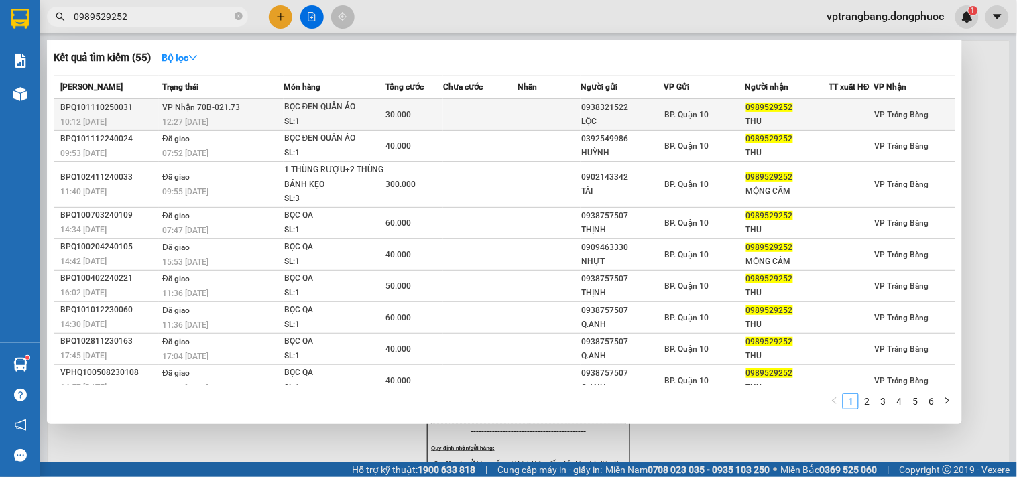
type input "0989529252"
click at [518, 121] on td at bounding box center [549, 115] width 63 height 32
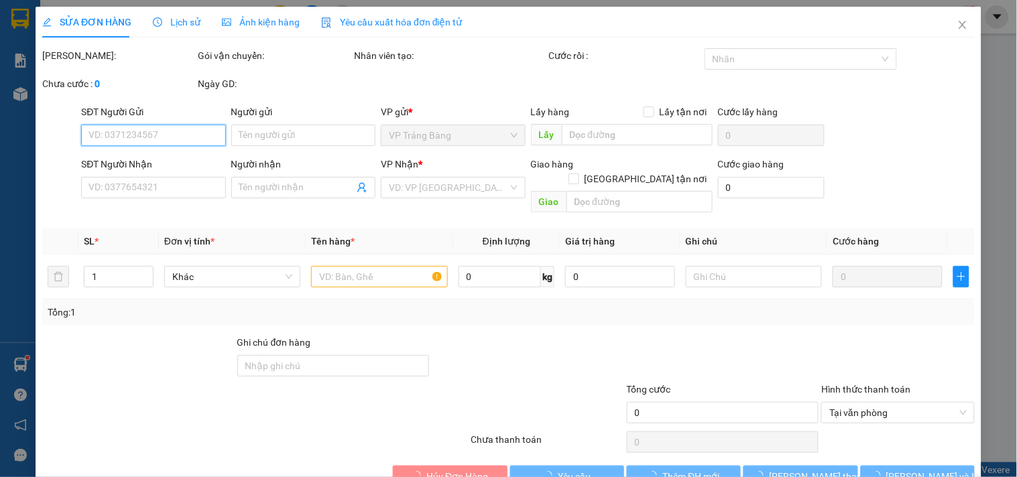
type input "0938321522"
type input "LỘC"
type input "0989529252"
type input "THU"
type input "30.000"
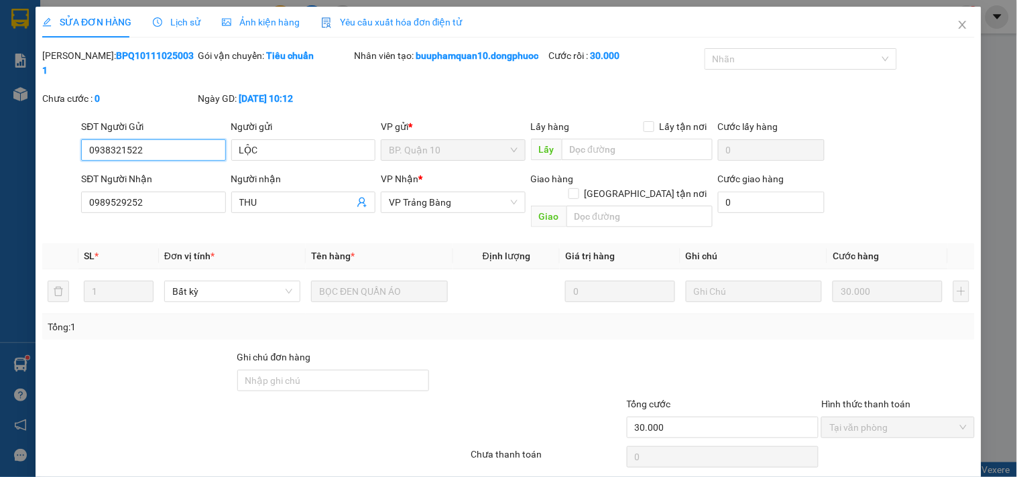
scroll to position [36, 0]
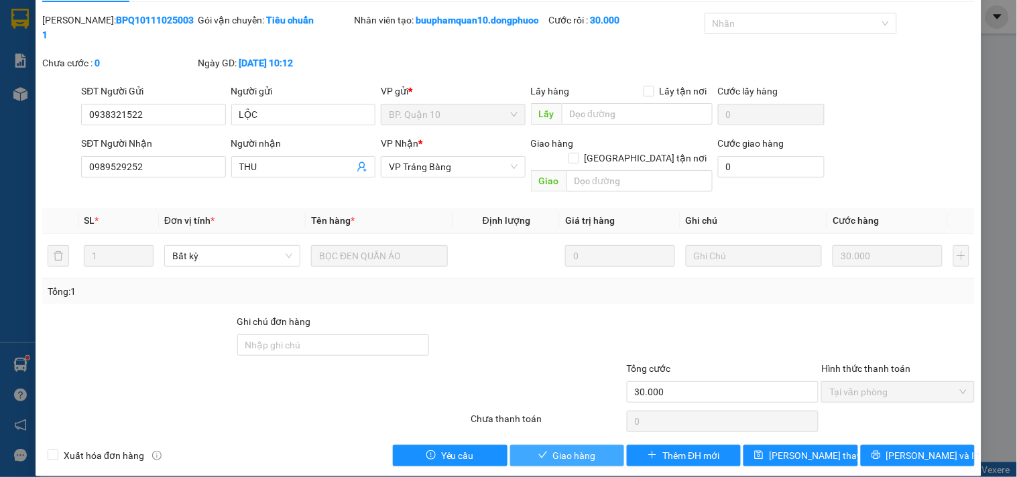
drag, startPoint x: 580, startPoint y: 438, endPoint x: 265, endPoint y: 25, distance: 518.8
click at [580, 448] on span "Giao hàng" at bounding box center [574, 455] width 43 height 15
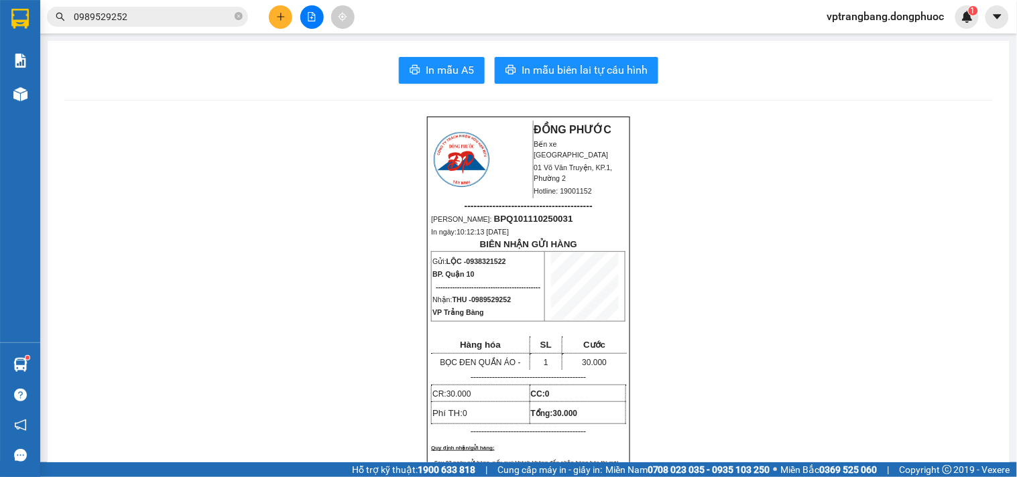
click at [233, 12] on span "0989529252" at bounding box center [147, 17] width 201 height 20
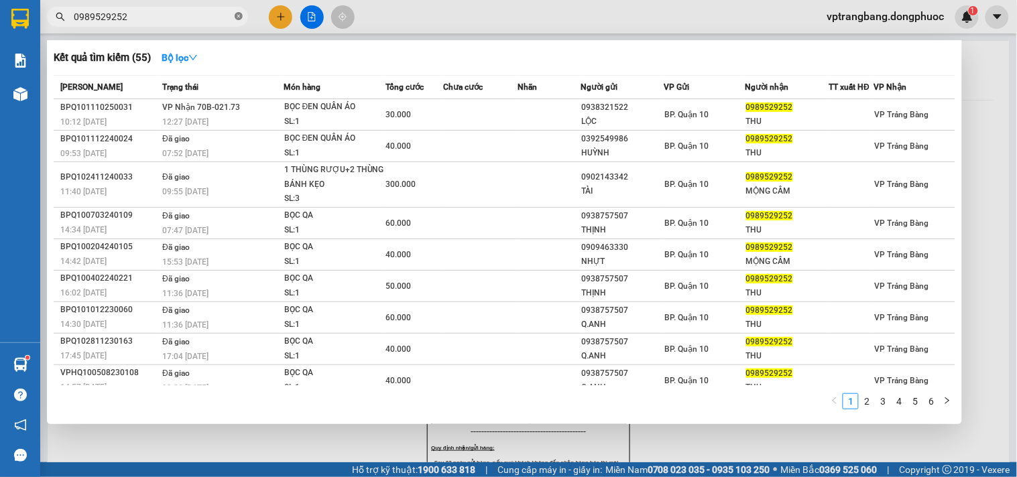
click at [239, 17] on icon "close-circle" at bounding box center [239, 16] width 8 height 8
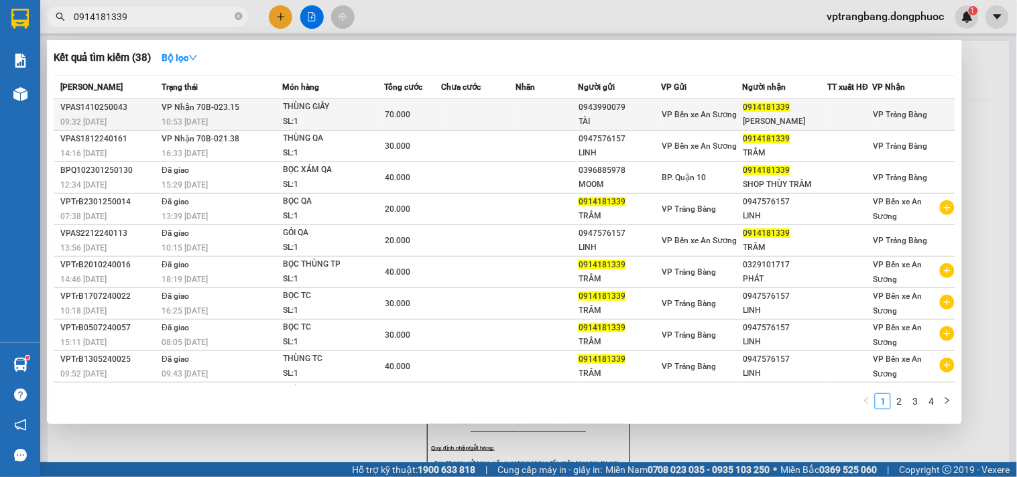
type input "0914181339"
click at [788, 118] on div "KIM LY" at bounding box center [785, 122] width 84 height 14
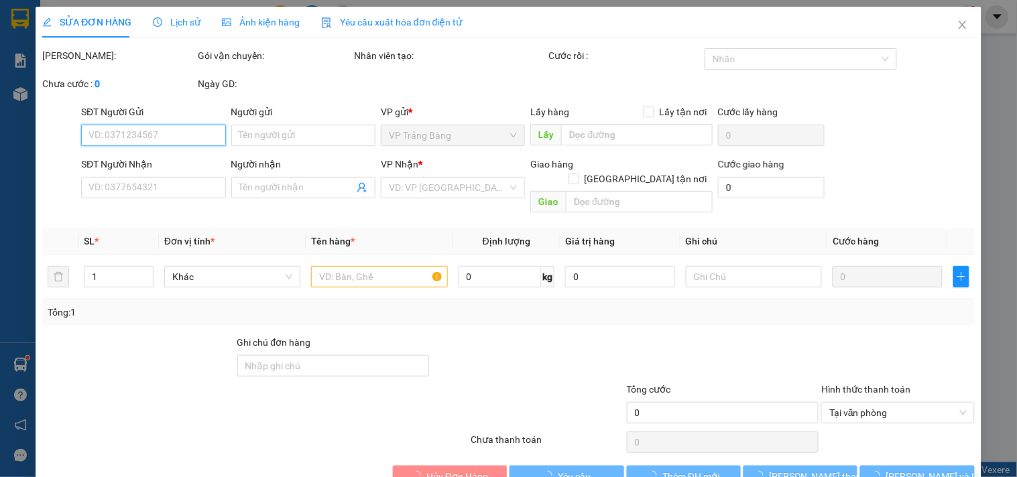
type input "0943990079"
type input "TÀI"
type input "0914181339"
type input "KIM LY"
type input "70.000"
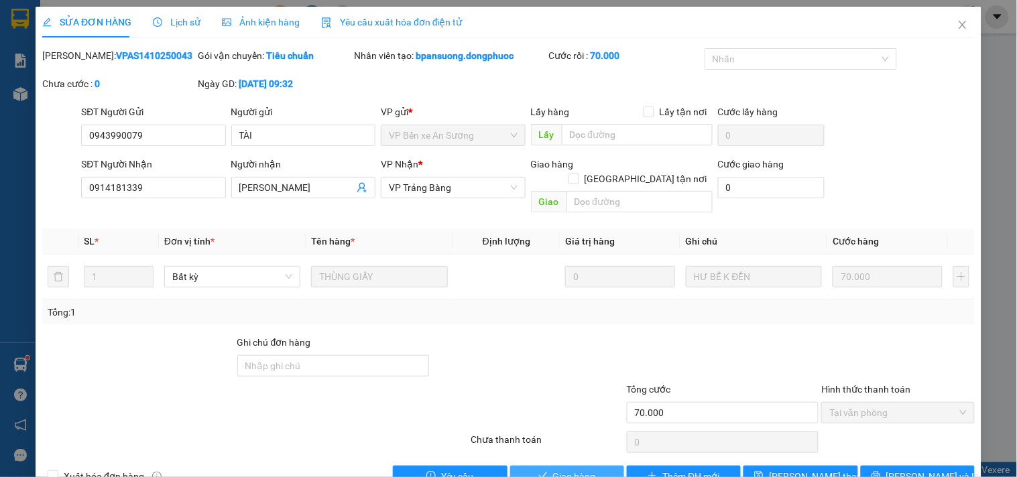
click at [553, 469] on span "Giao hàng" at bounding box center [574, 476] width 43 height 15
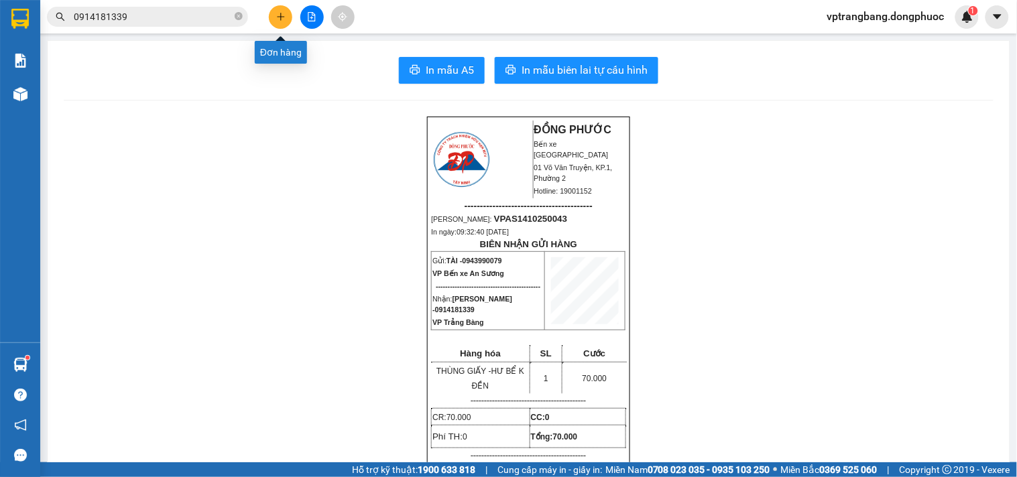
click at [284, 20] on icon "plus" at bounding box center [280, 16] width 9 height 9
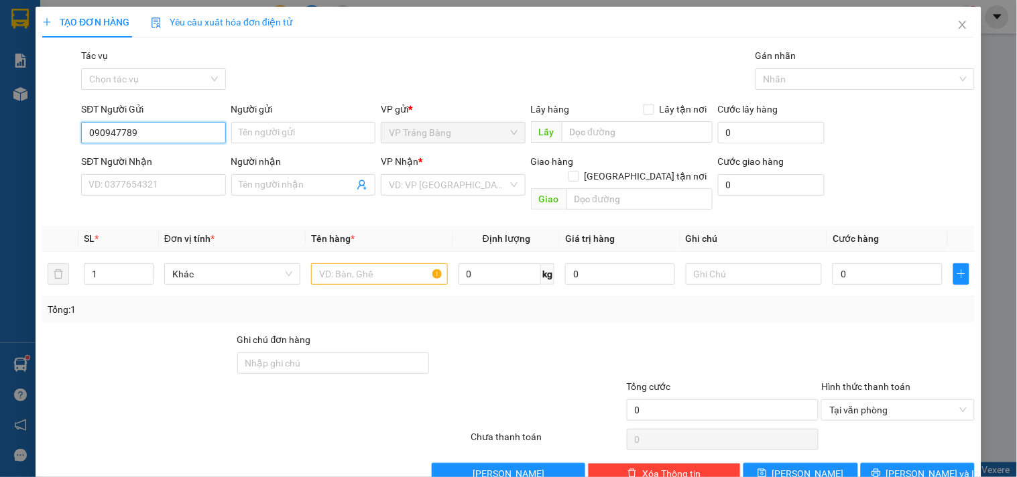
type input "0909477899"
click at [194, 157] on div "0909477899 - HIỆP DŨNG" at bounding box center [151, 159] width 127 height 15
type input "HIỆP DŨNG"
type input "0347652765"
type input "GIA BẢO"
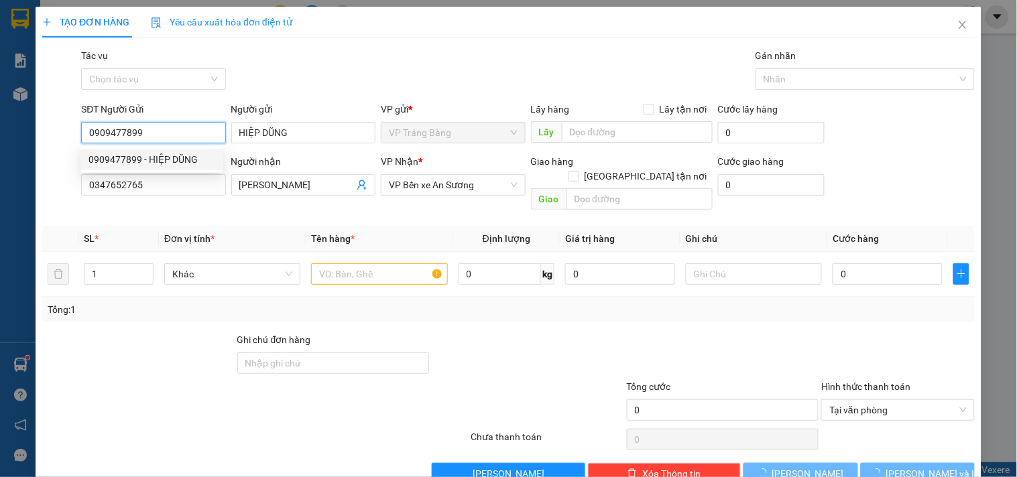
type input "20.000"
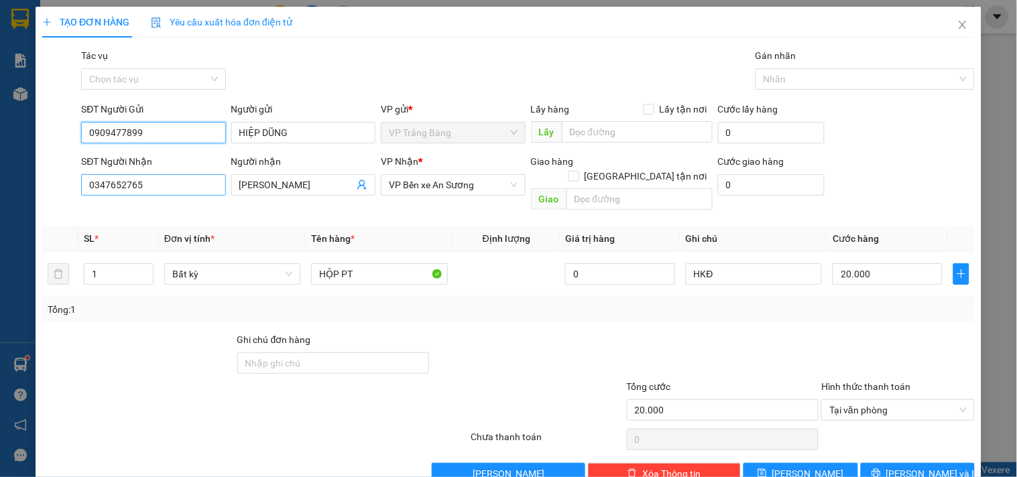
type input "0909477899"
drag, startPoint x: 158, startPoint y: 188, endPoint x: 44, endPoint y: 186, distance: 114.0
click at [44, 186] on div "SĐT Người Nhận 0347652765 0347652765 Người nhận GIA BẢO VP Nhận * VP Bến xe An …" at bounding box center [508, 185] width 935 height 62
type input "0988330775"
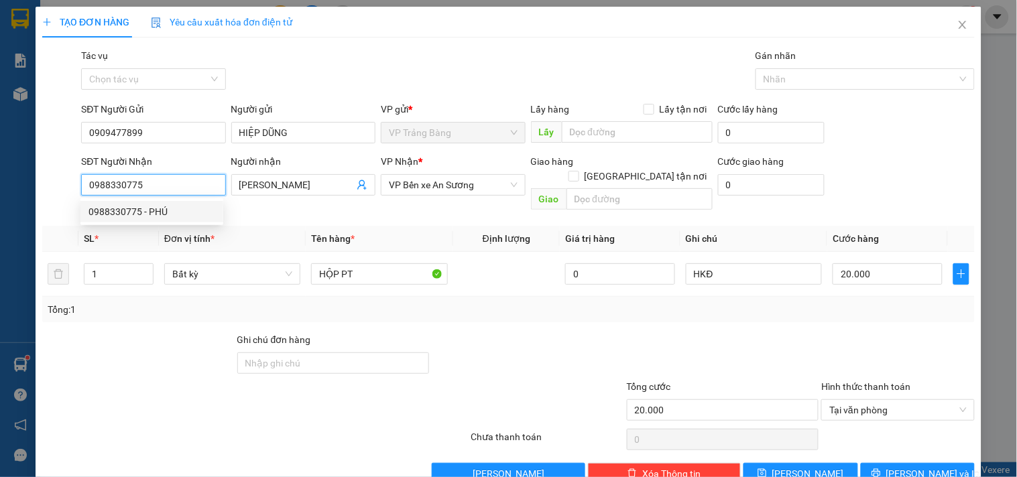
click at [188, 210] on div "0988330775 - PHÚ" at bounding box center [151, 211] width 127 height 15
type input "PHÚ"
type input "30.000"
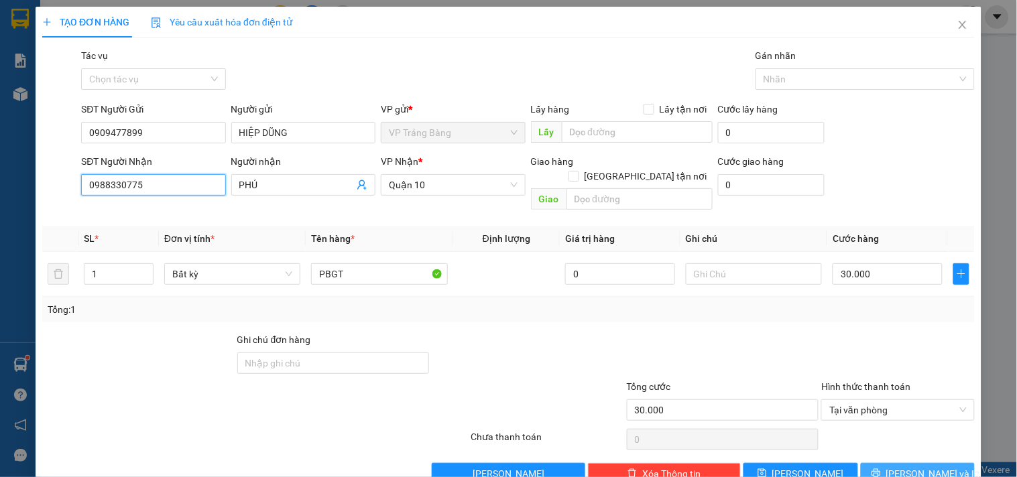
type input "0988330775"
click at [932, 466] on span "Lưu và In" at bounding box center [933, 473] width 94 height 15
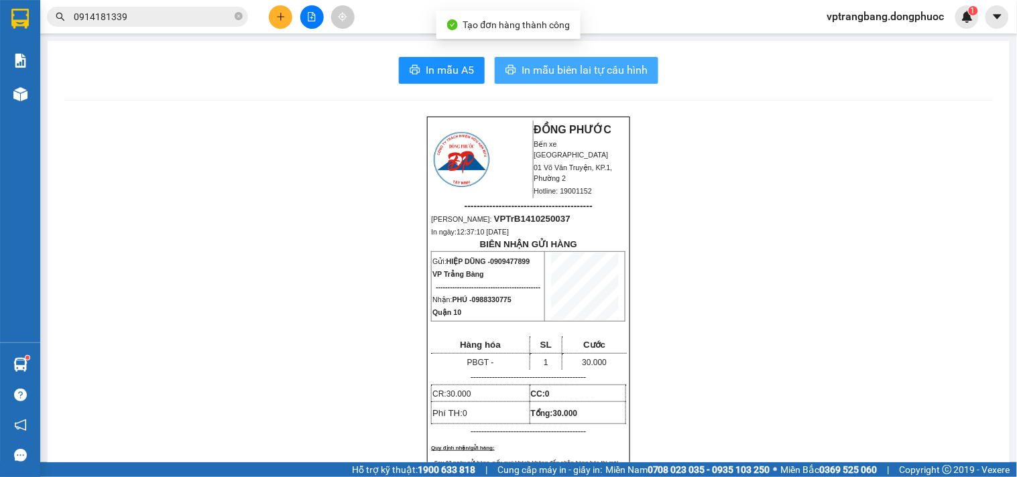
click at [563, 63] on span "In mẫu biên lai tự cấu hình" at bounding box center [584, 70] width 126 height 17
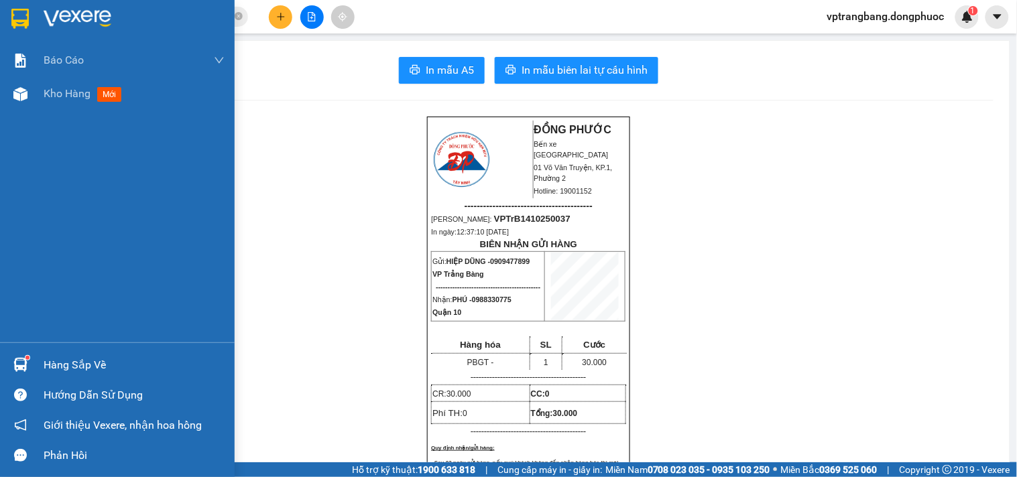
click at [67, 361] on div "Hàng sắp về" at bounding box center [134, 365] width 181 height 20
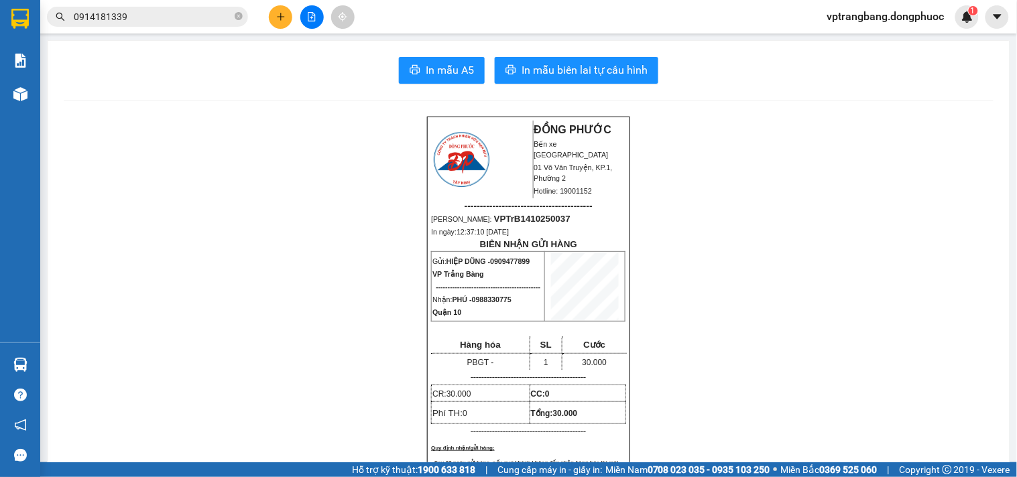
click at [749, 186] on section "Kết quả tìm kiếm ( 38 ) Bộ lọc Mã ĐH Trạng thái Món hàng Tổng cước Chưa cước Nh…" at bounding box center [508, 238] width 1017 height 477
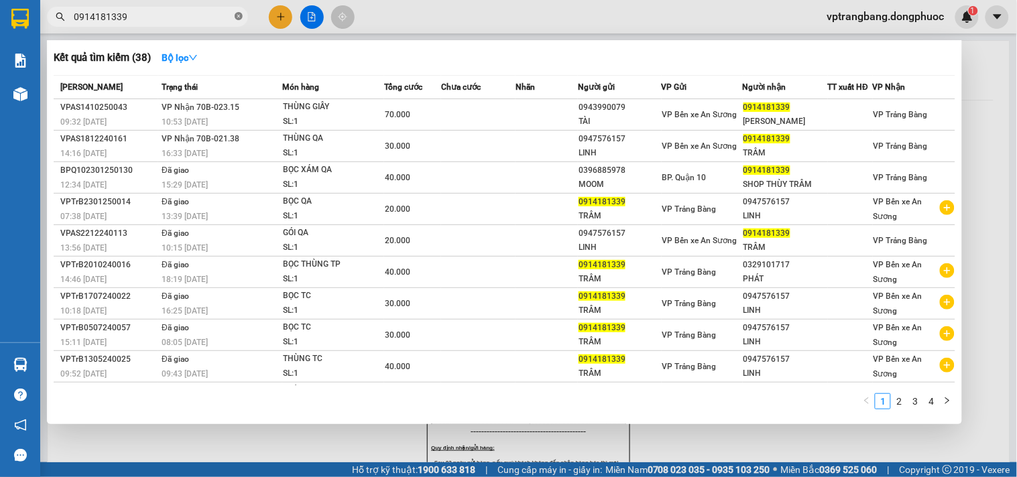
click at [237, 14] on icon "close-circle" at bounding box center [239, 16] width 8 height 8
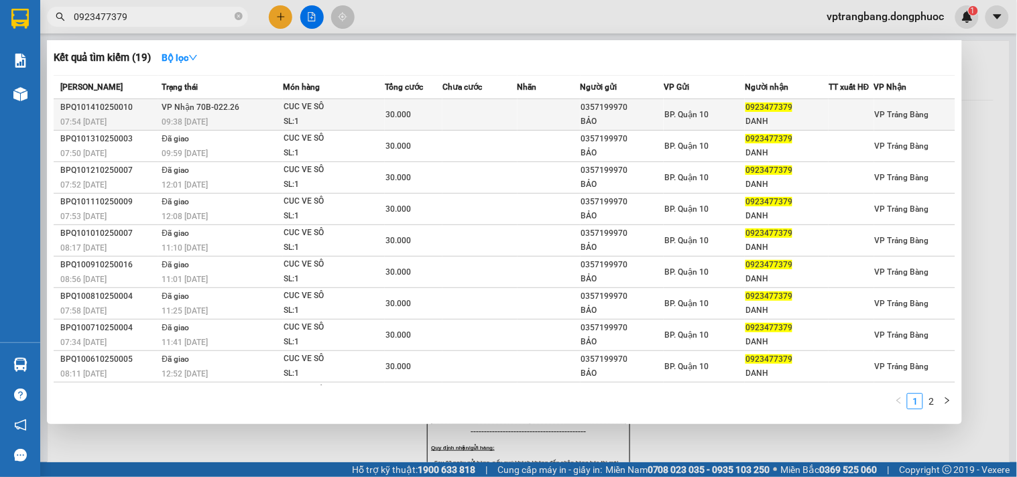
type input "0923477379"
click at [725, 123] on td "BP. Quận 10" at bounding box center [704, 115] width 81 height 32
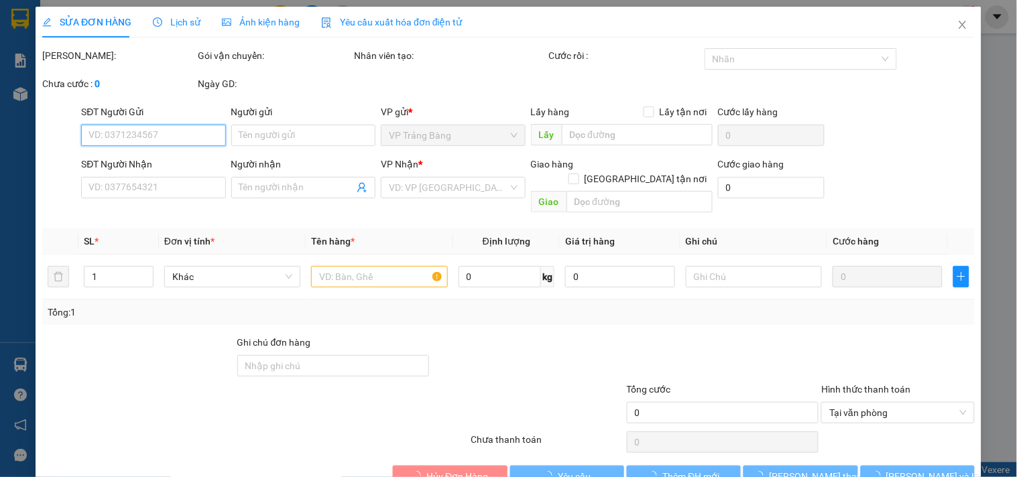
type input "0357199970"
type input "BẢO"
type input "0923477379"
type input "DANH"
type input "30.000"
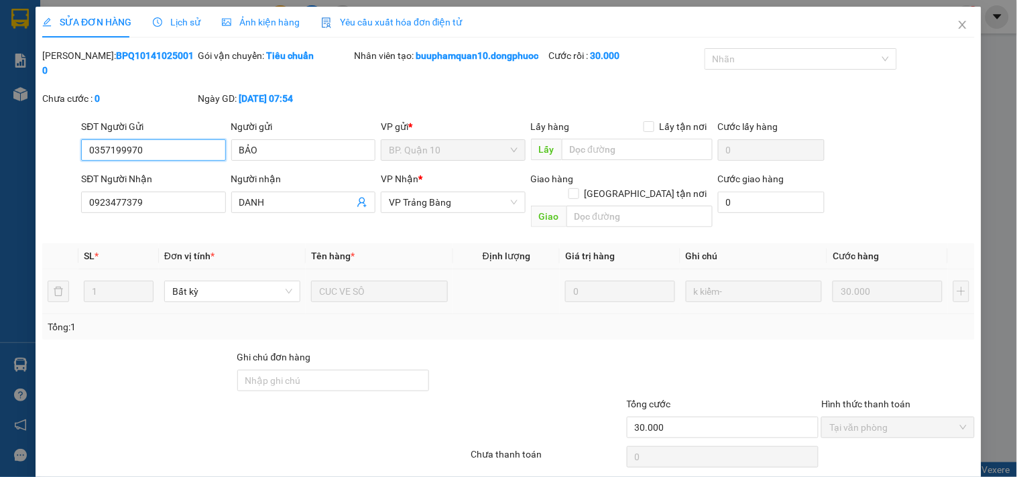
scroll to position [36, 0]
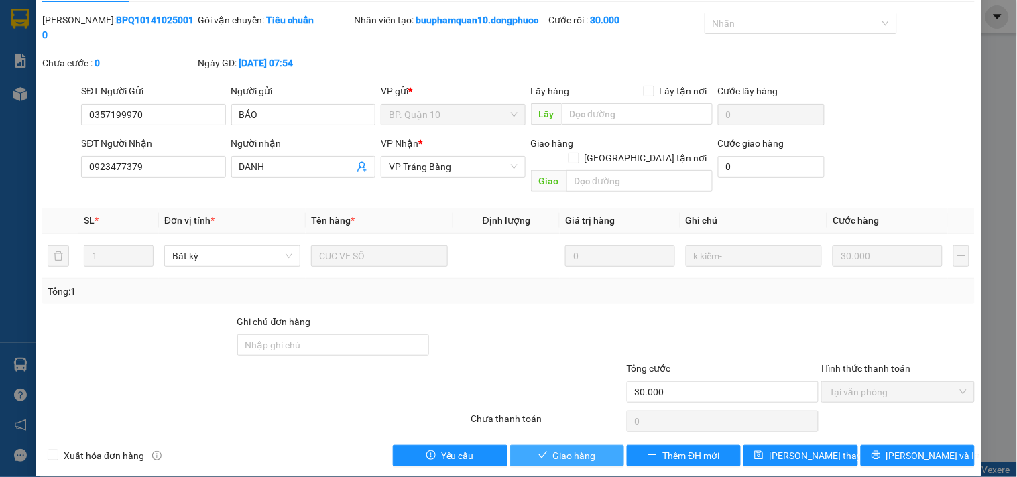
click at [571, 448] on span "Giao hàng" at bounding box center [574, 455] width 43 height 15
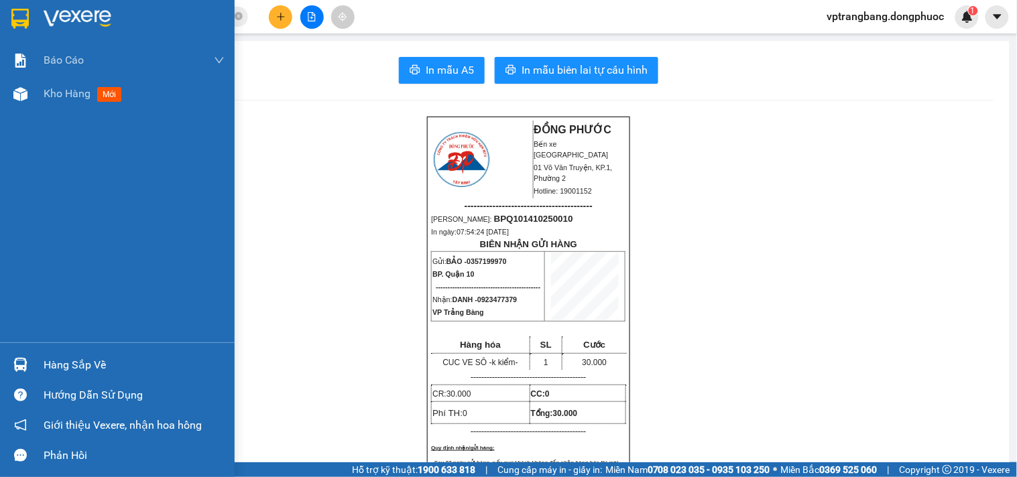
click at [74, 358] on div "Hàng sắp về" at bounding box center [134, 365] width 181 height 20
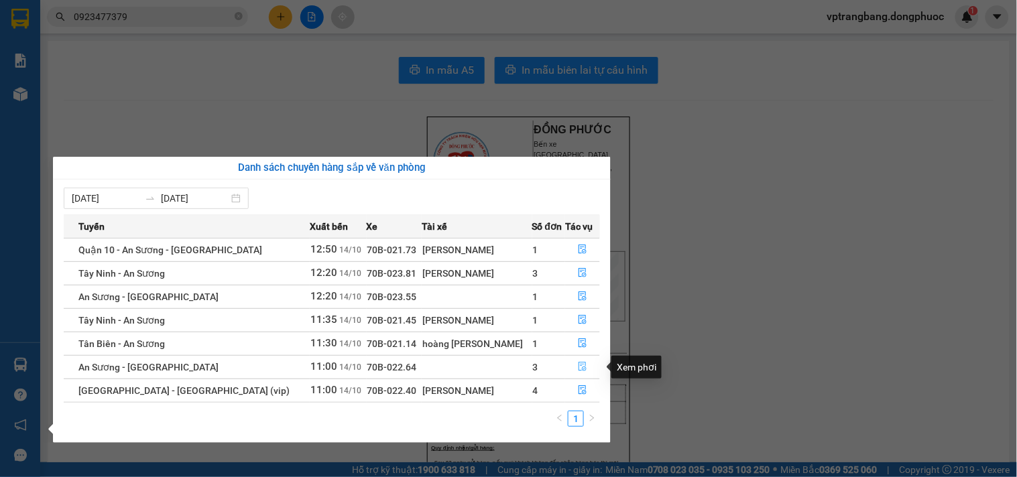
click at [585, 370] on button "button" at bounding box center [583, 367] width 34 height 21
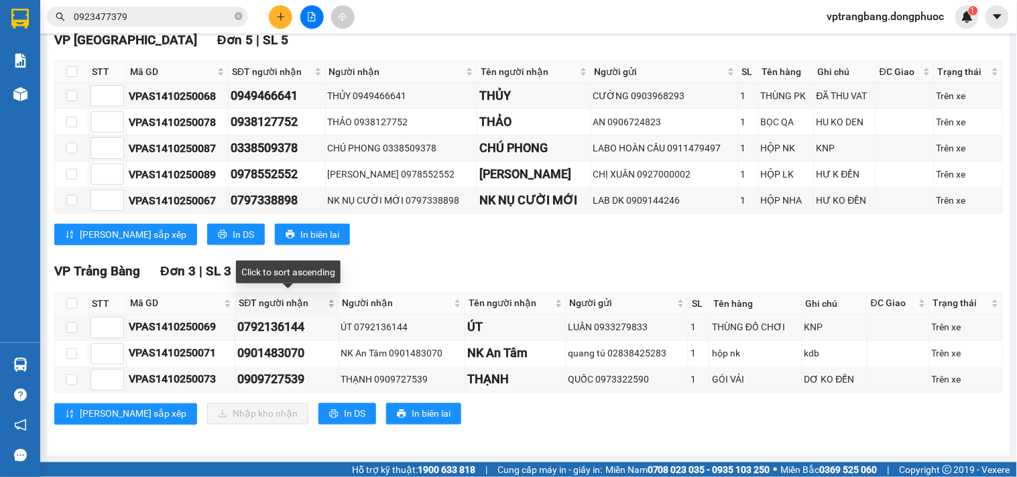
scroll to position [353, 0]
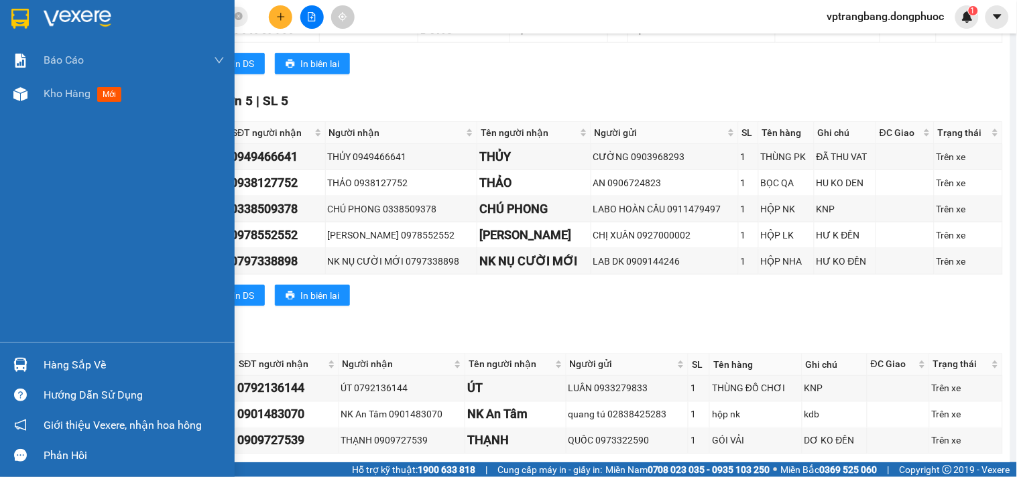
click at [62, 367] on div "Hàng sắp về" at bounding box center [134, 365] width 181 height 20
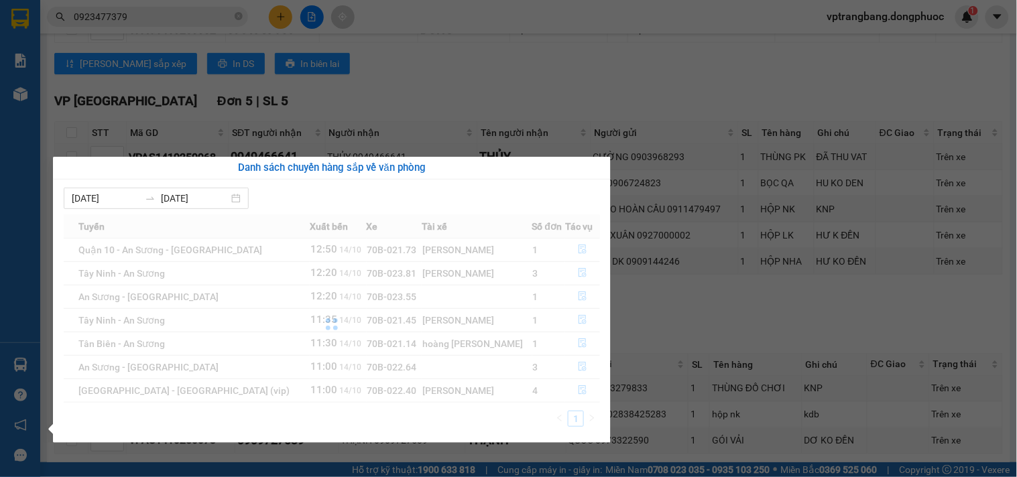
click at [729, 334] on section "Kết quả tìm kiếm ( 19 ) Bộ lọc Mã ĐH Trạng thái Món hàng Tổng cước Chưa cước Nh…" at bounding box center [508, 238] width 1017 height 477
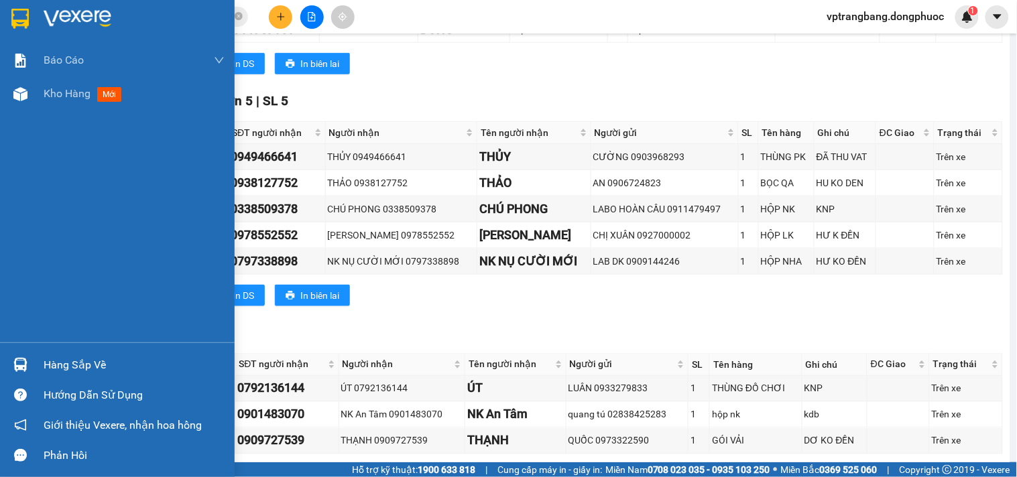
click at [84, 360] on div "Hàng sắp về" at bounding box center [134, 365] width 181 height 20
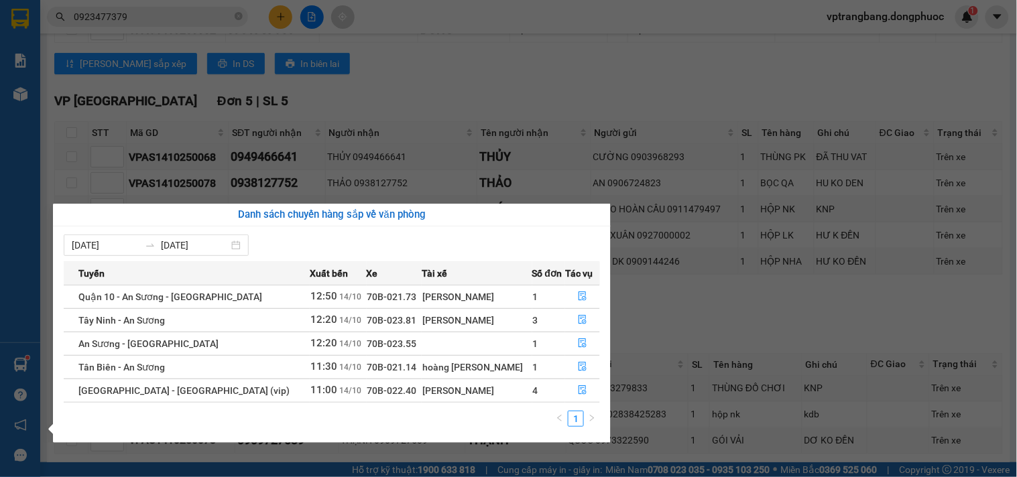
click at [759, 345] on section "Kết quả tìm kiếm ( 19 ) Bộ lọc Mã ĐH Trạng thái Món hàng Tổng cước Chưa cước Nh…" at bounding box center [508, 238] width 1017 height 477
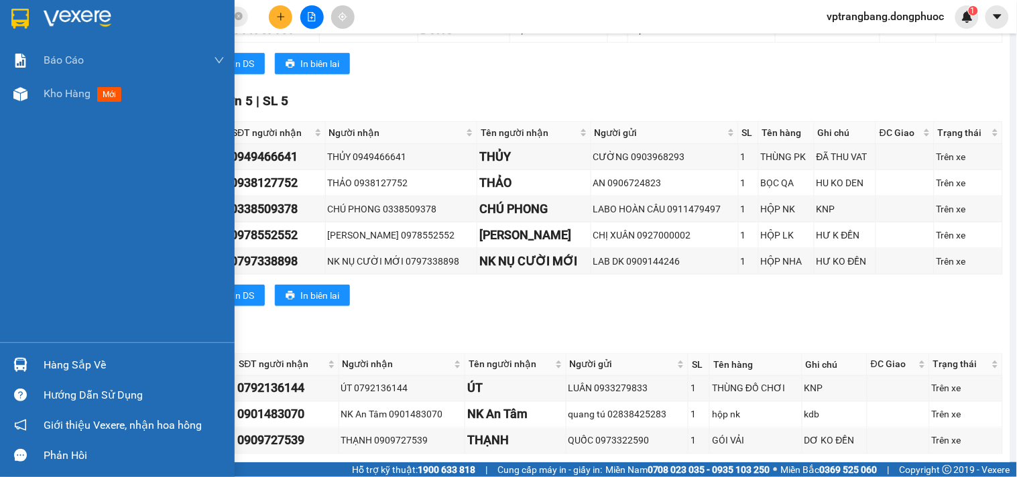
click at [64, 367] on div "Hàng sắp về" at bounding box center [134, 365] width 181 height 20
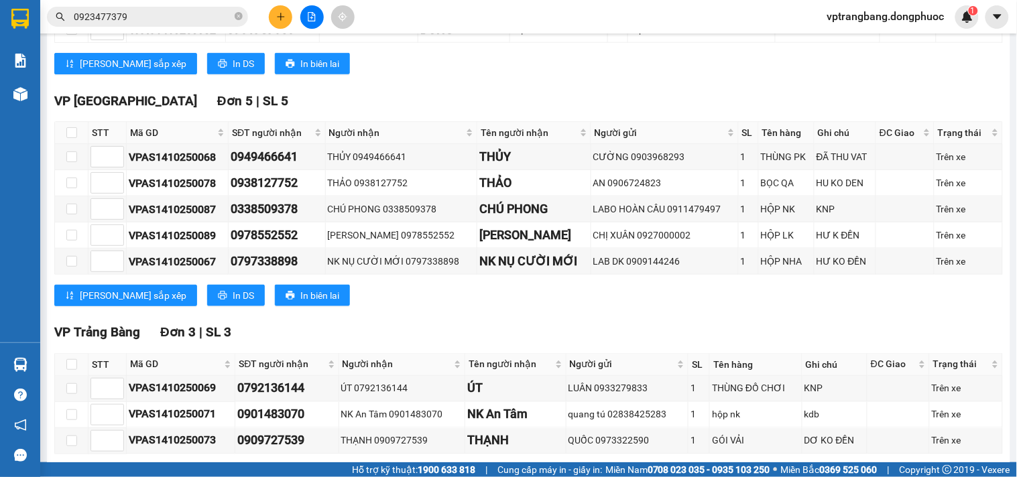
click at [726, 336] on section "Kết quả tìm kiếm ( 19 ) Bộ lọc Mã ĐH Trạng thái Món hàng Tổng cước Chưa cước Nh…" at bounding box center [508, 238] width 1017 height 477
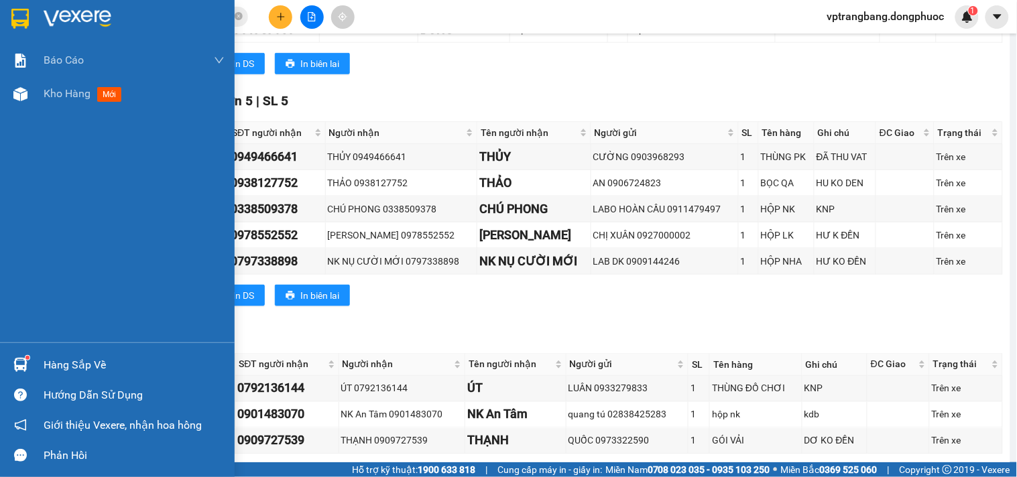
click at [52, 367] on div "Hàng sắp về" at bounding box center [134, 365] width 181 height 20
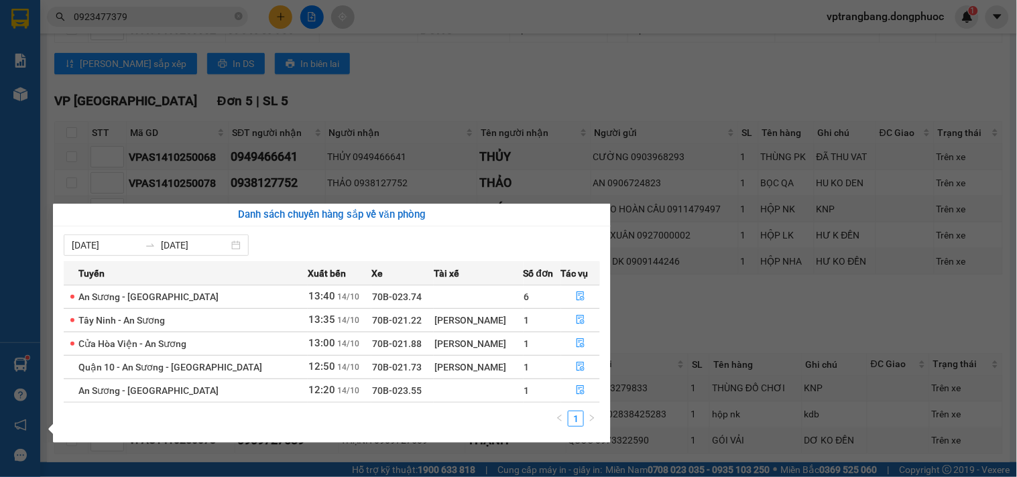
click at [792, 343] on section "Kết quả tìm kiếm ( 19 ) Bộ lọc Mã ĐH Trạng thái Món hàng Tổng cước Chưa cước Nh…" at bounding box center [508, 238] width 1017 height 477
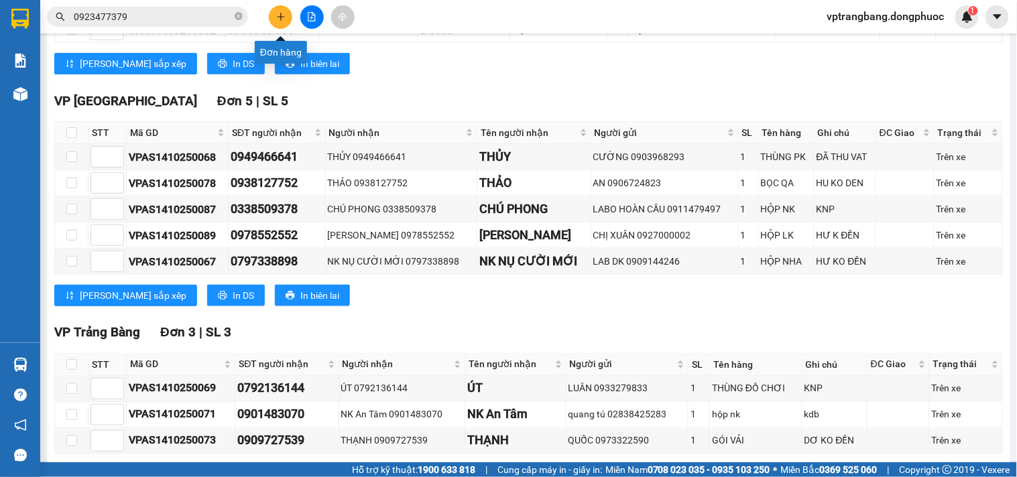
click at [279, 17] on icon "plus" at bounding box center [280, 16] width 9 height 9
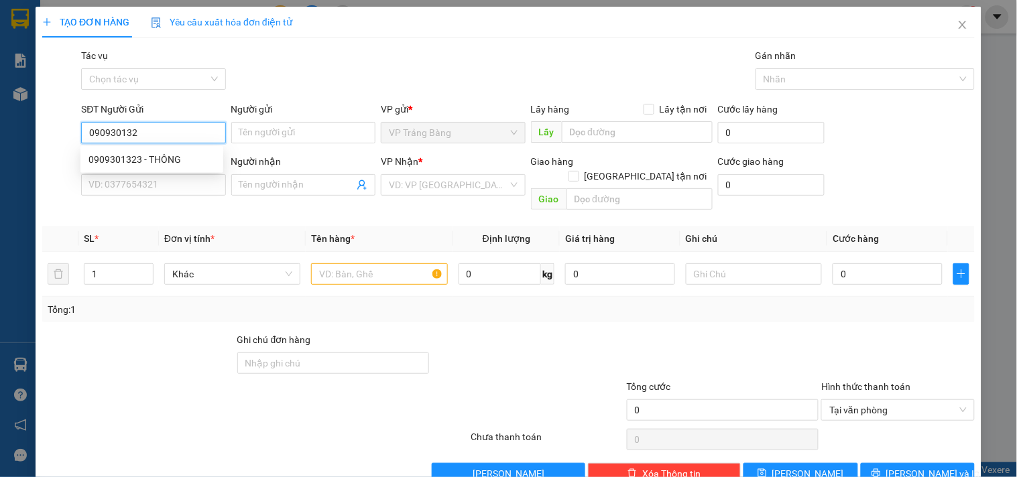
type input "0909301323"
click at [161, 163] on div "0909301323 - THÔNG" at bounding box center [151, 159] width 127 height 15
type input "THÔNG"
type input "0878968844"
type input "NHI"
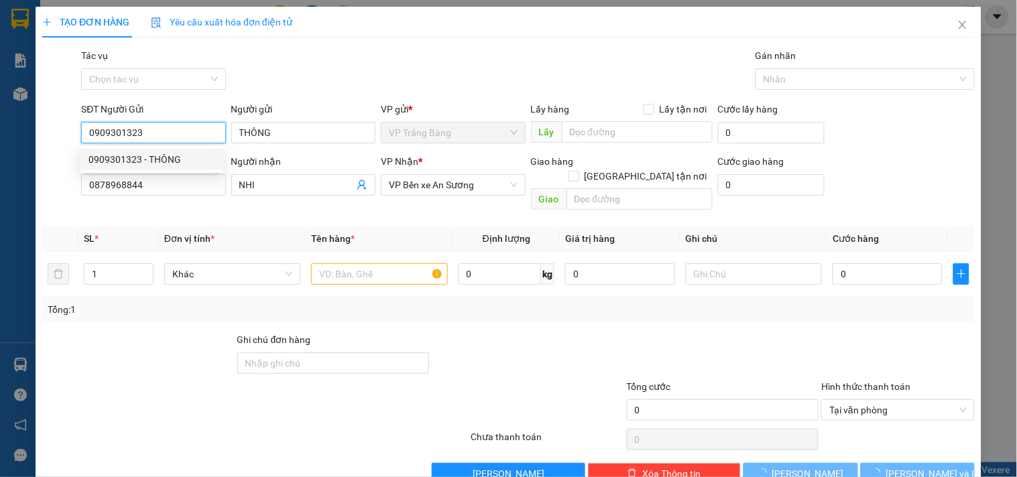
type input "135.000"
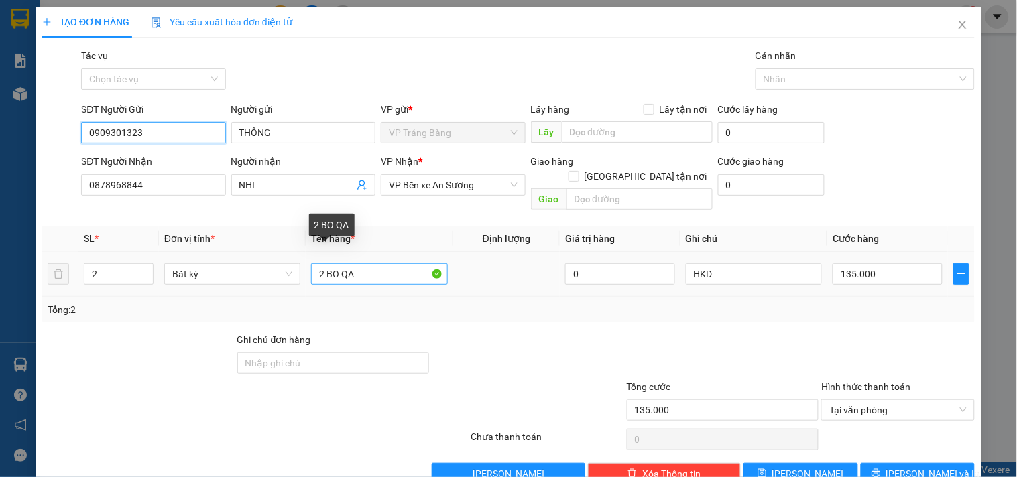
type input "0909301323"
click at [322, 263] on input "2 BO QA" at bounding box center [379, 273] width 136 height 21
type input "1 BO QA"
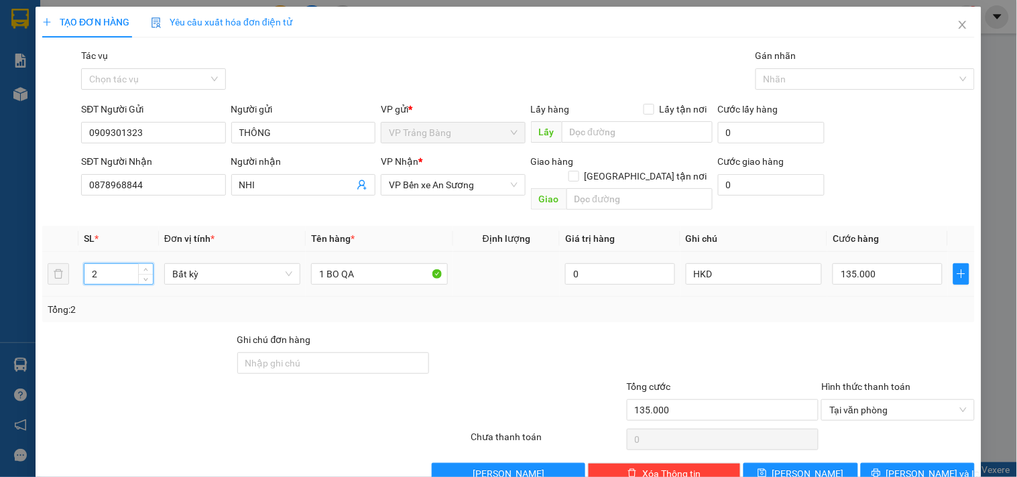
click at [104, 264] on input "2" at bounding box center [118, 274] width 68 height 20
type input "1"
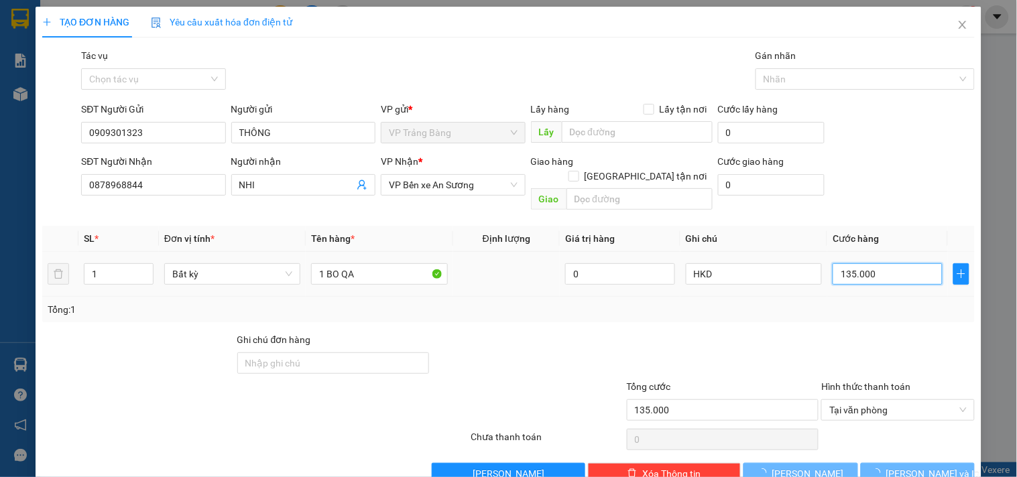
click at [914, 263] on input "135.000" at bounding box center [887, 273] width 110 height 21
type input "0"
drag, startPoint x: 831, startPoint y: 259, endPoint x: 932, endPoint y: 275, distance: 102.5
click at [932, 275] on td "0" at bounding box center [887, 274] width 121 height 45
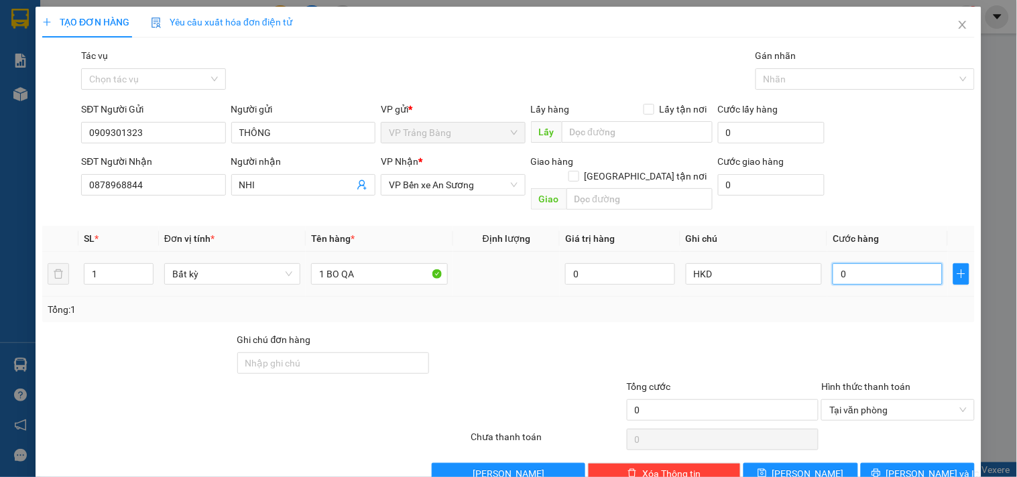
type input "4"
type input "40"
type input "40.000"
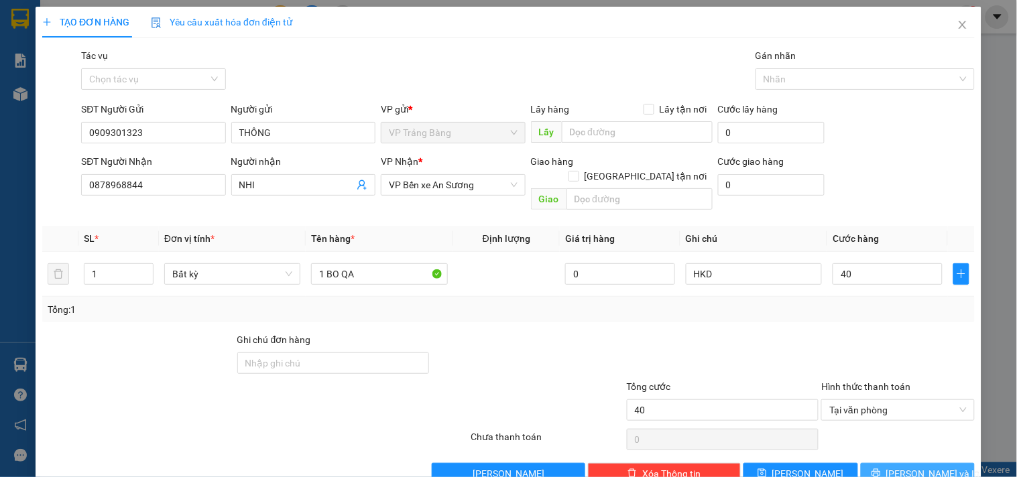
type input "40.000"
click at [879, 463] on button "Lưu và In" at bounding box center [918, 473] width 114 height 21
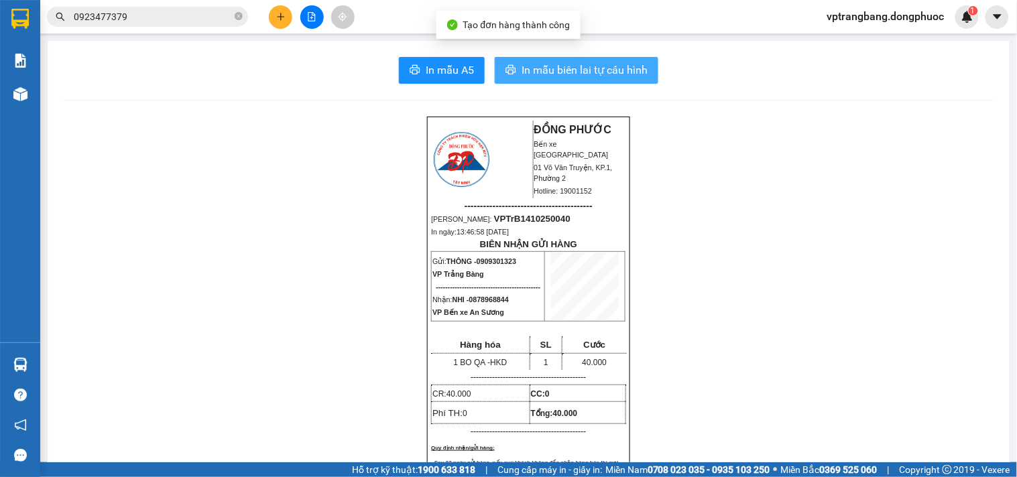
click at [568, 76] on span "In mẫu biên lai tự cấu hình" at bounding box center [584, 70] width 126 height 17
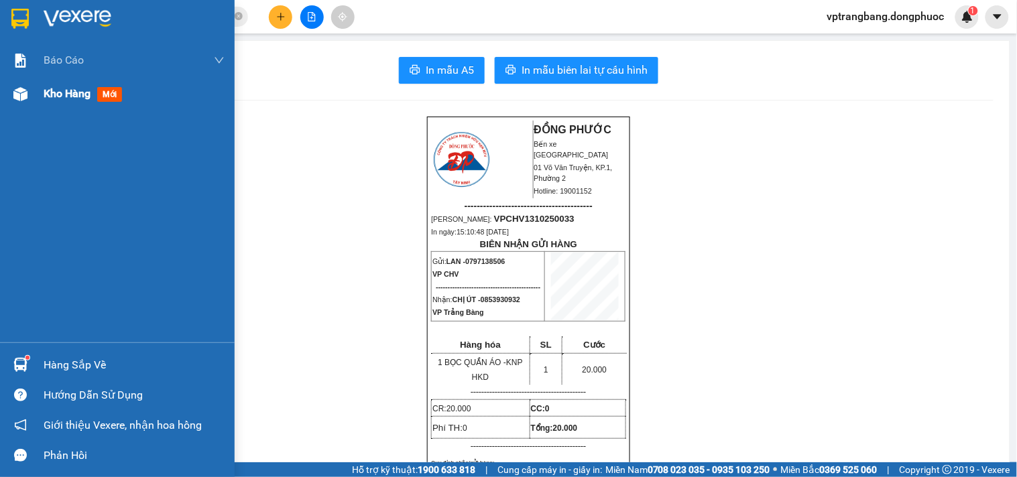
click at [72, 92] on span "Kho hàng" at bounding box center [67, 93] width 47 height 13
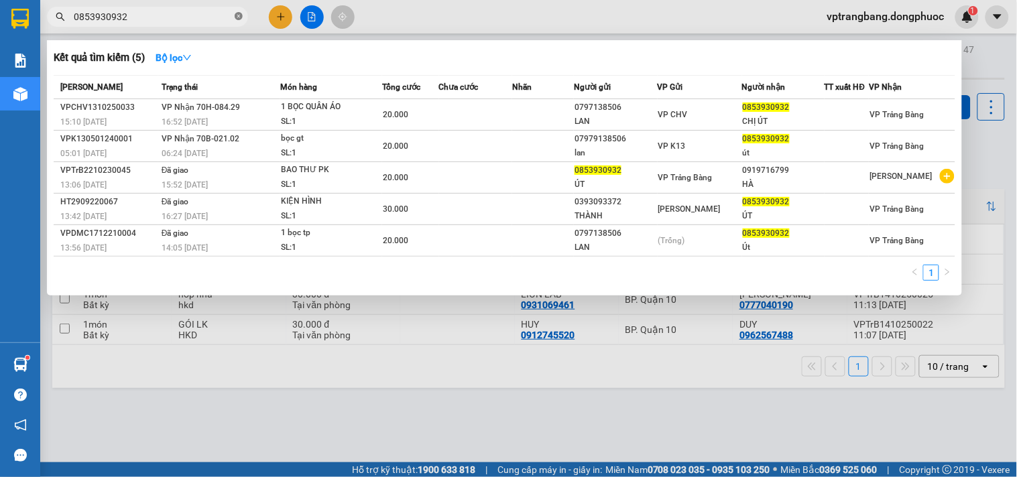
click at [241, 16] on icon "close-circle" at bounding box center [239, 16] width 8 height 8
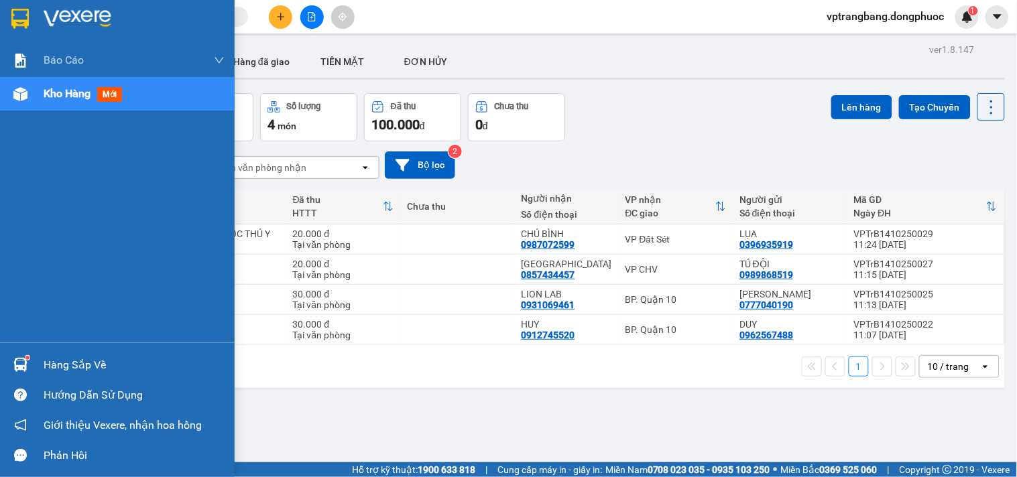
click at [64, 367] on div "Hàng sắp về" at bounding box center [134, 365] width 181 height 20
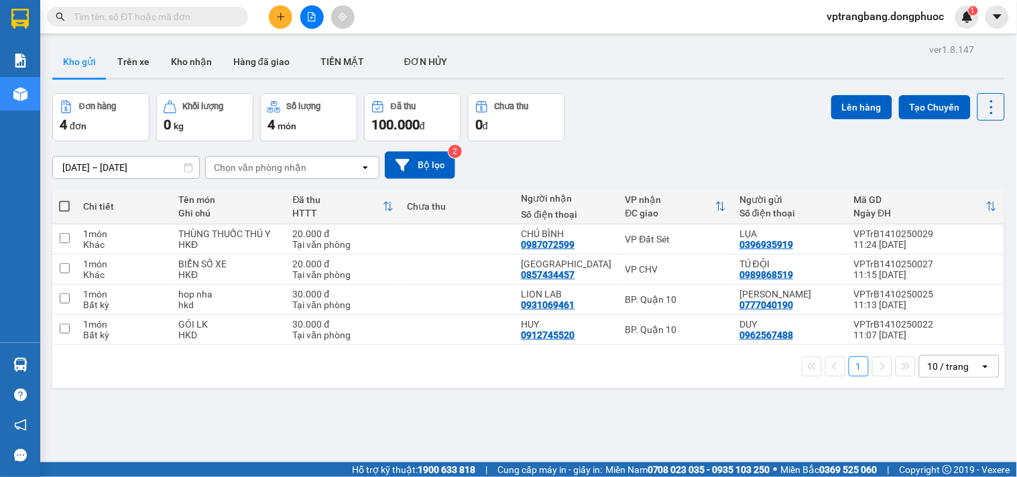
click at [639, 417] on section "Kết quả tìm kiếm ( 5 ) Bộ lọc Mã ĐH Trạng thái Món hàng Tổng cước Chưa cước Nhã…" at bounding box center [508, 238] width 1017 height 477
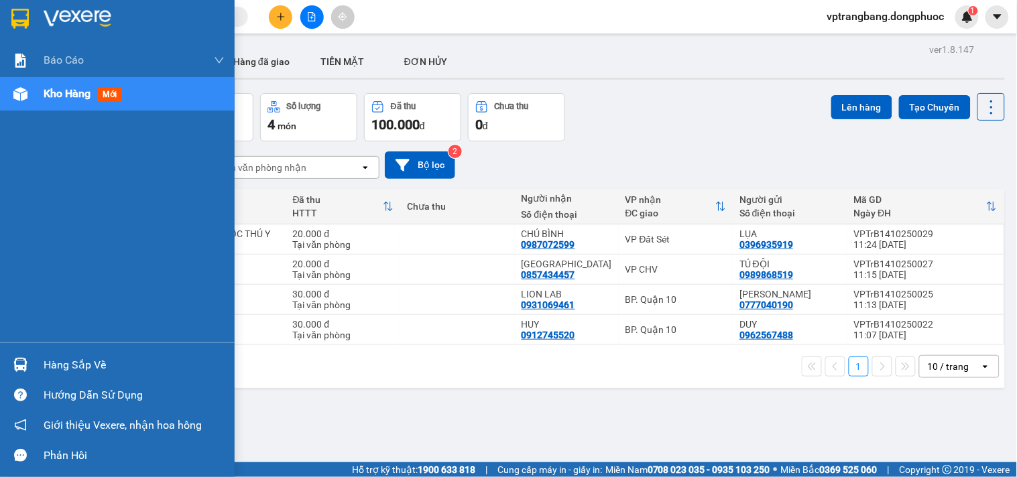
click at [77, 365] on div "Hàng sắp về" at bounding box center [134, 365] width 181 height 20
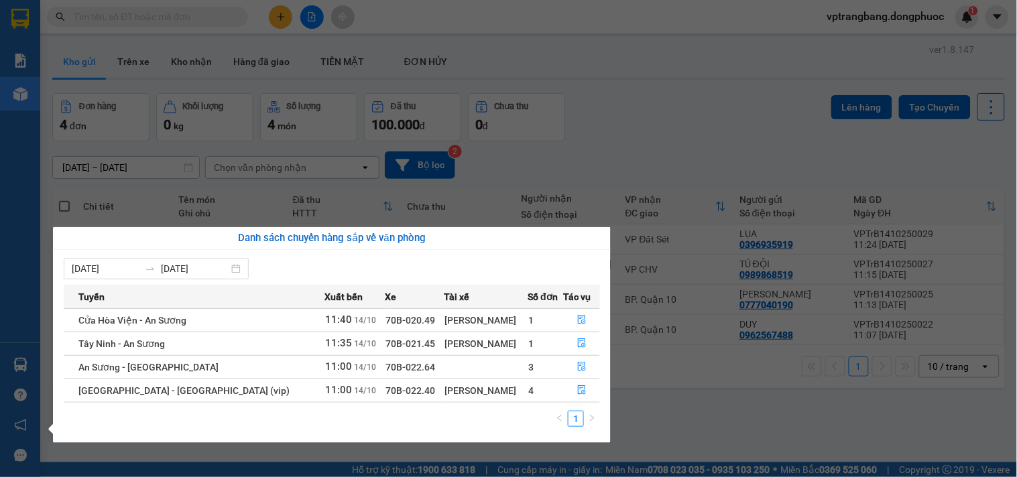
drag, startPoint x: 694, startPoint y: 421, endPoint x: 694, endPoint y: 362, distance: 59.0
click at [694, 418] on section "Kết quả tìm kiếm ( 5 ) Bộ lọc Mã ĐH Trạng thái Món hàng Tổng cước Chưa cước Nhã…" at bounding box center [508, 238] width 1017 height 477
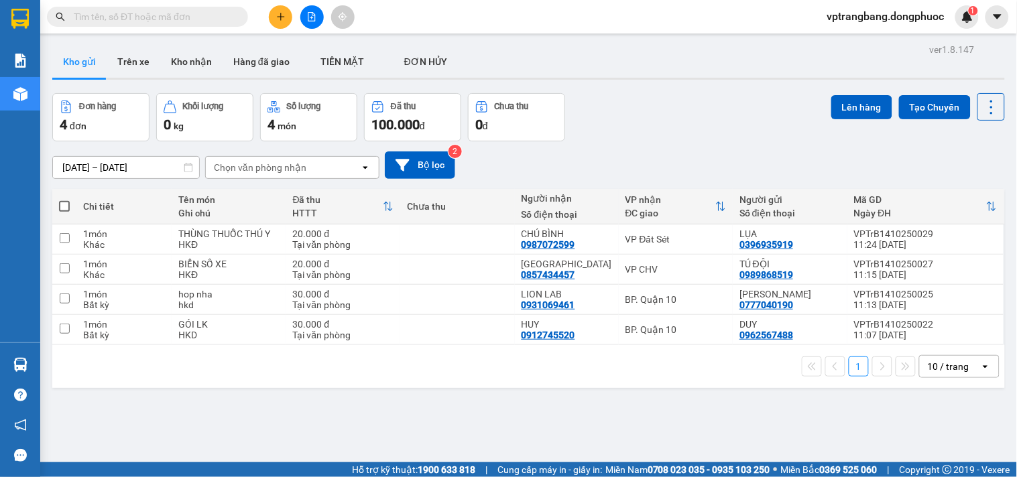
click at [192, 12] on input "text" at bounding box center [153, 16] width 158 height 15
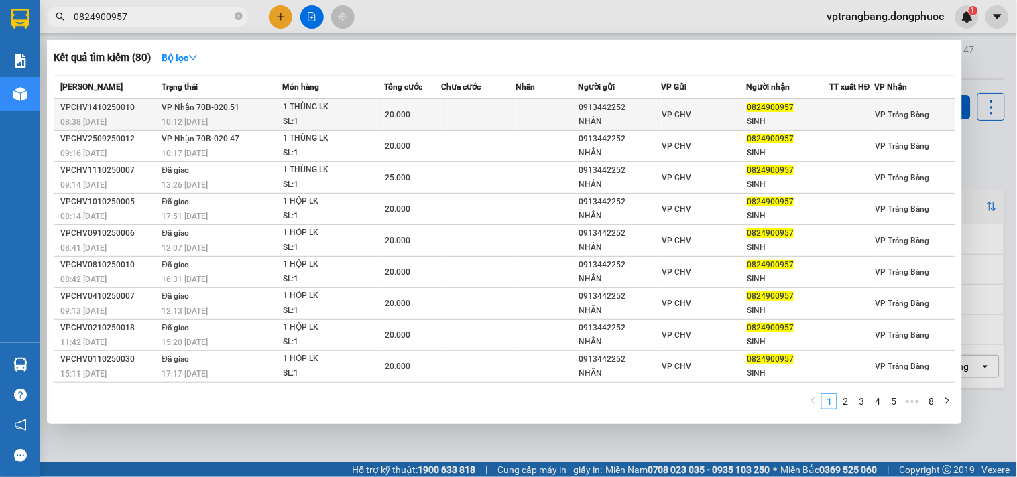
type input "0824900957"
click at [639, 112] on div "0913442252" at bounding box center [619, 108] width 82 height 14
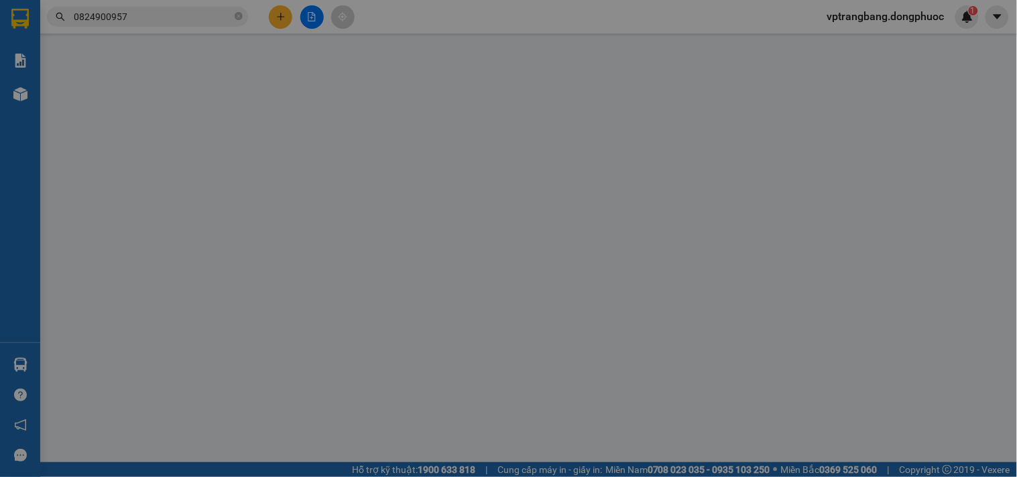
type input "0913442252"
type input "NHÂN"
type input "0824900957"
type input "SINH"
type input "20.000"
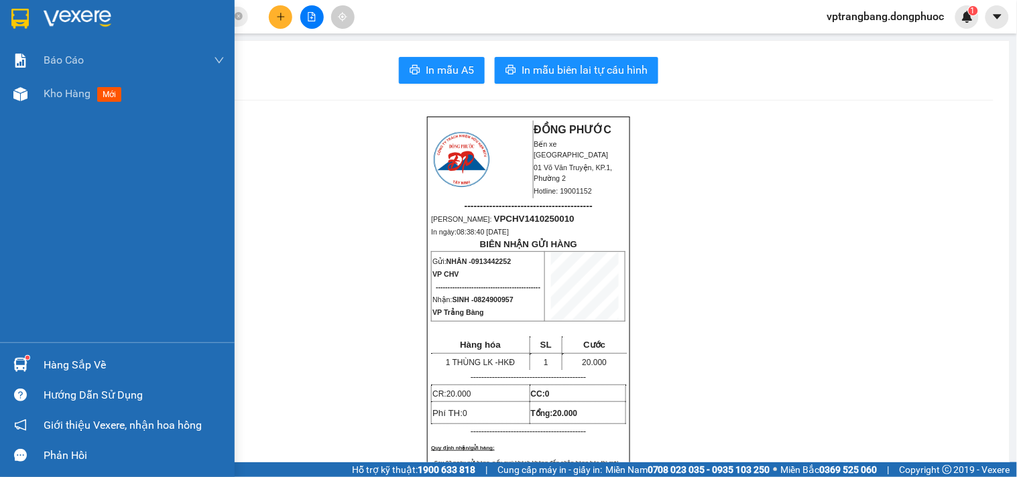
click at [97, 366] on div "Hàng sắp về" at bounding box center [134, 365] width 181 height 20
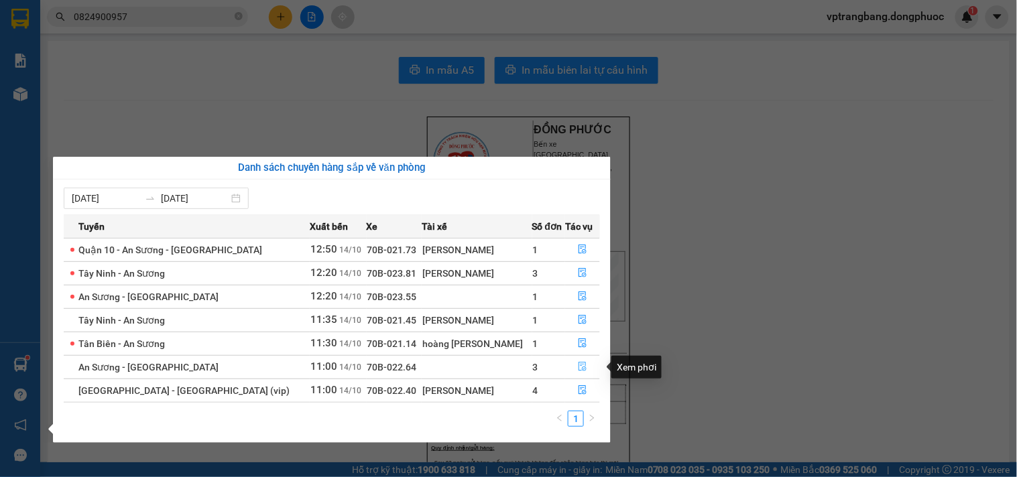
click at [581, 370] on icon "file-done" at bounding box center [582, 366] width 9 height 9
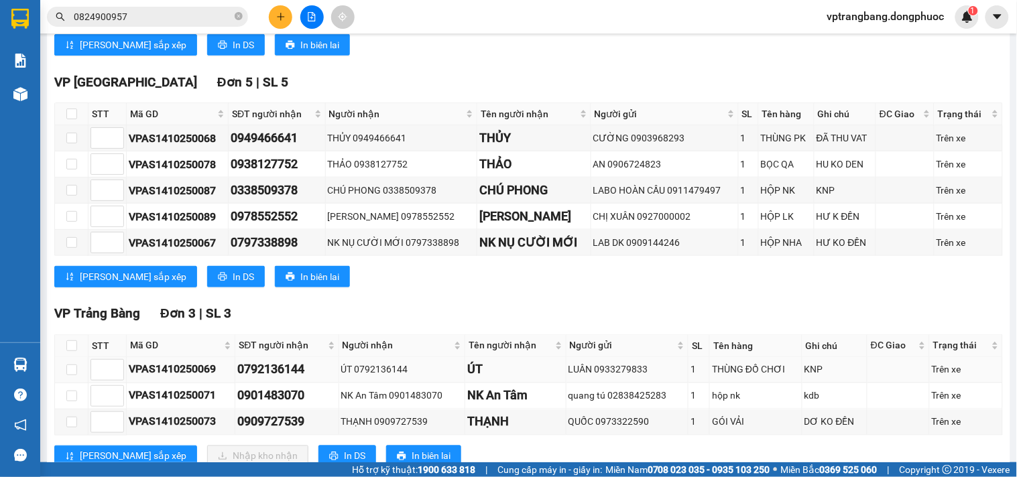
scroll to position [428, 0]
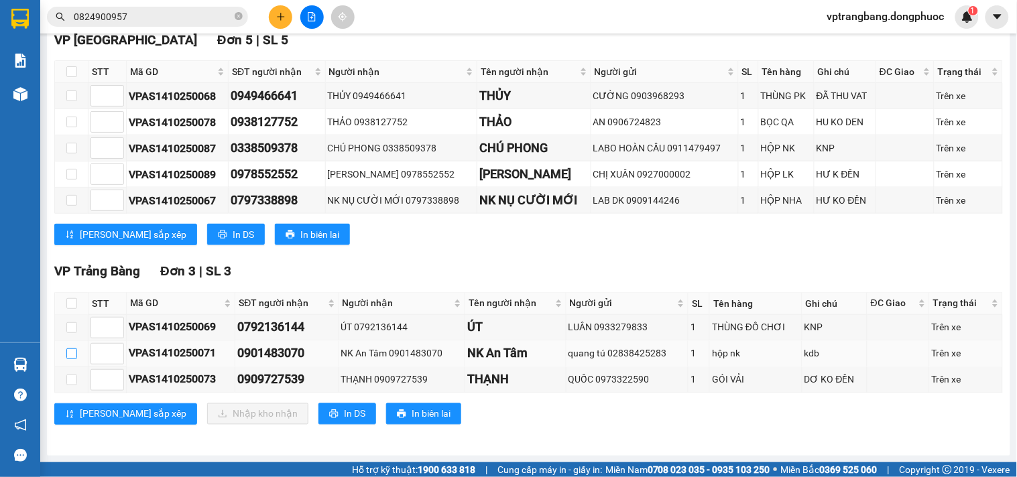
click at [72, 347] on label at bounding box center [71, 354] width 11 height 15
click at [72, 349] on input "checkbox" at bounding box center [71, 354] width 11 height 11
checkbox input "true"
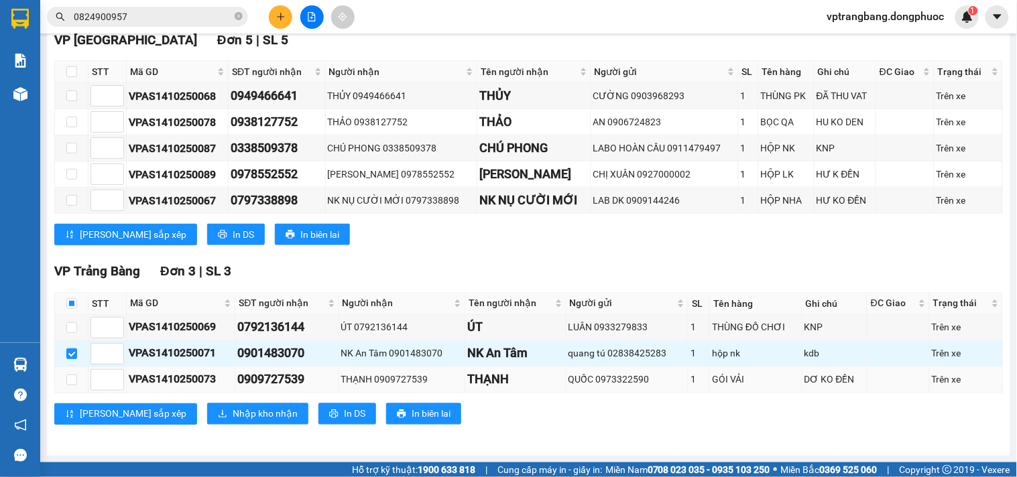
click at [64, 379] on td at bounding box center [72, 380] width 34 height 26
click at [71, 382] on input "checkbox" at bounding box center [71, 380] width 11 height 11
checkbox input "true"
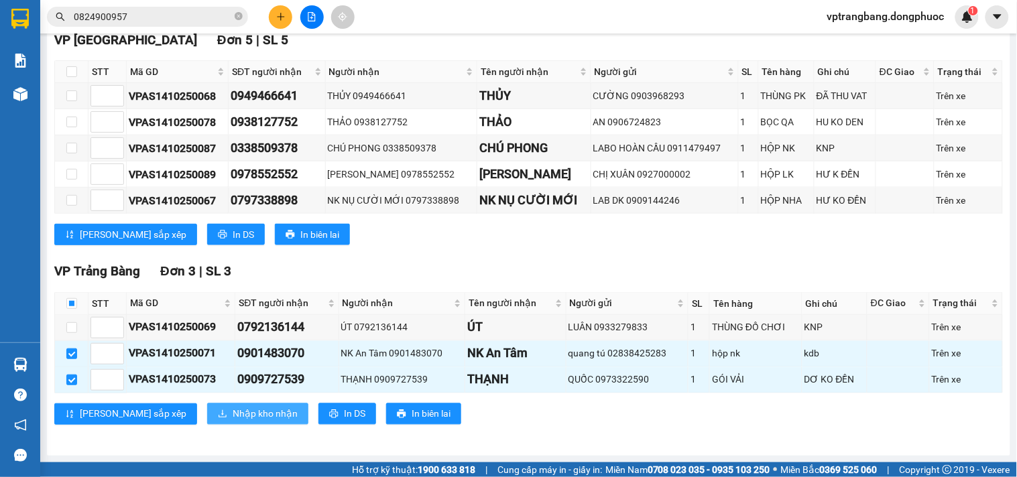
click at [233, 417] on span "Nhập kho nhận" at bounding box center [265, 414] width 65 height 15
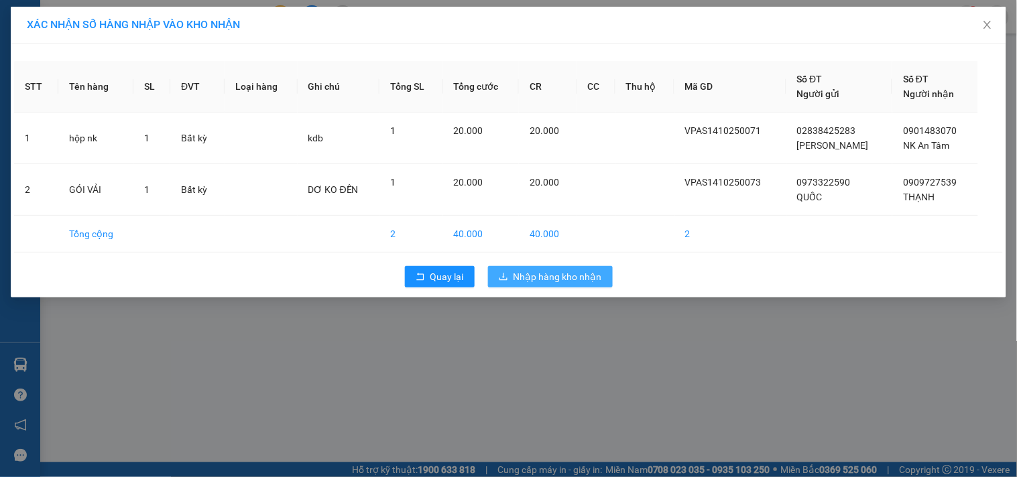
click at [567, 272] on span "Nhập hàng kho nhận" at bounding box center [557, 276] width 88 height 15
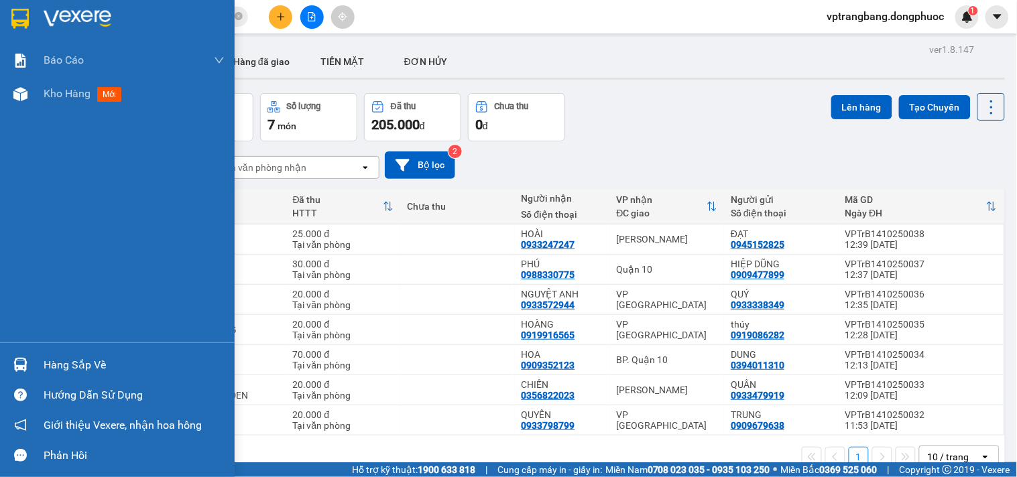
click at [105, 369] on div "Hàng sắp về" at bounding box center [134, 365] width 181 height 20
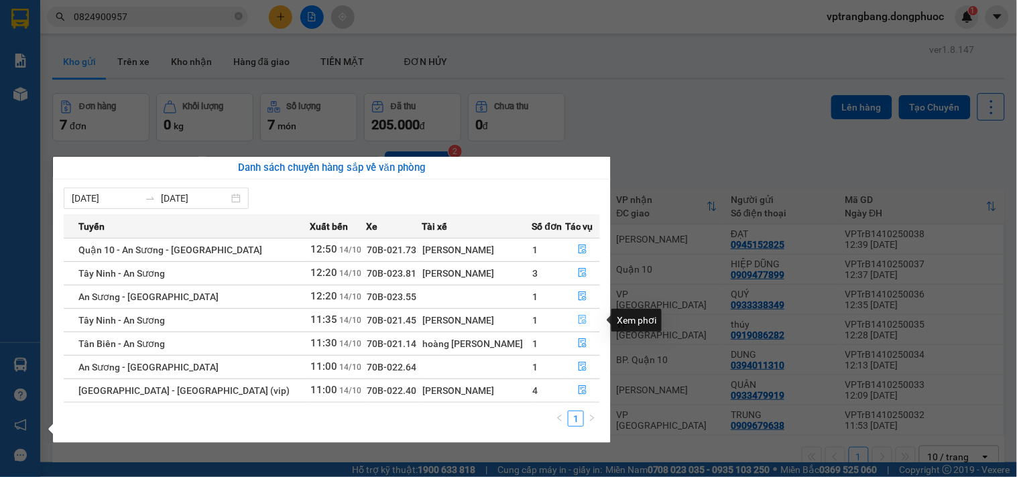
click at [580, 320] on icon "file-done" at bounding box center [582, 319] width 9 height 9
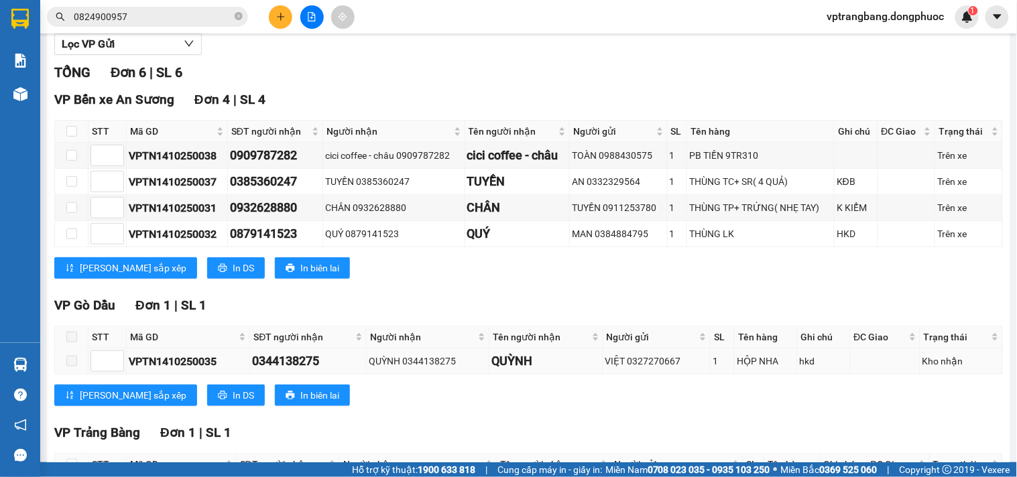
scroll to position [270, 0]
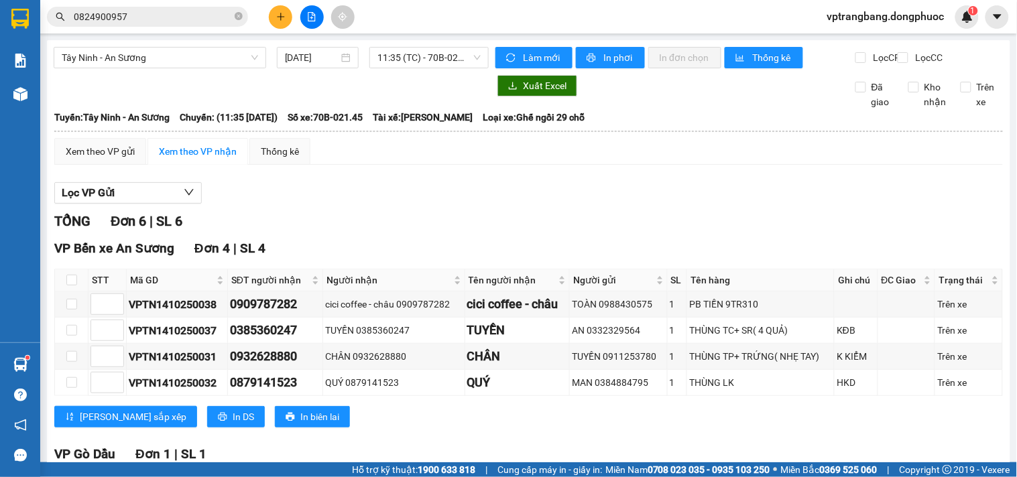
scroll to position [270, 0]
